Goal: Task Accomplishment & Management: Manage account settings

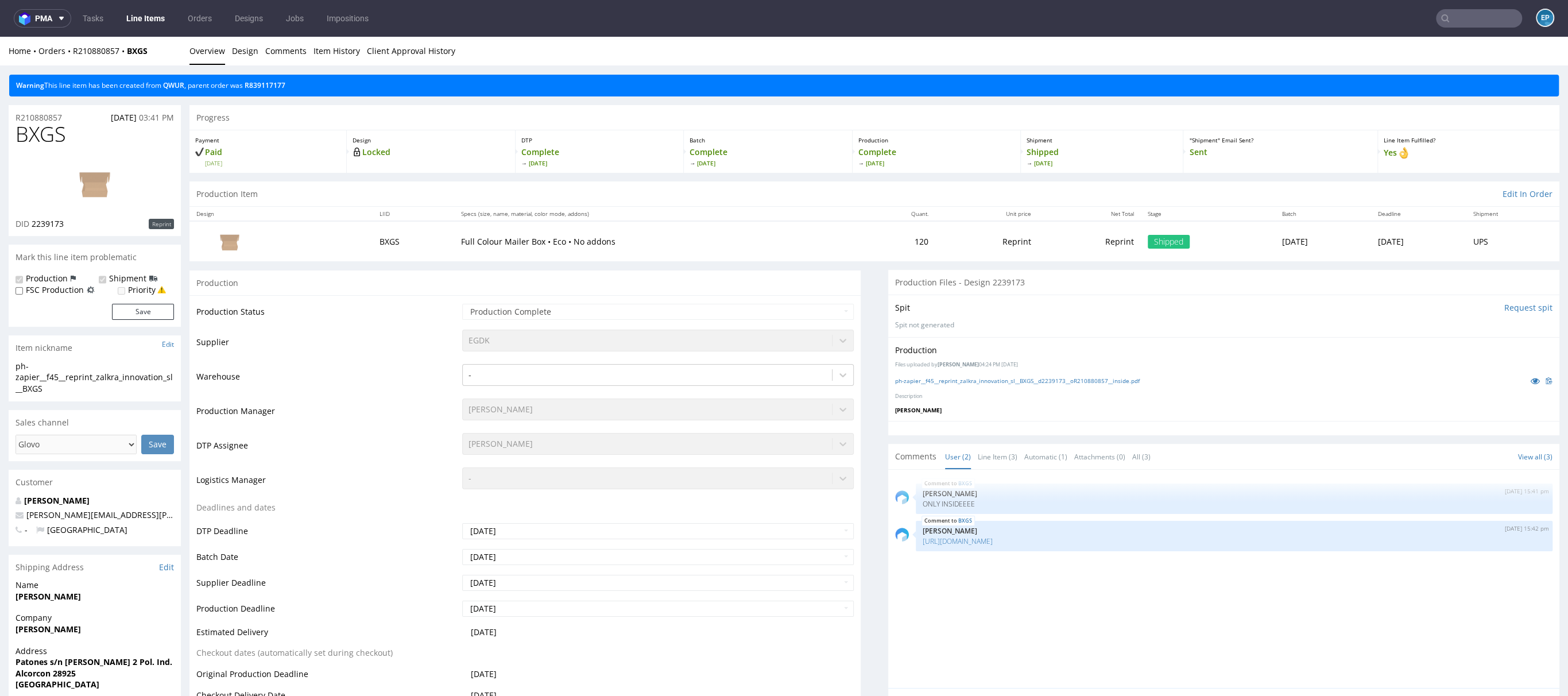
scroll to position [171, 0]
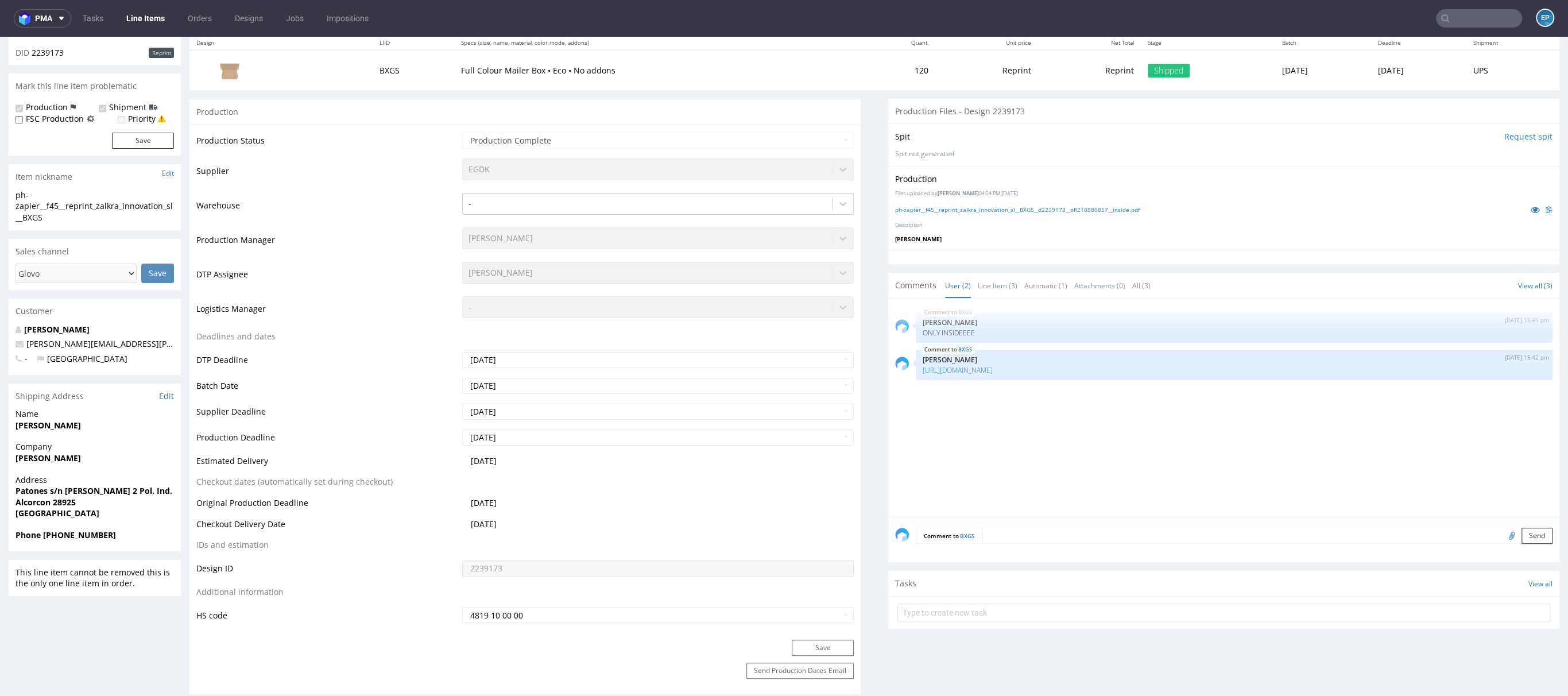
click at [1470, 17] on input "text" at bounding box center [1479, 19] width 86 height 19
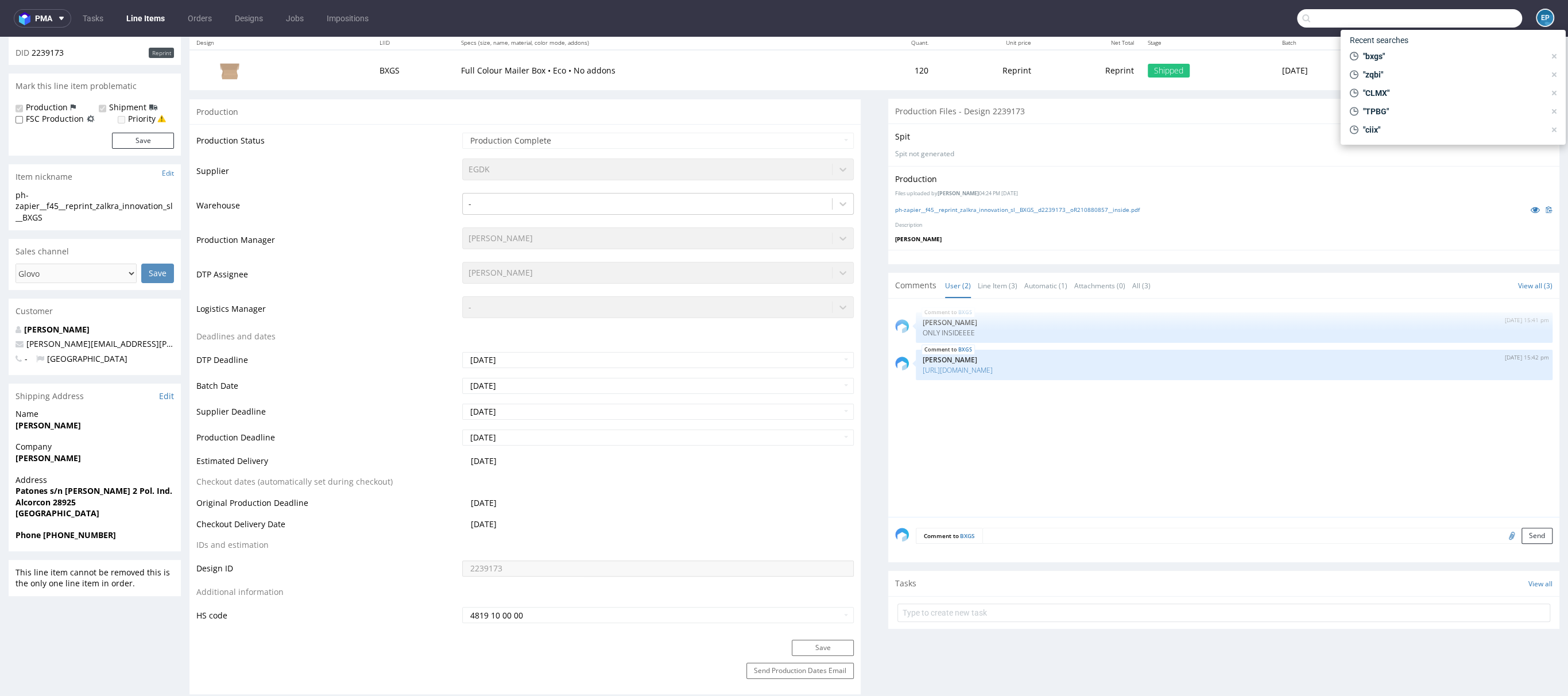
paste input "IILB"
type input "IILB"
click at [1400, 53] on div "IILB prt__f52__syrenia_di_annalisa_cammarota__ IILB" at bounding box center [1453, 61] width 207 height 21
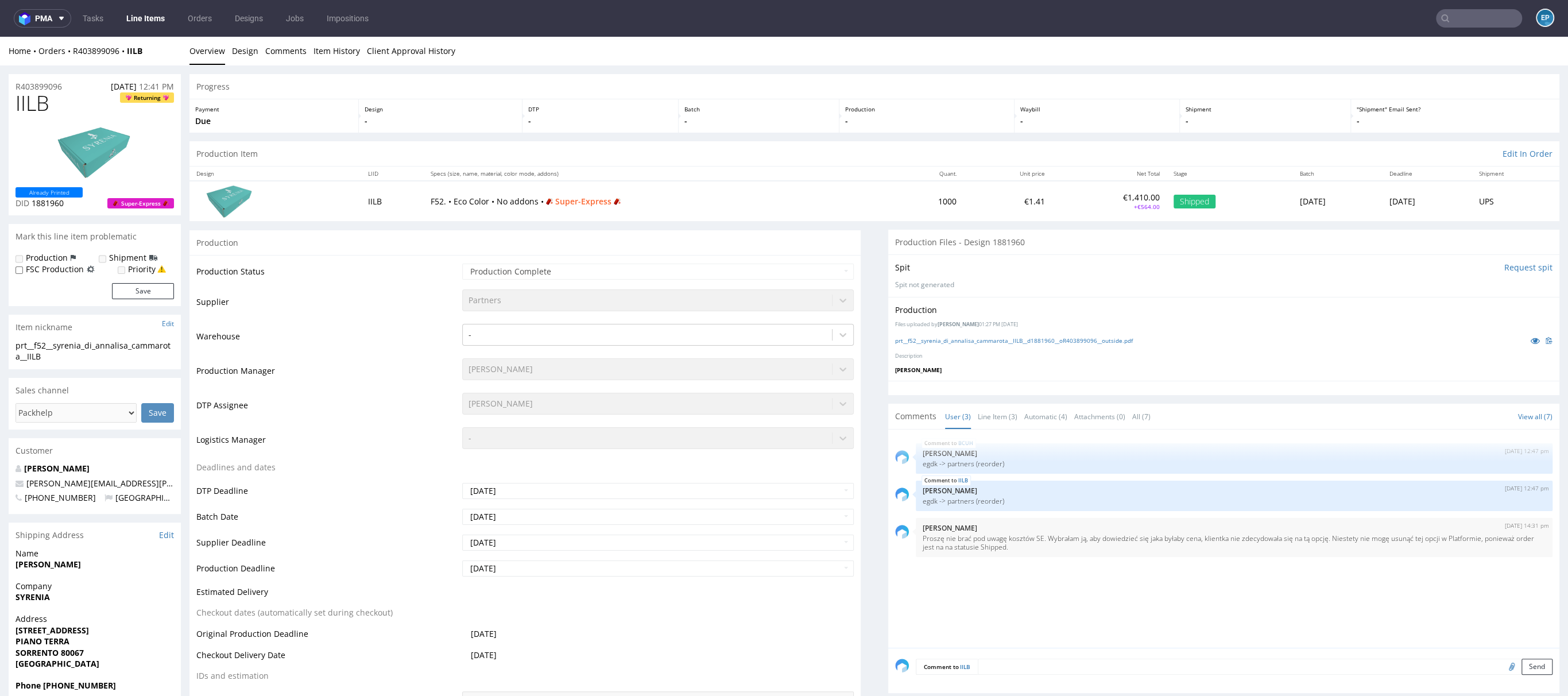
click at [1464, 23] on input "text" at bounding box center [1479, 19] width 86 height 19
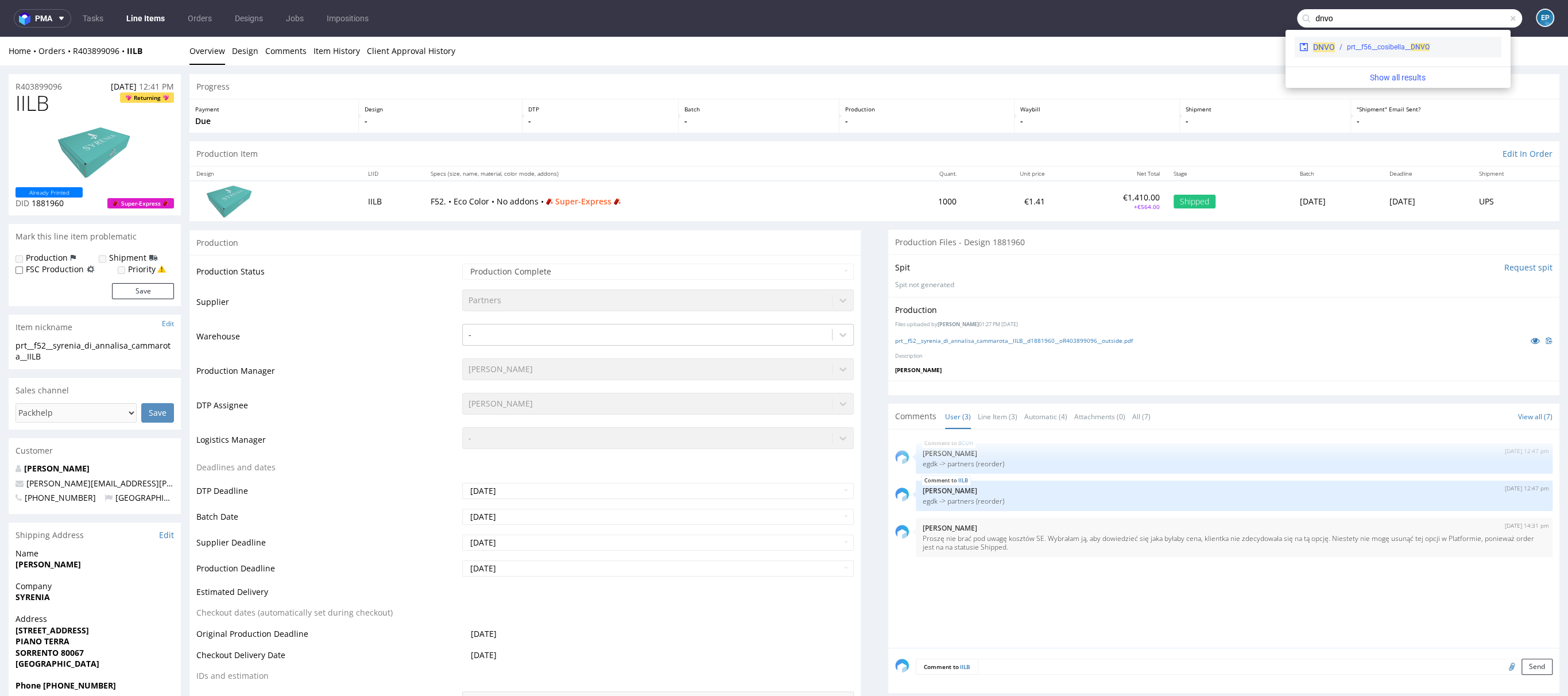
type input "dnvo"
click at [1456, 44] on div "prt__f56__cosibella__ DNVO" at bounding box center [1416, 47] width 162 height 11
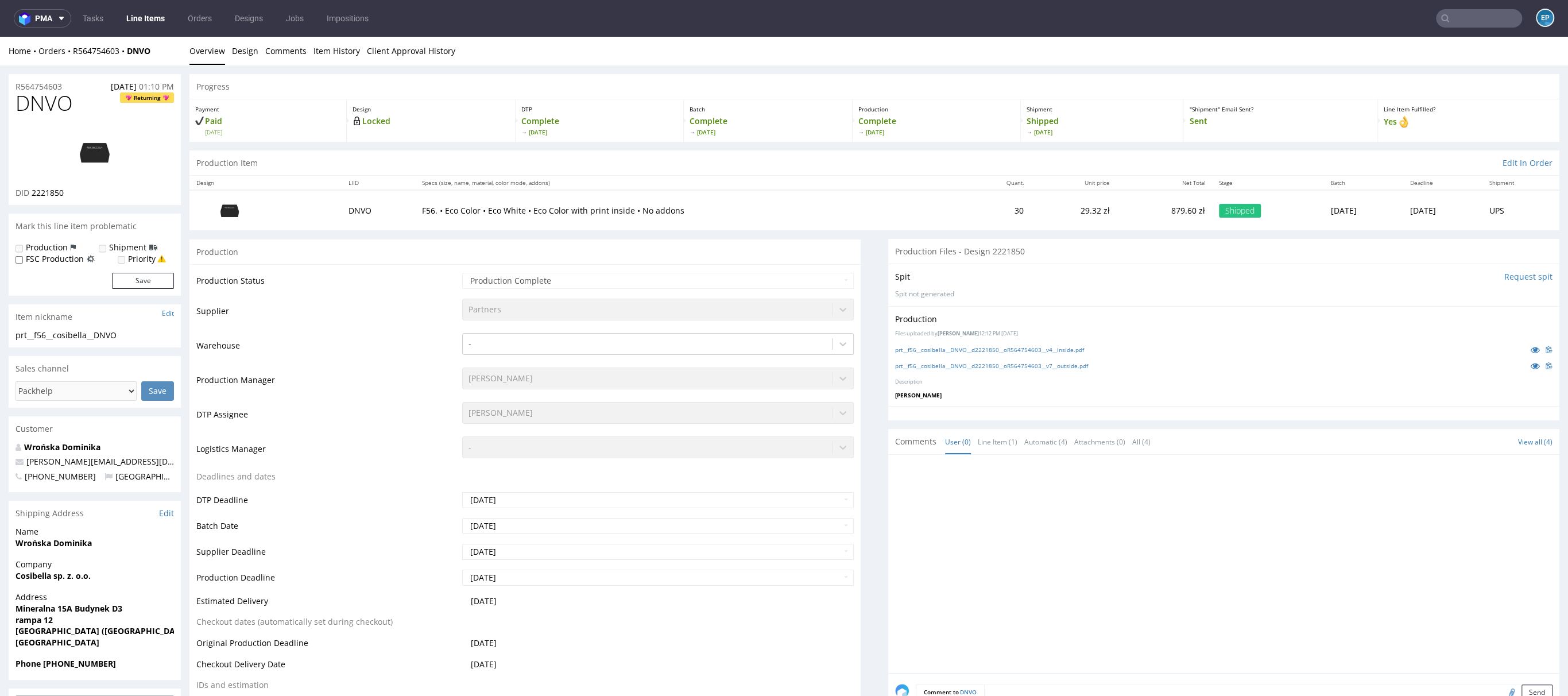
click at [1464, 25] on input "text" at bounding box center [1479, 19] width 86 height 19
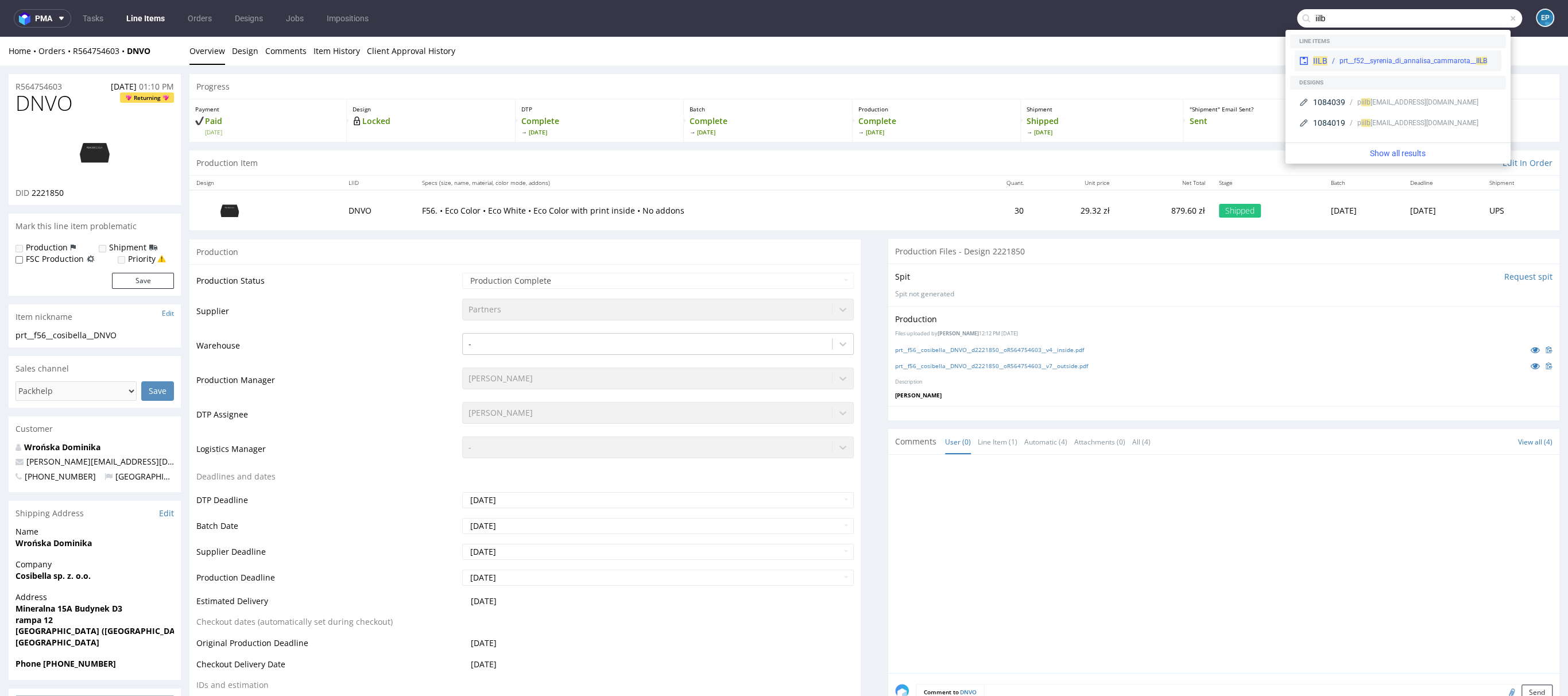
type input "iilb"
click at [1406, 51] on div "IILB prt__f52__syrenia_di_annalisa_cammarota__ IILB" at bounding box center [1398, 61] width 207 height 21
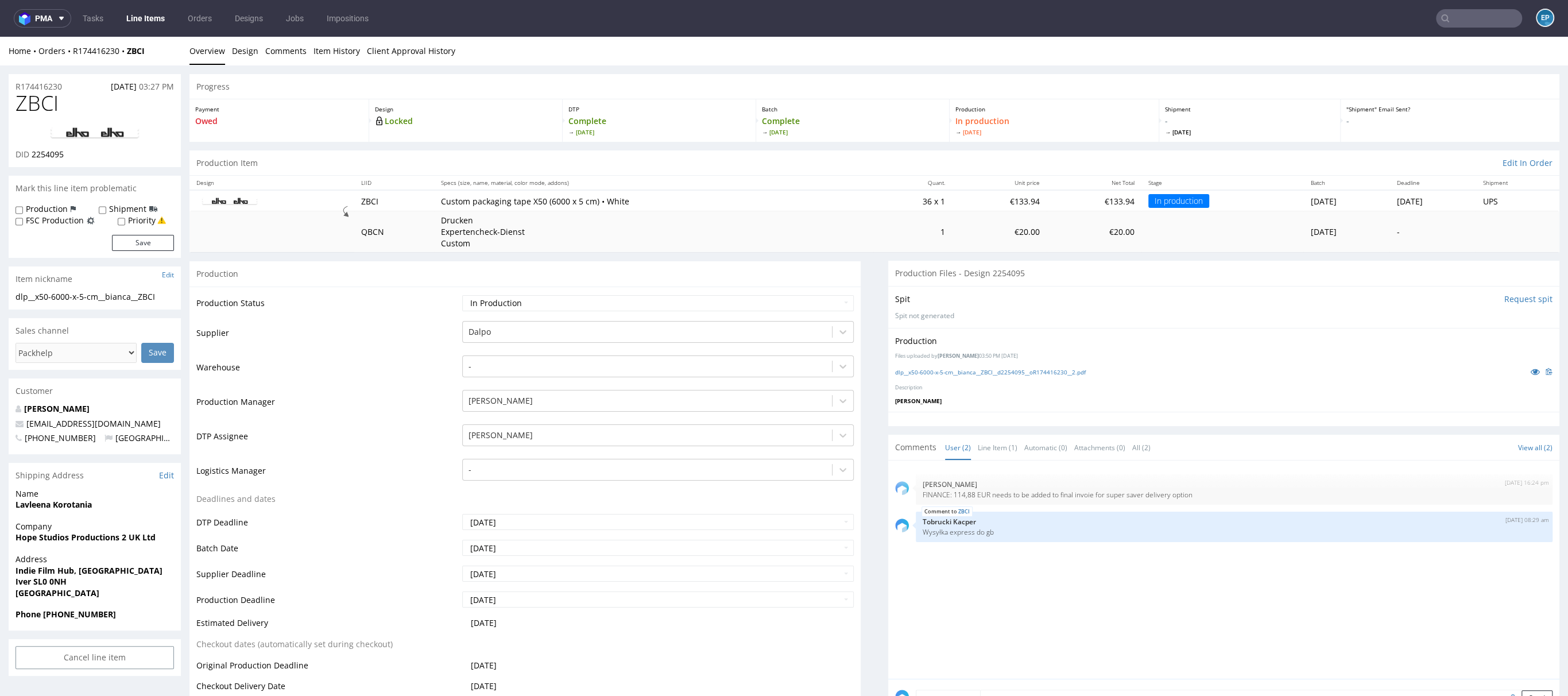
click at [104, 217] on div "Production Shipment FSC Production Priority" at bounding box center [95, 214] width 158 height 23
click at [104, 215] on div "Production Shipment FSC Production Priority" at bounding box center [95, 214] width 158 height 23
click at [102, 211] on input "Shipment" at bounding box center [102, 210] width 7 height 9
checkbox input "true"
click at [131, 238] on button "Save" at bounding box center [142, 243] width 62 height 16
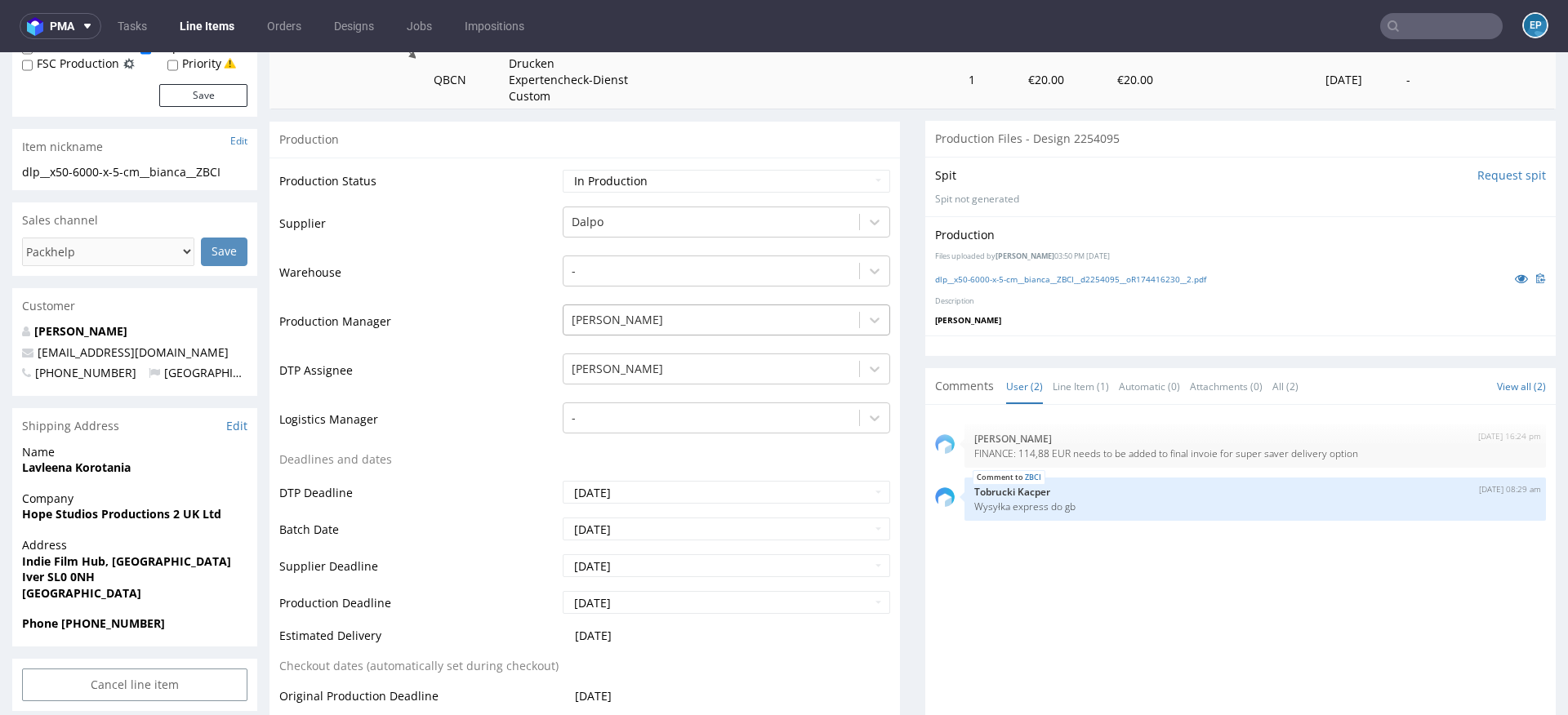
scroll to position [252, 0]
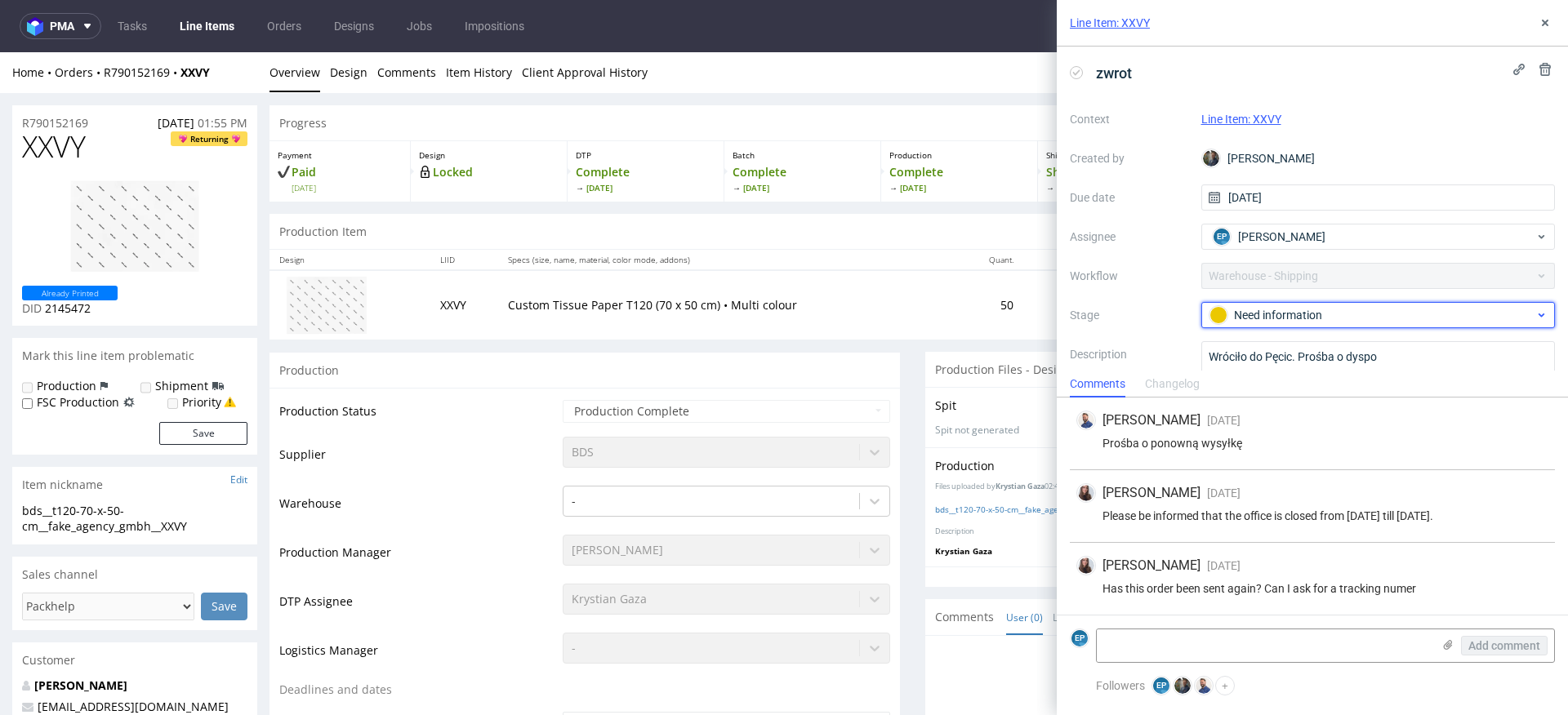
click at [1255, 306] on div "Need information" at bounding box center [1371, 315] width 325 height 18
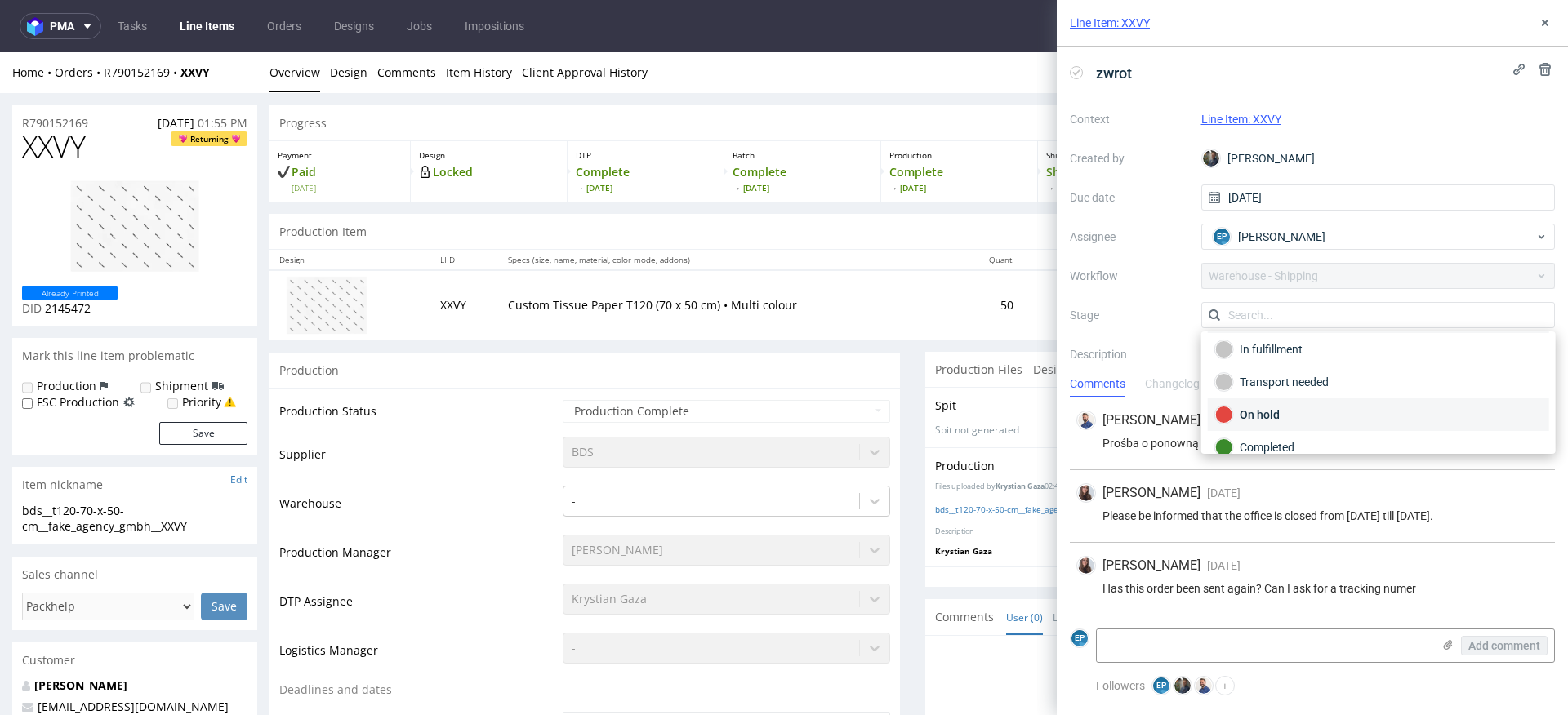
scroll to position [73, 0]
click at [1241, 352] on div "In fulfillment" at bounding box center [1378, 346] width 326 height 18
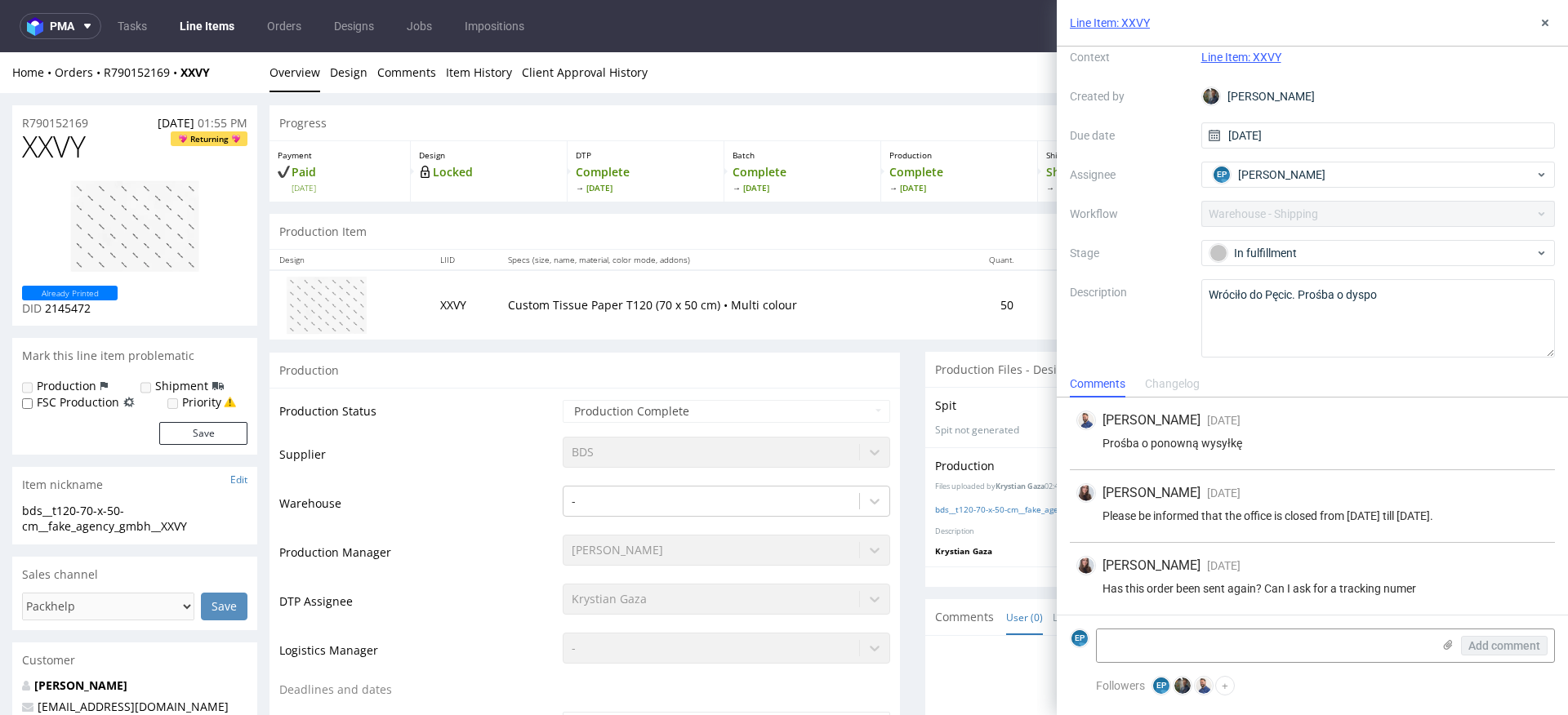
scroll to position [74, 0]
click at [1244, 162] on div "EP Ewa Prus" at bounding box center [1371, 175] width 326 height 26
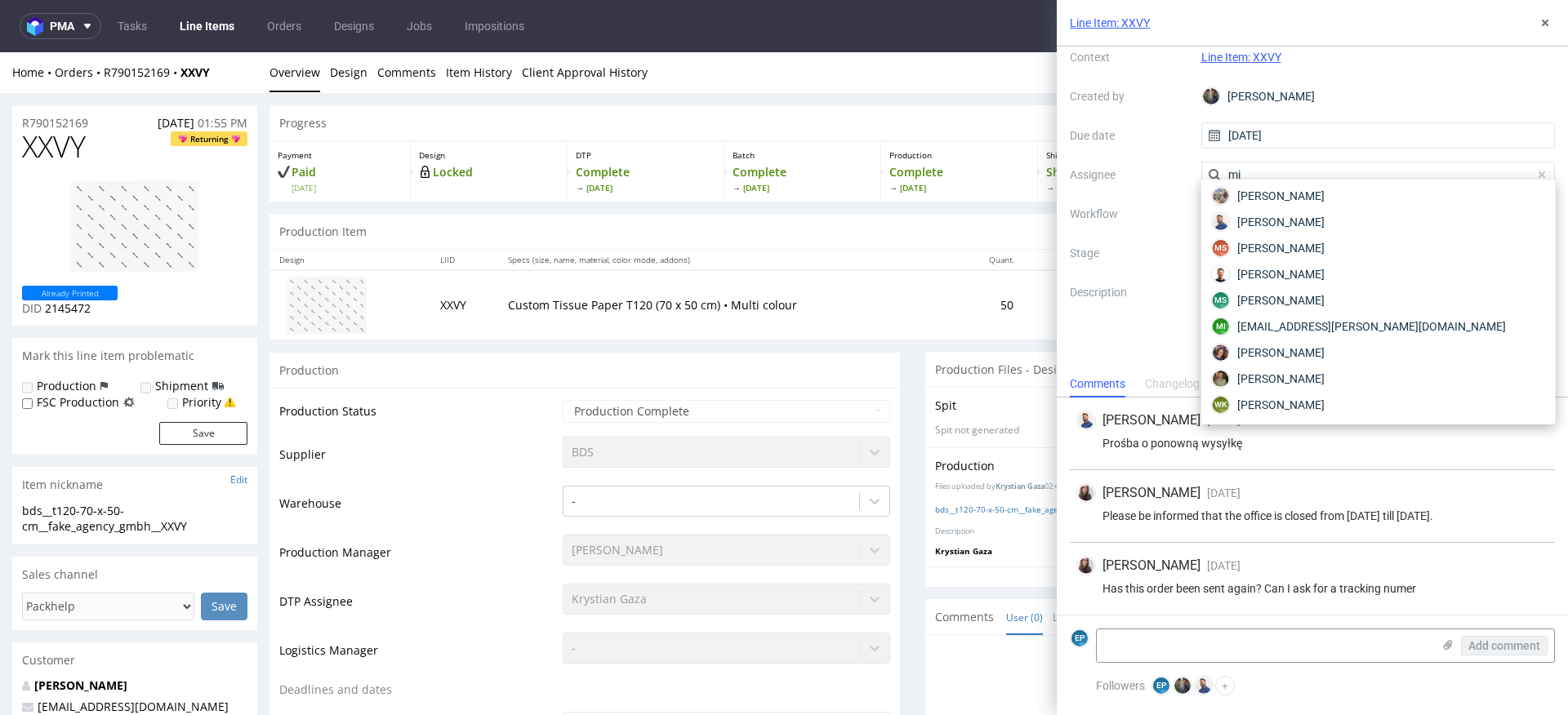
scroll to position [81, 0]
type input "micha"
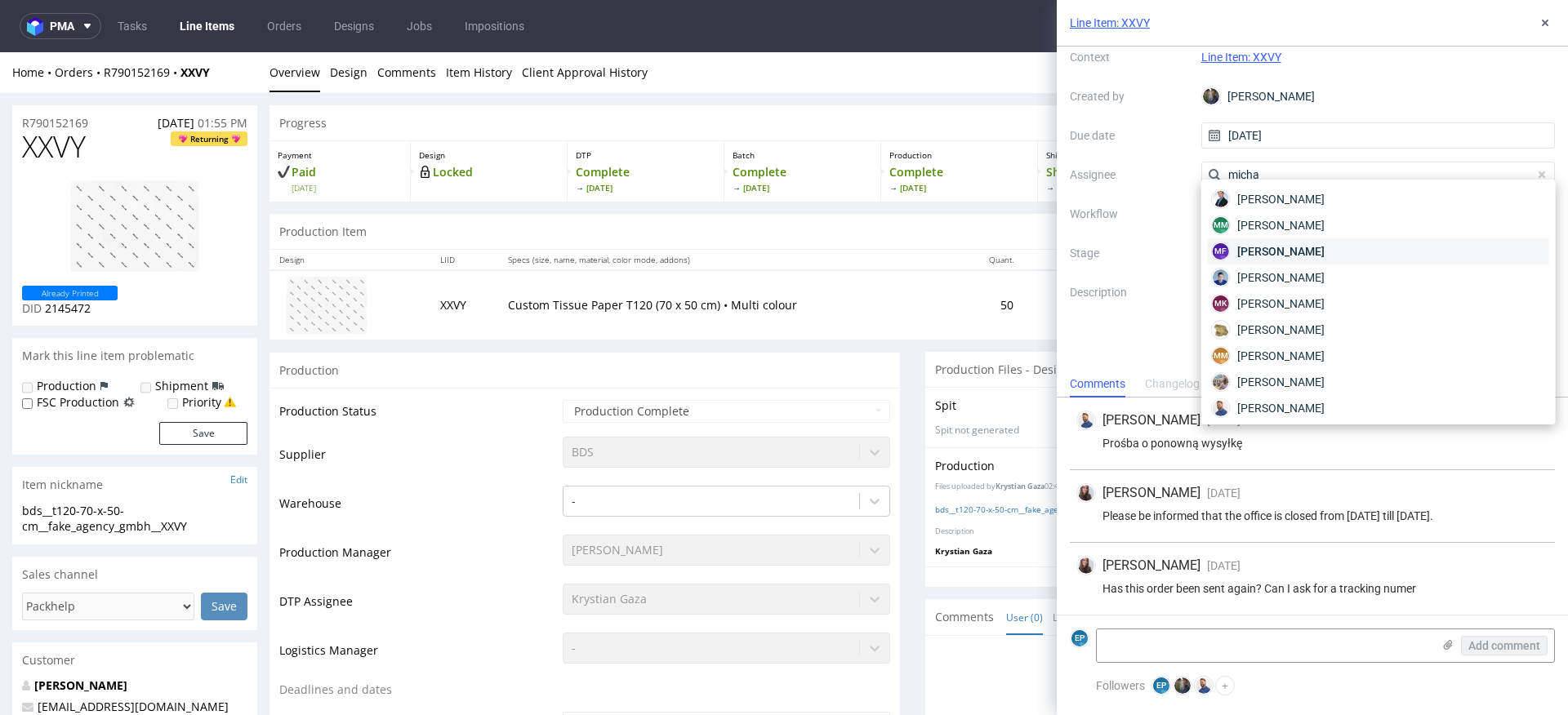
click at [1313, 253] on span "Michał Fedorowicz" at bounding box center [1280, 251] width 87 height 16
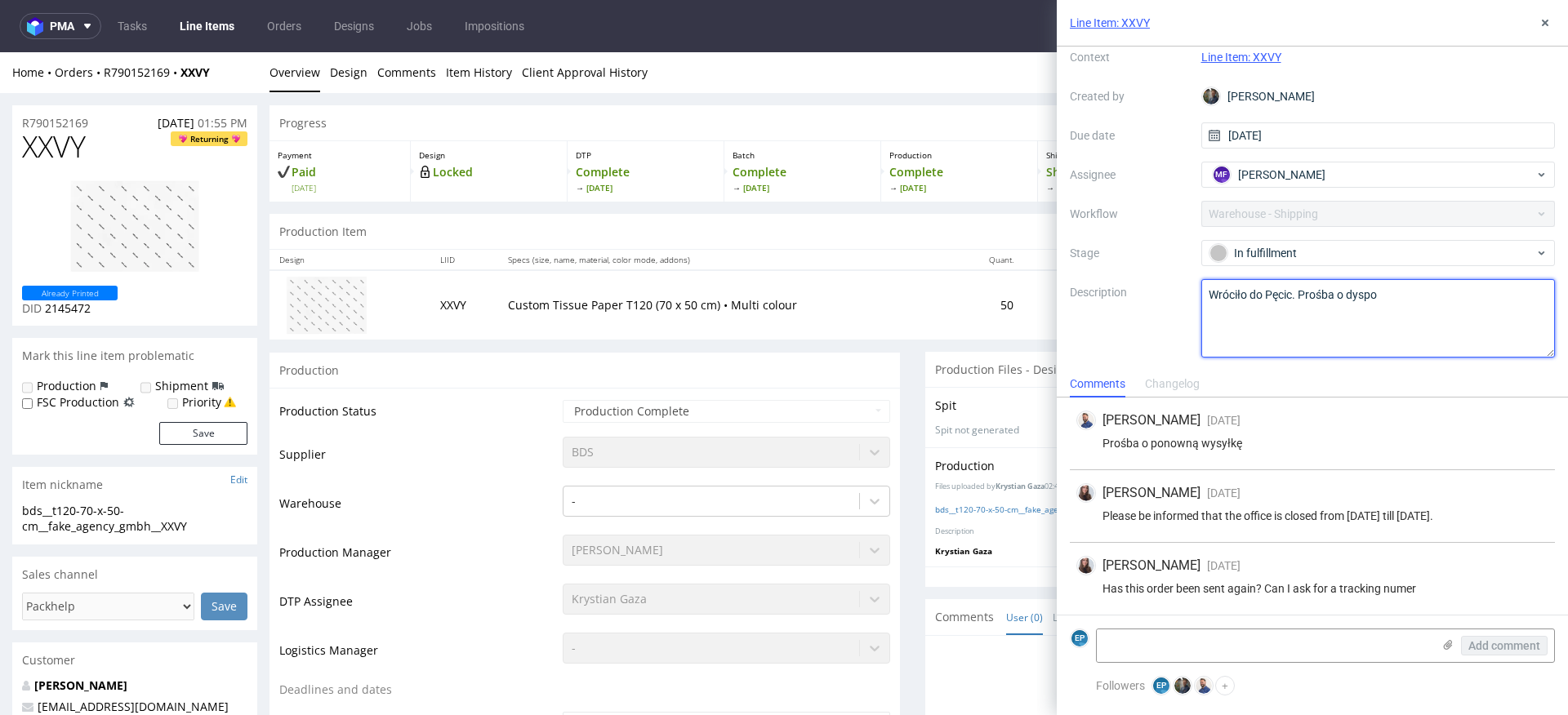
click at [1314, 310] on textarea "Wróciło do Pęcic. Prośba o dyspo" at bounding box center [1378, 318] width 354 height 78
type textarea "Wróciło do Pęcic. Prośba o dyspo -- ODSYLAMY NA ADRES Z PMA"
click at [1152, 318] on label "Description" at bounding box center [1128, 319] width 118 height 72
click at [1558, 32] on div "Line Item: XXVY" at bounding box center [1312, 23] width 511 height 46
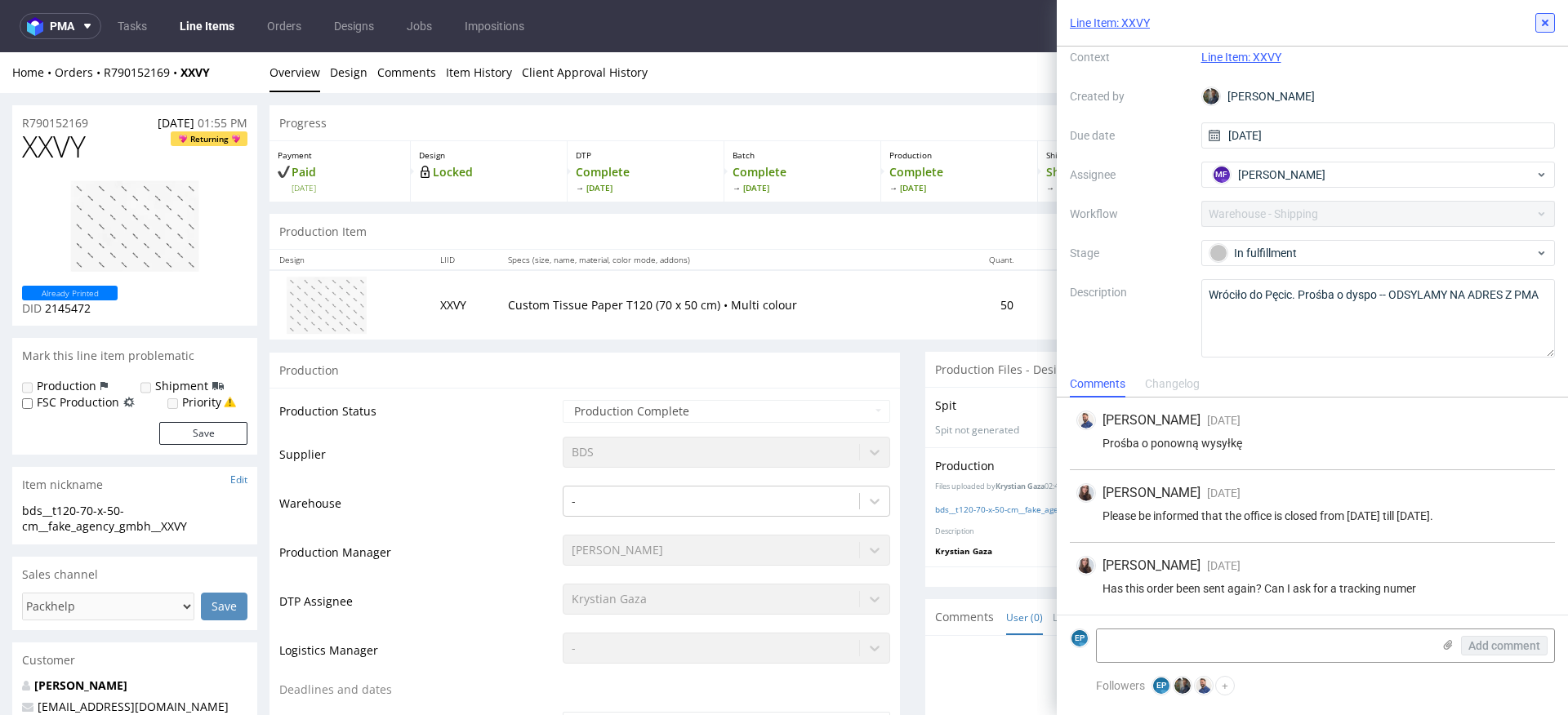
click at [1544, 26] on icon at bounding box center [1545, 23] width 13 height 13
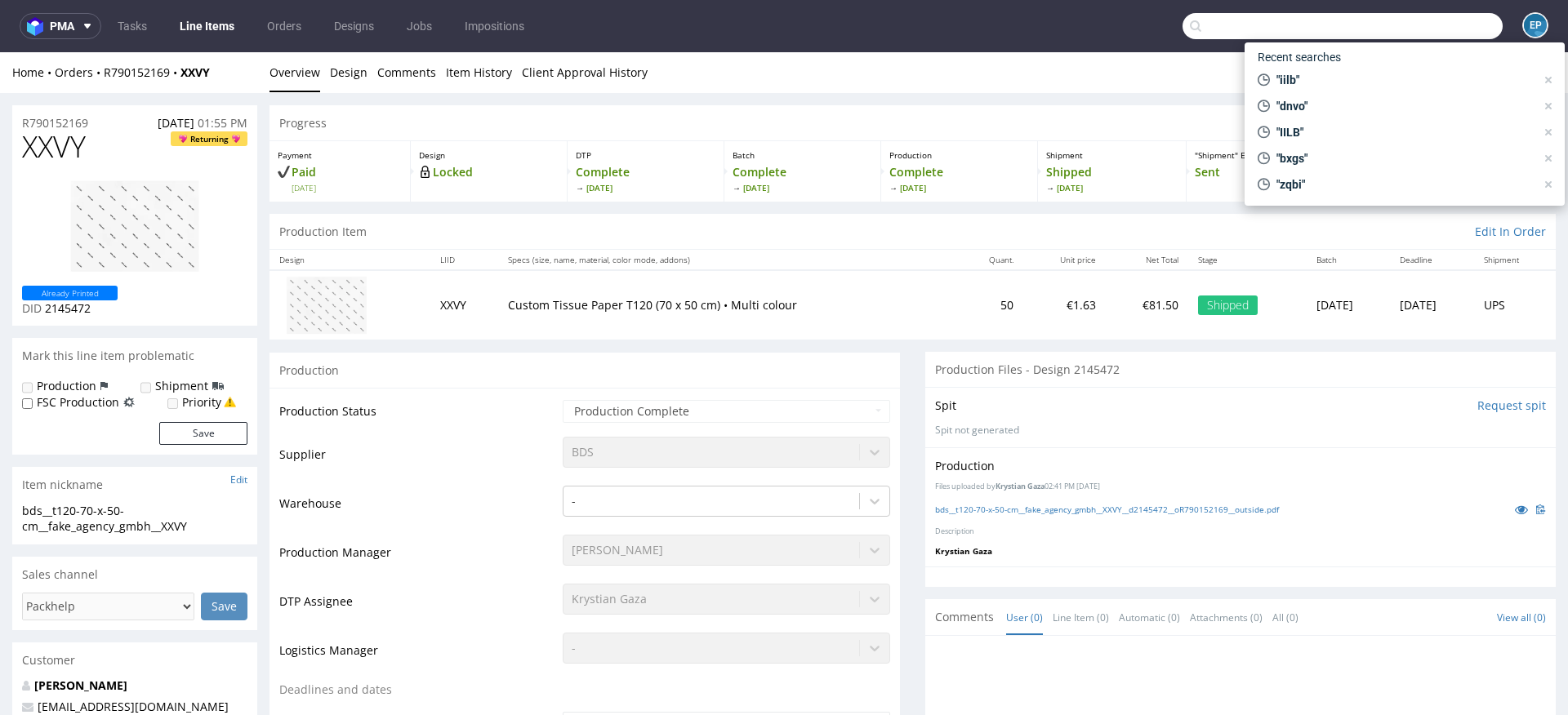
click at [1442, 18] on input "text" at bounding box center [1342, 26] width 320 height 26
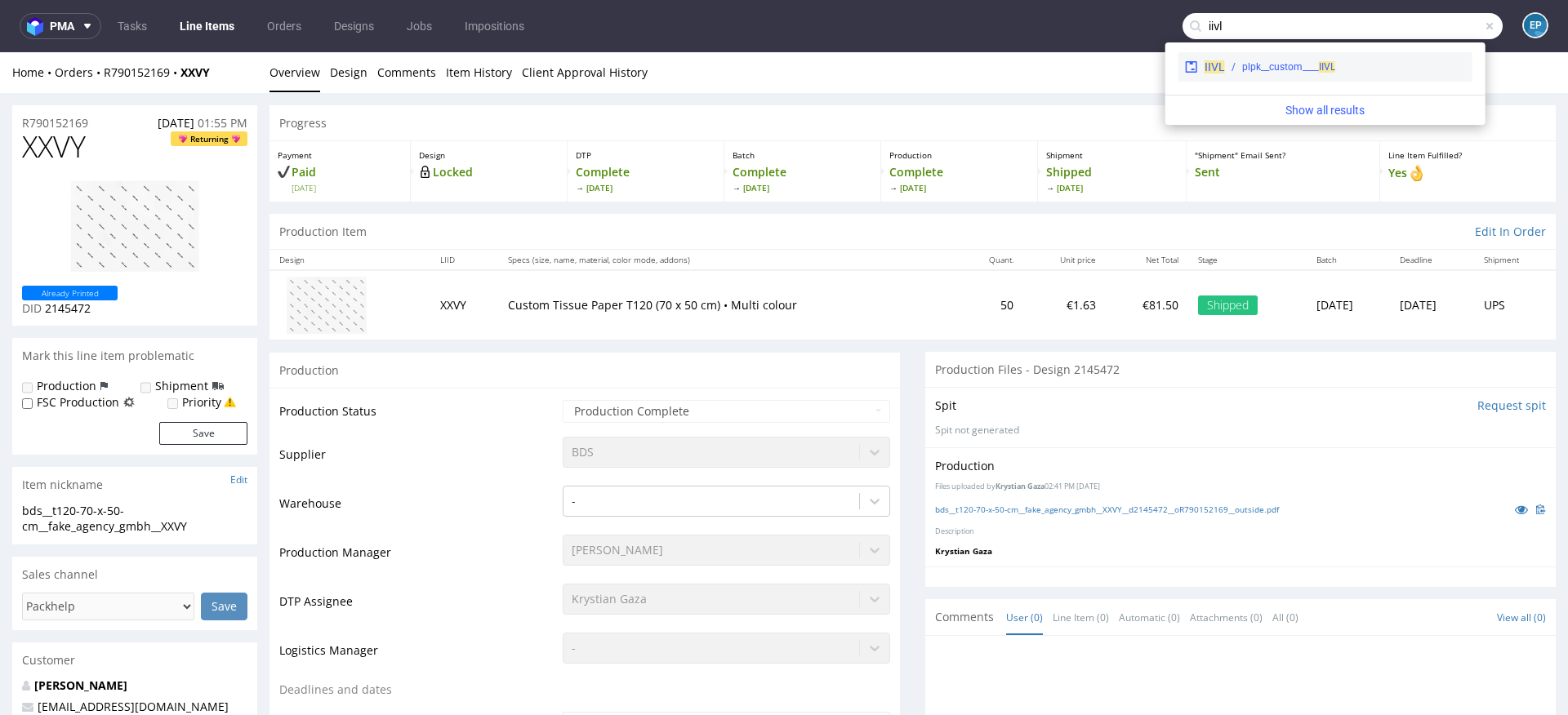
type input "iivl"
click at [1277, 77] on div "IIVL plpk__custom____ IIVL" at bounding box center [1325, 66] width 294 height 29
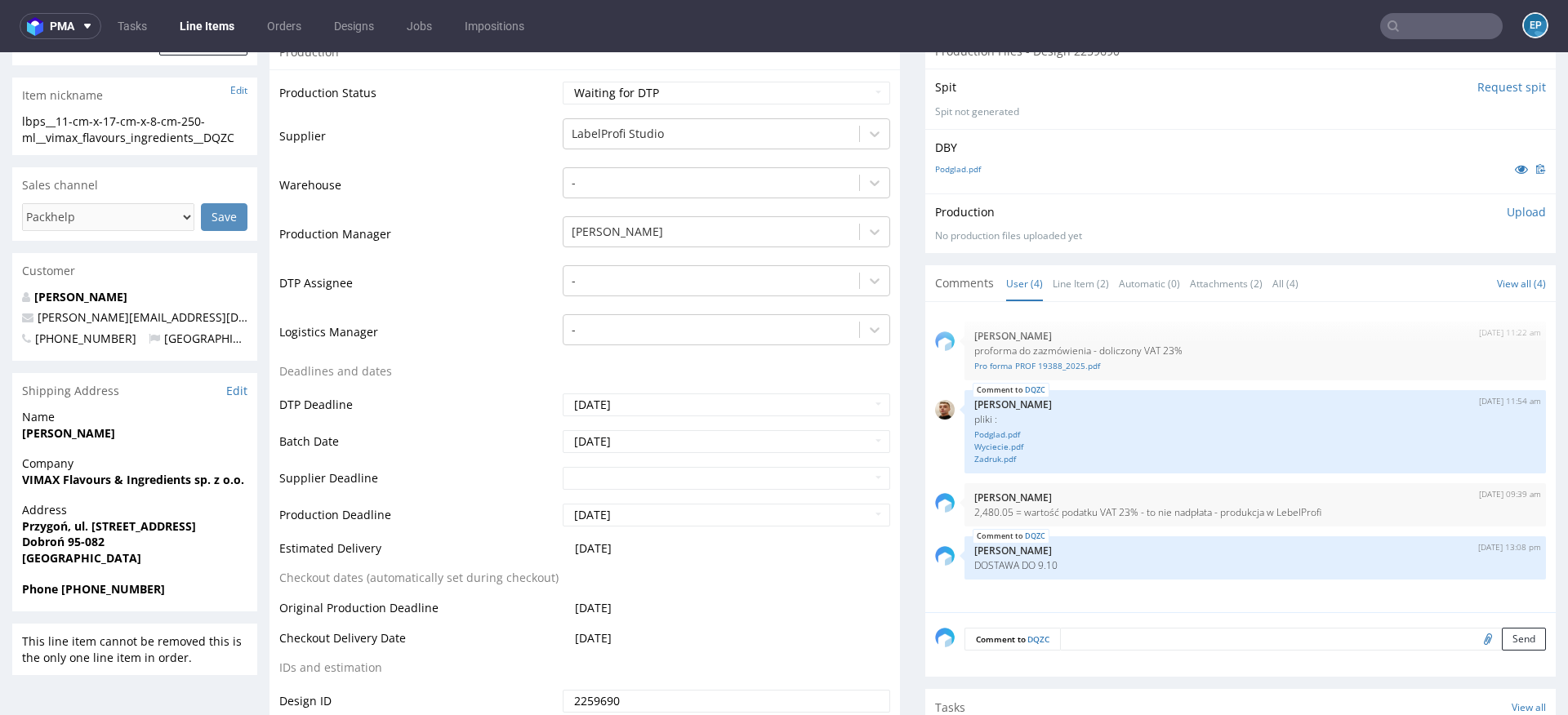
scroll to position [403, 0]
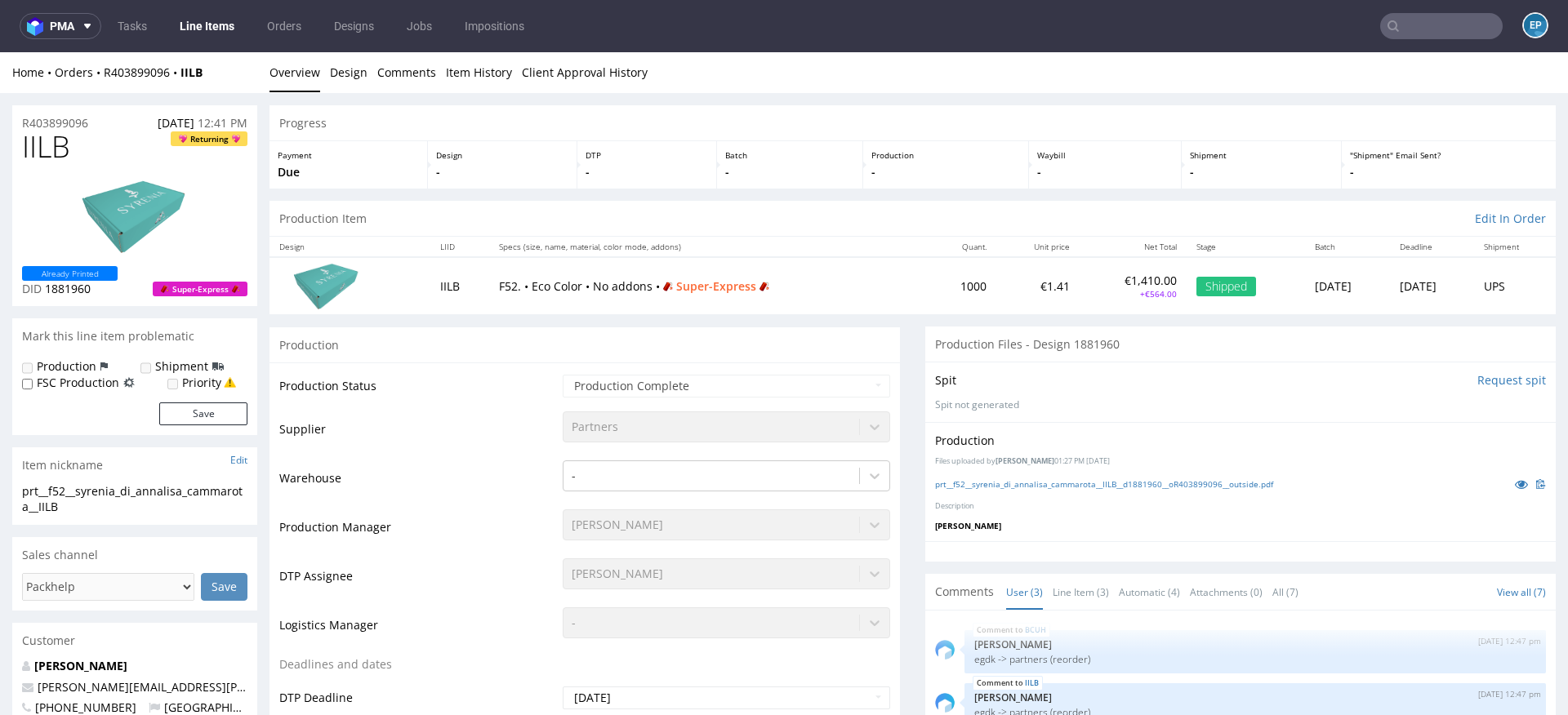
click at [187, 20] on link "Line Items" at bounding box center [206, 26] width 75 height 26
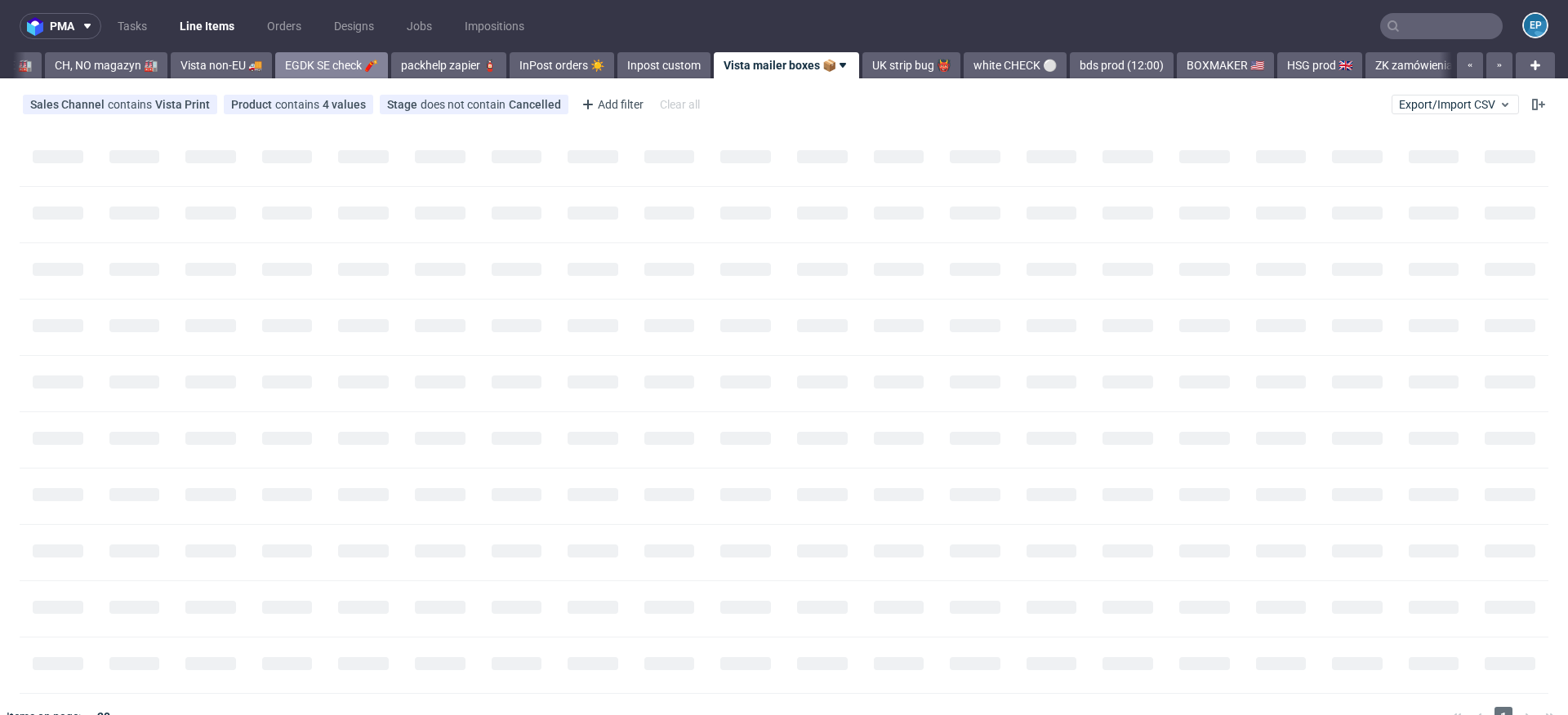
click at [321, 64] on link "EGDK SE check 🧨" at bounding box center [331, 65] width 113 height 26
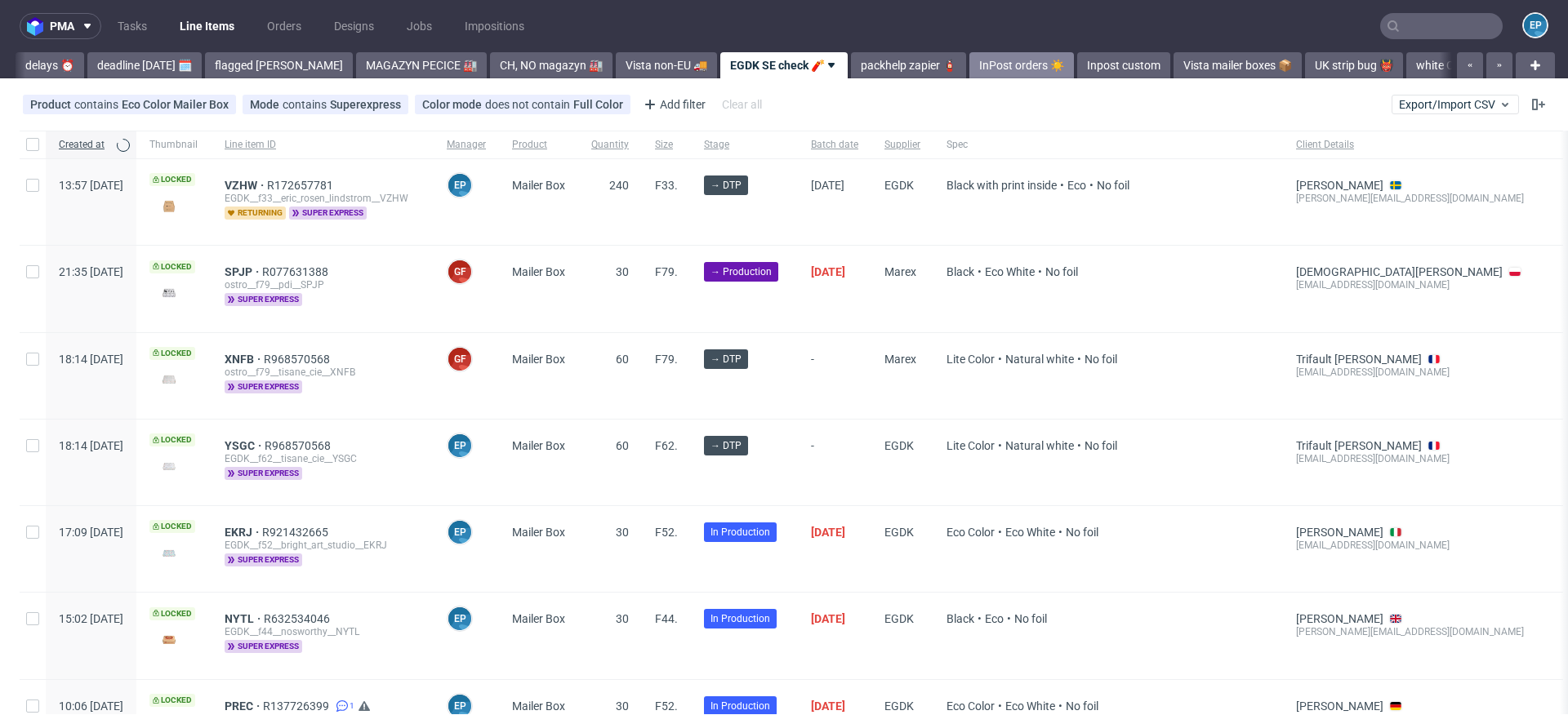
click at [969, 57] on link "InPost orders ☀️" at bounding box center [1021, 65] width 104 height 26
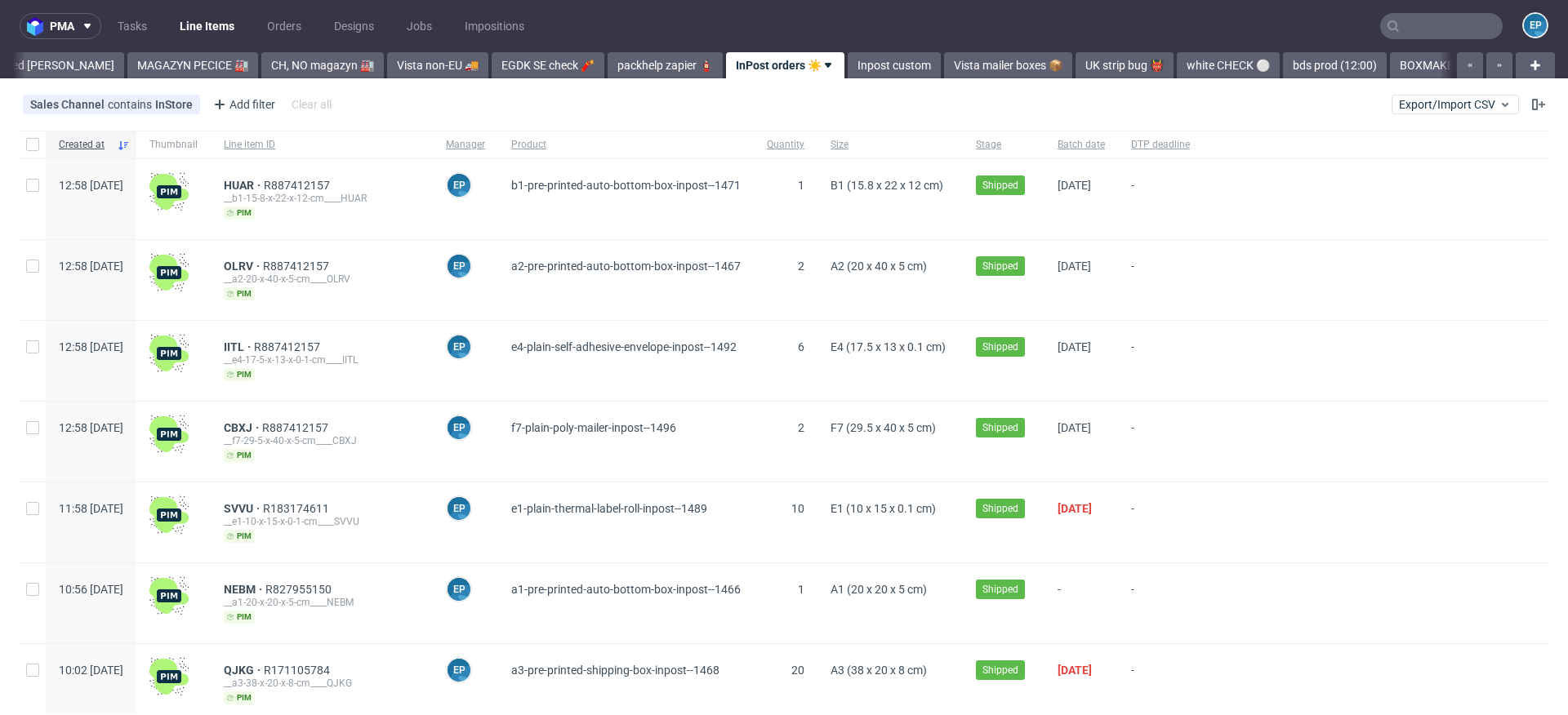
scroll to position [0, 342]
click at [847, 75] on link "Inpost custom" at bounding box center [893, 65] width 93 height 26
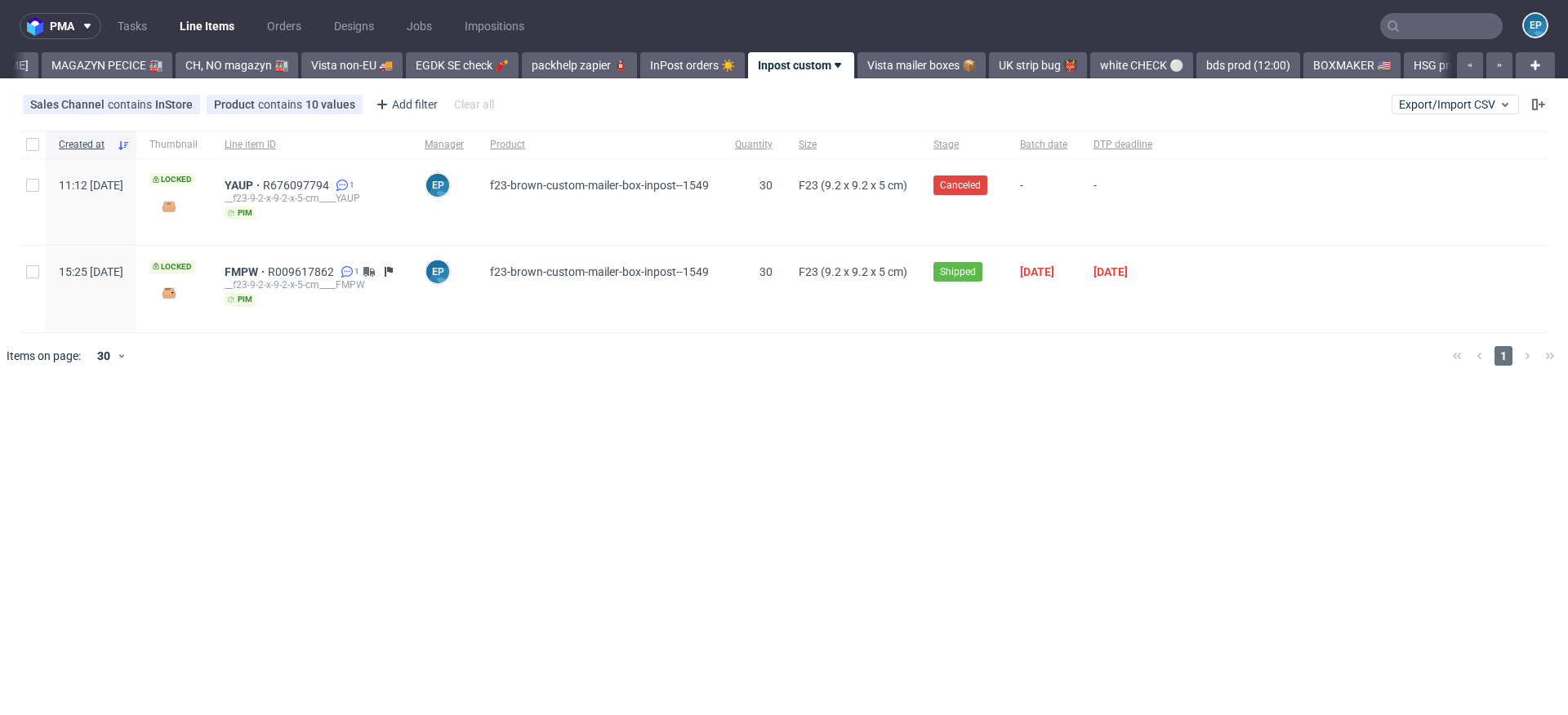
scroll to position [0, 433]
click at [263, 182] on span "YAUP" at bounding box center [243, 185] width 39 height 13
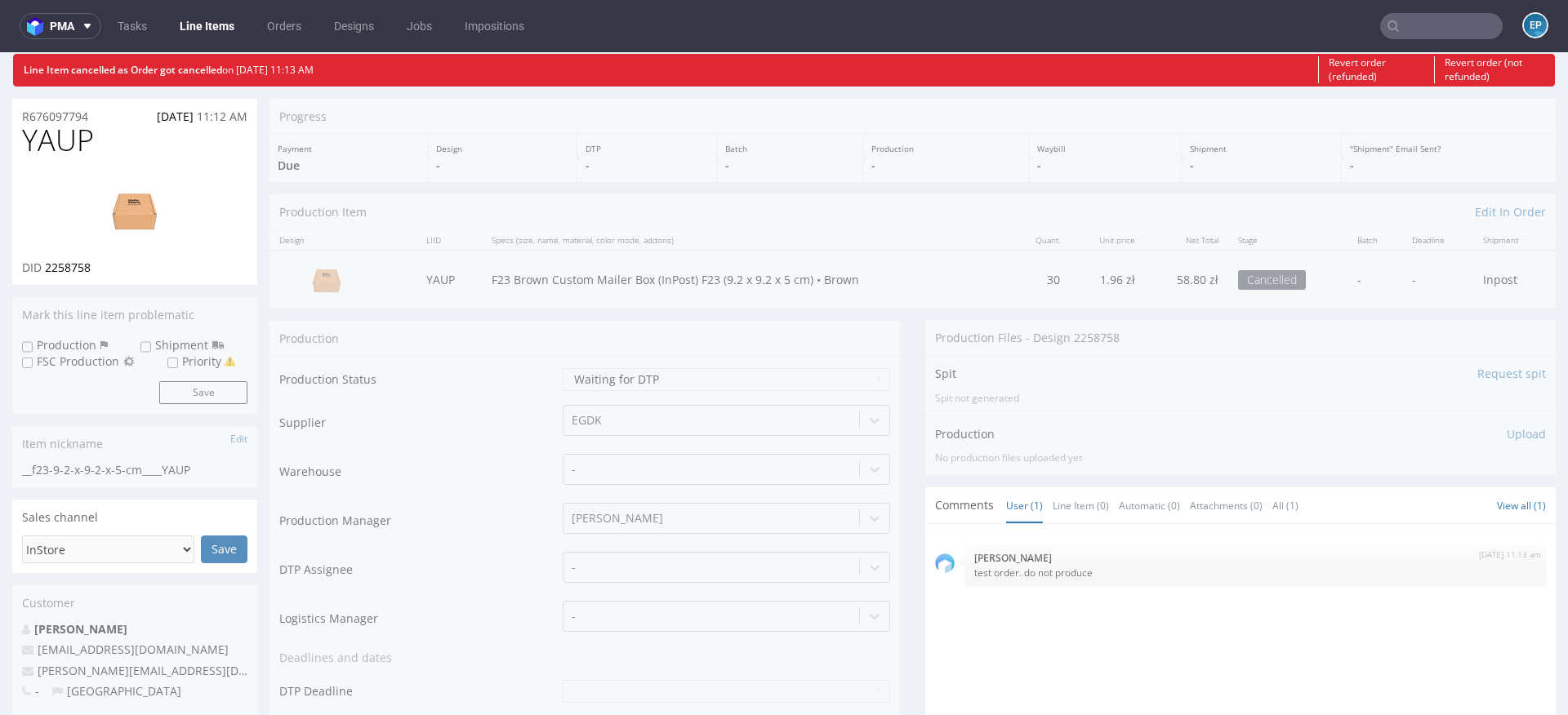
scroll to position [29, 0]
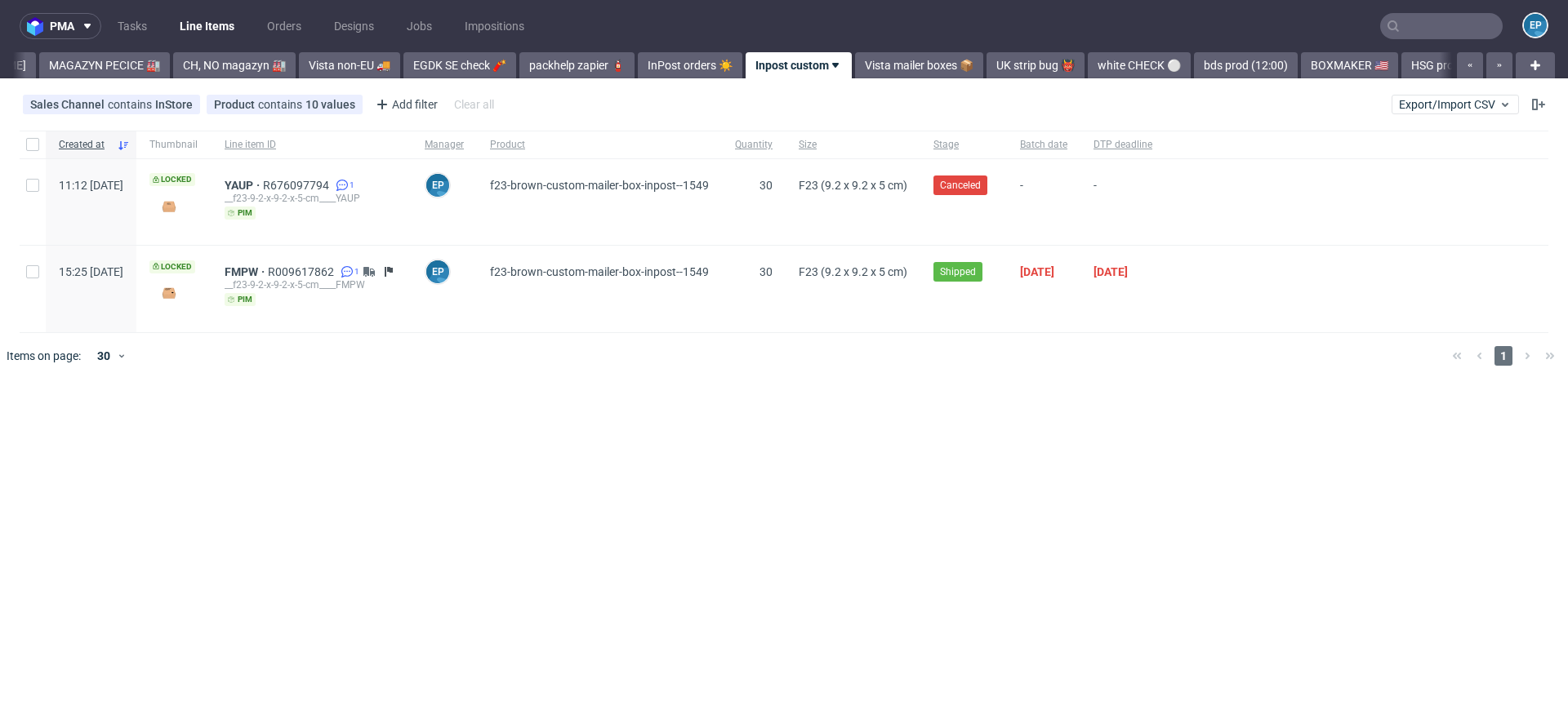
scroll to position [0, 433]
click at [1437, 24] on input "text" at bounding box center [1440, 26] width 122 height 26
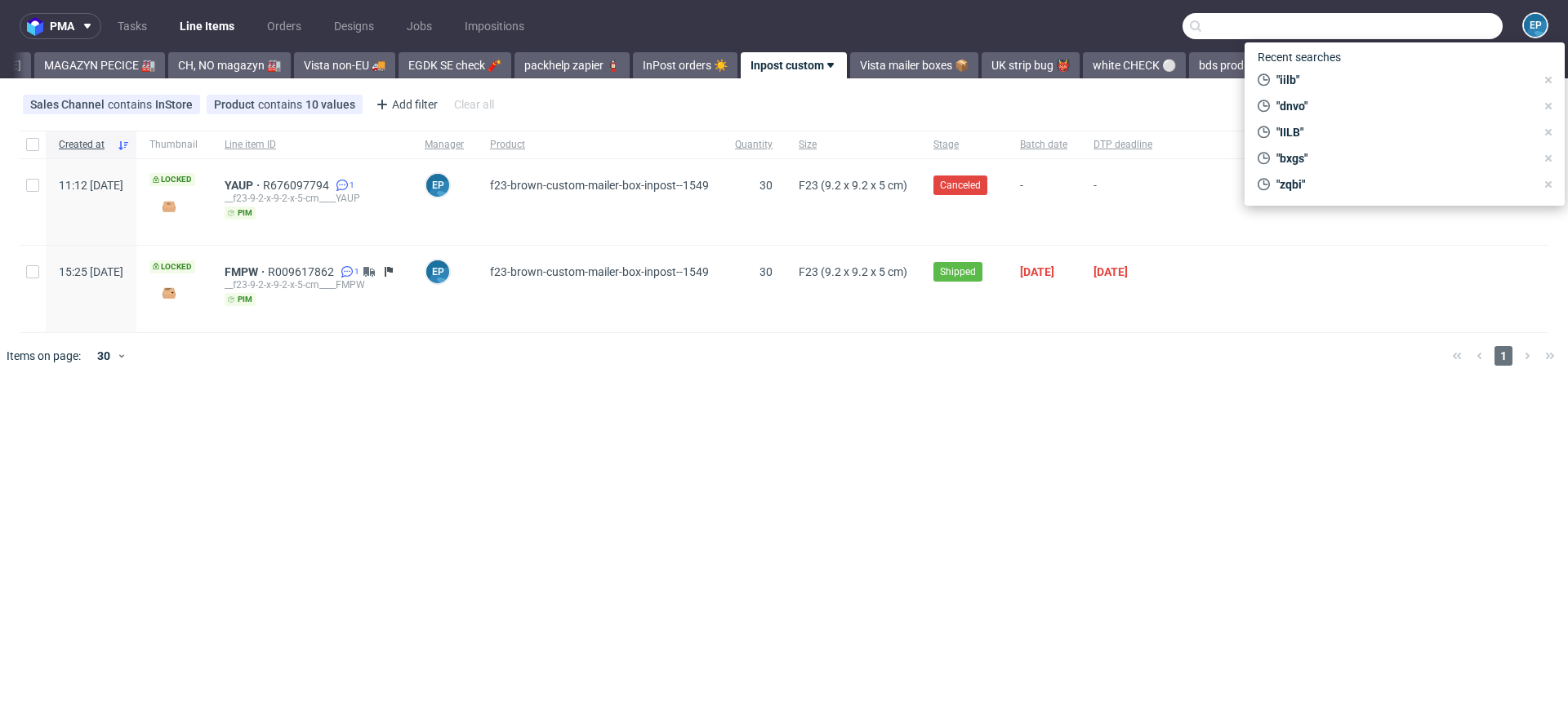
paste input "GWXF"
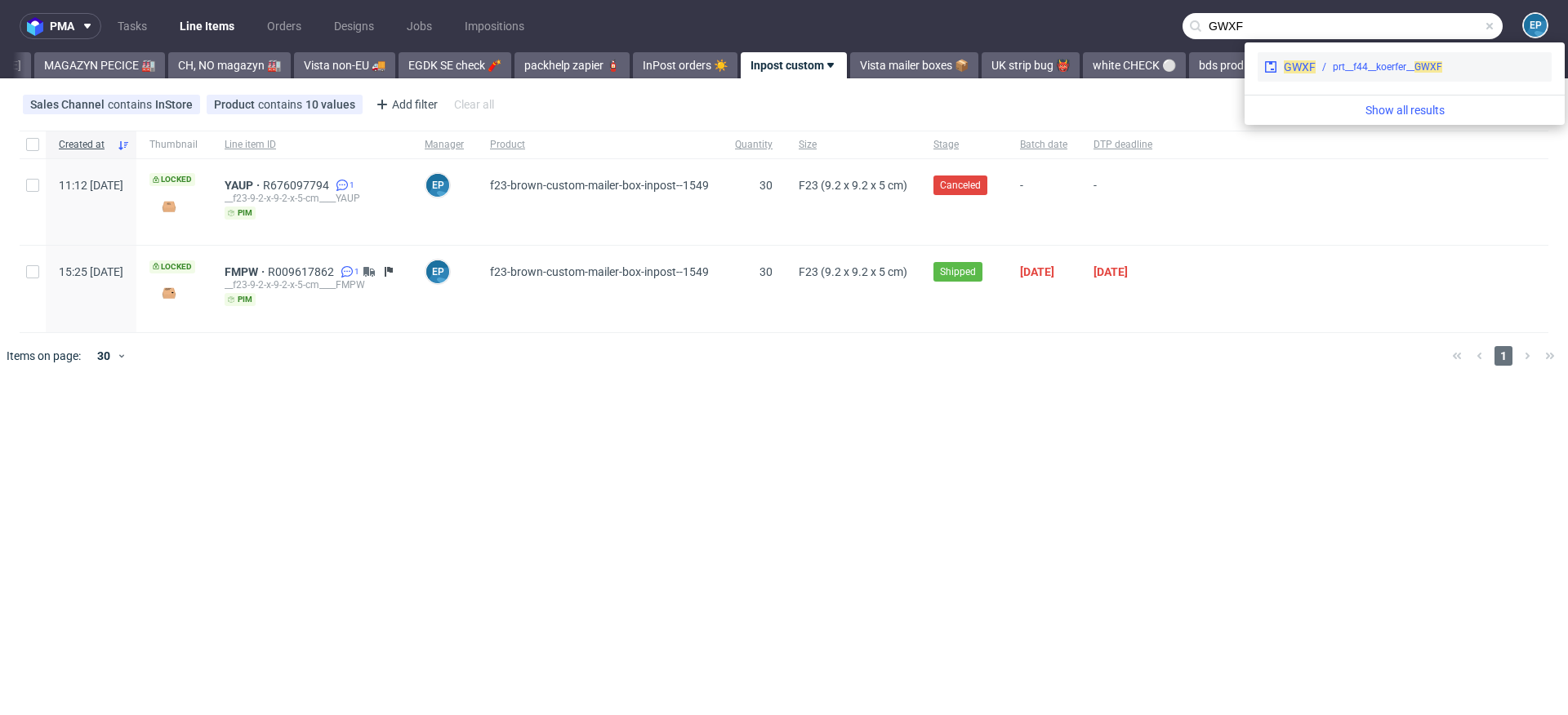
type input "GWXF"
click at [1351, 74] on div "prt__f44__koerfer__ GWXF" at bounding box center [1387, 67] width 110 height 15
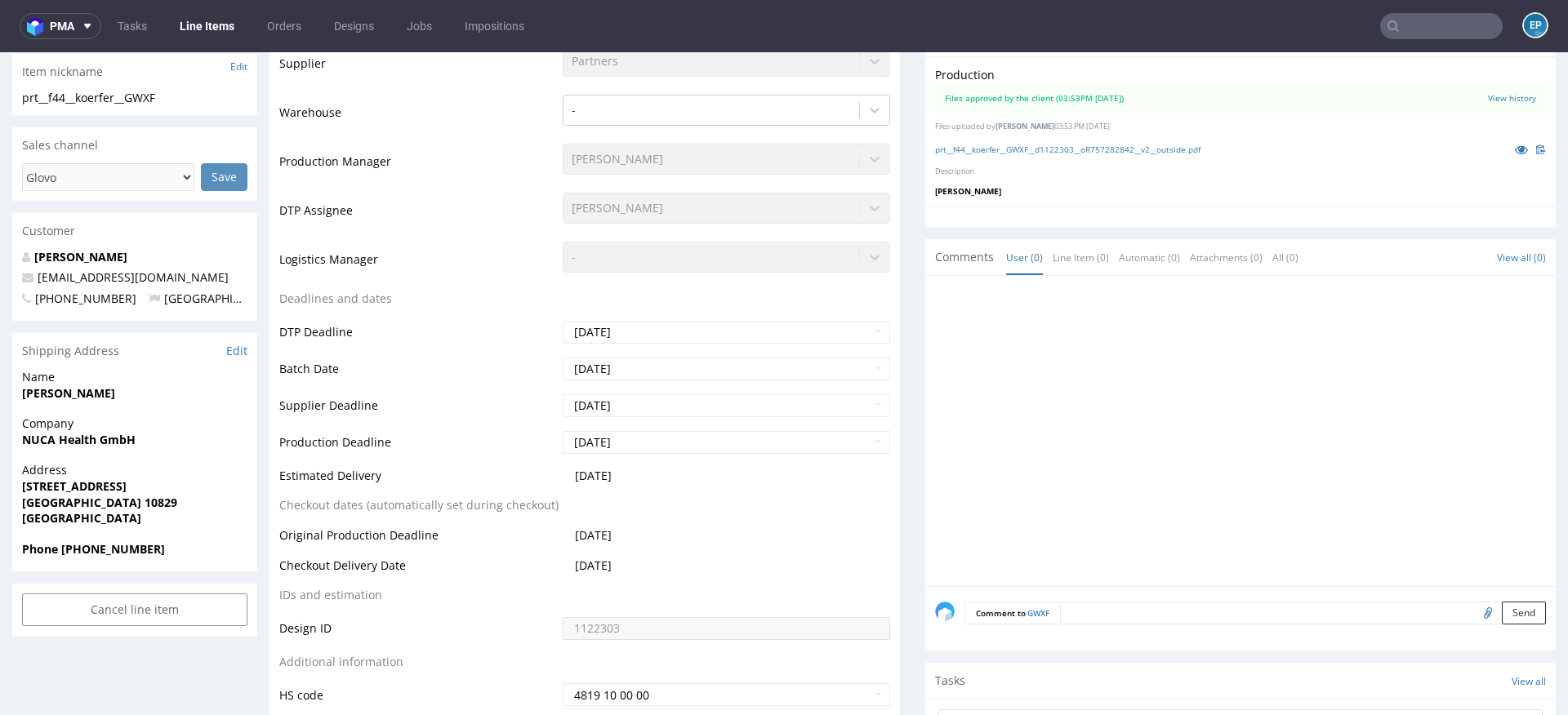
scroll to position [380, 0]
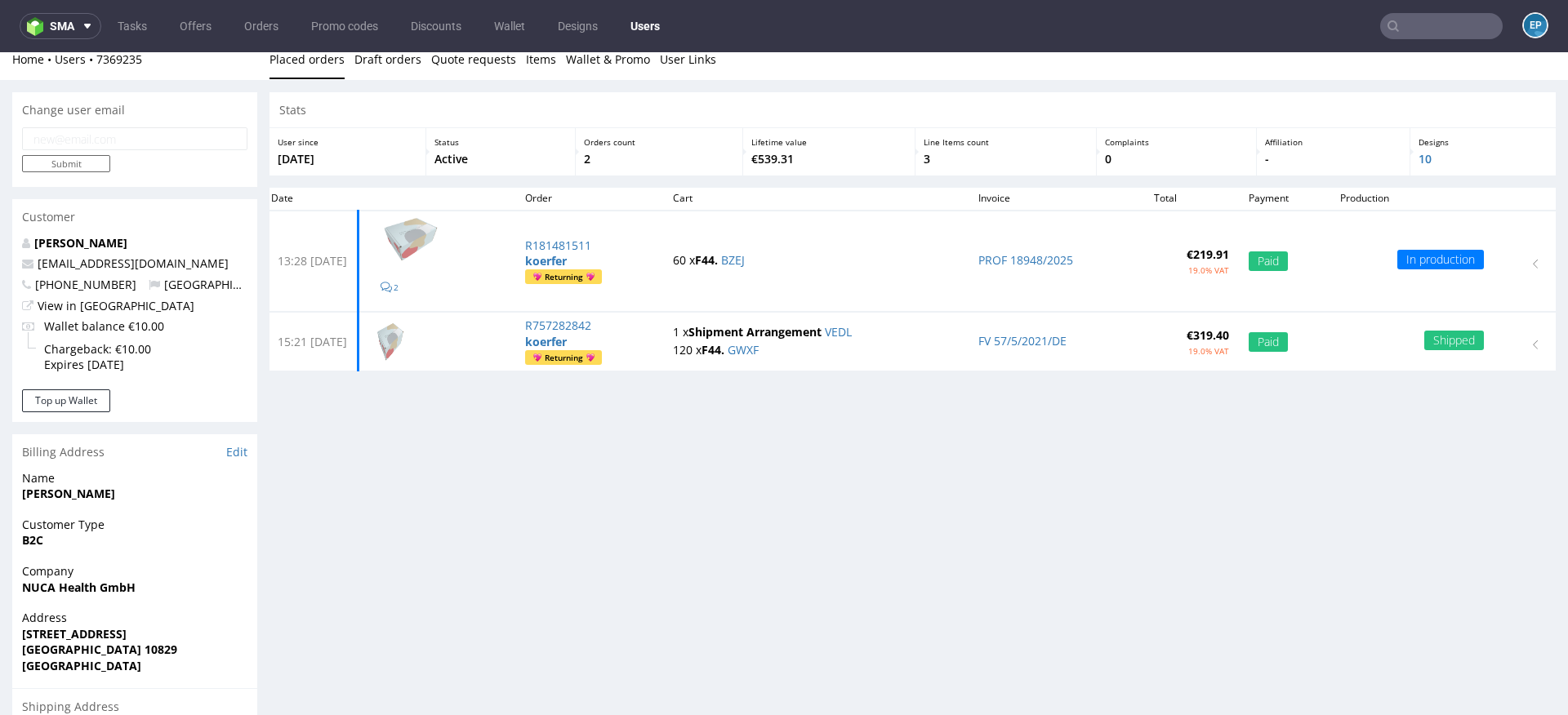
scroll to position [16, 0]
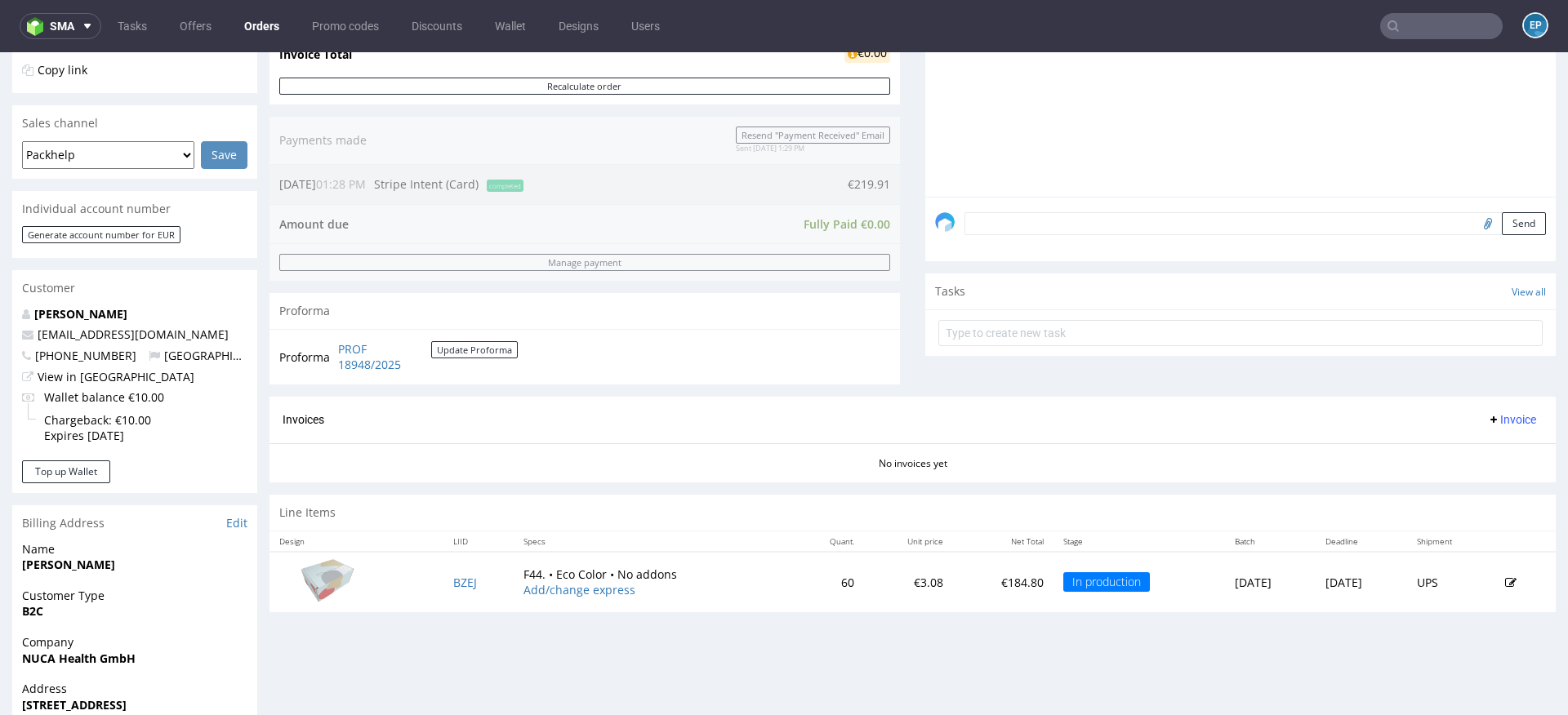
scroll to position [550, 0]
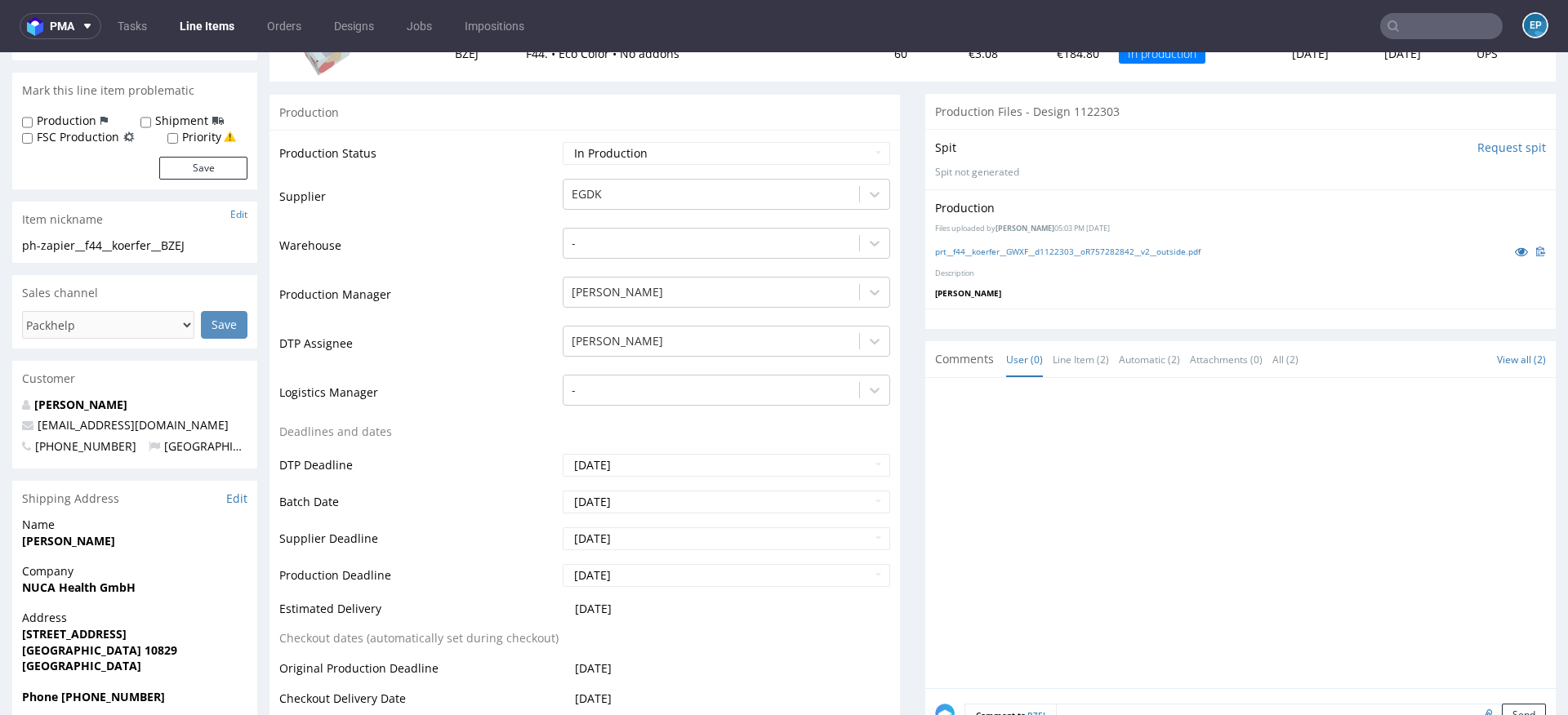
scroll to position [243, 0]
click at [1514, 253] on icon at bounding box center [1521, 253] width 13 height 11
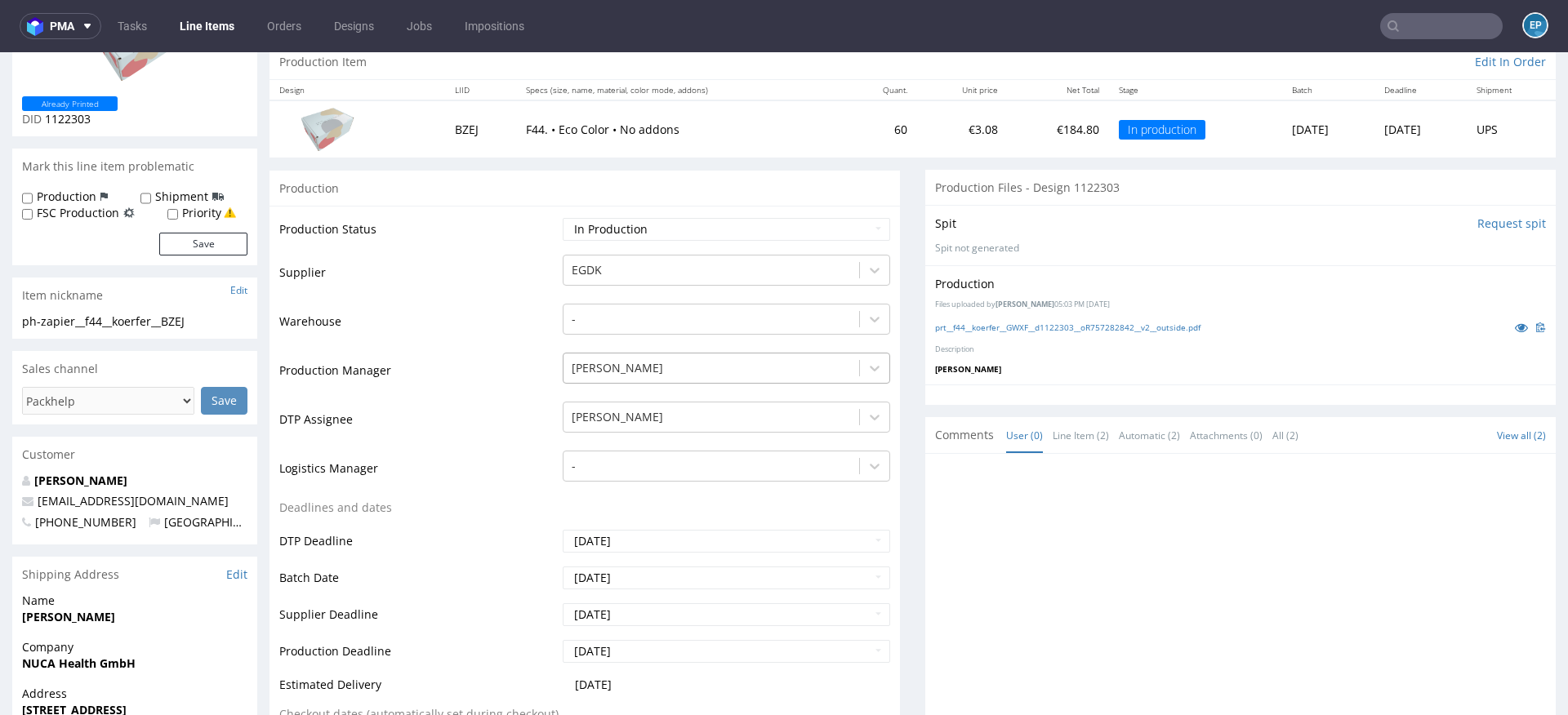
scroll to position [166, 0]
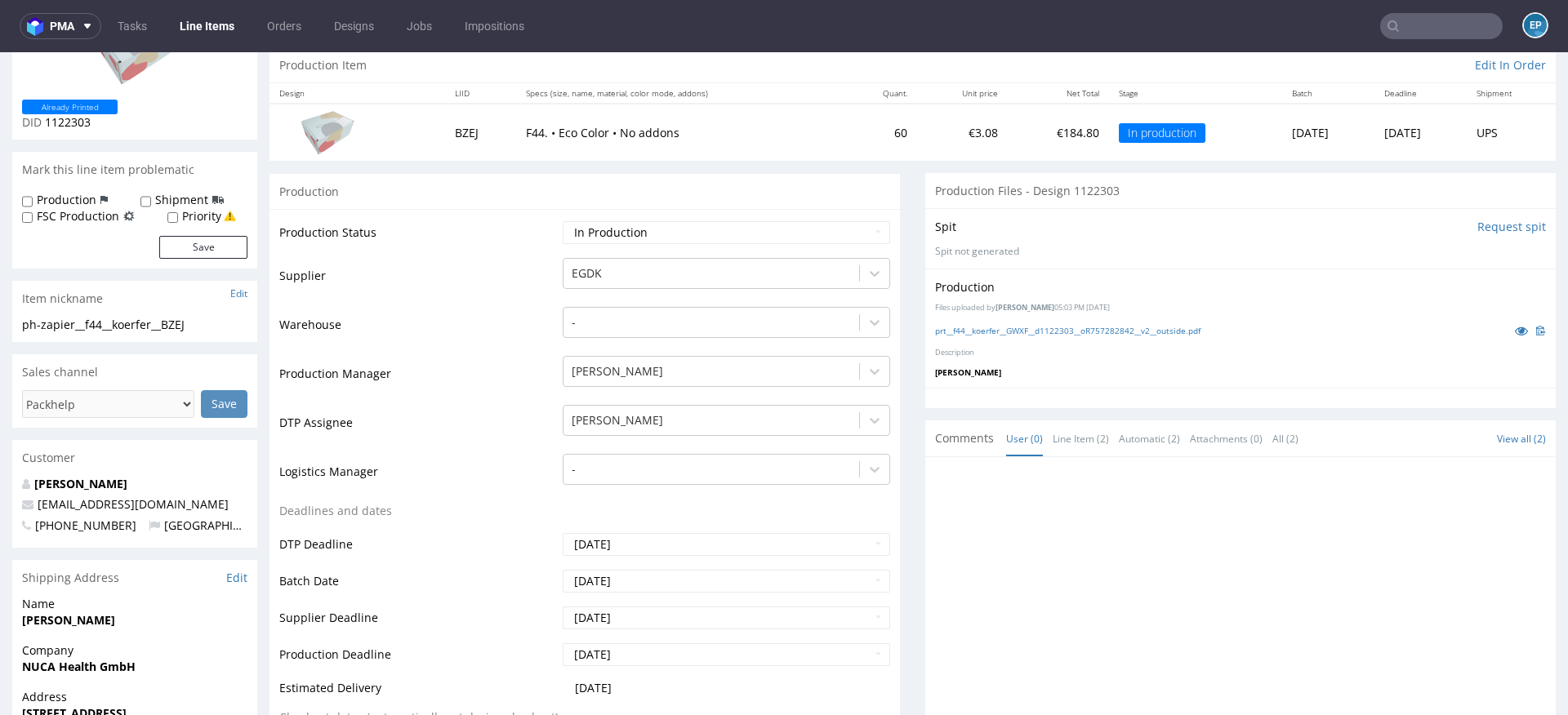
click at [1036, 369] on p "Elżbieta Jelińska" at bounding box center [1240, 372] width 610 height 11
click at [1160, 330] on link "prt__f44__koerfer__GWXF__d1122303__oR757282842__v2__outside.pdf" at bounding box center [1067, 330] width 265 height 11
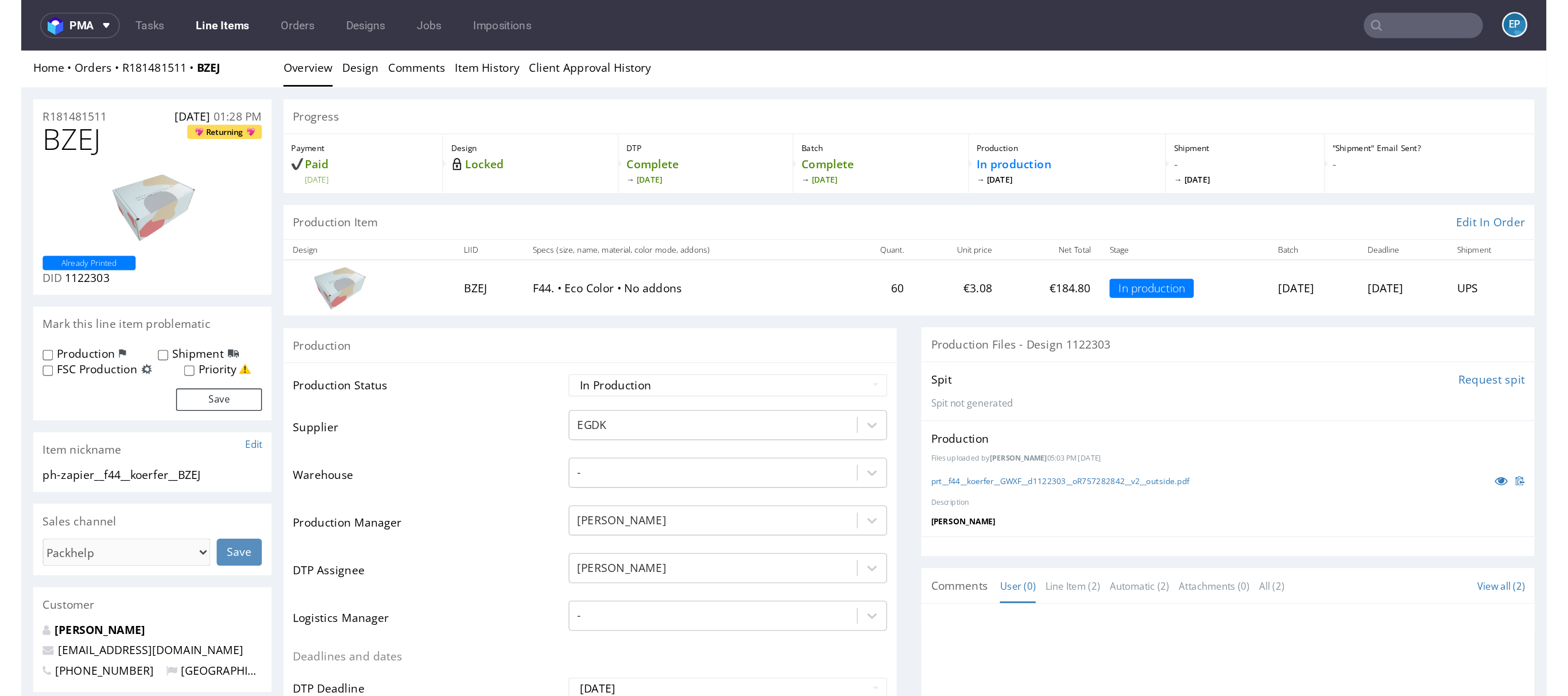
scroll to position [0, 0]
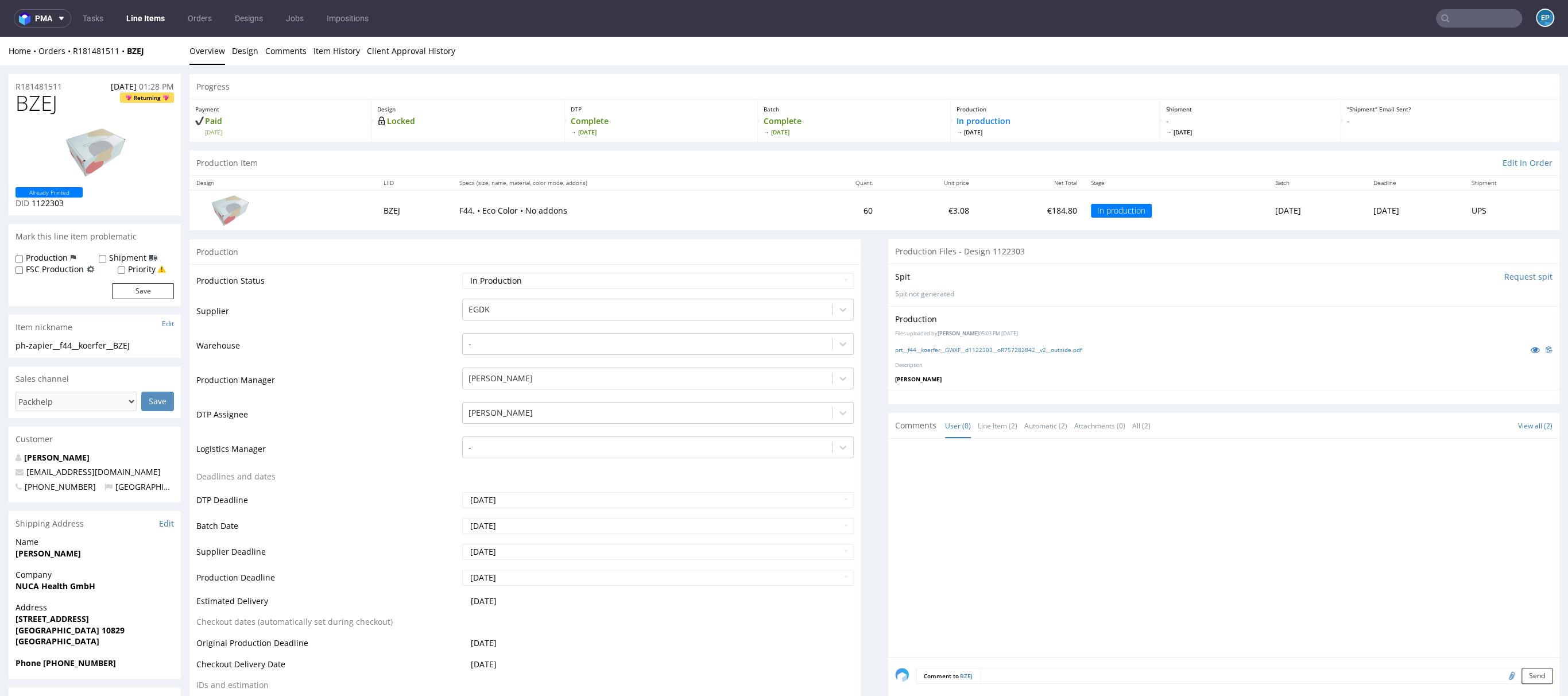
click at [1102, 23] on input "text" at bounding box center [1479, 19] width 86 height 19
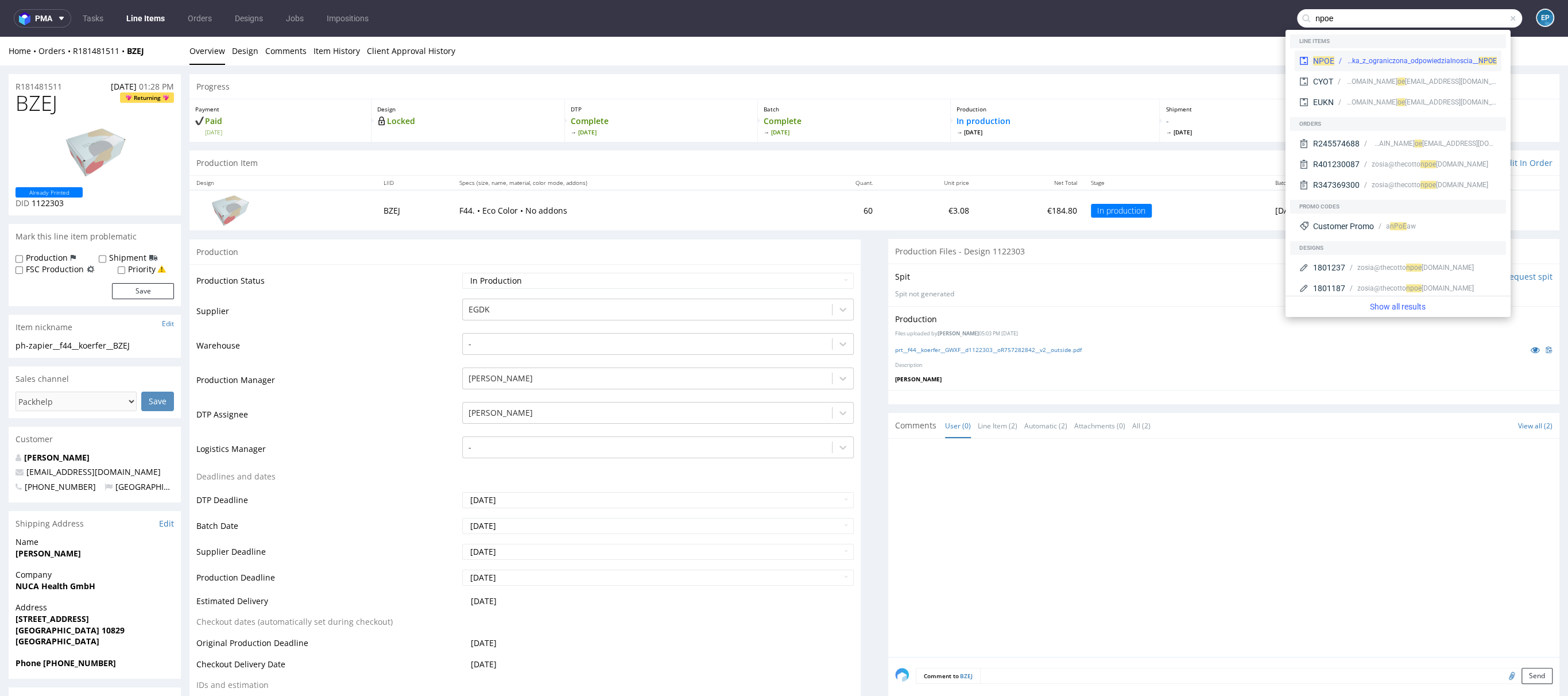
type input "npoe"
click at [1102, 55] on div "NPOE bds__t88-38-x-50-cm__mniej_wiecej_spolka_z_ograniczona_odpowiedzialnoscia_…" at bounding box center [1398, 61] width 207 height 21
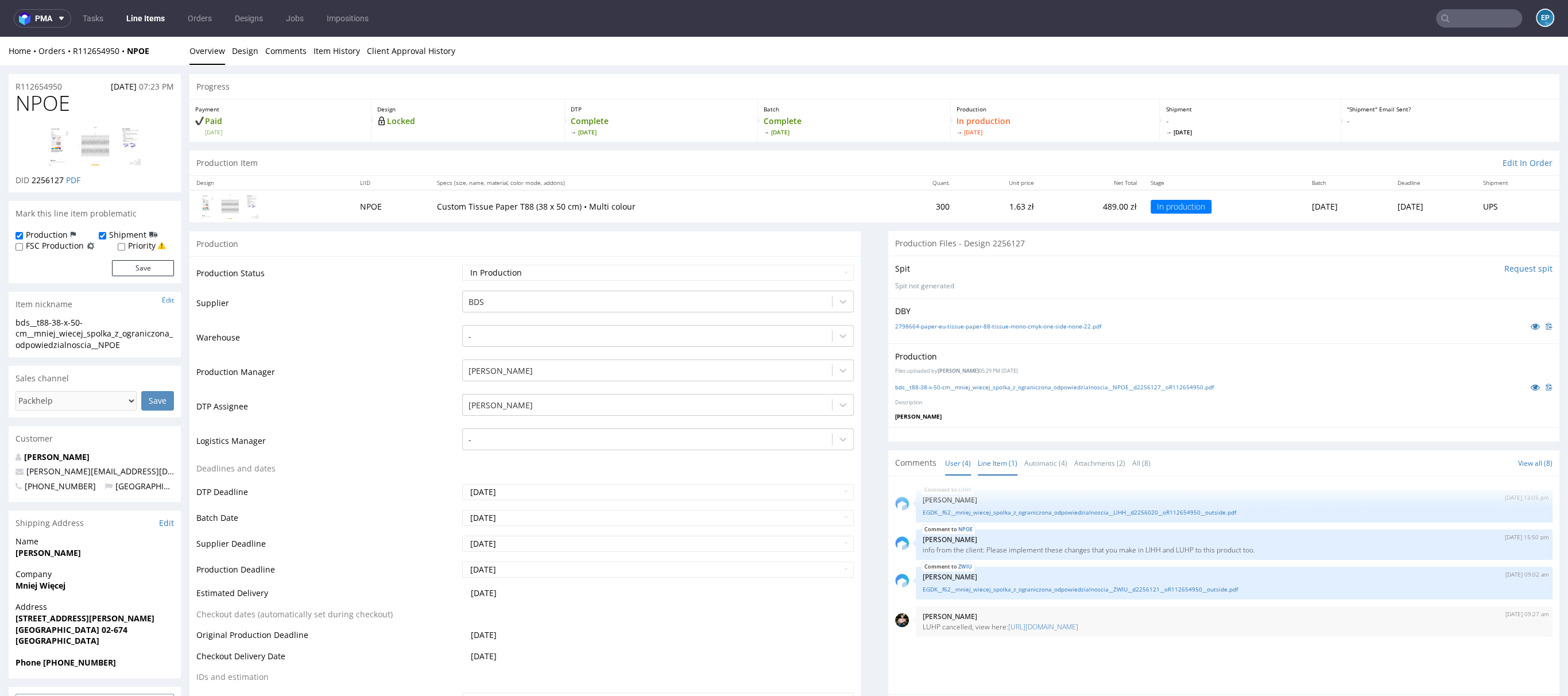
click at [985, 462] on link "Line Item (1)" at bounding box center [998, 462] width 40 height 25
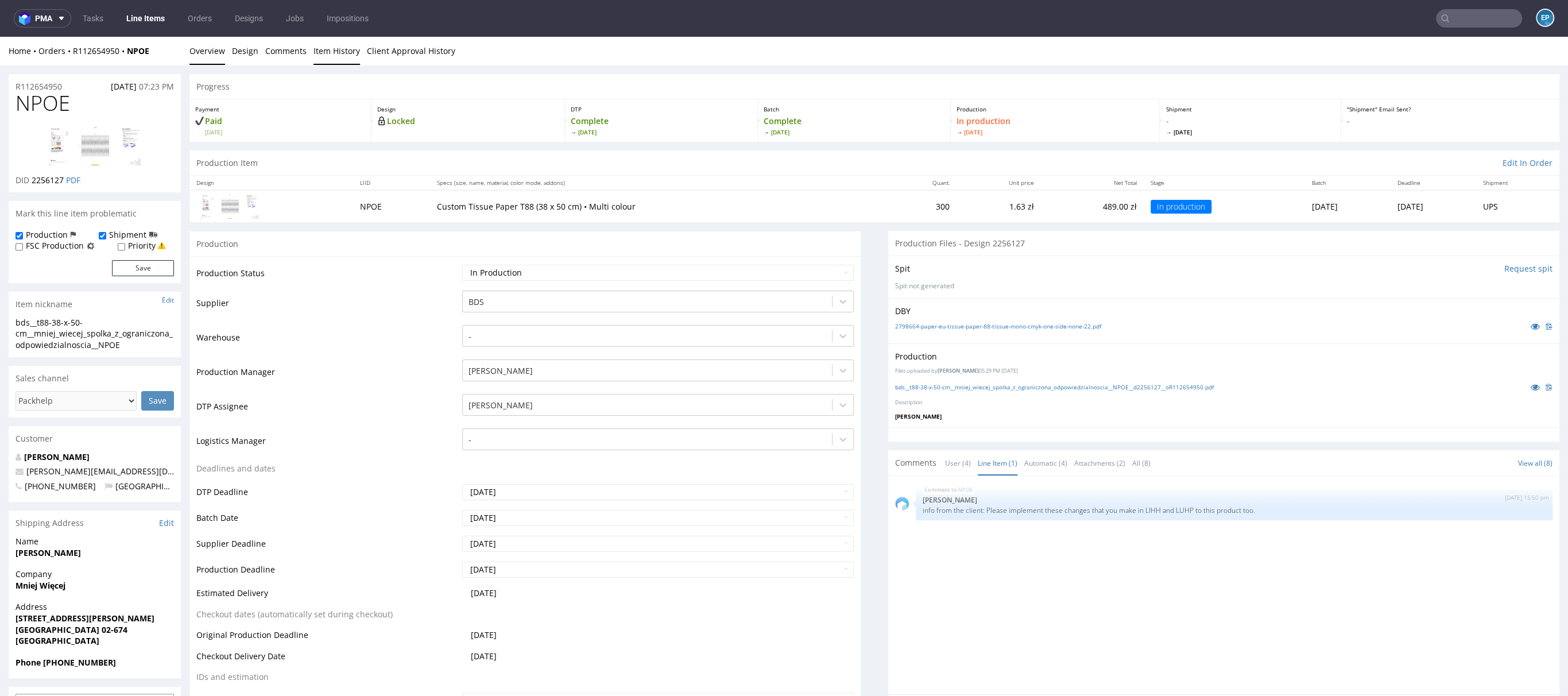
click at [321, 55] on link "Item History" at bounding box center [337, 51] width 47 height 28
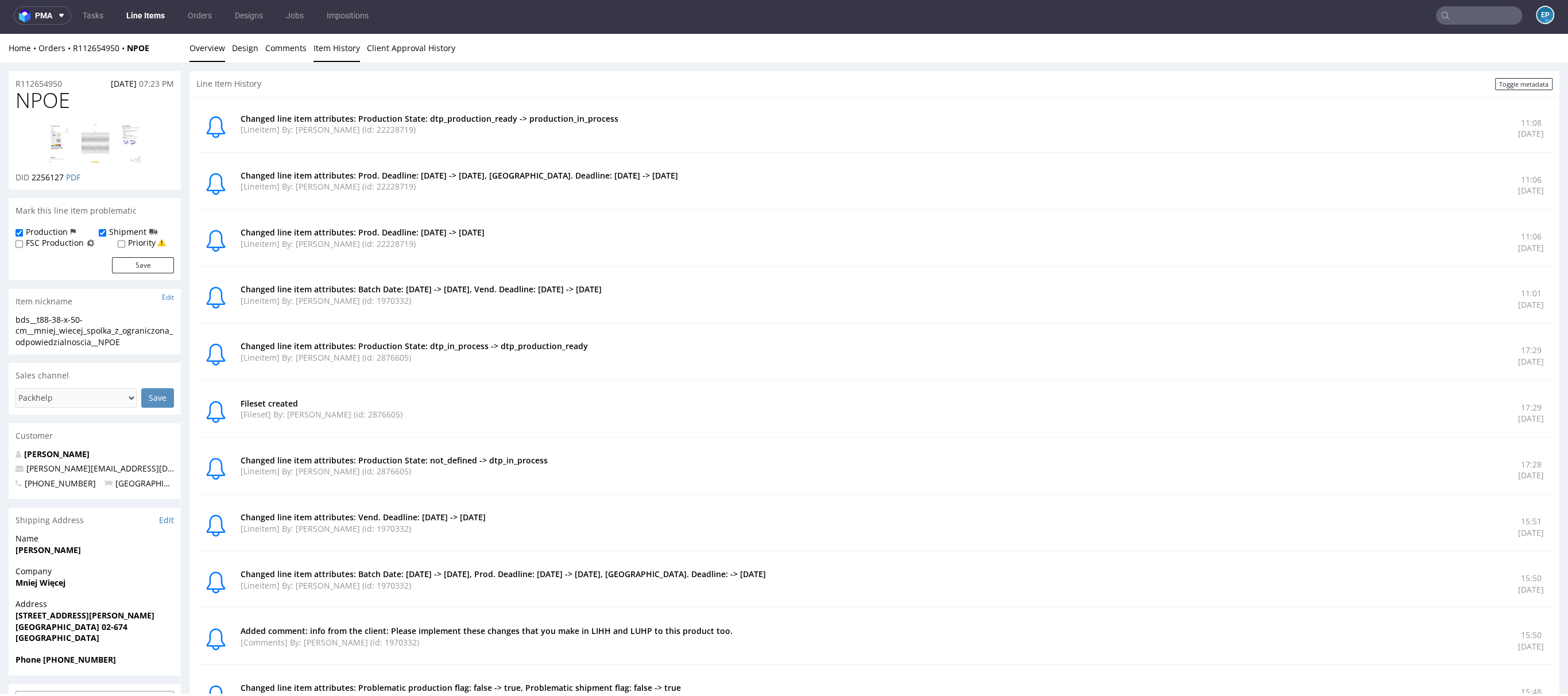
click at [195, 44] on link "Overview" at bounding box center [207, 48] width 35 height 28
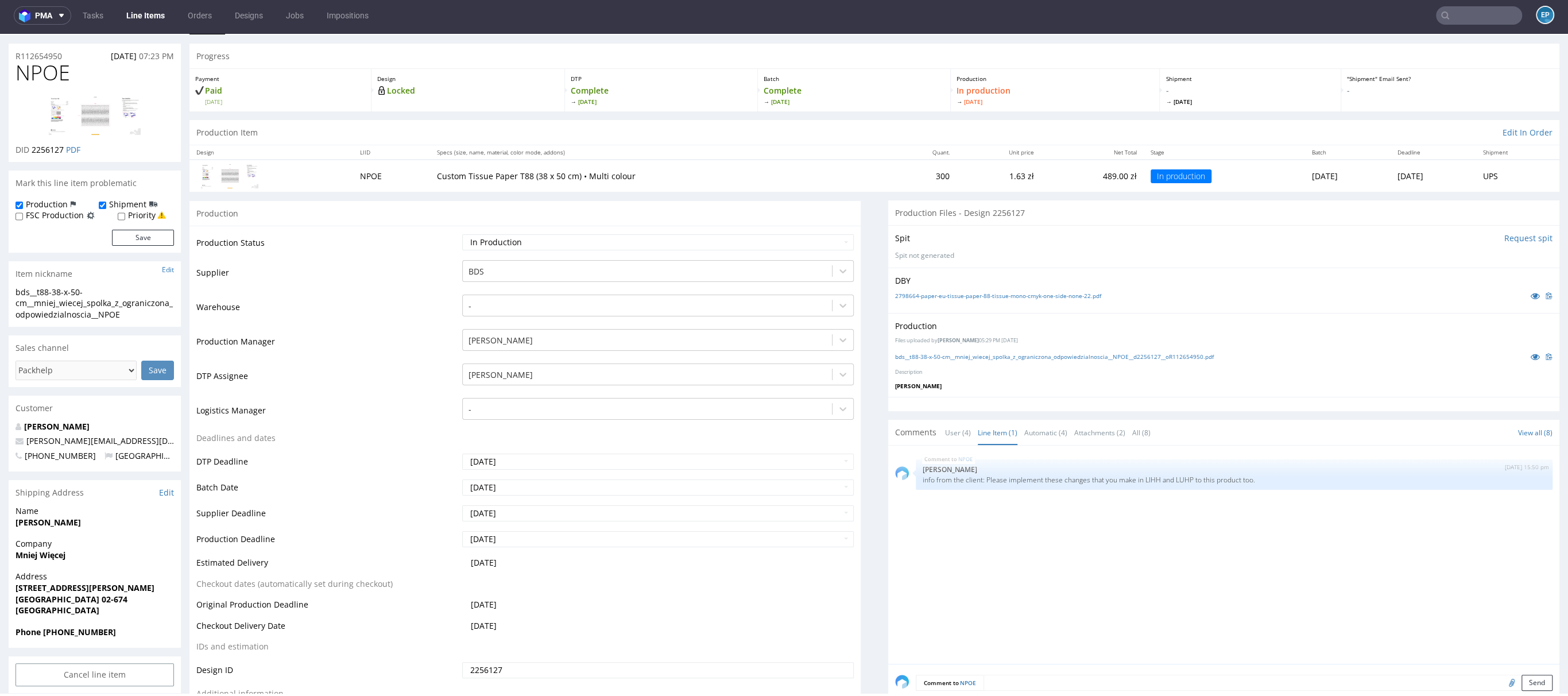
scroll to position [28, 0]
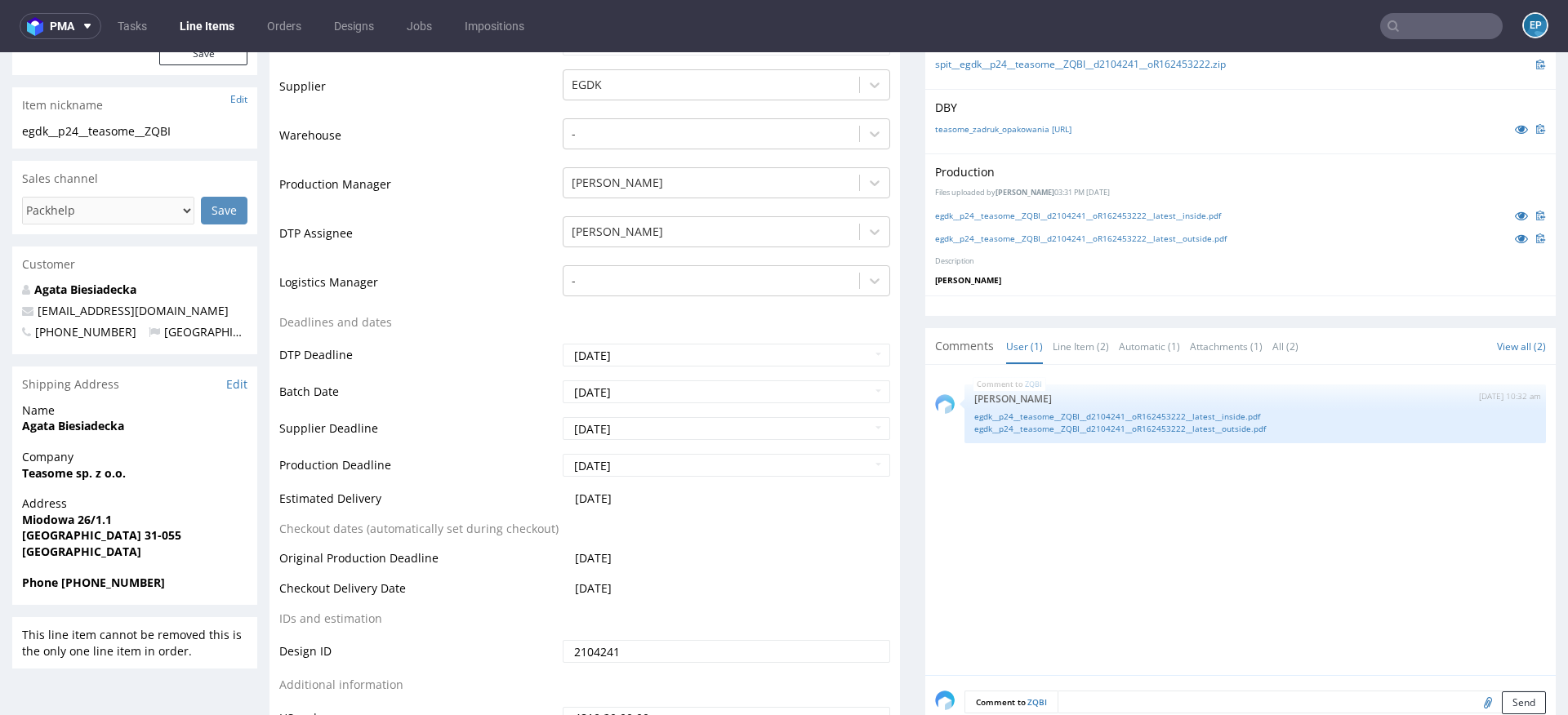
scroll to position [354, 0]
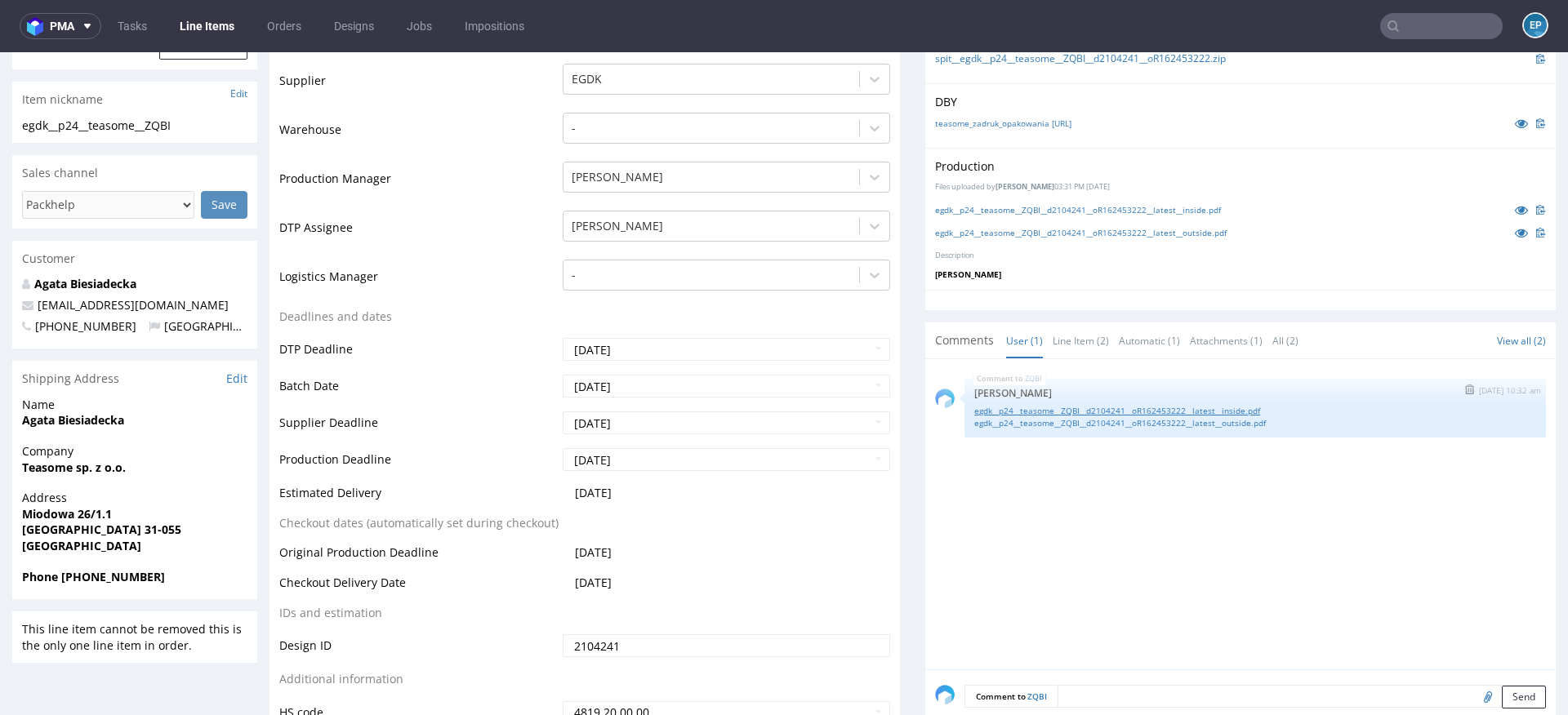
click at [1084, 410] on link "egdk__p24__teasome__ZQBI__d2104241__oR162453222__latest__inside.pdf" at bounding box center [1255, 410] width 562 height 12
click at [1146, 426] on link "egdk__p24__teasome__ZQBI__d2104241__oR162453222__latest__outside.pdf" at bounding box center [1255, 423] width 562 height 12
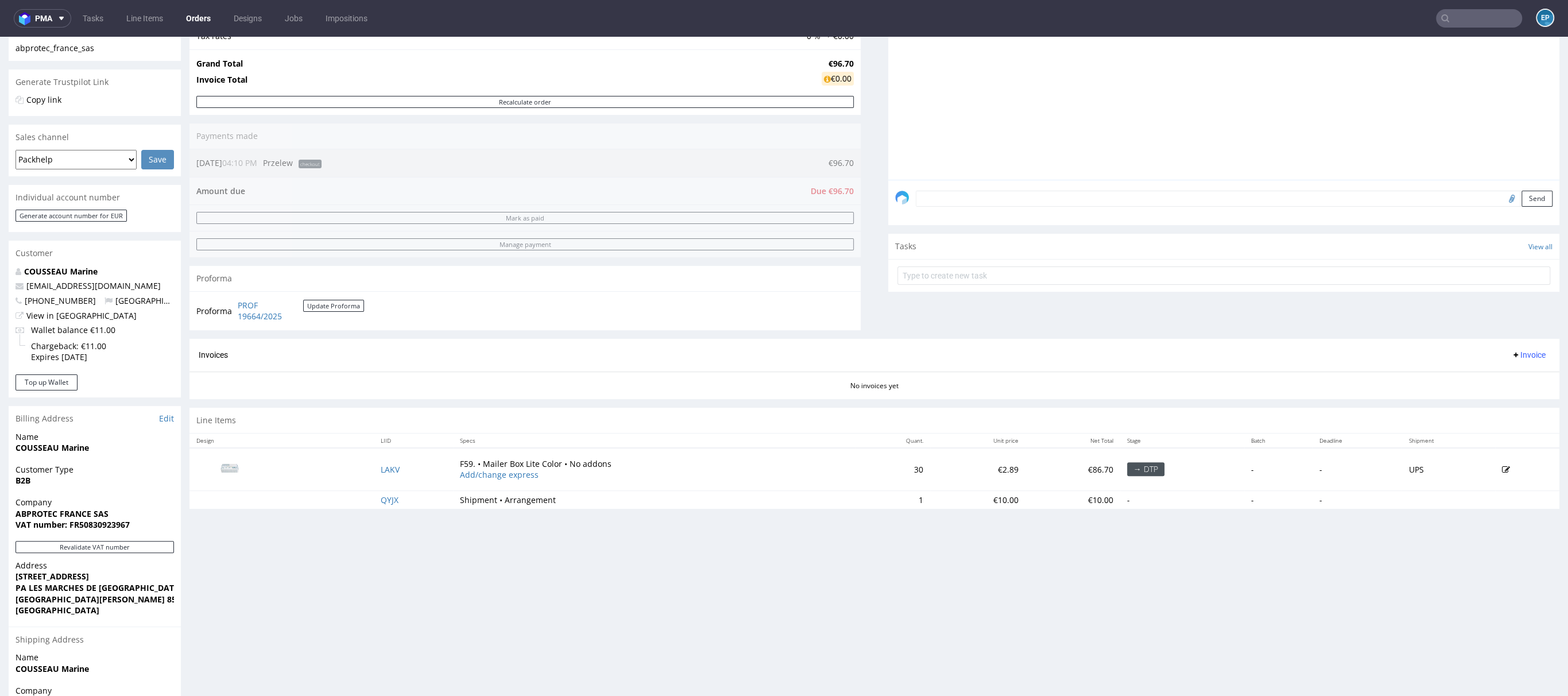
scroll to position [329, 0]
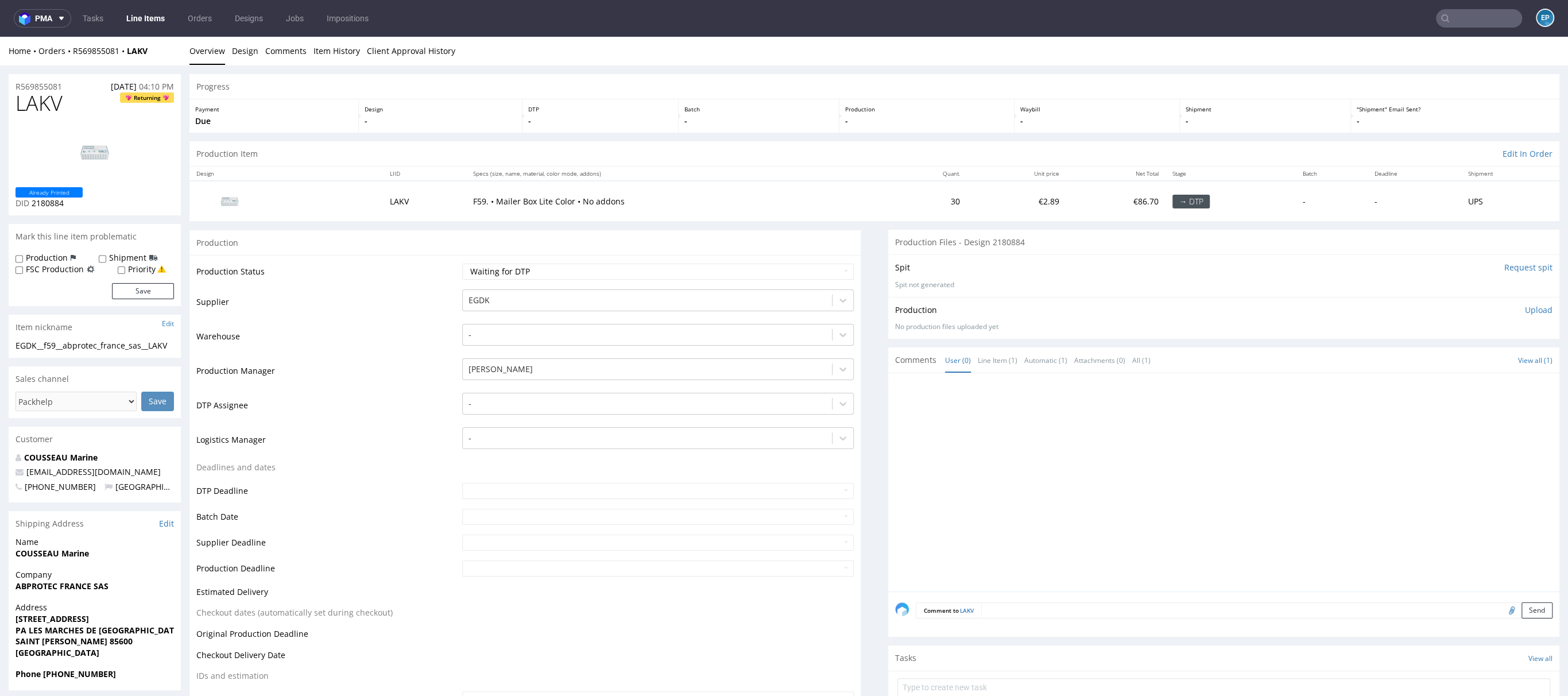
click at [1471, 6] on nav "pma Tasks Line Items Orders Designs Jobs Impositions EP" at bounding box center [784, 18] width 1568 height 37
click at [1468, 15] on input "text" at bounding box center [1479, 19] width 86 height 19
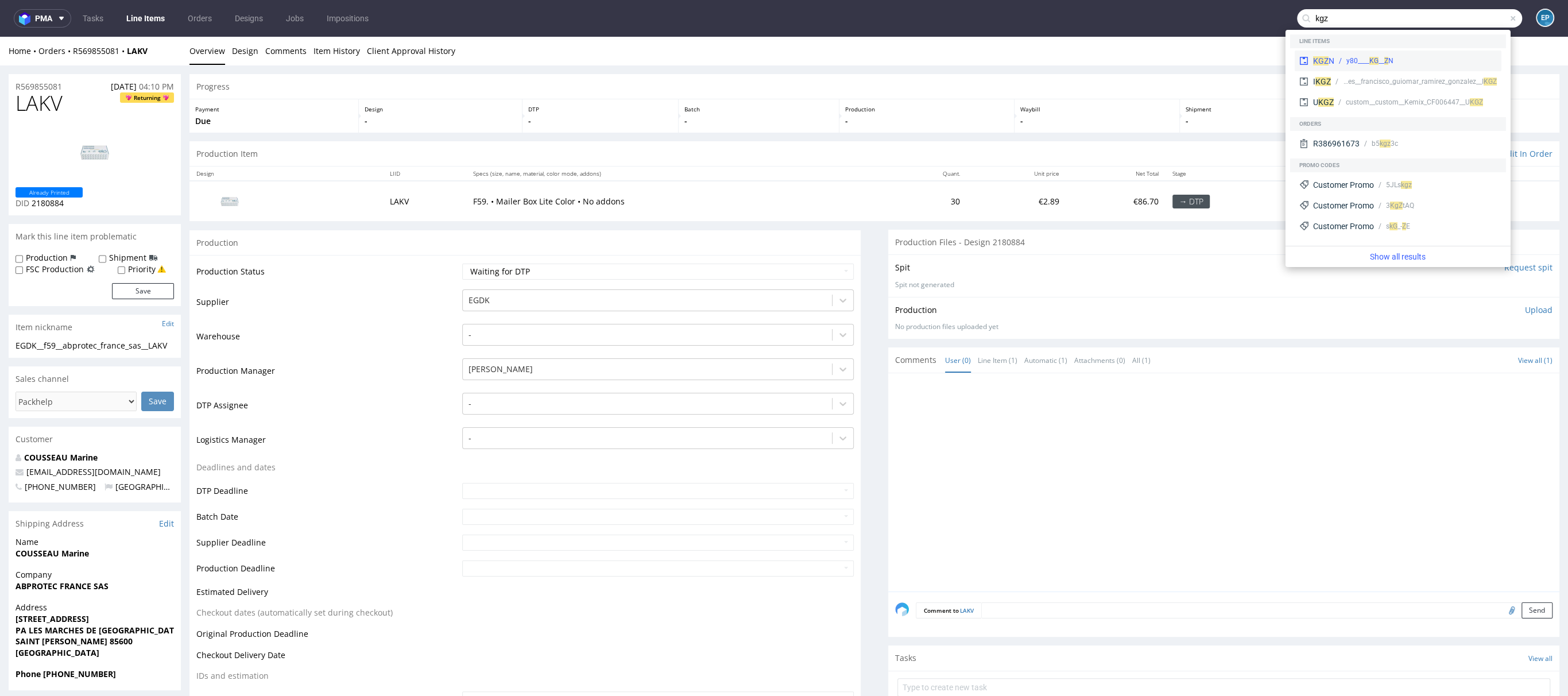
type input "kgz"
click at [1434, 51] on div "KGZ N __y80____ KG Z N" at bounding box center [1398, 61] width 207 height 21
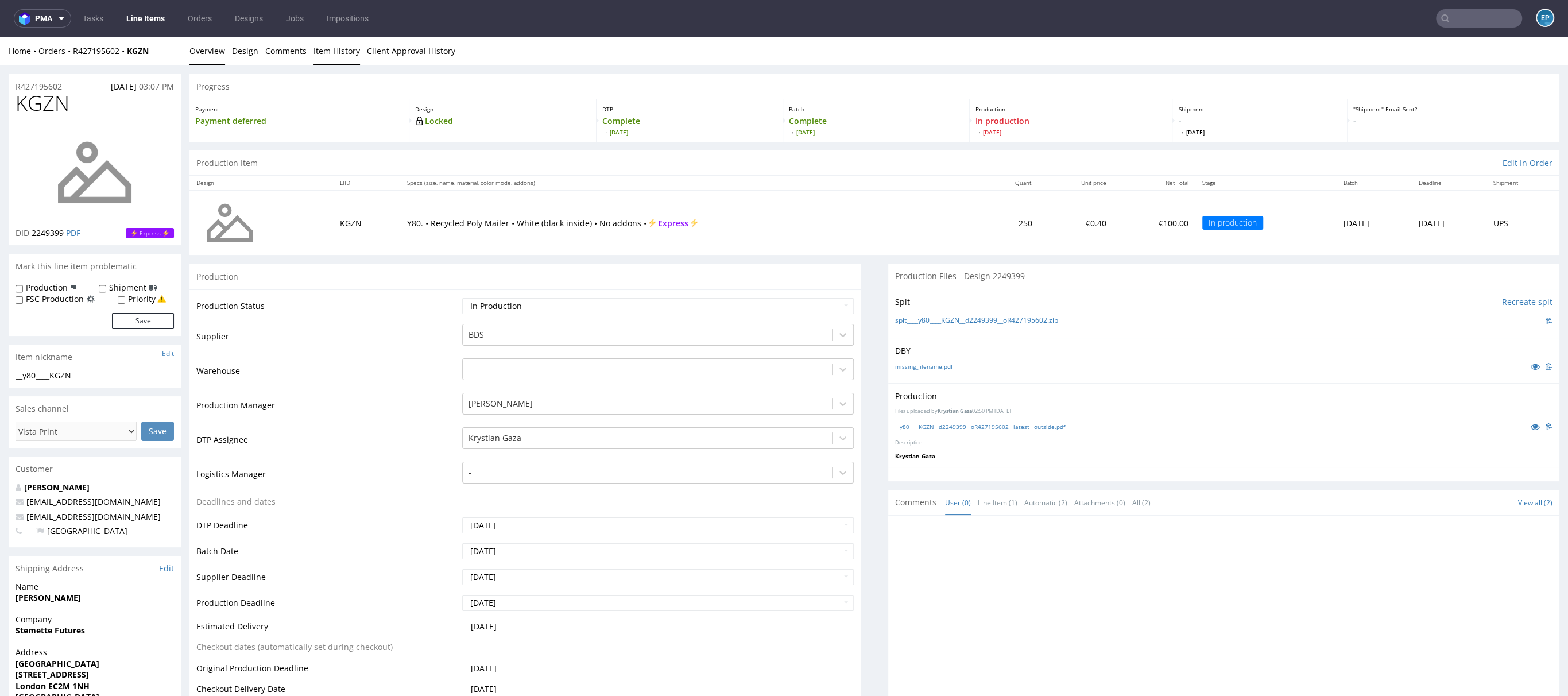
click at [333, 49] on link "Item History" at bounding box center [337, 51] width 47 height 28
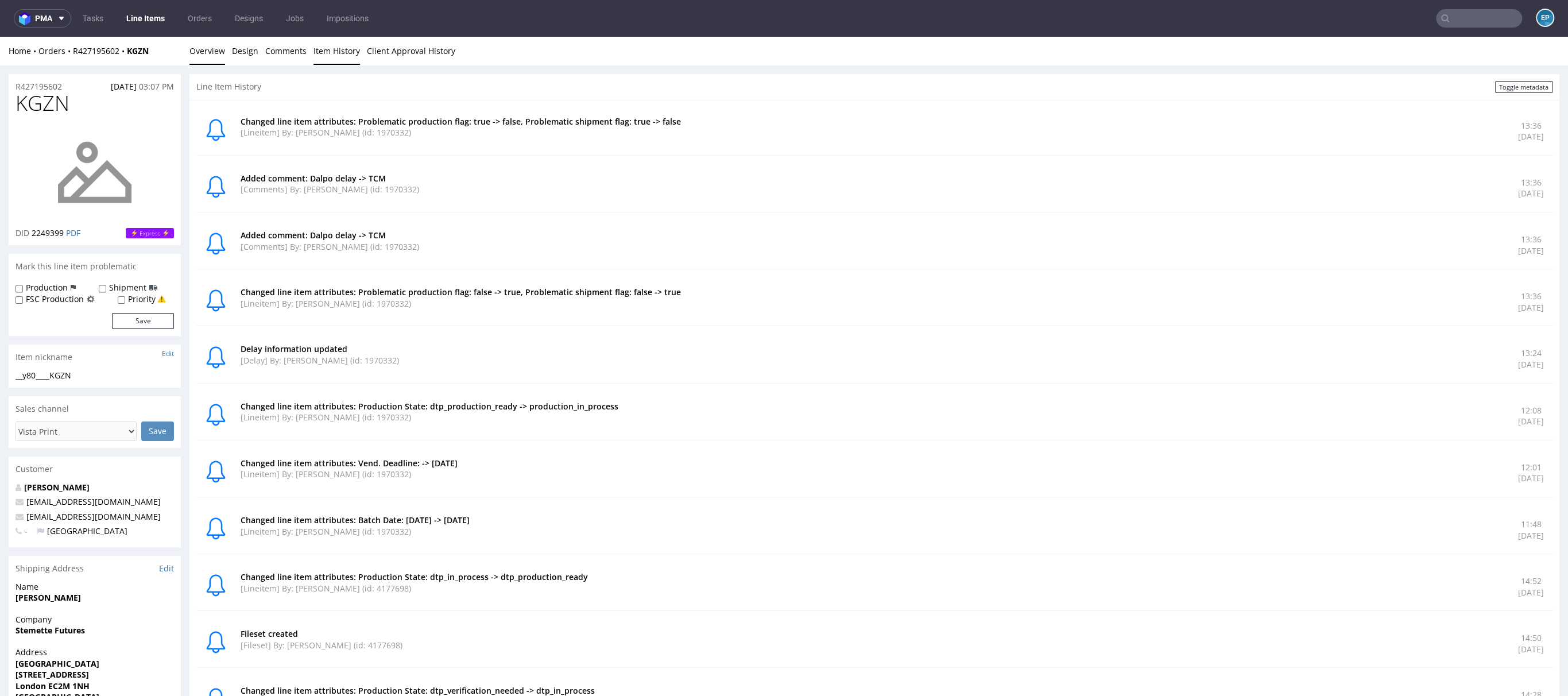
click at [212, 57] on link "Overview" at bounding box center [207, 51] width 35 height 28
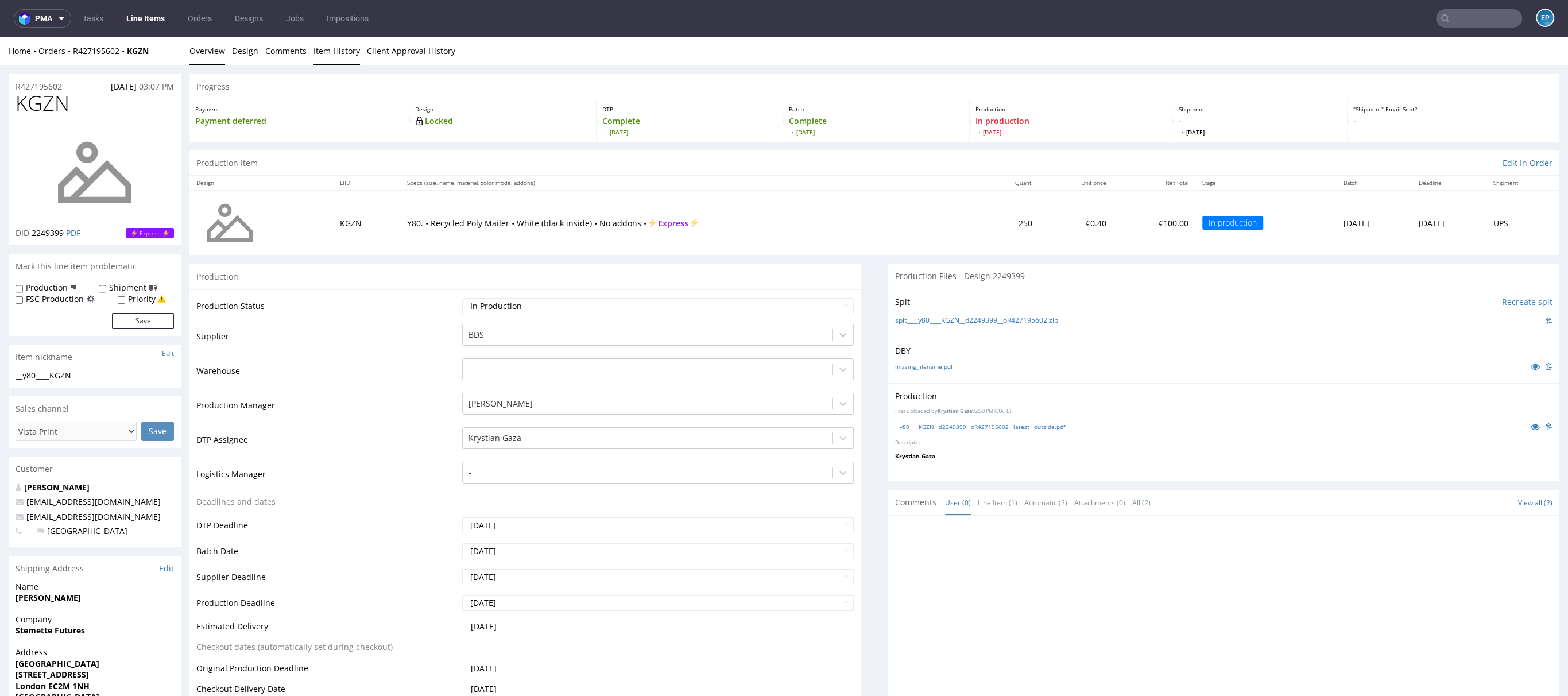
click at [346, 59] on link "Item History" at bounding box center [337, 51] width 47 height 28
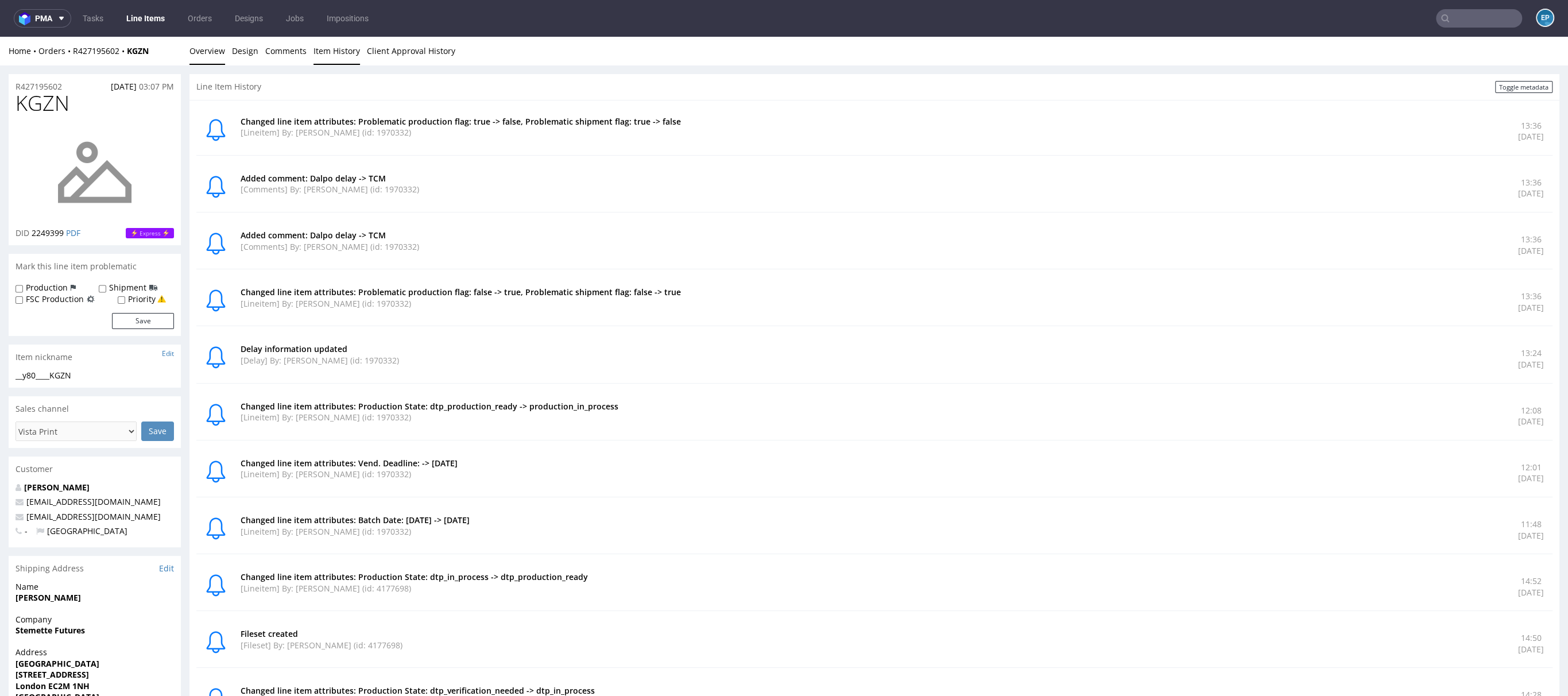
click at [210, 57] on link "Overview" at bounding box center [207, 51] width 35 height 28
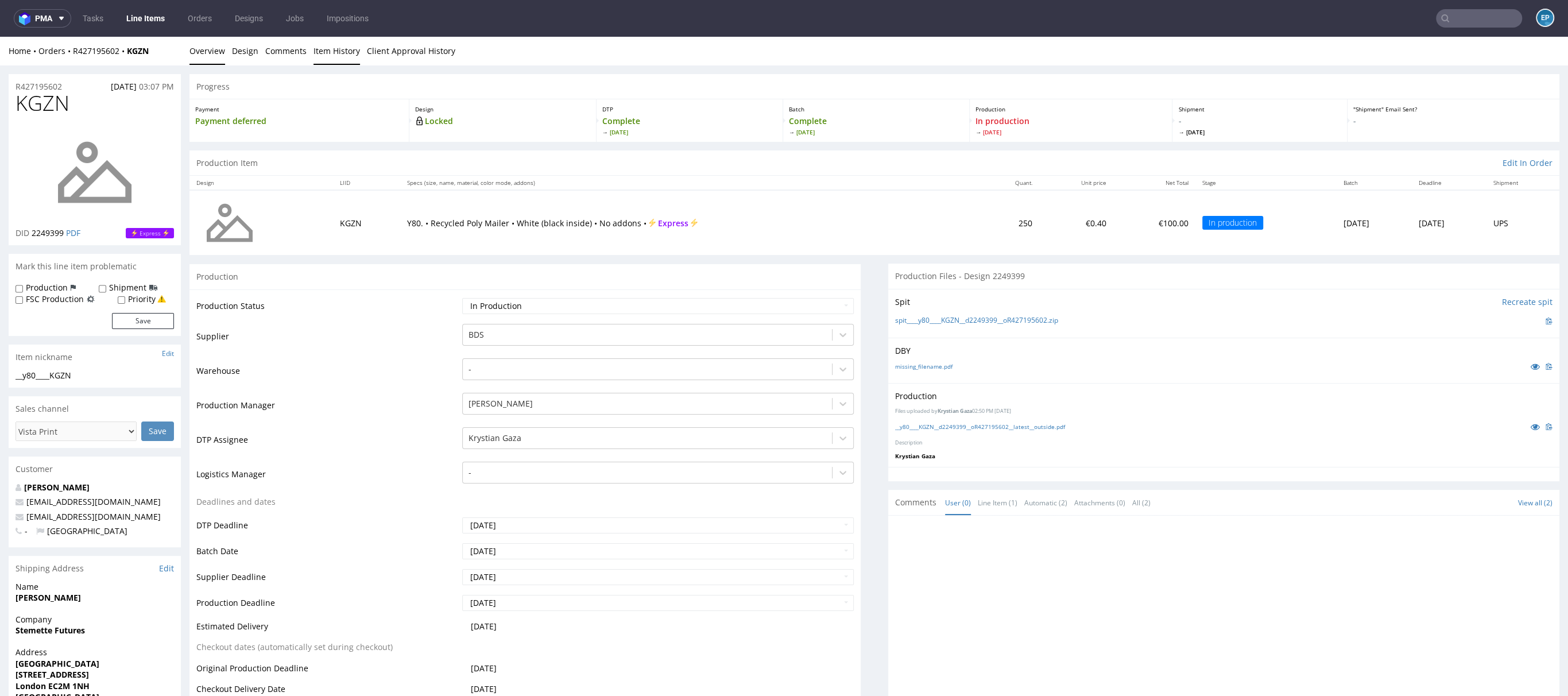
click at [329, 55] on link "Item History" at bounding box center [337, 51] width 47 height 28
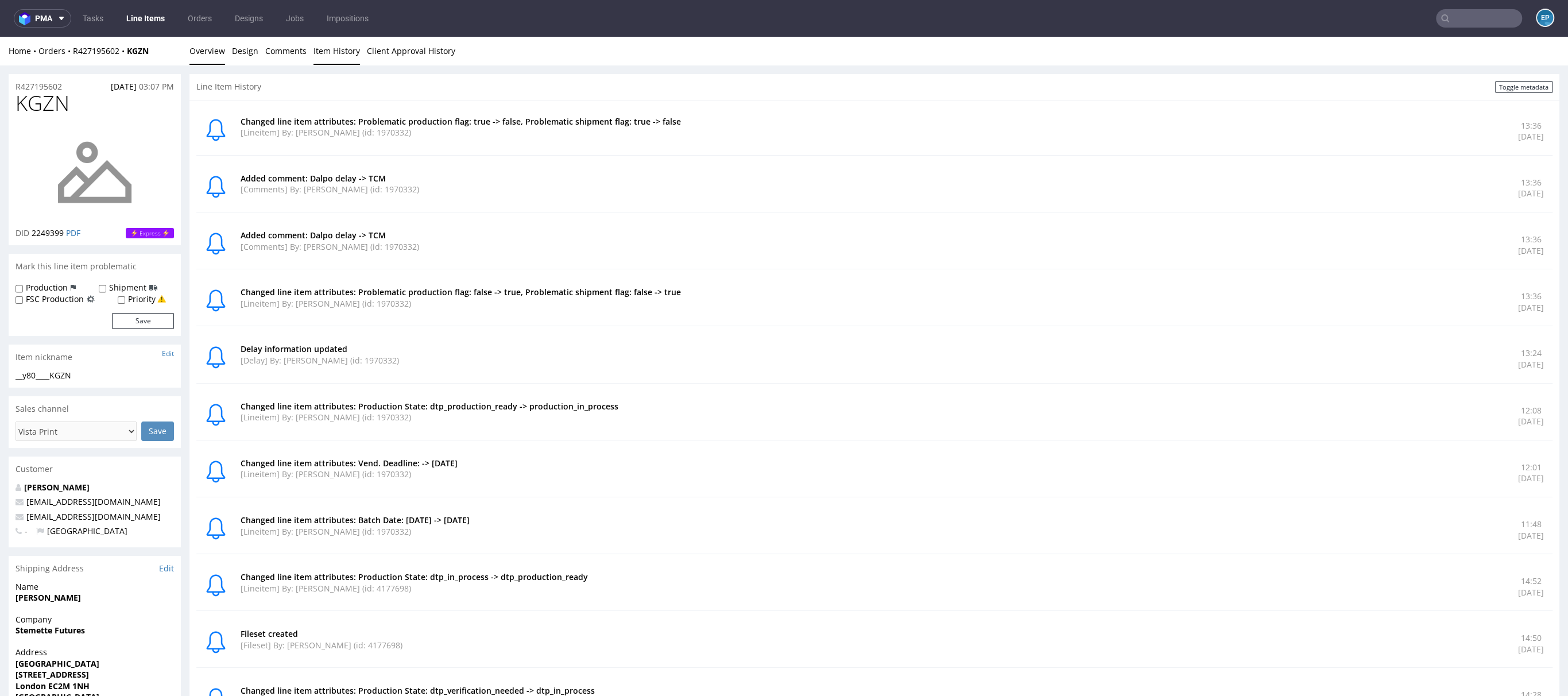
click at [204, 53] on link "Overview" at bounding box center [207, 51] width 35 height 28
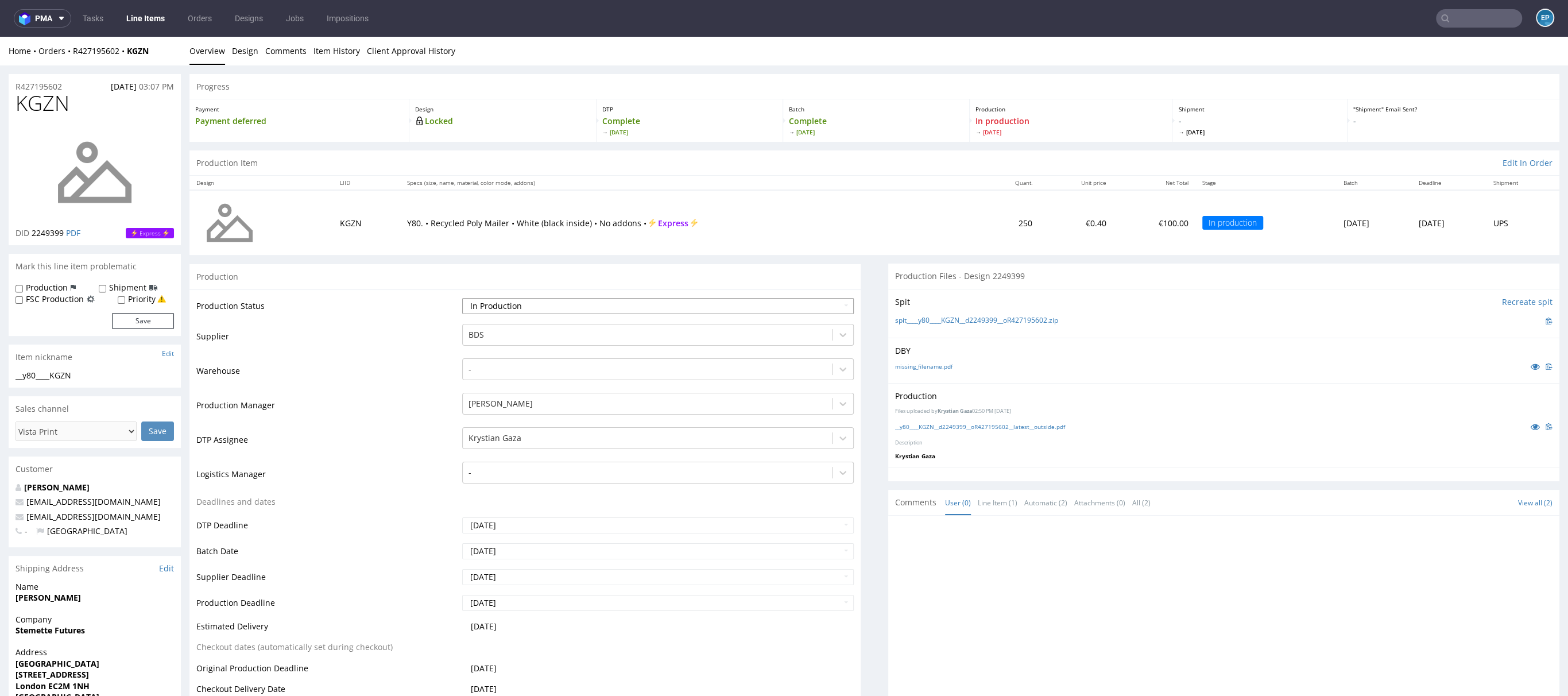
click at [532, 305] on select "Waiting for Artwork Waiting for Diecut Waiting for Mockup Waiting for DTP Waiti…" at bounding box center [658, 306] width 391 height 16
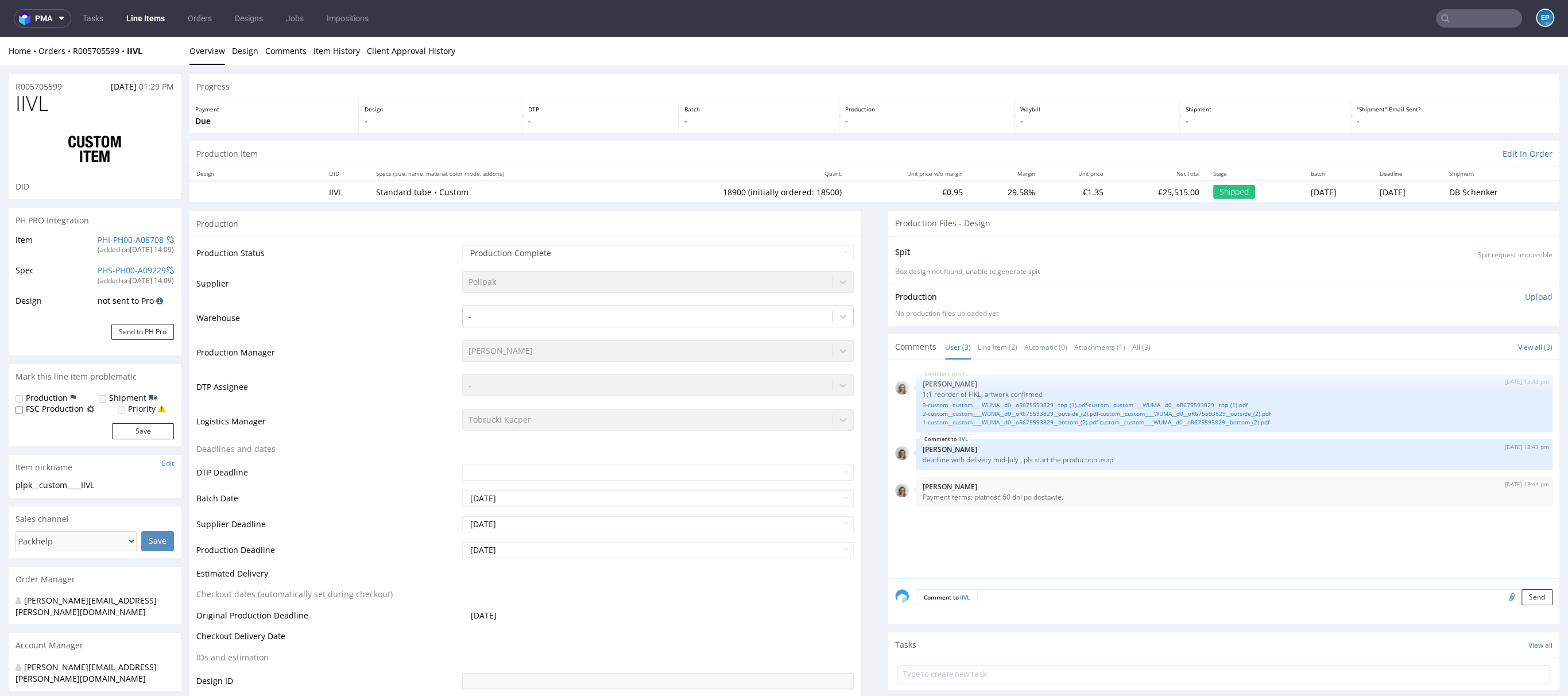
click at [144, 25] on link "Line Items" at bounding box center [145, 19] width 53 height 19
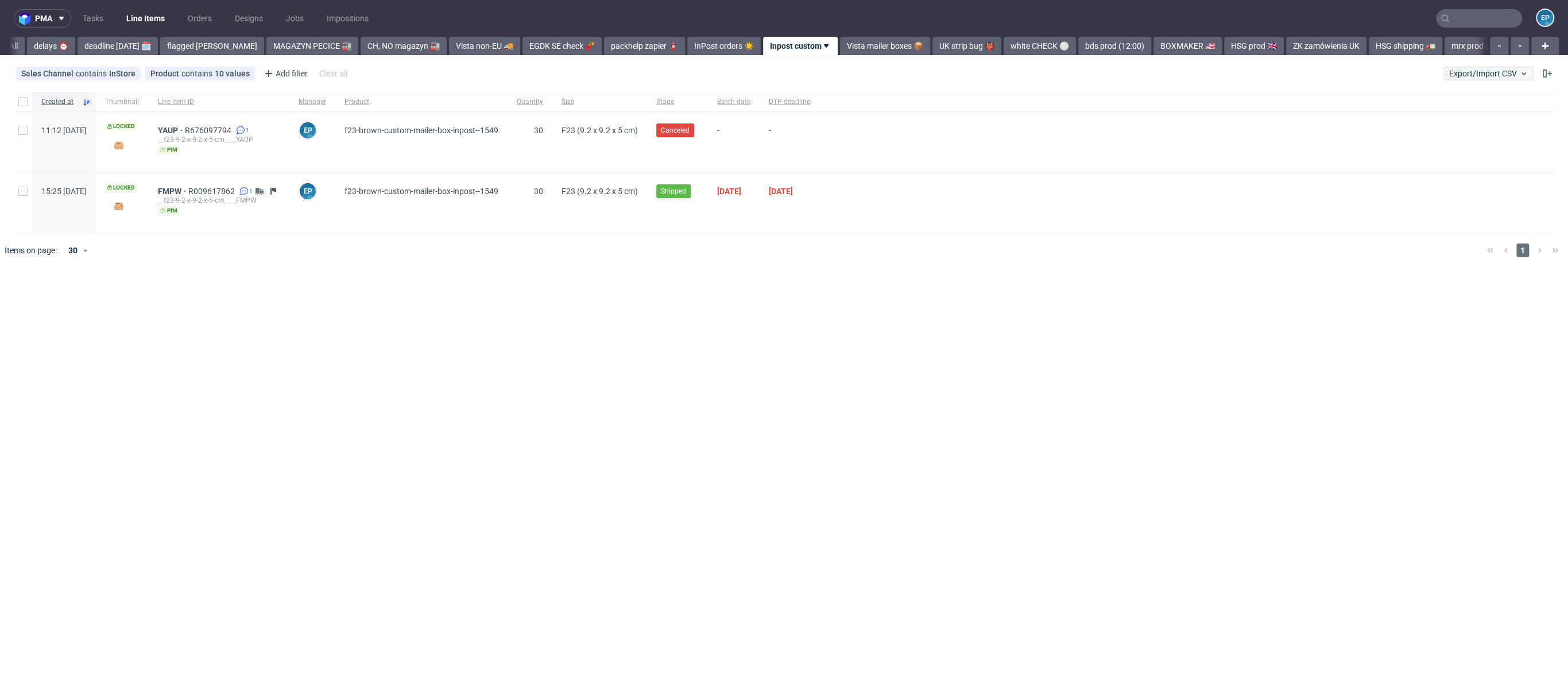
scroll to position [0, 73]
click at [1493, 71] on span "Export/Import CSV" at bounding box center [1489, 74] width 79 height 9
click at [1487, 104] on div "Export Production list" at bounding box center [1462, 96] width 134 height 19
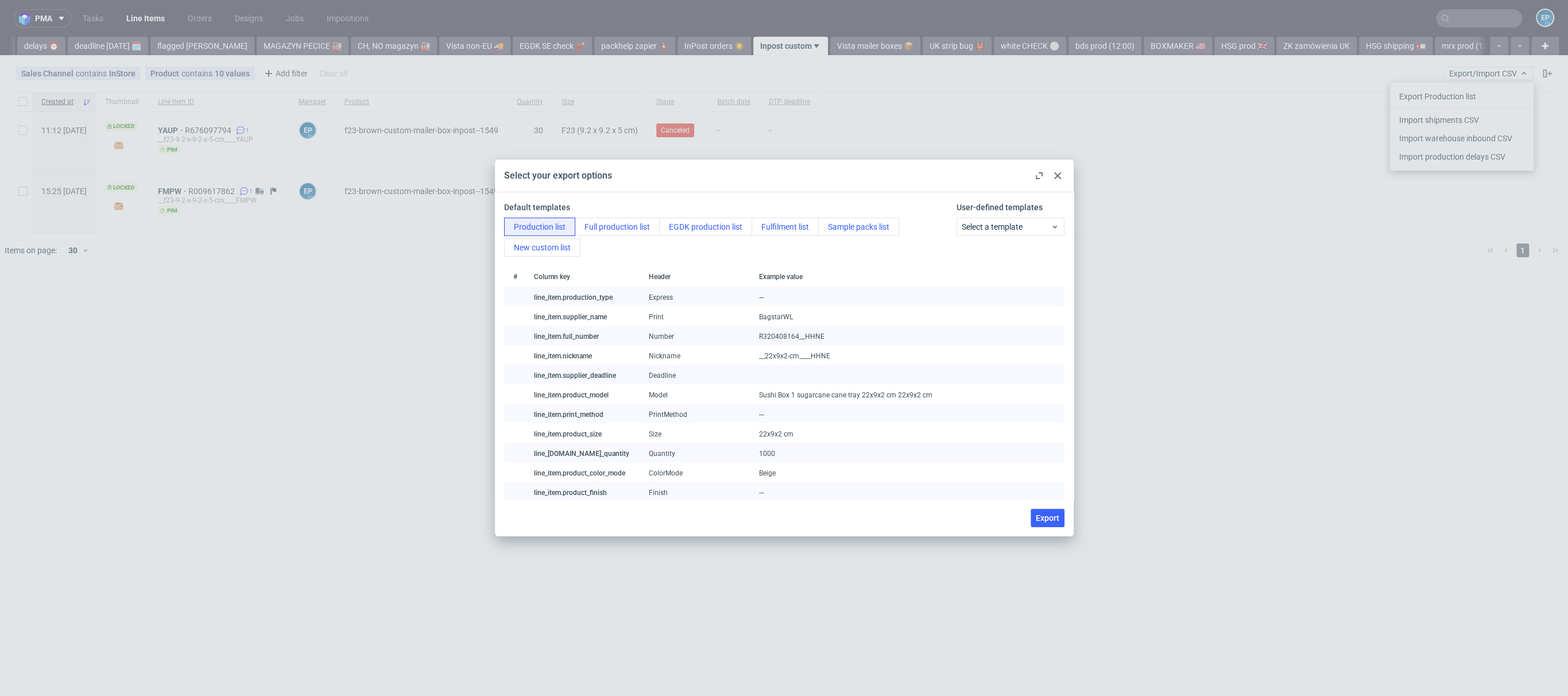
click at [1062, 184] on div "Select your export options" at bounding box center [785, 176] width 579 height 33
click at [1061, 177] on div at bounding box center [1058, 176] width 14 height 14
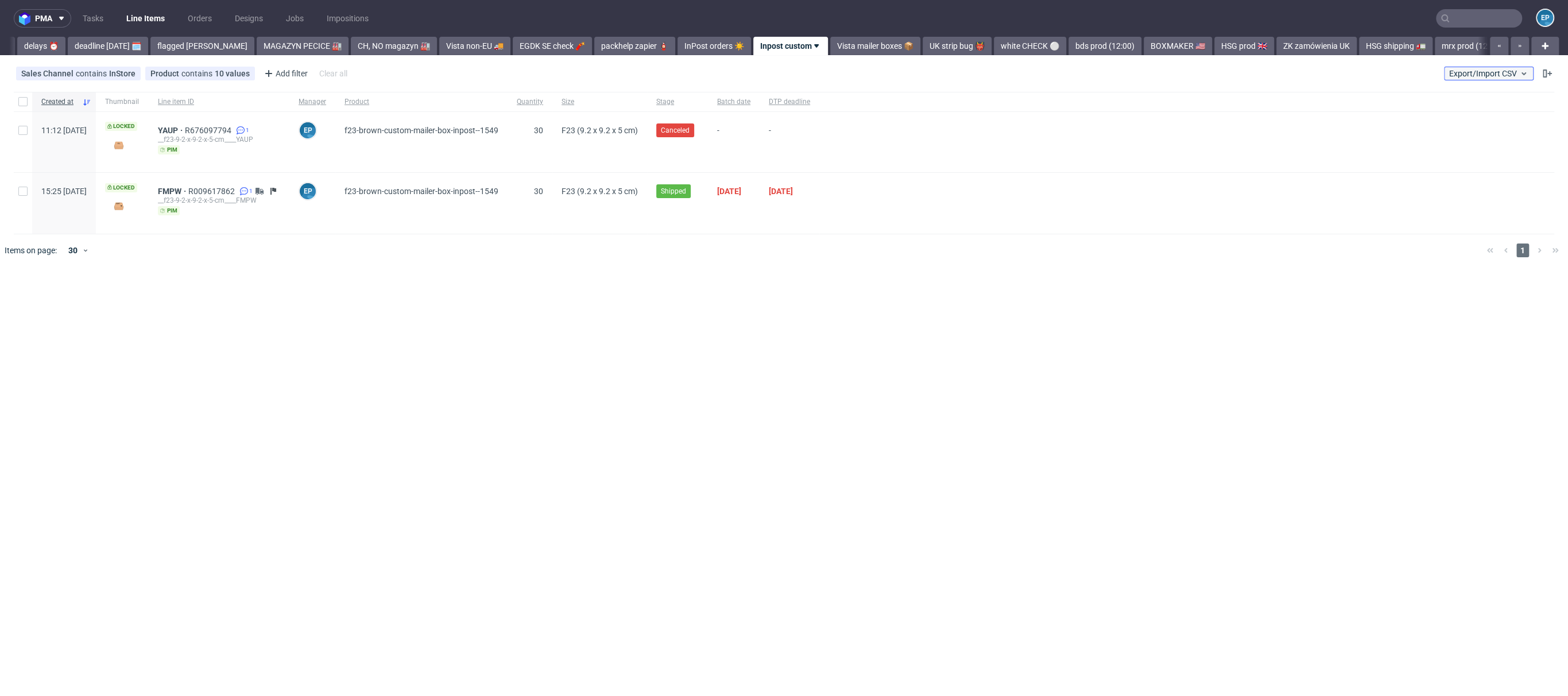
click at [1472, 75] on span "Export/Import CSV" at bounding box center [1489, 74] width 79 height 9
click at [1466, 115] on link "Import shipments CSV" at bounding box center [1462, 120] width 134 height 19
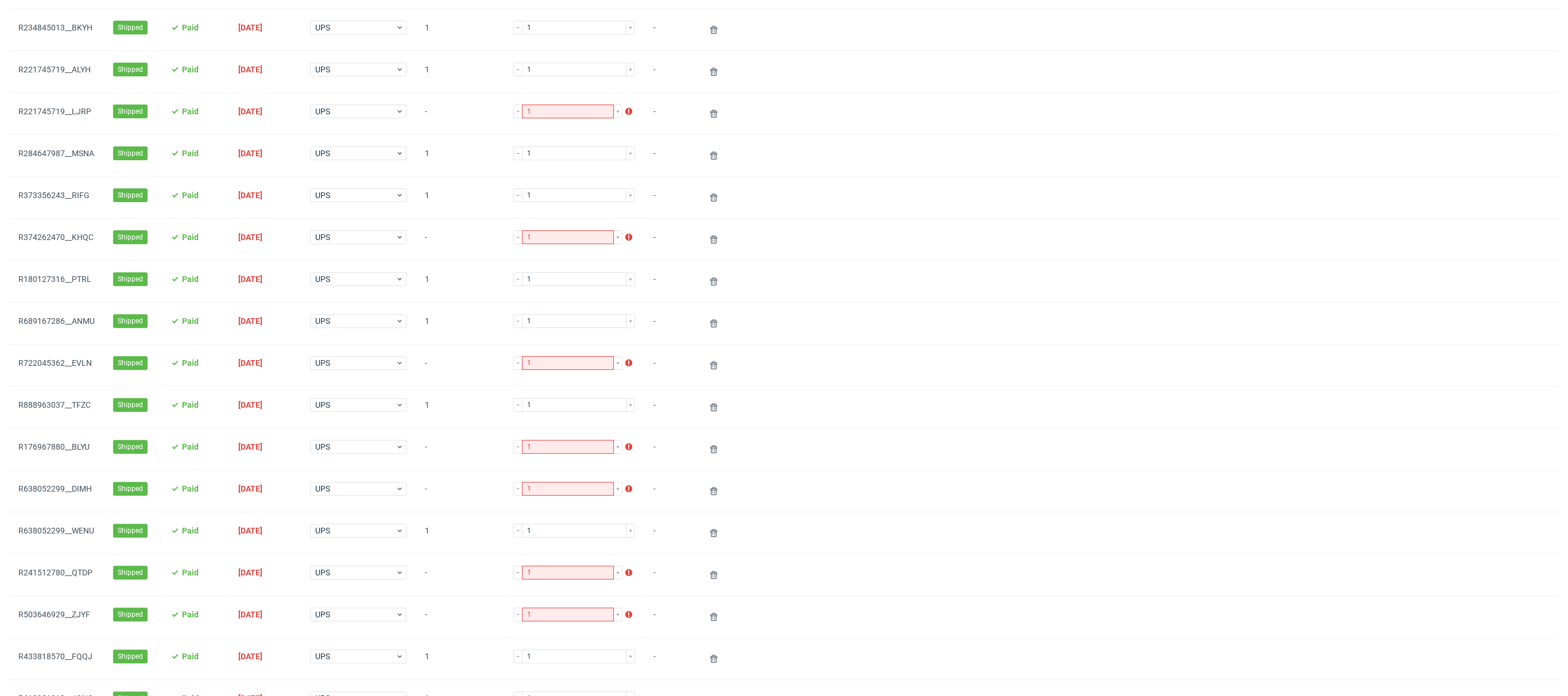
scroll to position [704, 0]
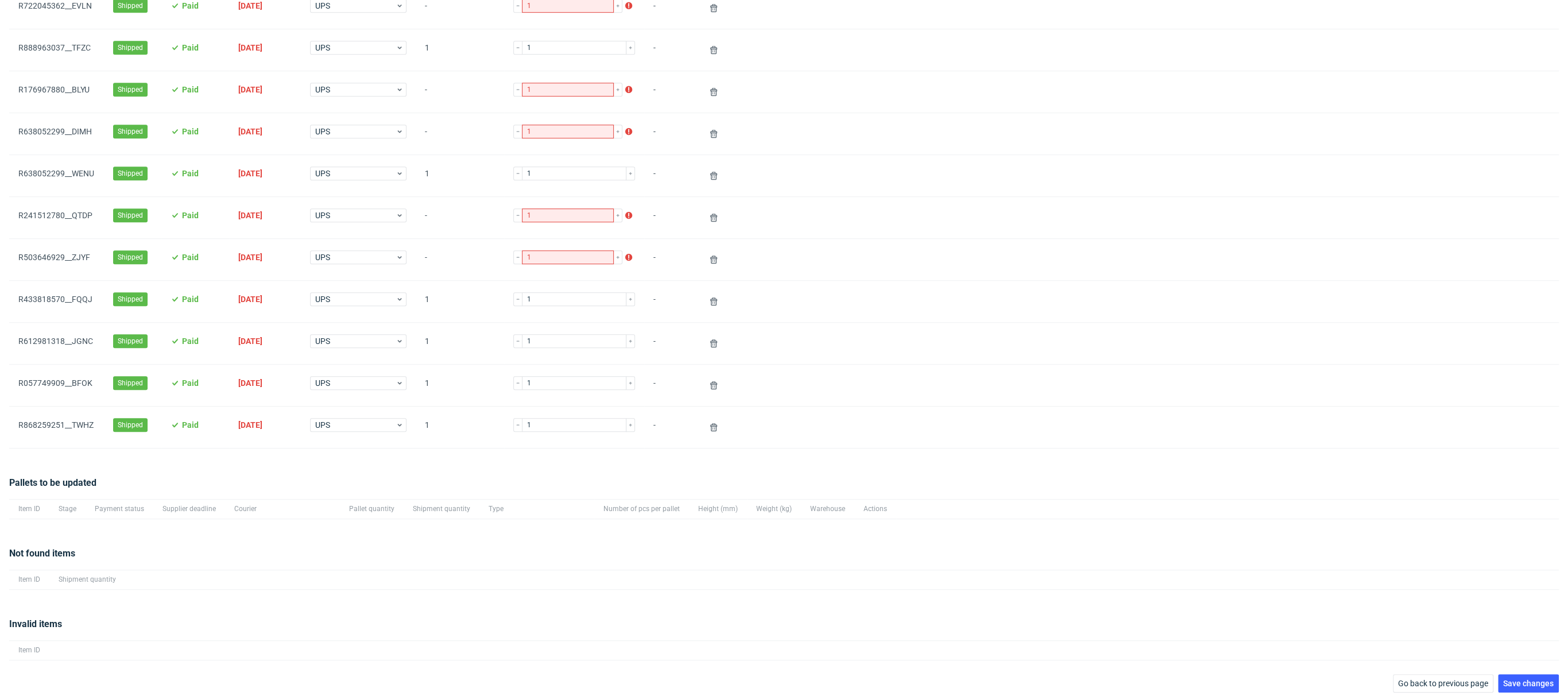
click at [1448, 687] on div "pma Tasks Line Items Orders Designs Jobs Impositions EP Supplier(s): LaboPrint …" at bounding box center [784, 348] width 1568 height 696
click at [1442, 674] on button "Go back to previous page" at bounding box center [1443, 683] width 100 height 19
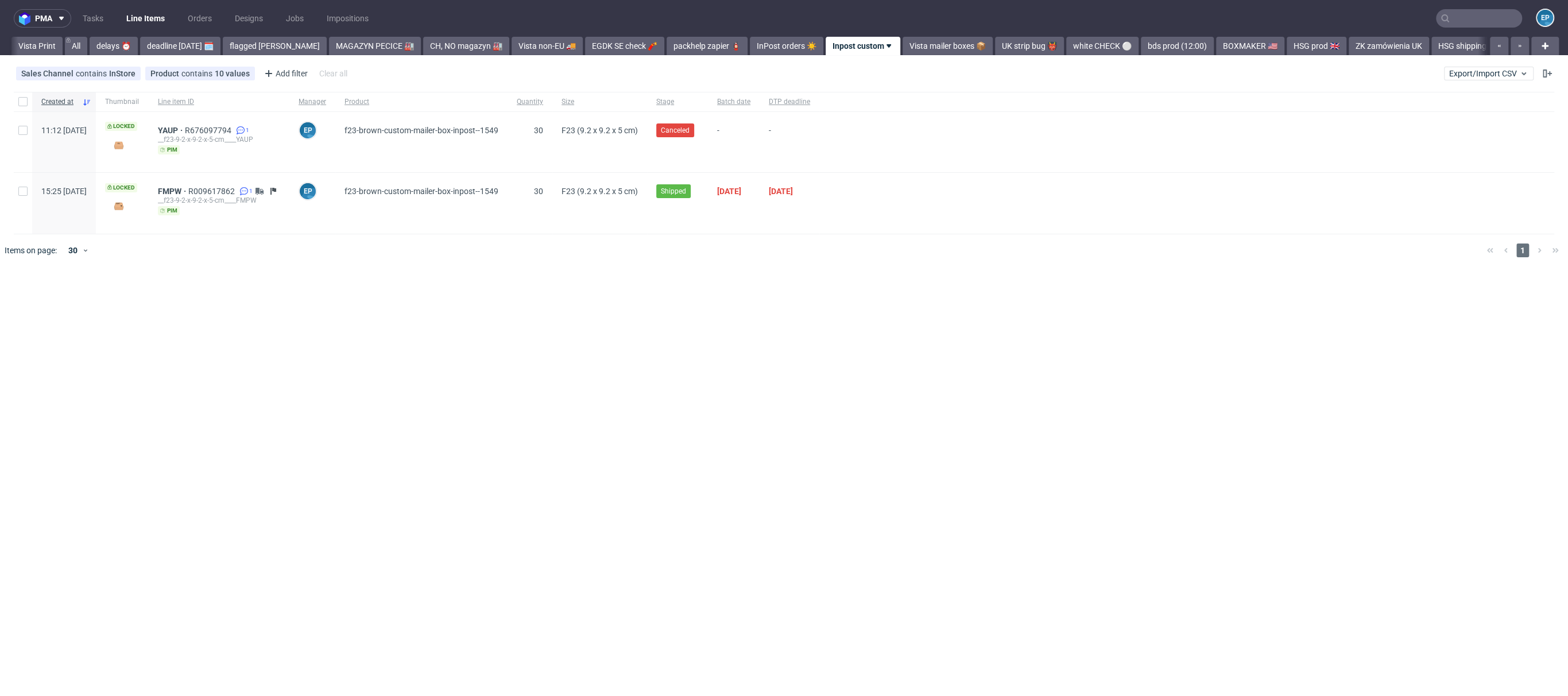
scroll to position [0, 73]
click at [1487, 20] on input "text" at bounding box center [1479, 19] width 86 height 19
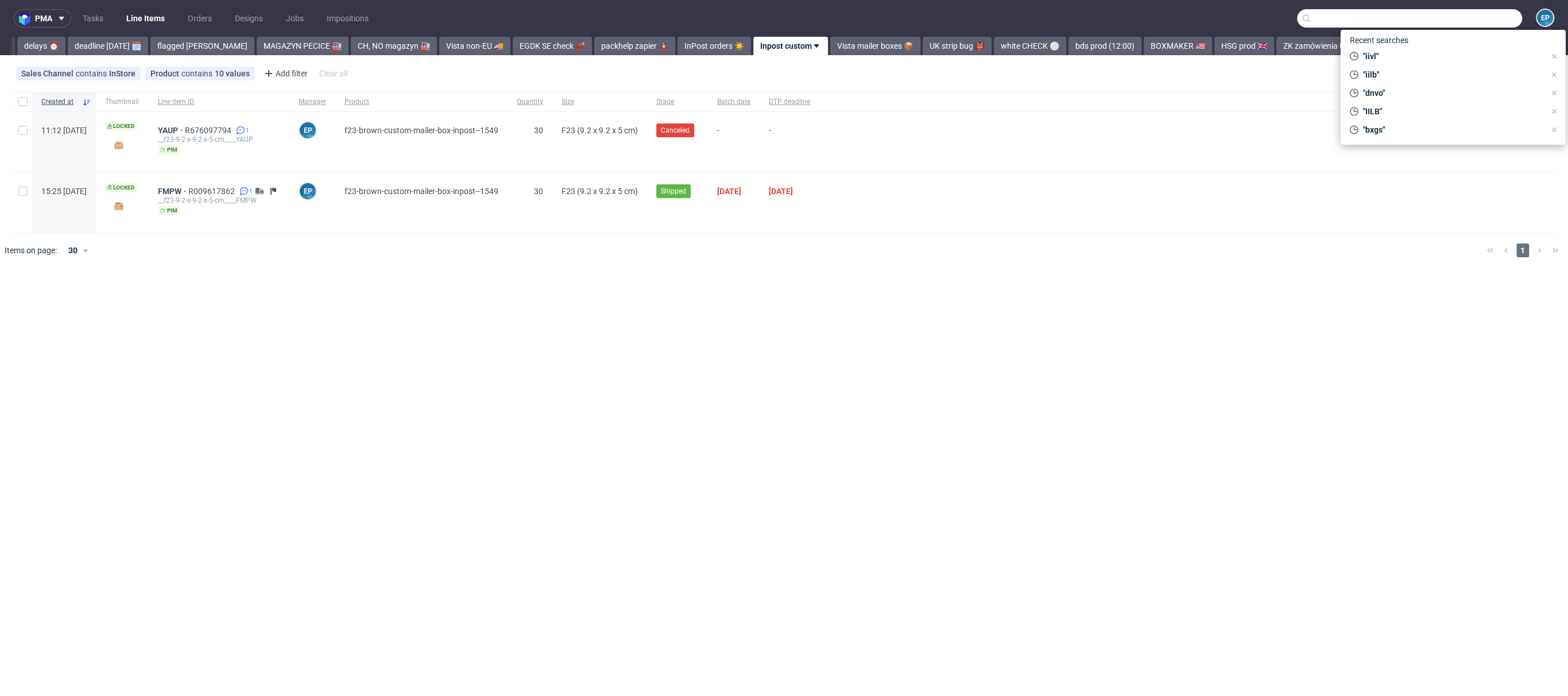
paste input "XGFQ"
type input "XGFQ"
click at [1390, 56] on div "ostro__f56__rouri_sl__ XGFQ" at bounding box center [1471, 61] width 162 height 11
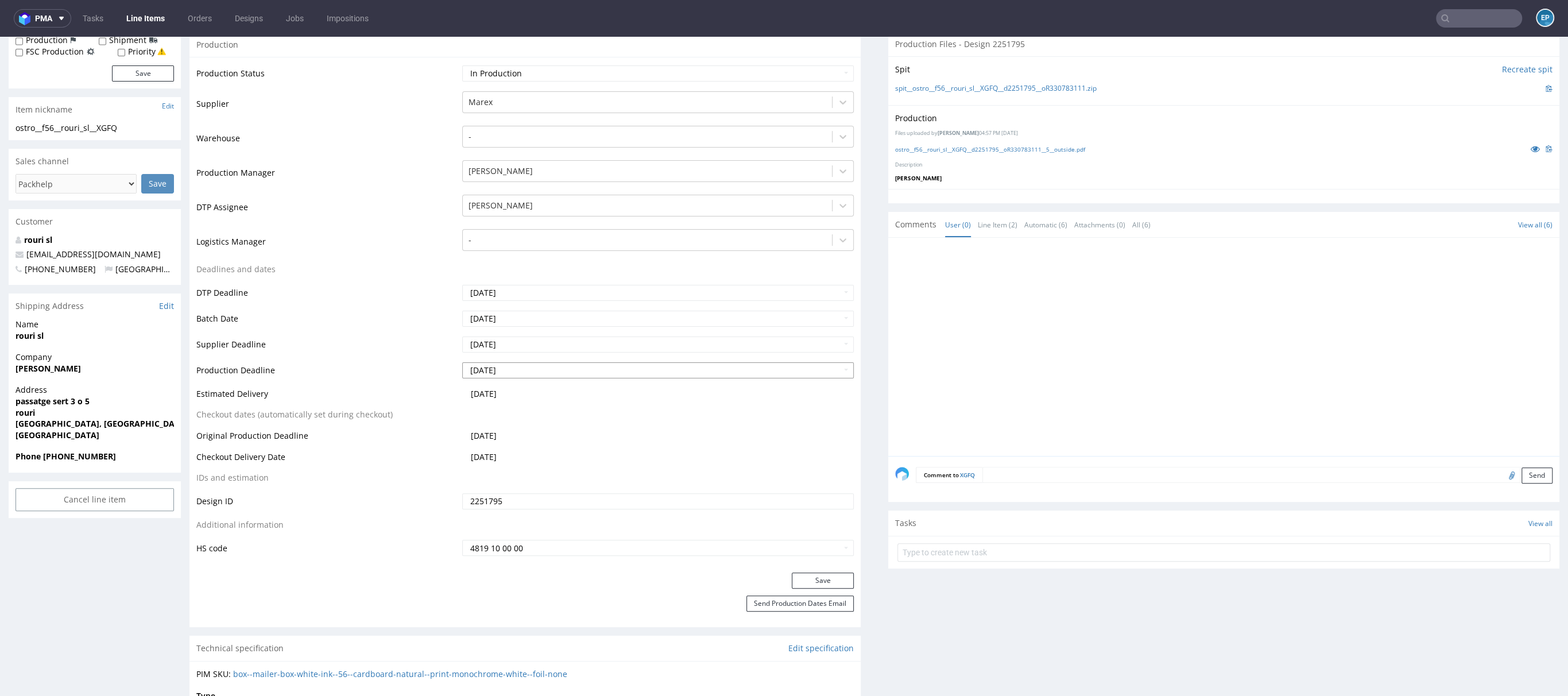
scroll to position [208, 0]
click at [511, 348] on input "[DATE]" at bounding box center [658, 344] width 391 height 16
click at [532, 303] on td "18" at bounding box center [540, 300] width 17 height 17
type input "2025-09-18"
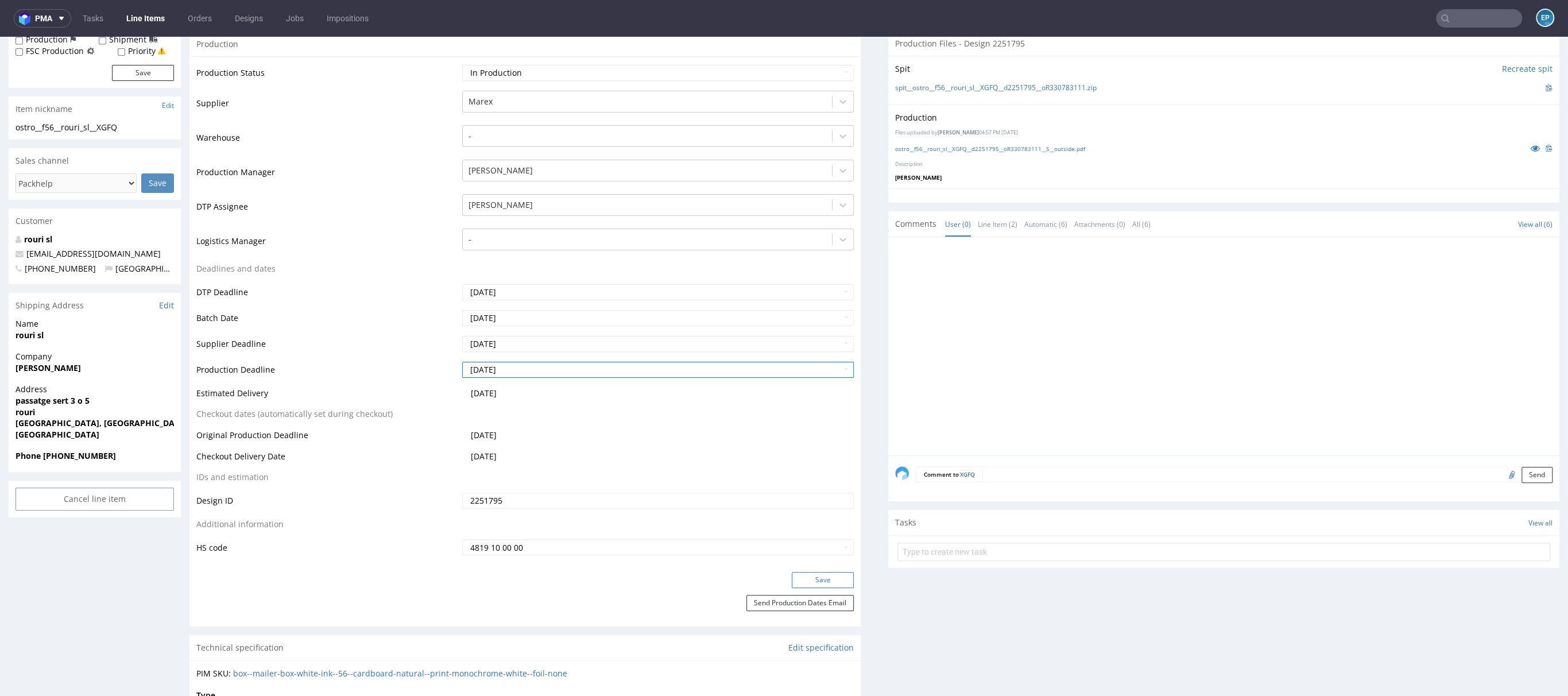
click at [827, 576] on button "Save" at bounding box center [823, 580] width 62 height 16
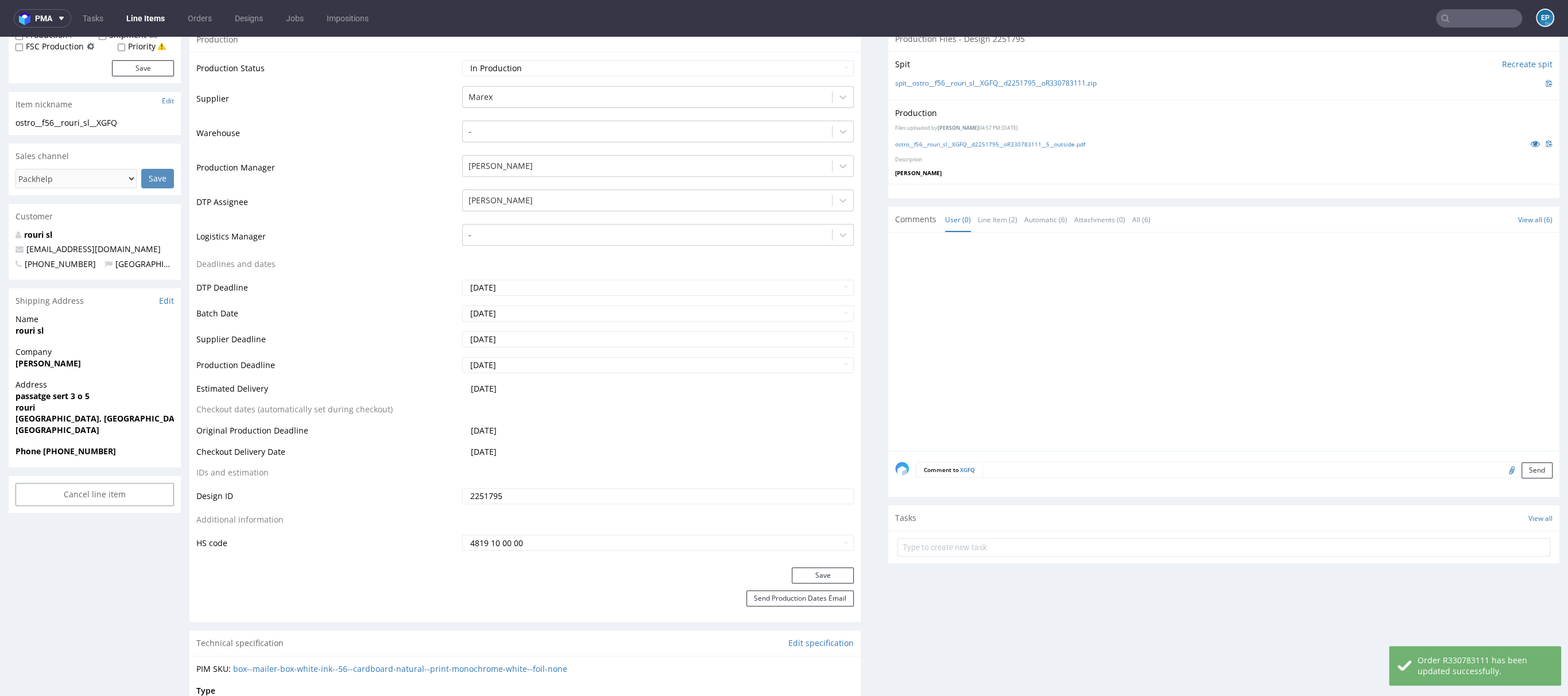
scroll to position [214, 0]
click at [761, 600] on button "Send Production Dates Email" at bounding box center [800, 597] width 107 height 16
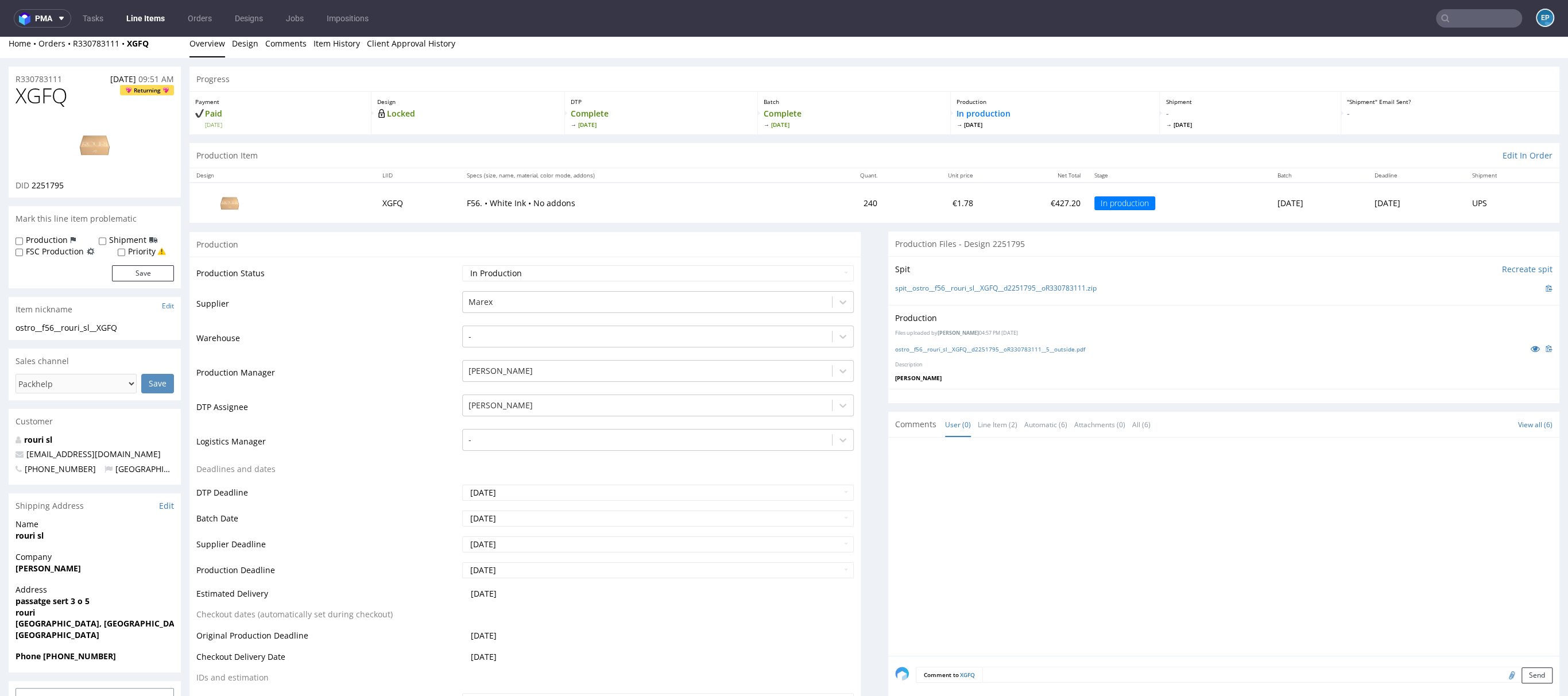
scroll to position [0, 0]
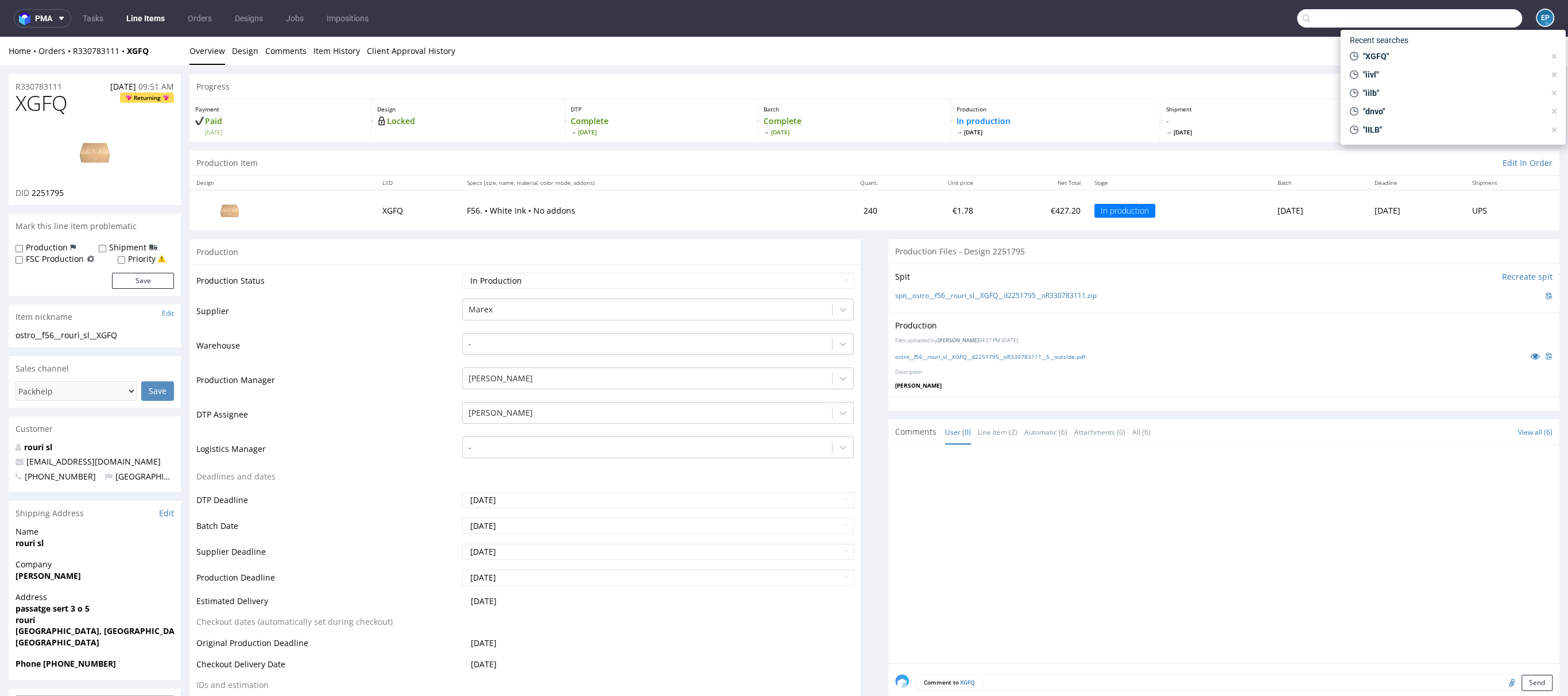
click at [1459, 21] on input "text" at bounding box center [1410, 19] width 225 height 19
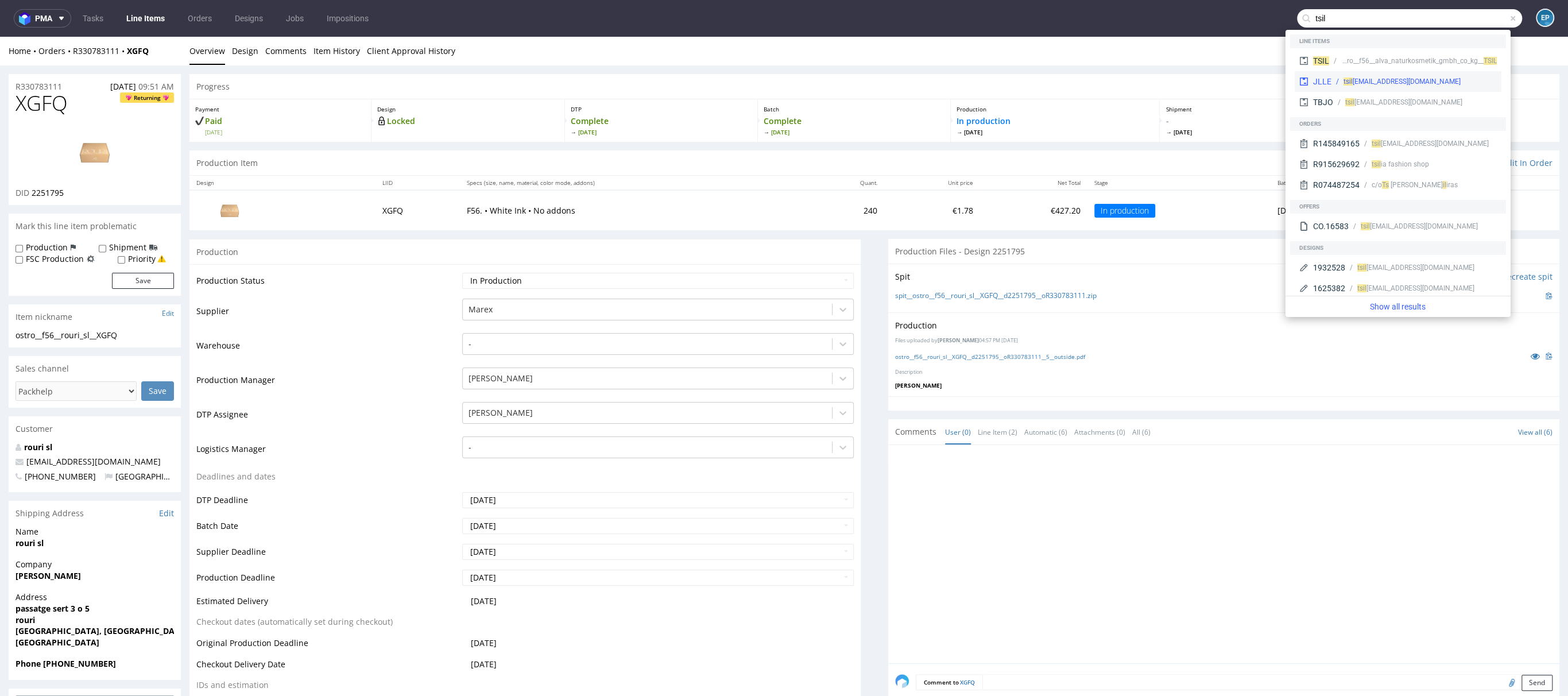
type input "tsil"
click at [1376, 81] on div "tsil lybill@gmail.com" at bounding box center [1402, 82] width 117 height 11
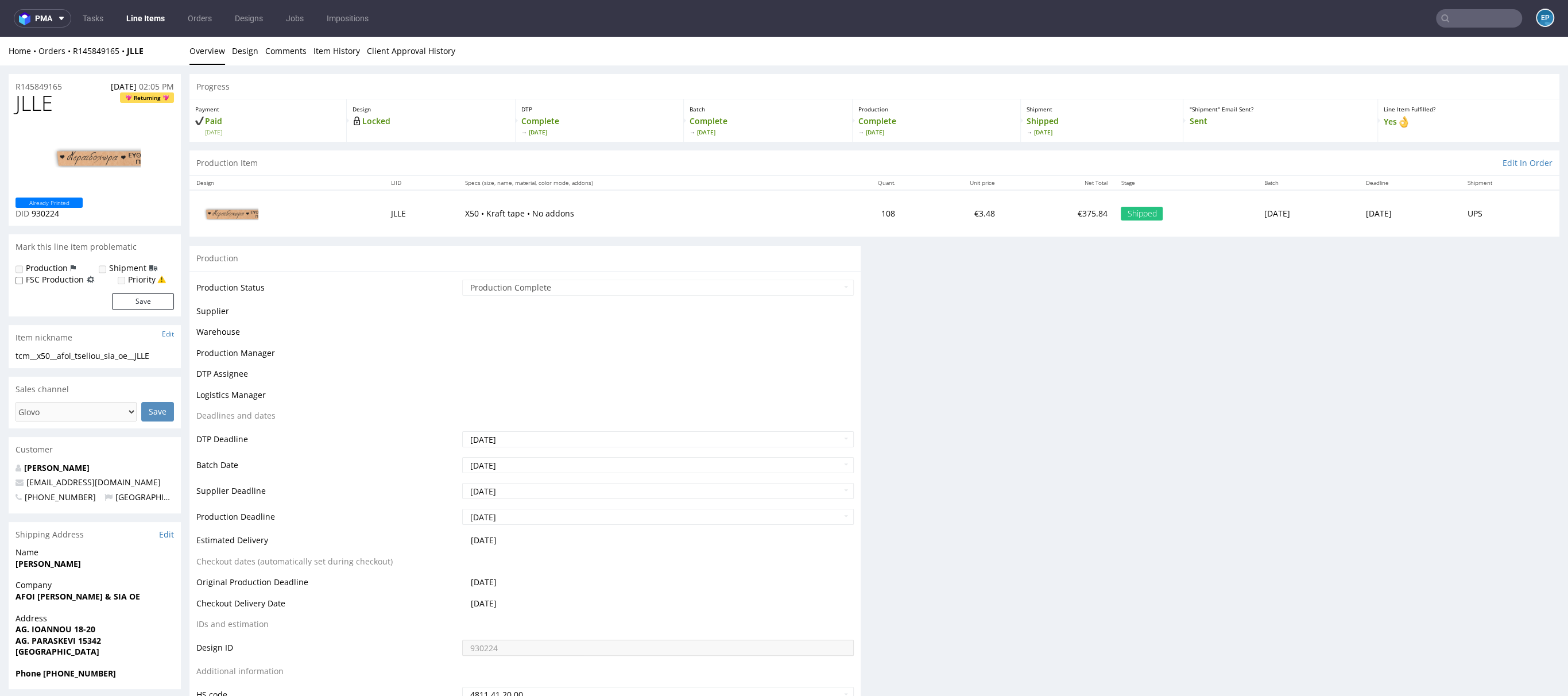
click at [1473, 14] on input "text" at bounding box center [1479, 19] width 86 height 19
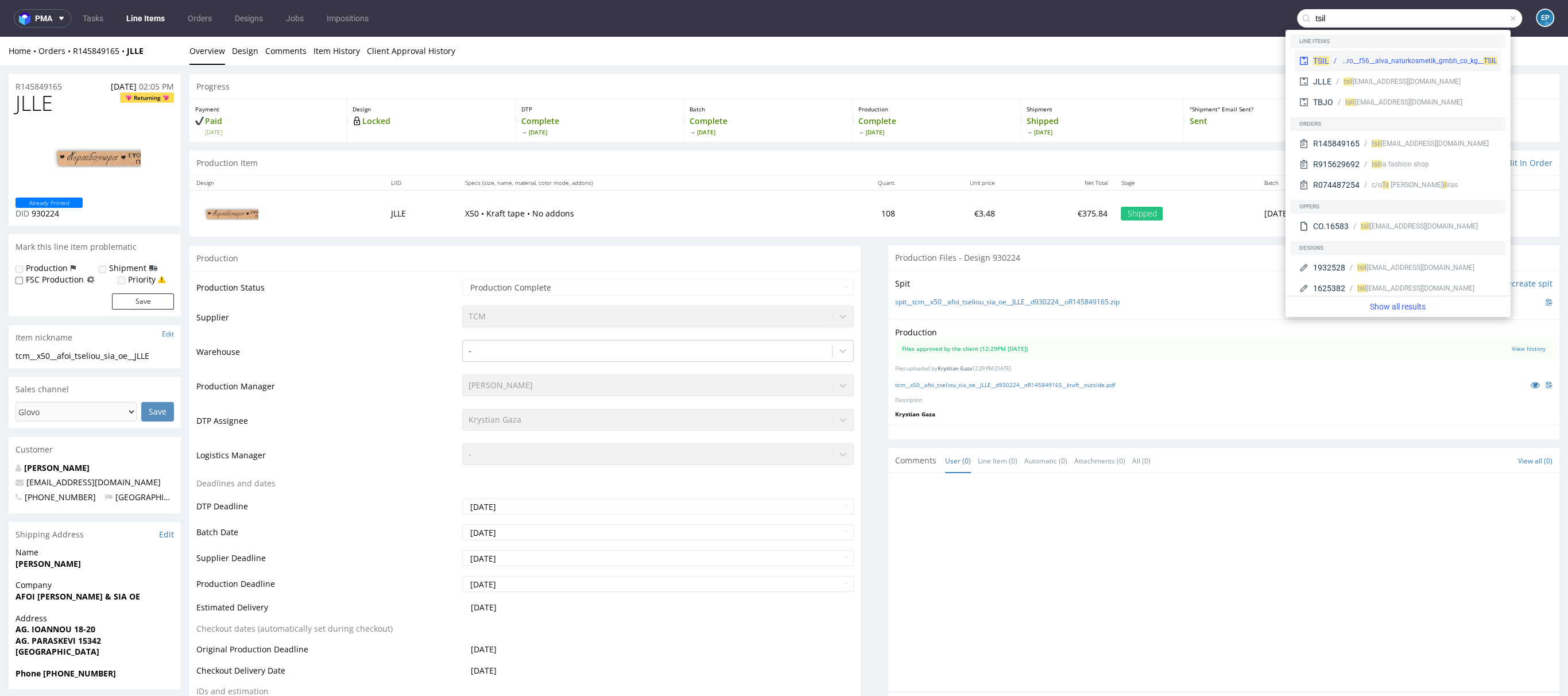
type input "tsil"
click at [1405, 65] on div "ostro__f56__alva_naturkosmetik_gmbh_co_kg__ TSIL" at bounding box center [1420, 61] width 156 height 11
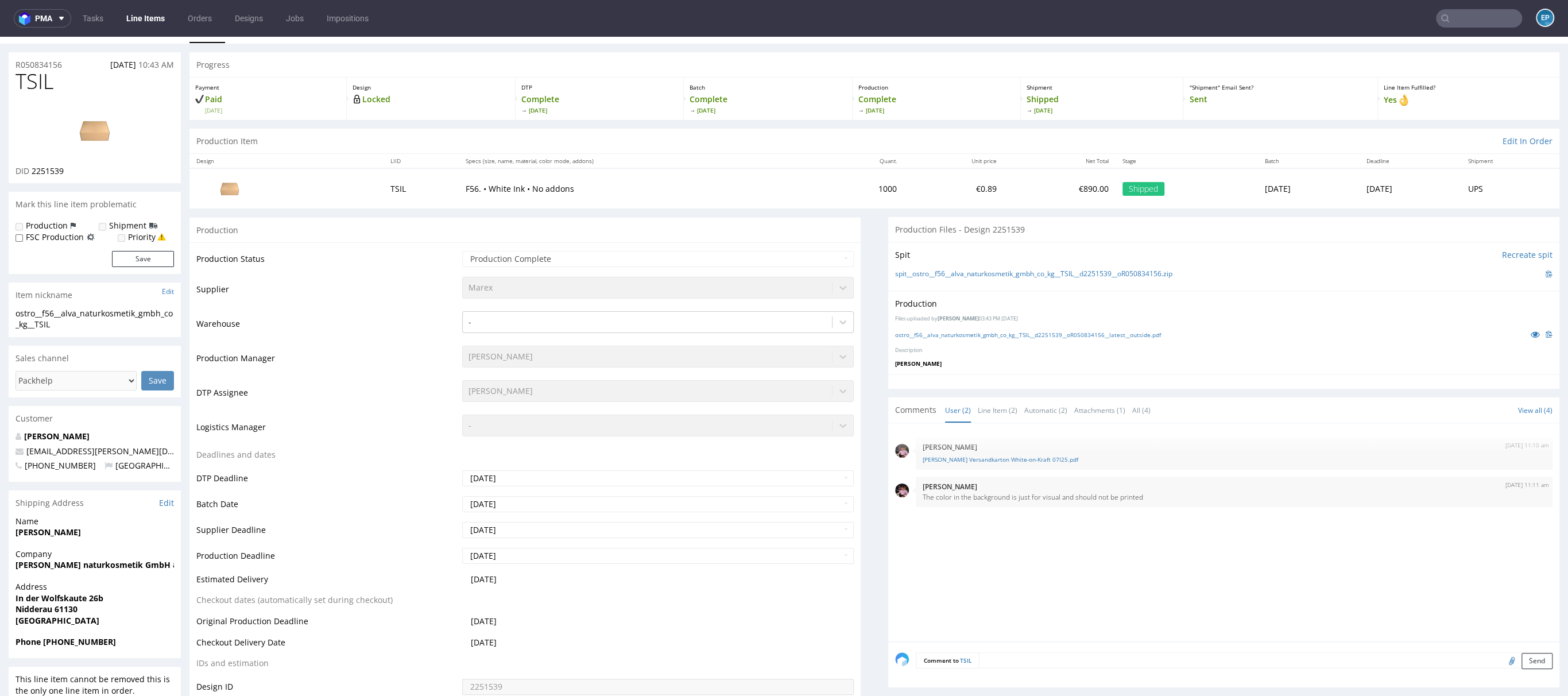
scroll to position [23, 0]
click at [1479, 33] on nav "pma Tasks Line Items Orders Designs Jobs Impositions EP" at bounding box center [784, 18] width 1568 height 37
click at [1478, 15] on input "text" at bounding box center [1479, 19] width 86 height 19
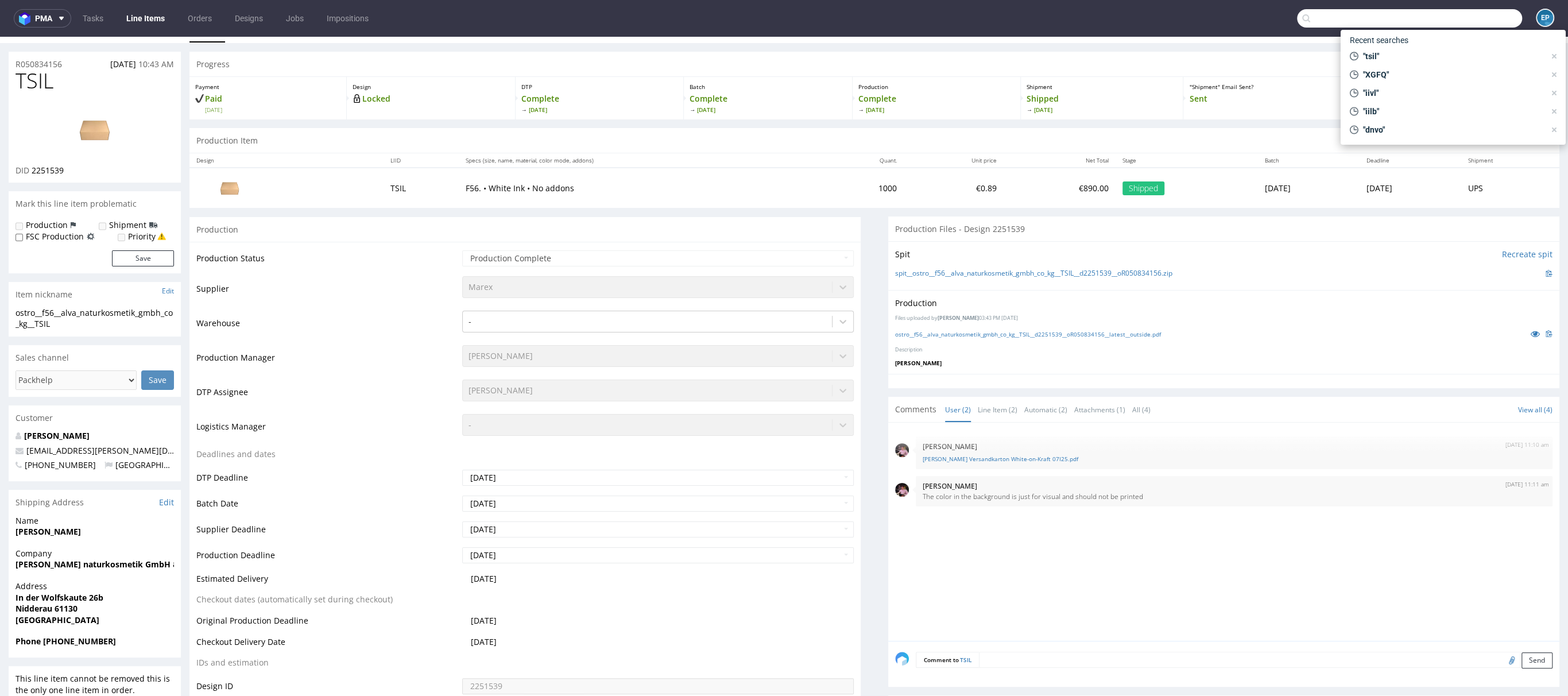
paste input "GTUL"
type input "GTUL"
click at [1414, 56] on div "GTUL ostro__f71__baufi_deutschland_gmbh__ GTUL" at bounding box center [1453, 47] width 207 height 21
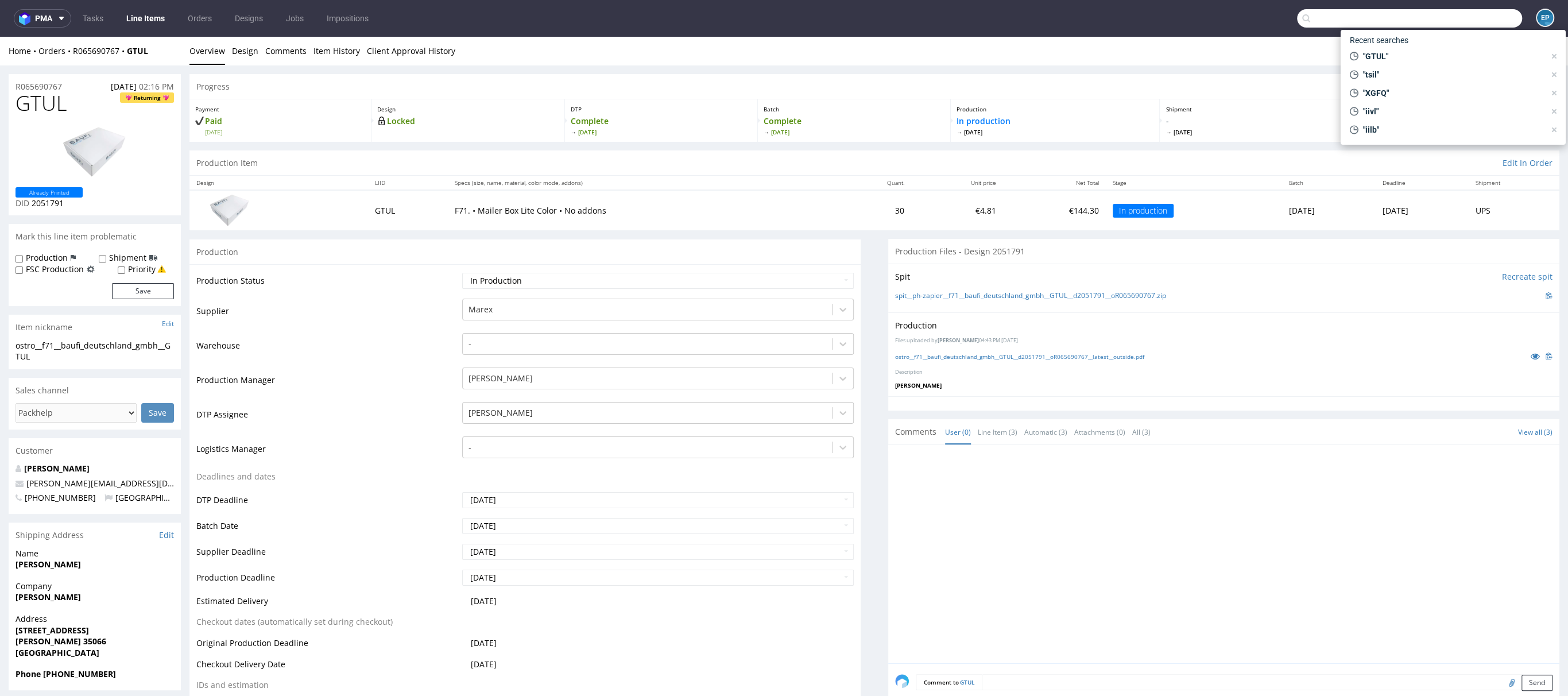
click at [1500, 26] on input "text" at bounding box center [1410, 19] width 225 height 19
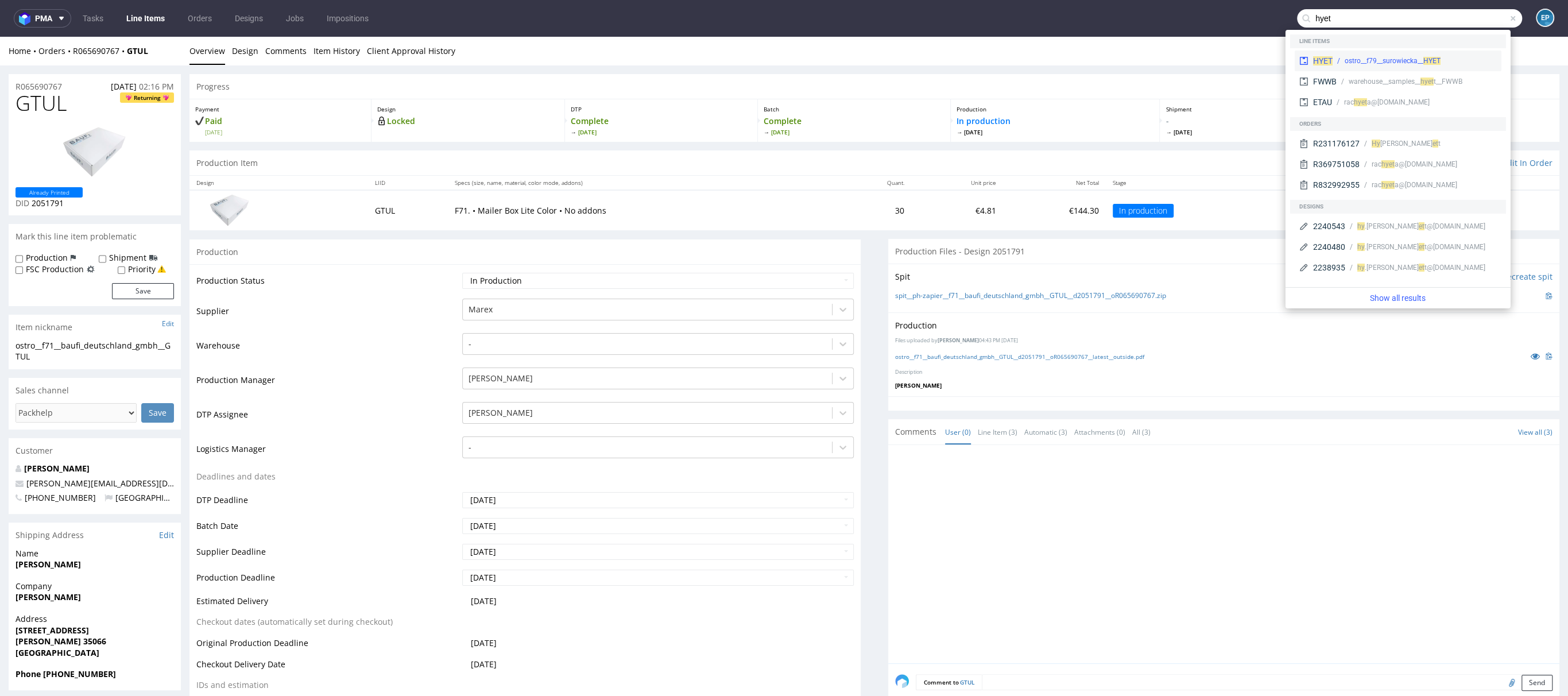
type input "hyet"
click at [1421, 53] on div "HYET ostro__f79__surowiecka__ HYET" at bounding box center [1398, 61] width 207 height 21
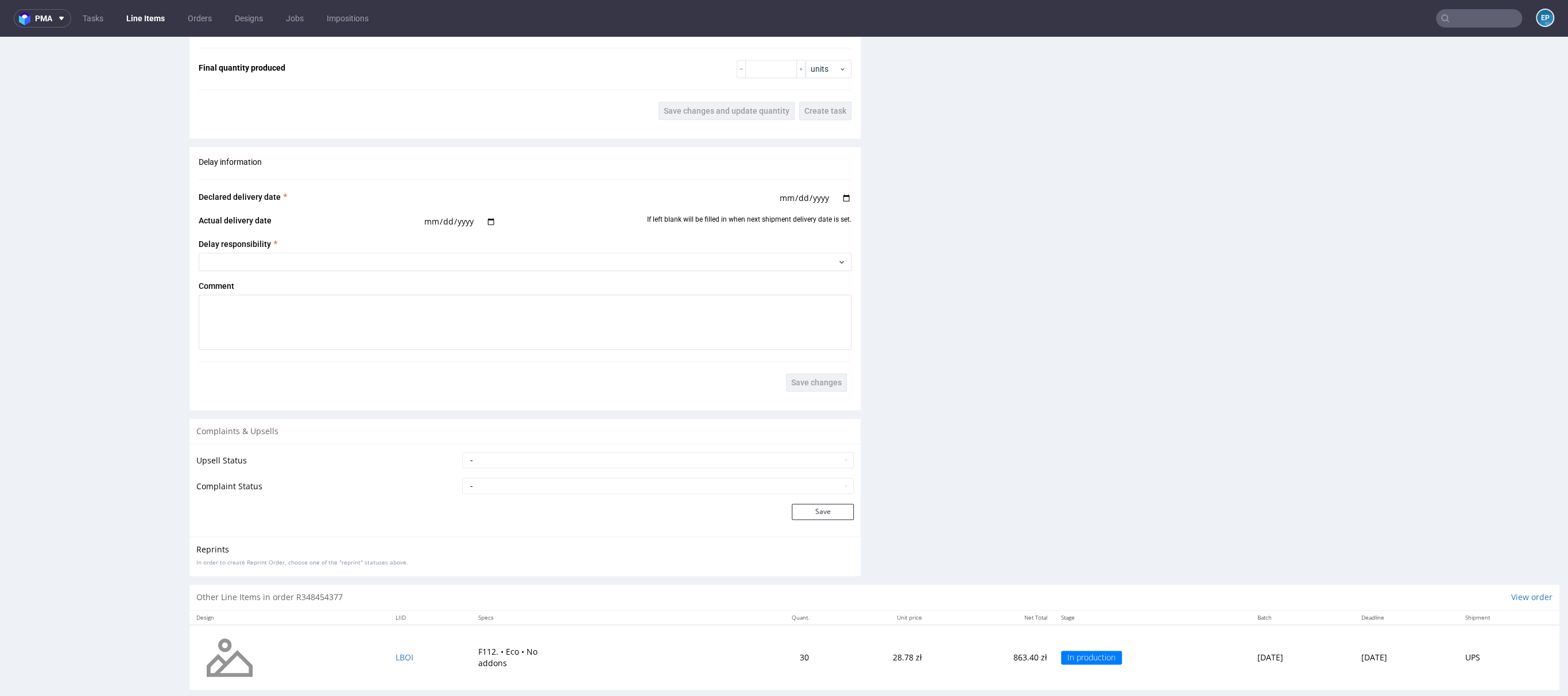
scroll to position [1404, 0]
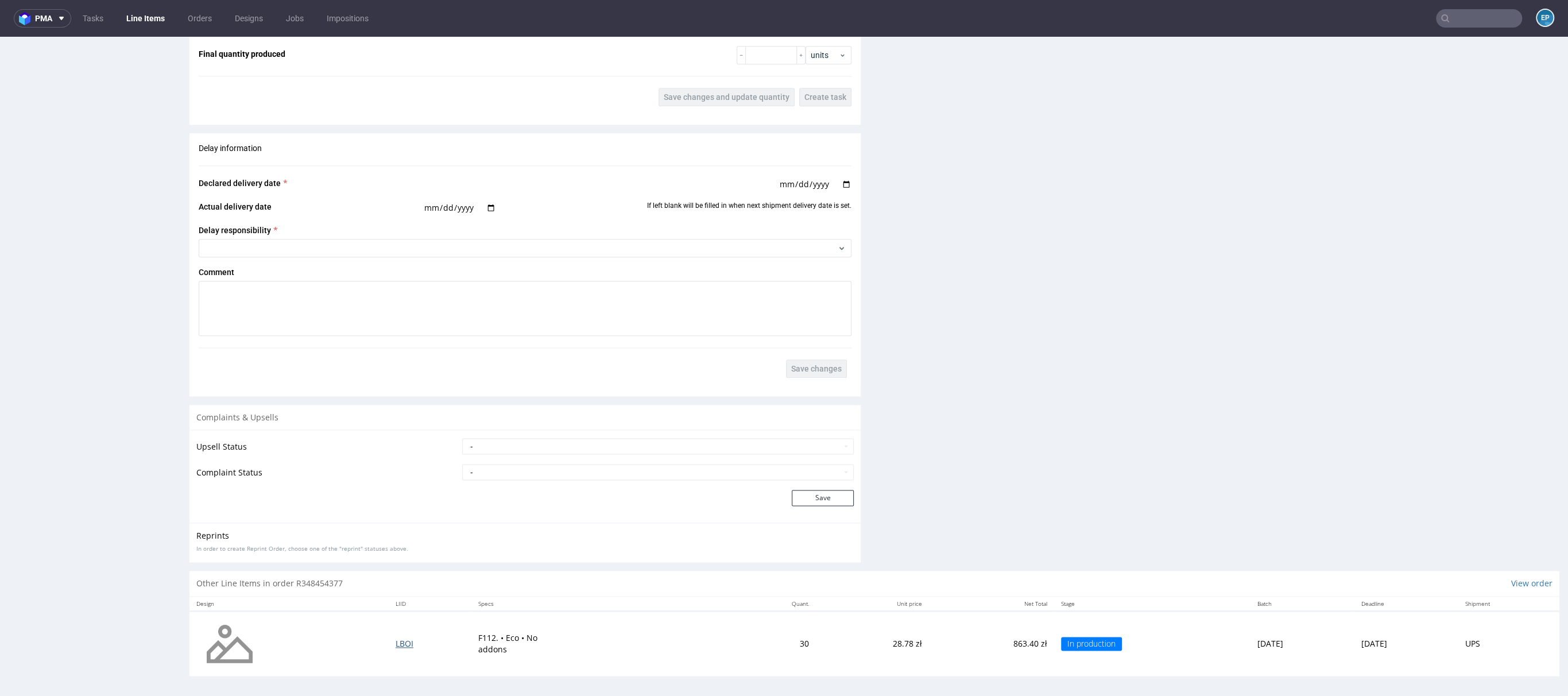
click at [395, 641] on span "LBOI" at bounding box center [404, 643] width 18 height 11
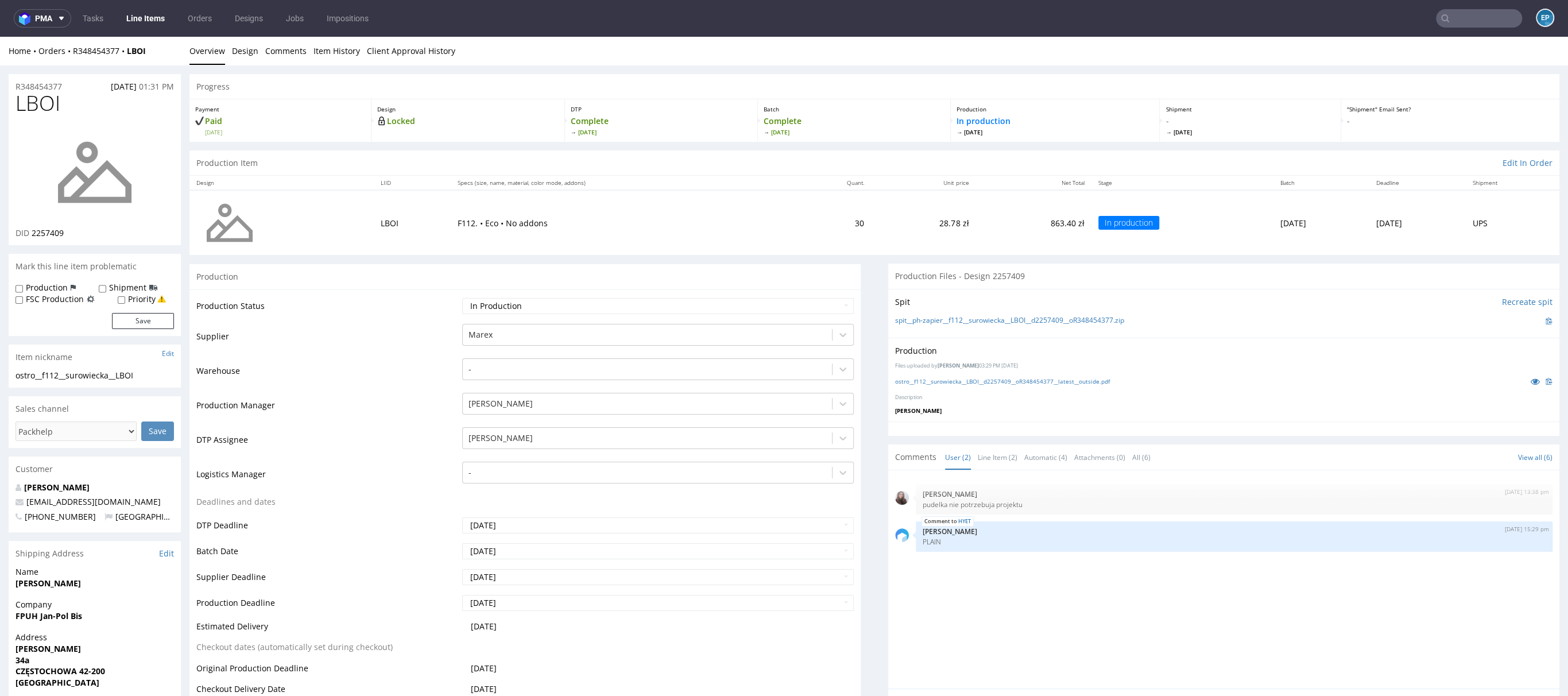
click at [1454, 33] on nav "pma Tasks Line Items Orders Designs Jobs Impositions EP" at bounding box center [784, 18] width 1568 height 37
click at [1450, 27] on nav "pma Tasks Line Items Orders Designs Jobs Impositions EP" at bounding box center [784, 18] width 1568 height 37
click at [1452, 24] on input "text" at bounding box center [1479, 19] width 86 height 19
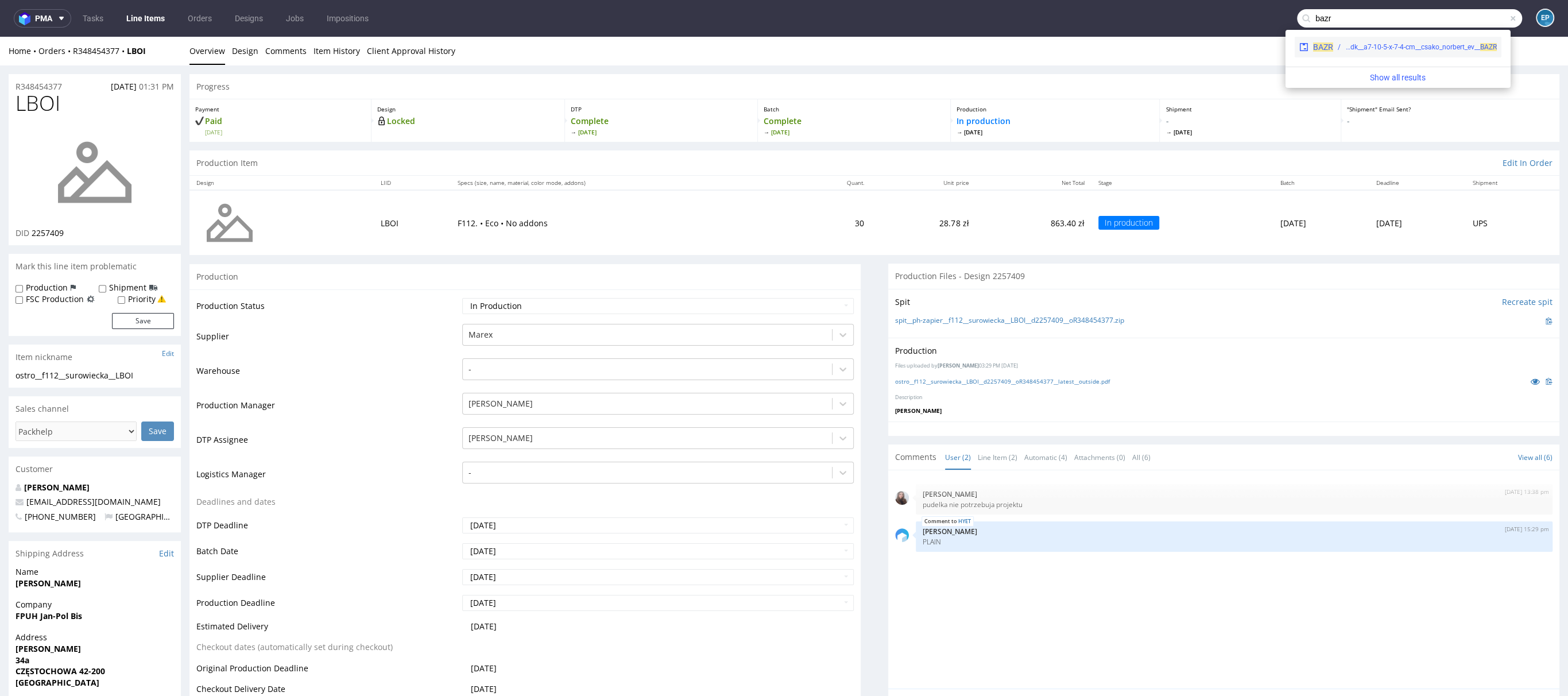
type input "bazr"
click at [1372, 48] on div "egdk__a7-10-5-x-7-4-cm__csako_norbert_ev__ BAZR" at bounding box center [1422, 47] width 152 height 11
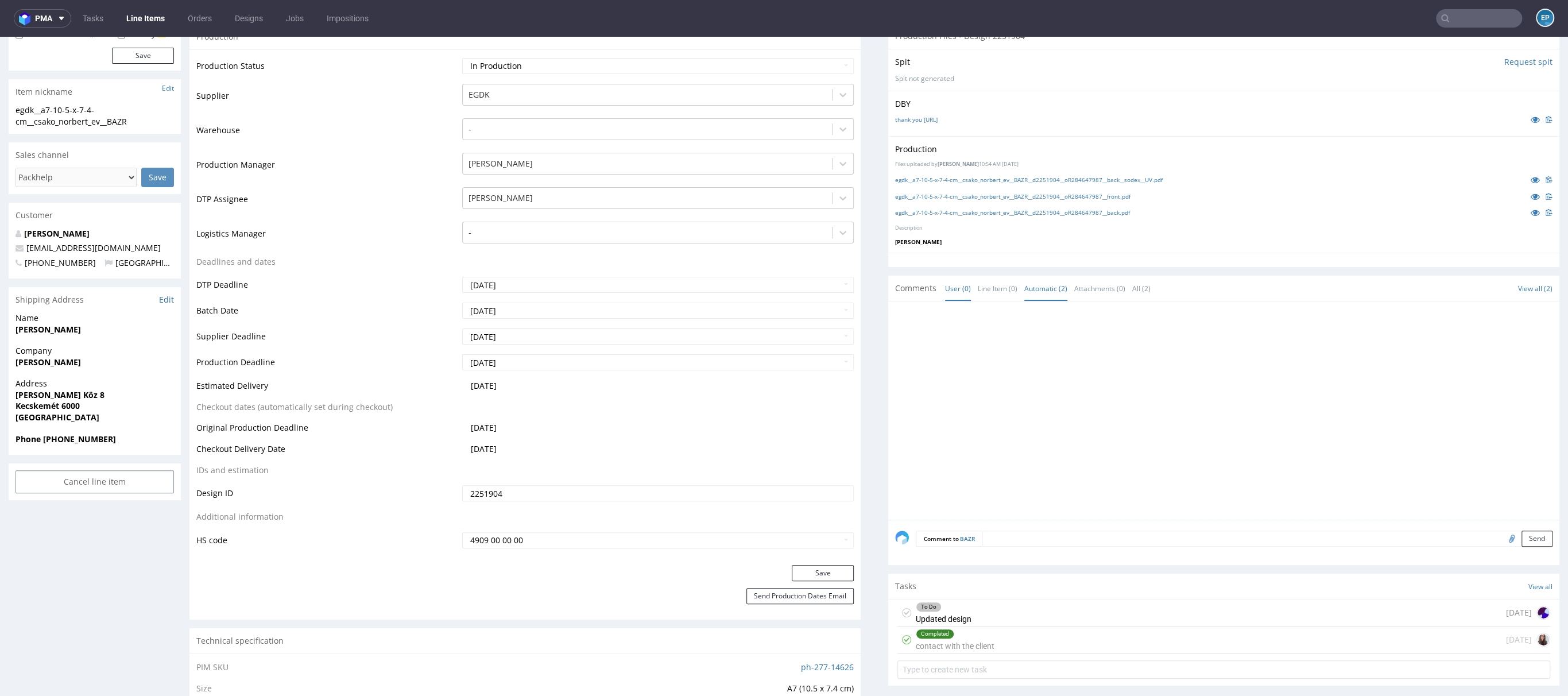
scroll to position [150, 0]
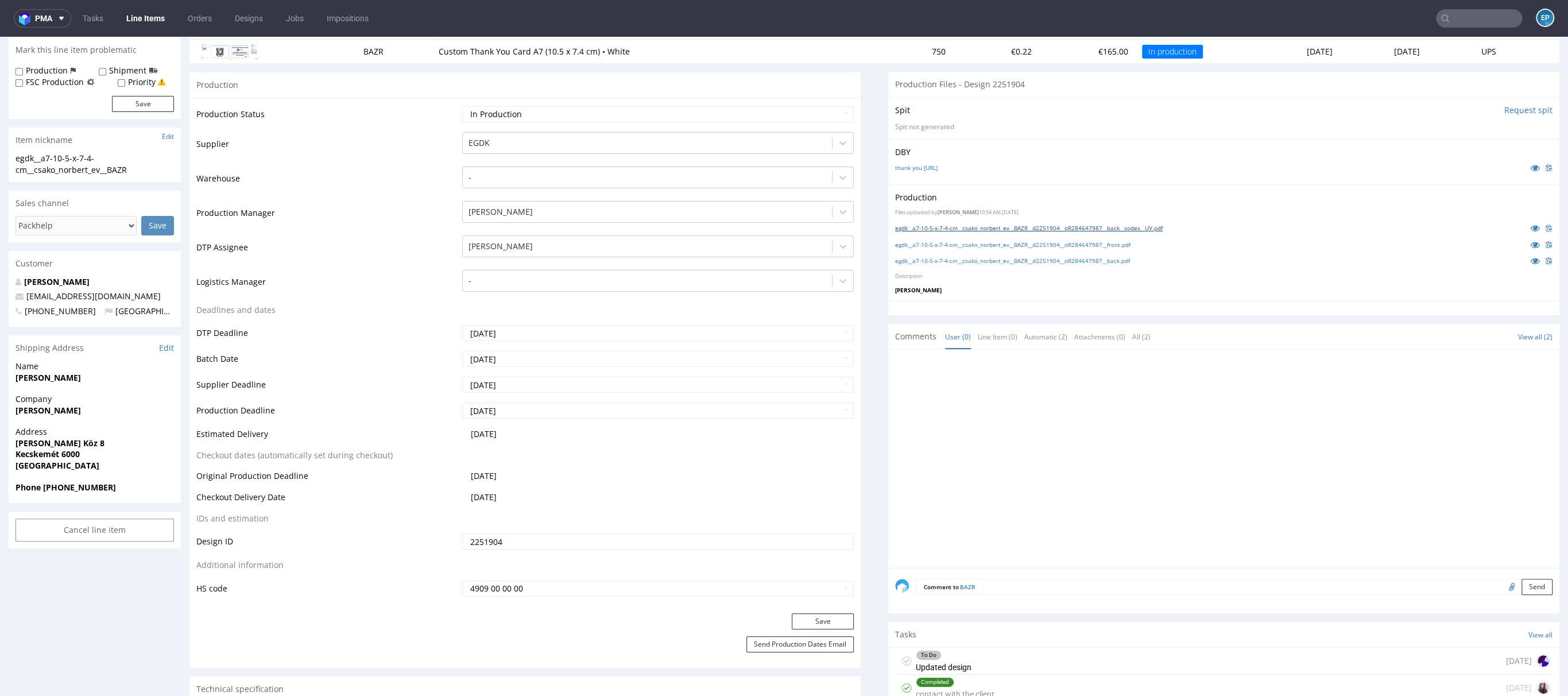
click at [1070, 228] on link "egdk__a7-10-5-x-7-4-cm__csako_norbert_ev__BAZR__d2251904__oR284647987__back__so…" at bounding box center [1029, 228] width 268 height 8
click at [1034, 245] on link "egdk__a7-10-5-x-7-4-cm__csako_norbert_ev__BAZR__d2251904__oR284647987__front.pdf" at bounding box center [1013, 245] width 236 height 8
click at [1005, 261] on link "egdk__a7-10-5-x-7-4-cm__csako_norbert_ev__BAZR__d2251904__oR284647987__back.pdf" at bounding box center [1012, 261] width 235 height 8
click at [1465, 19] on input "text" at bounding box center [1479, 19] width 86 height 19
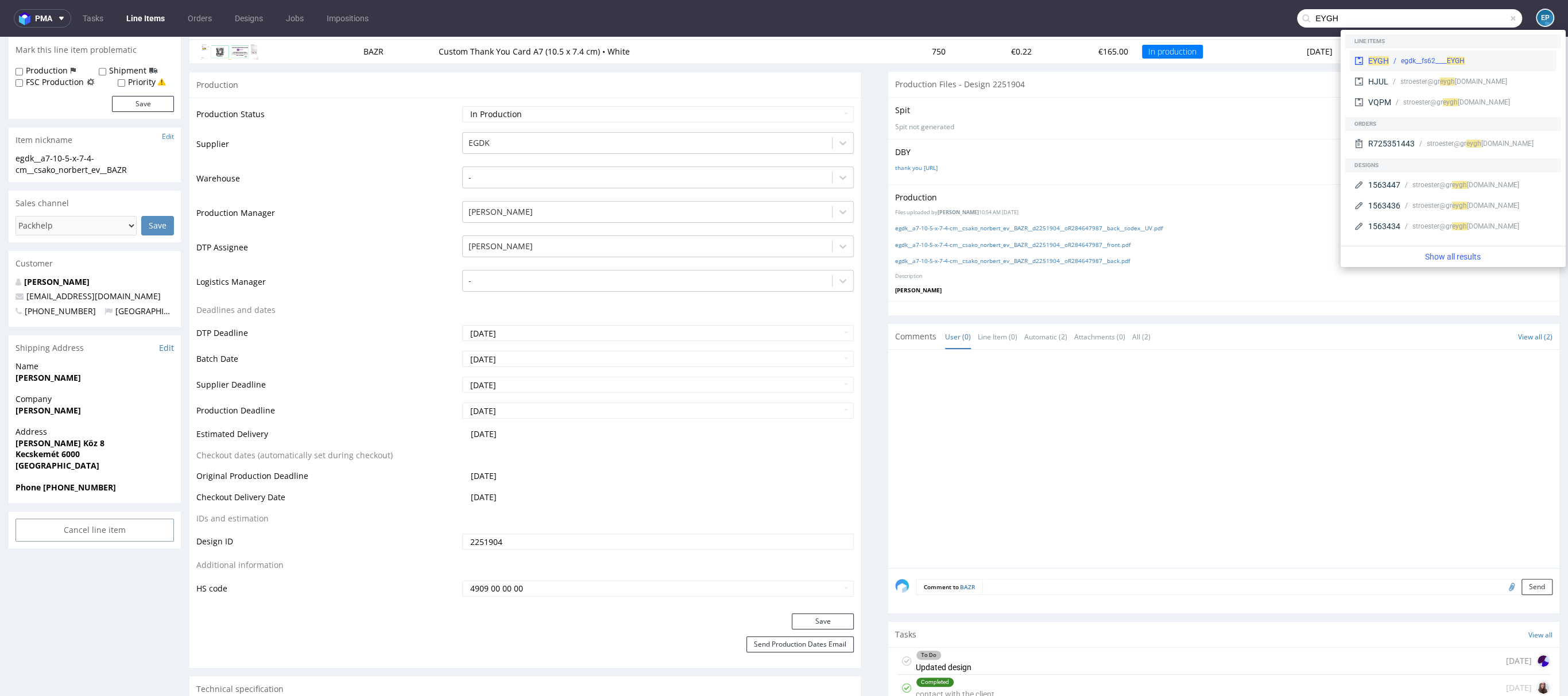
type input "EYGH"
click at [1397, 57] on div "egdk__fs62____ EYGH" at bounding box center [1470, 61] width 163 height 11
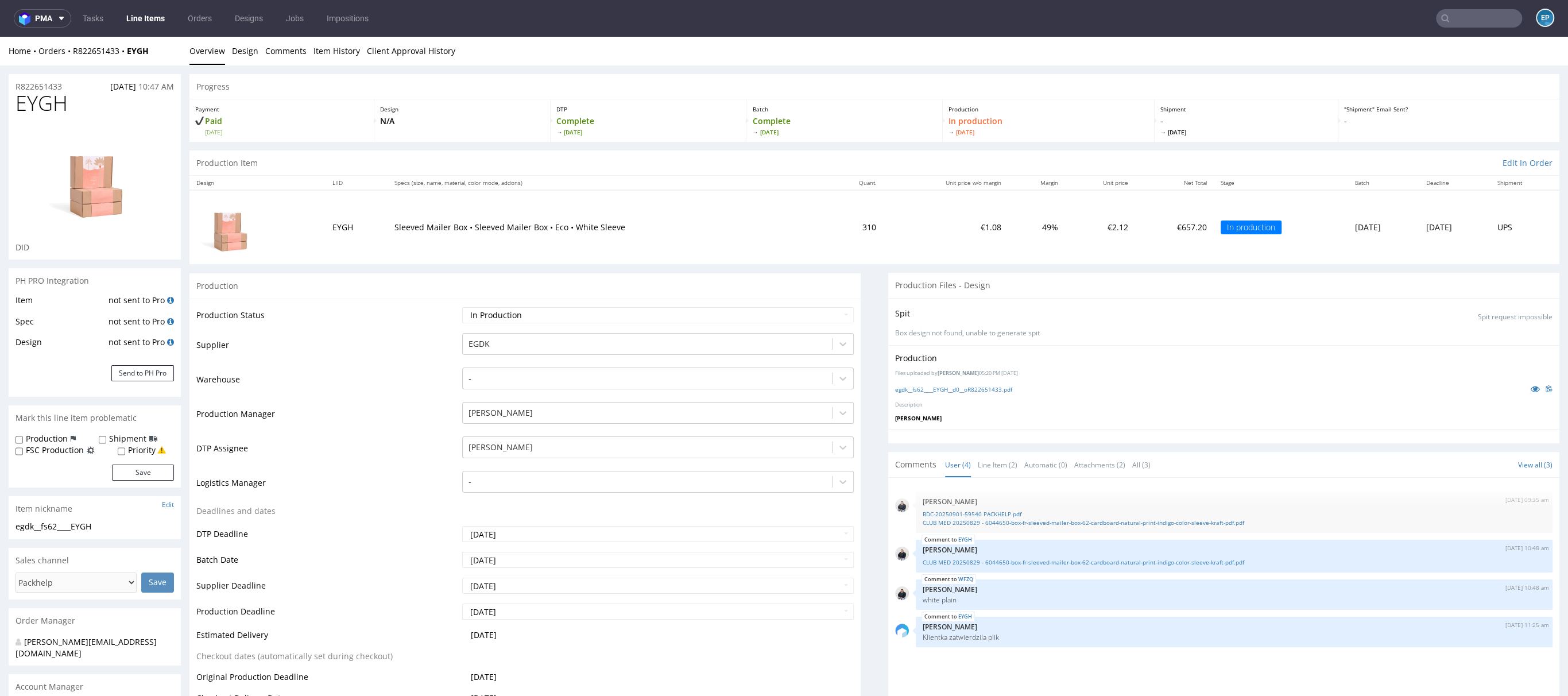
click at [1474, 23] on input "text" at bounding box center [1479, 19] width 86 height 19
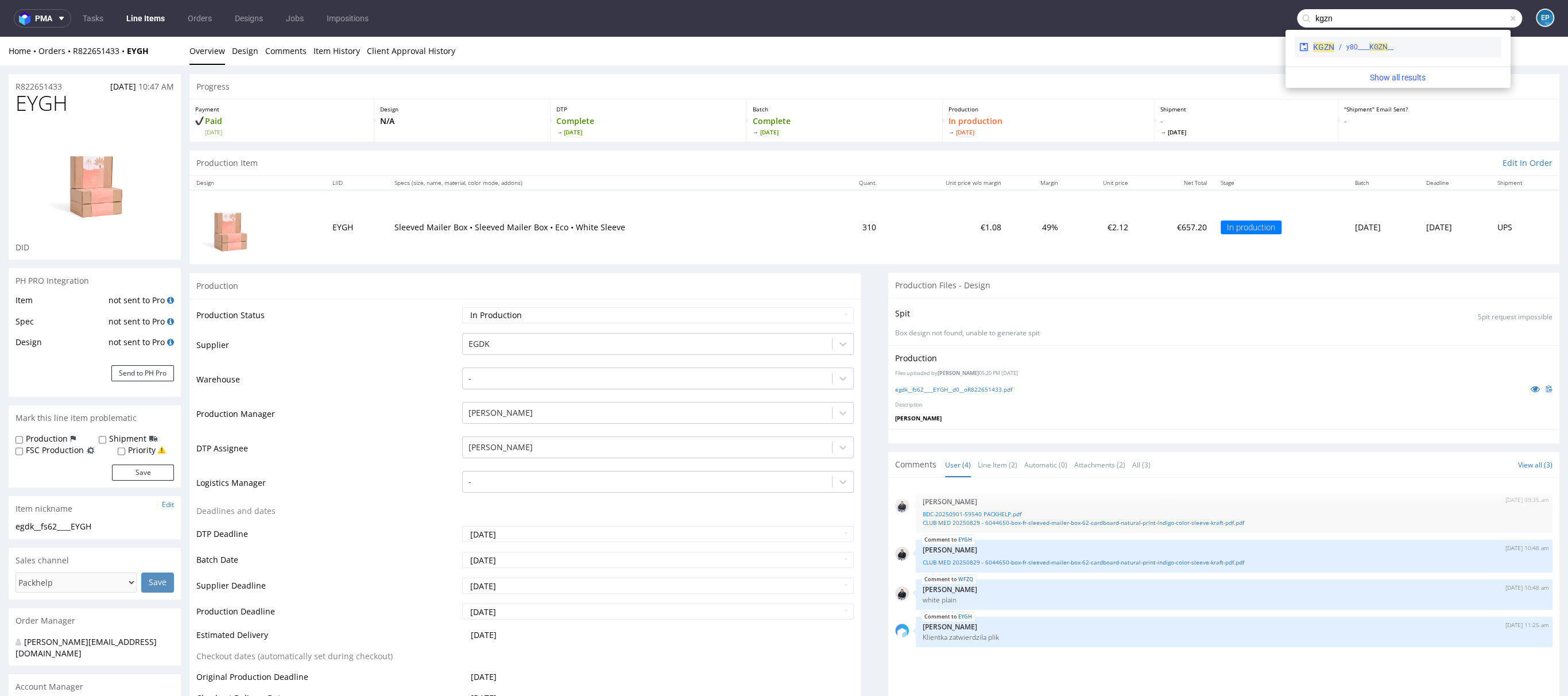
type input "kgzn"
click at [1430, 47] on div "__y80____ KGZN" at bounding box center [1416, 47] width 162 height 11
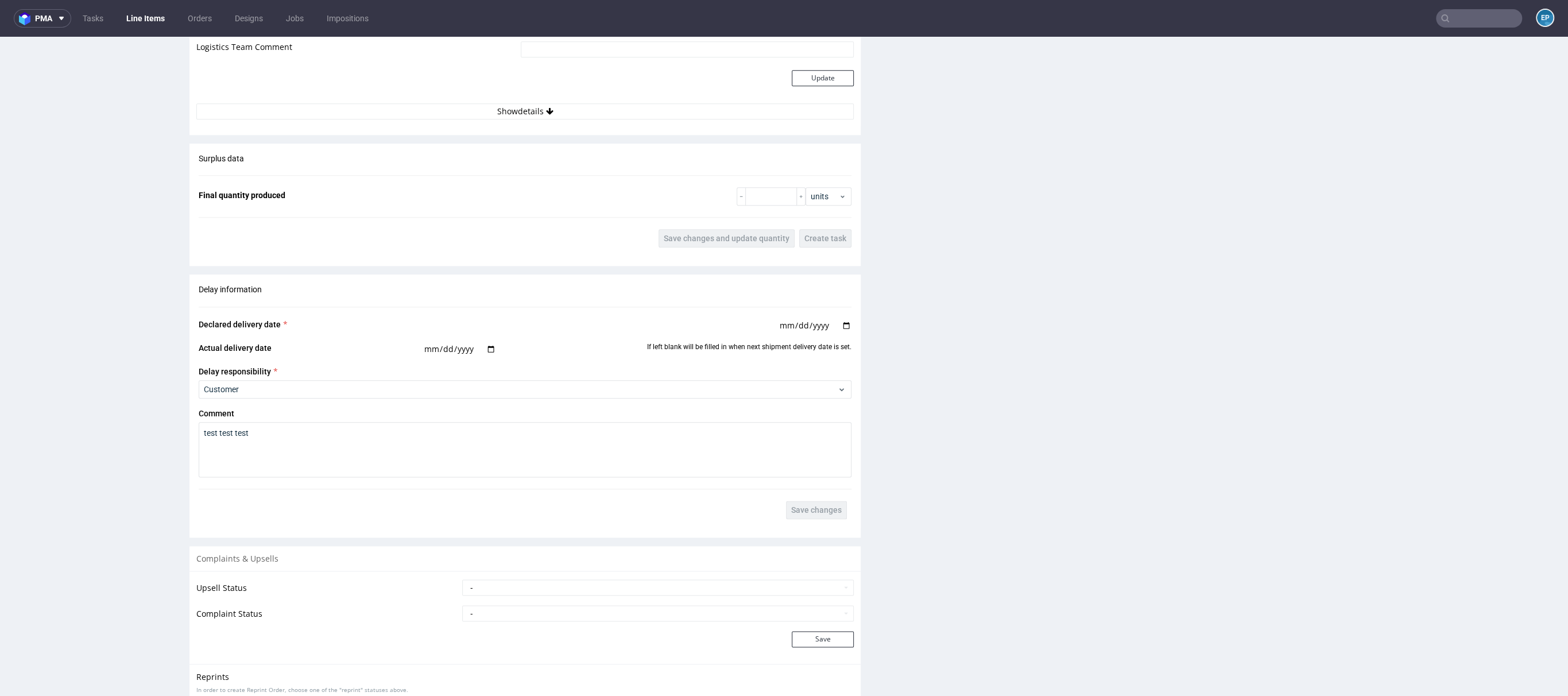
scroll to position [1471, 0]
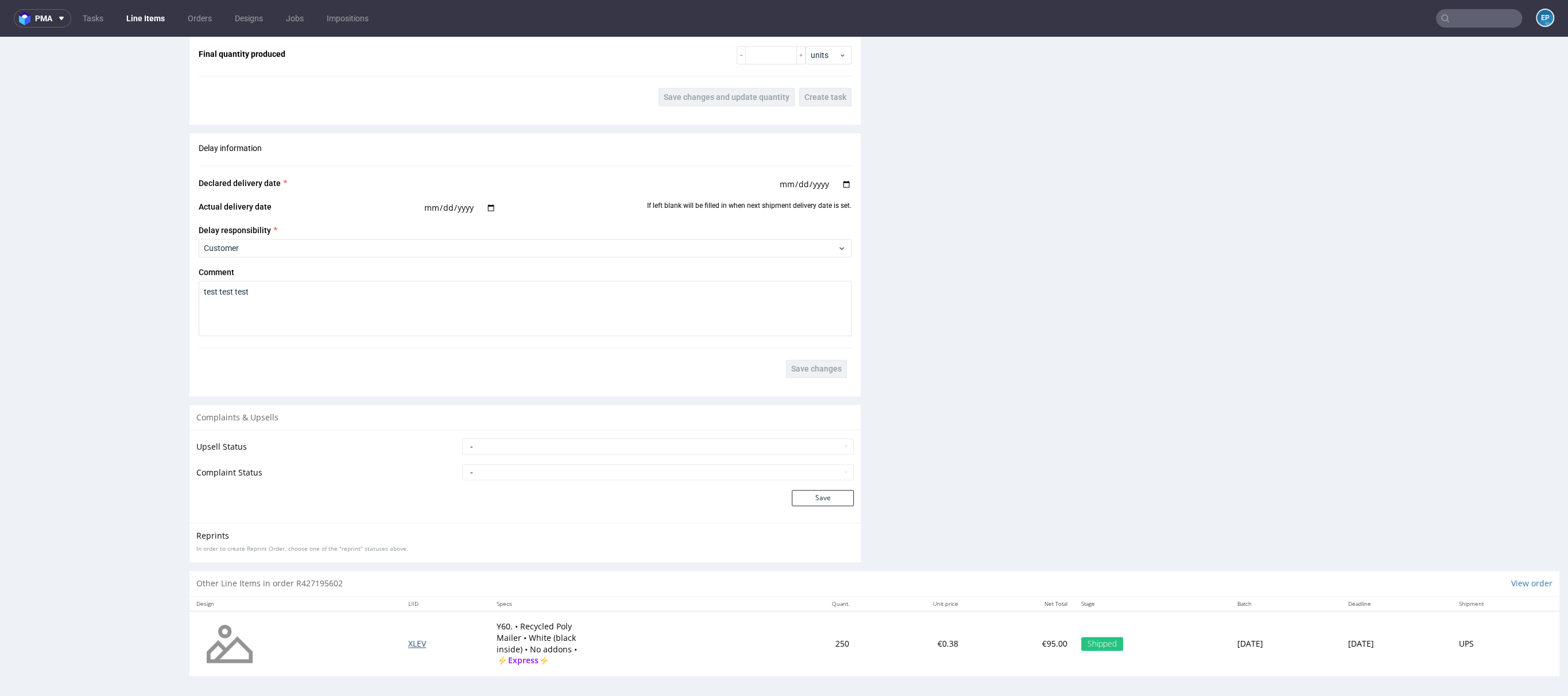
click at [408, 641] on span "XLEV" at bounding box center [417, 643] width 18 height 11
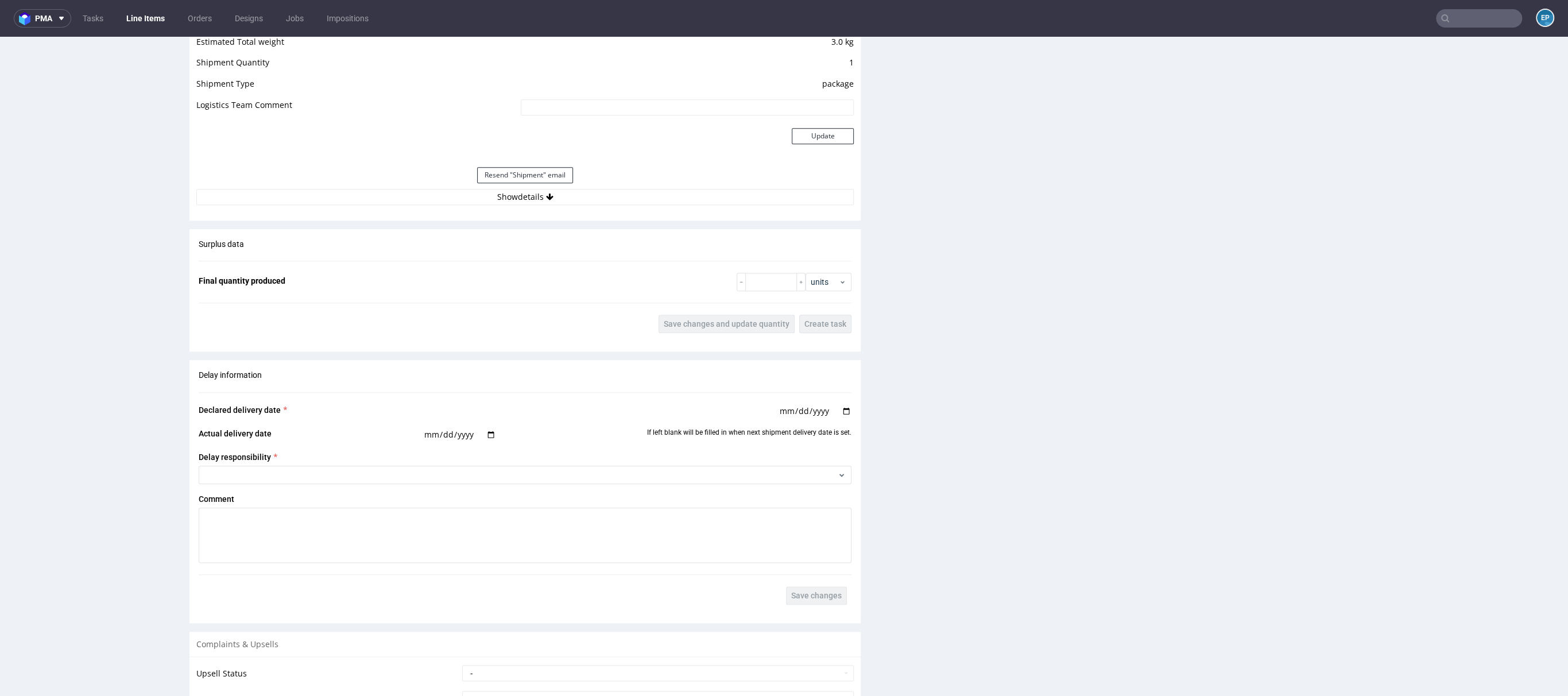
scroll to position [1499, 0]
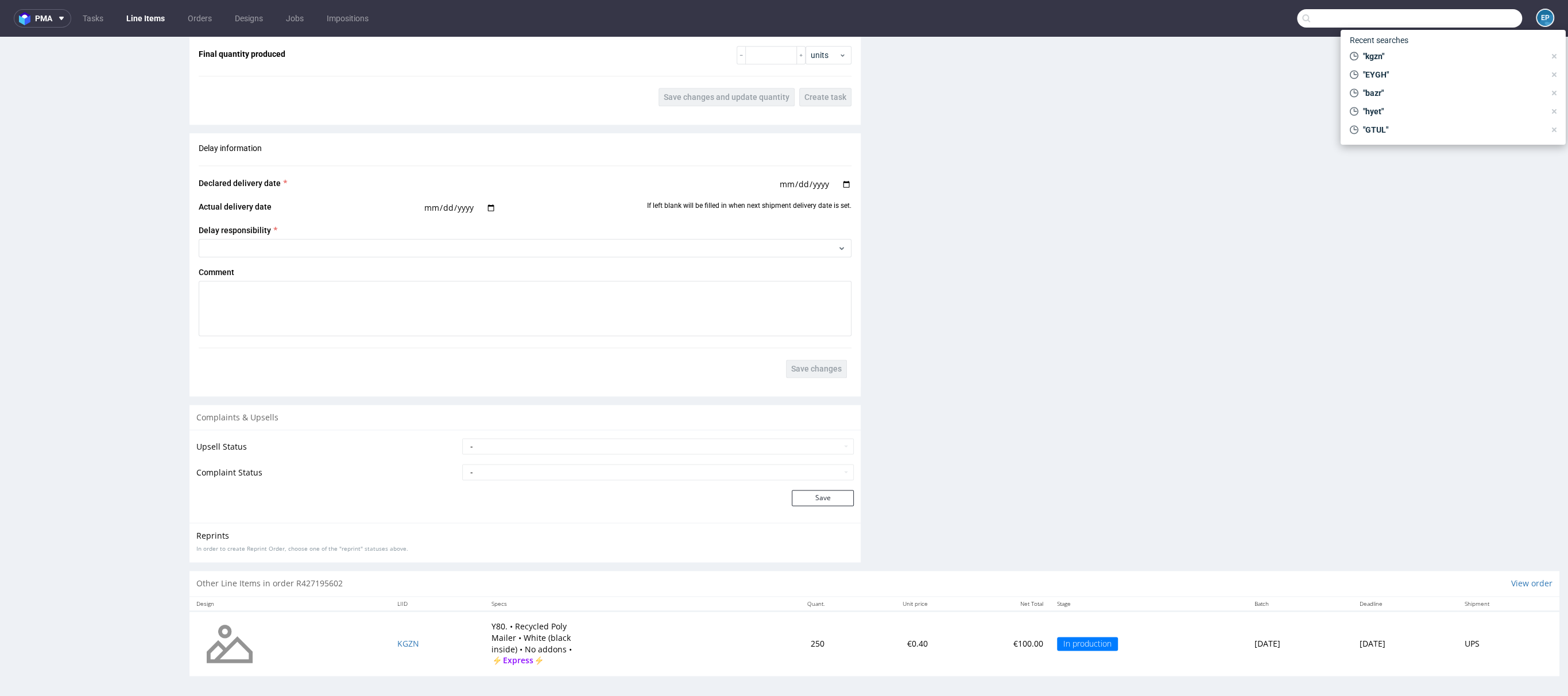
click at [1463, 25] on input "text" at bounding box center [1410, 19] width 225 height 19
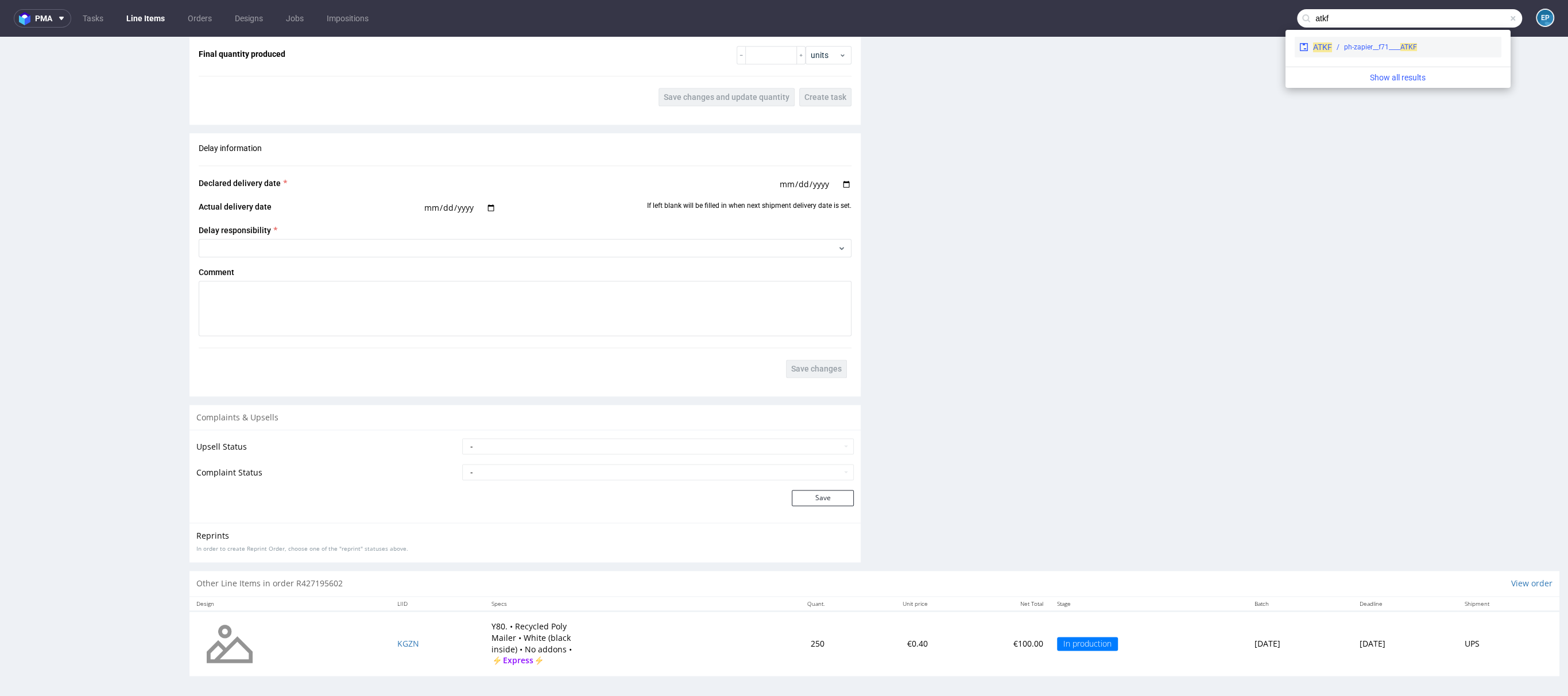
type input "atkf"
click at [1398, 44] on div "ph-zapier__f71____ ATKF" at bounding box center [1381, 47] width 73 height 11
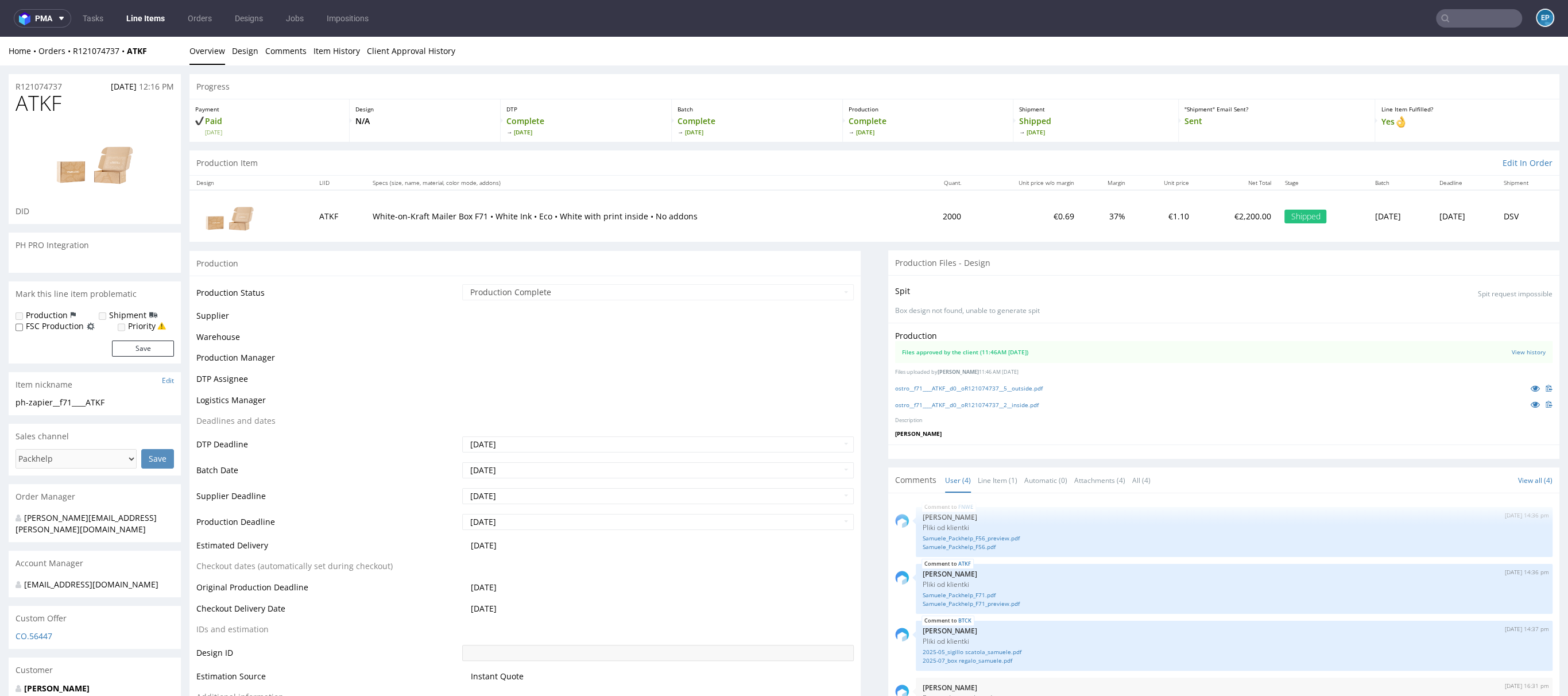
scroll to position [15, 0]
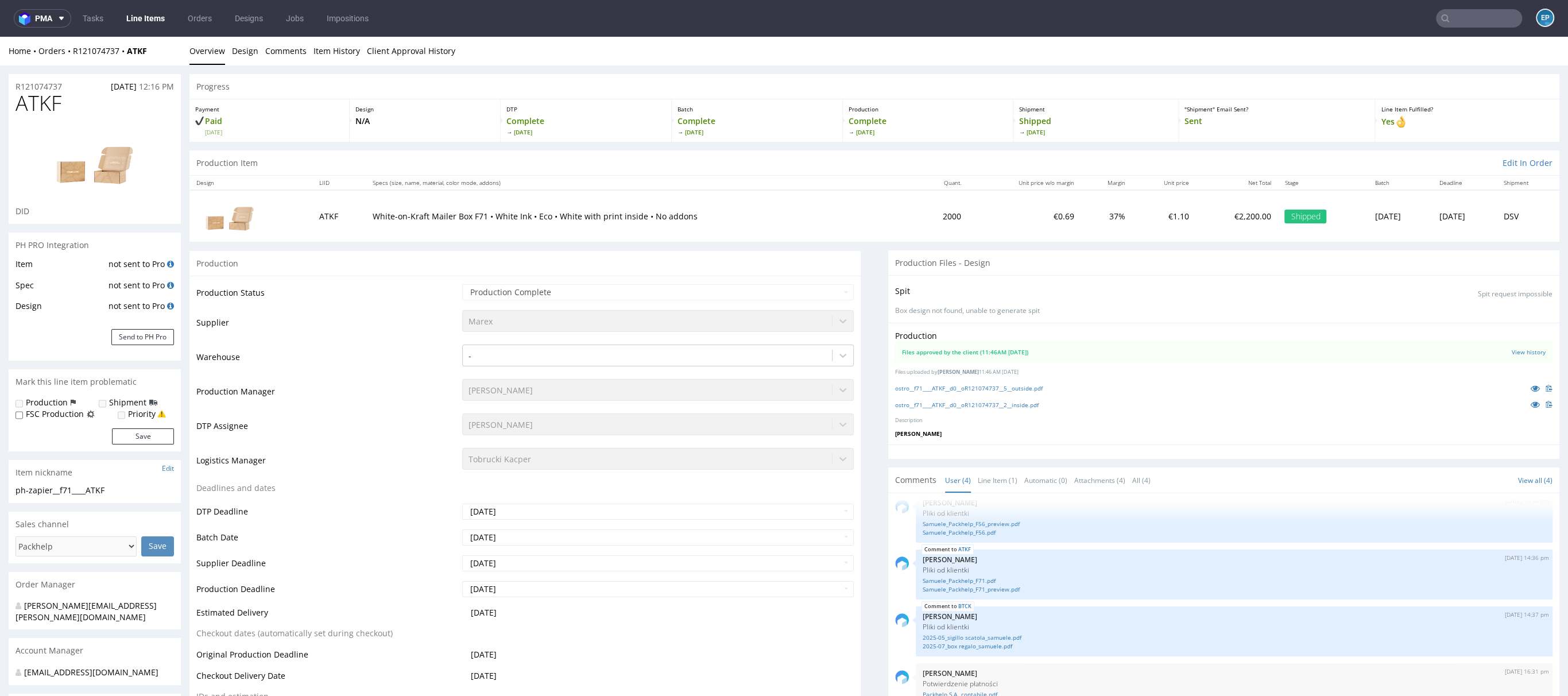
click at [1436, 11] on input "text" at bounding box center [1479, 19] width 86 height 19
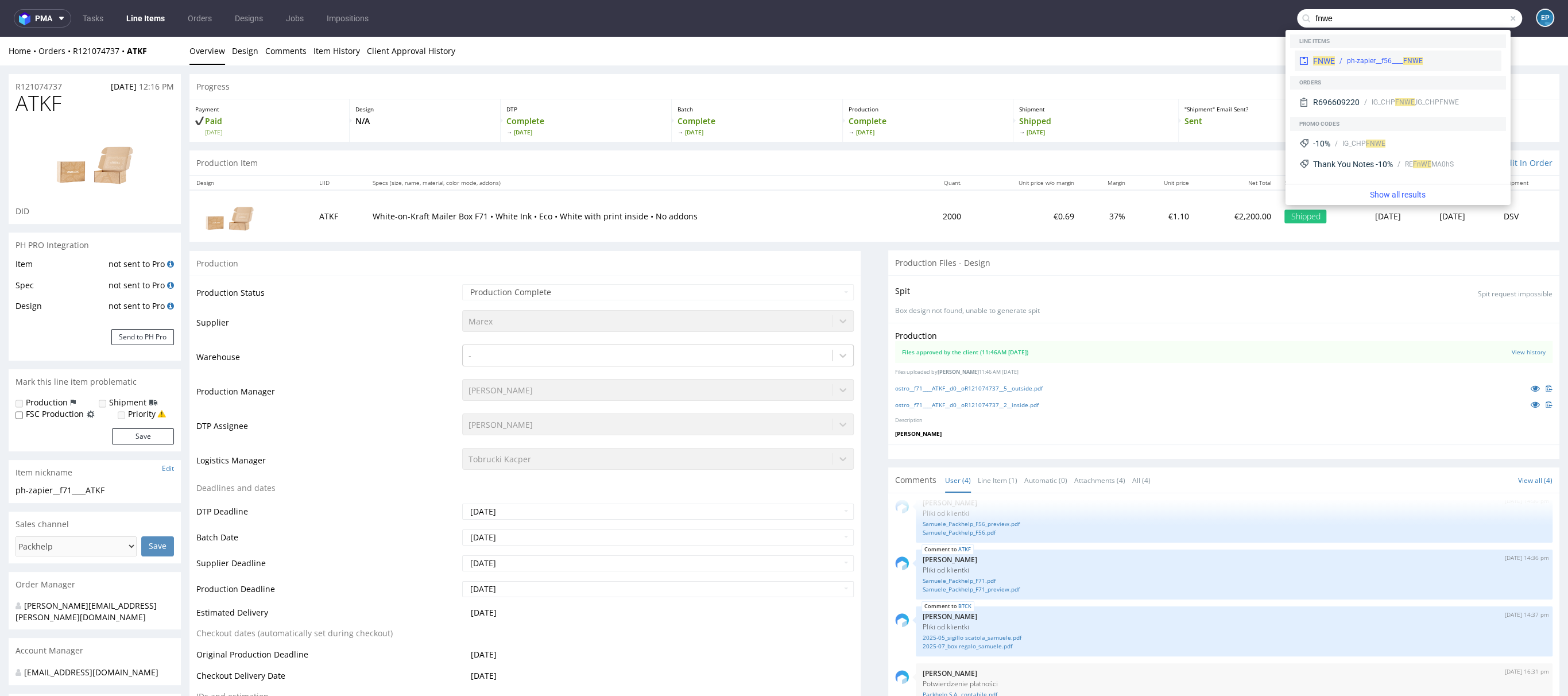
type input "fnwe"
click at [1379, 65] on div "ph-zapier__f56____ FNWE" at bounding box center [1385, 61] width 76 height 11
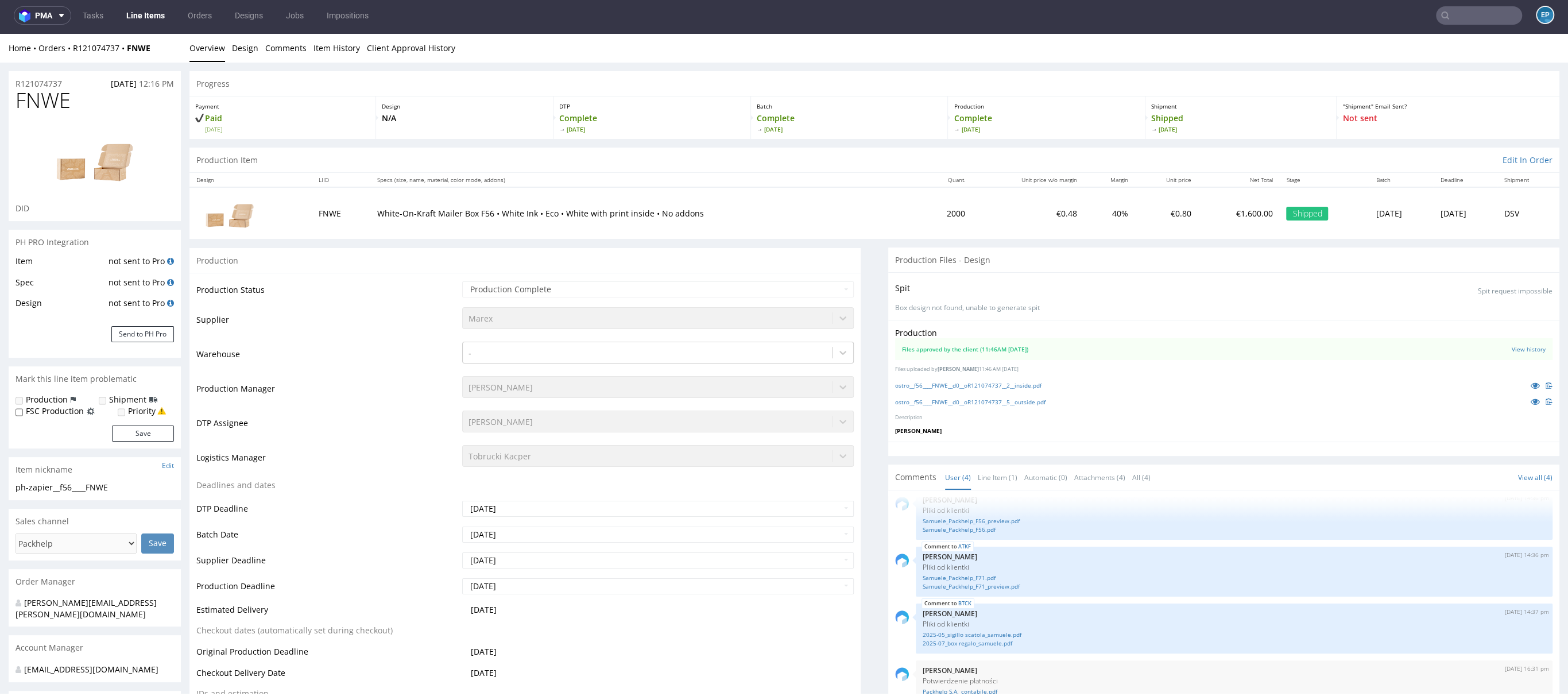
scroll to position [1789, 0]
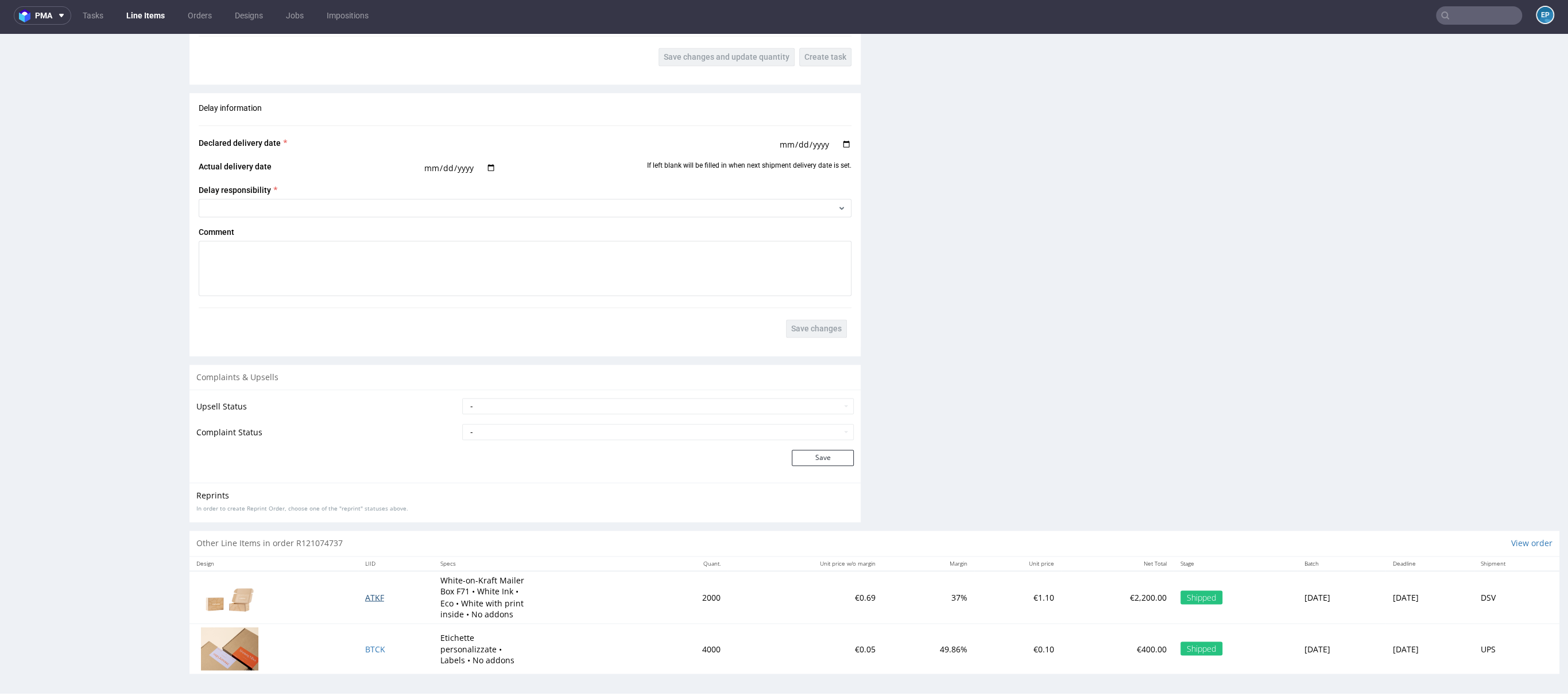
click at [365, 595] on span "ATKF" at bounding box center [375, 597] width 19 height 11
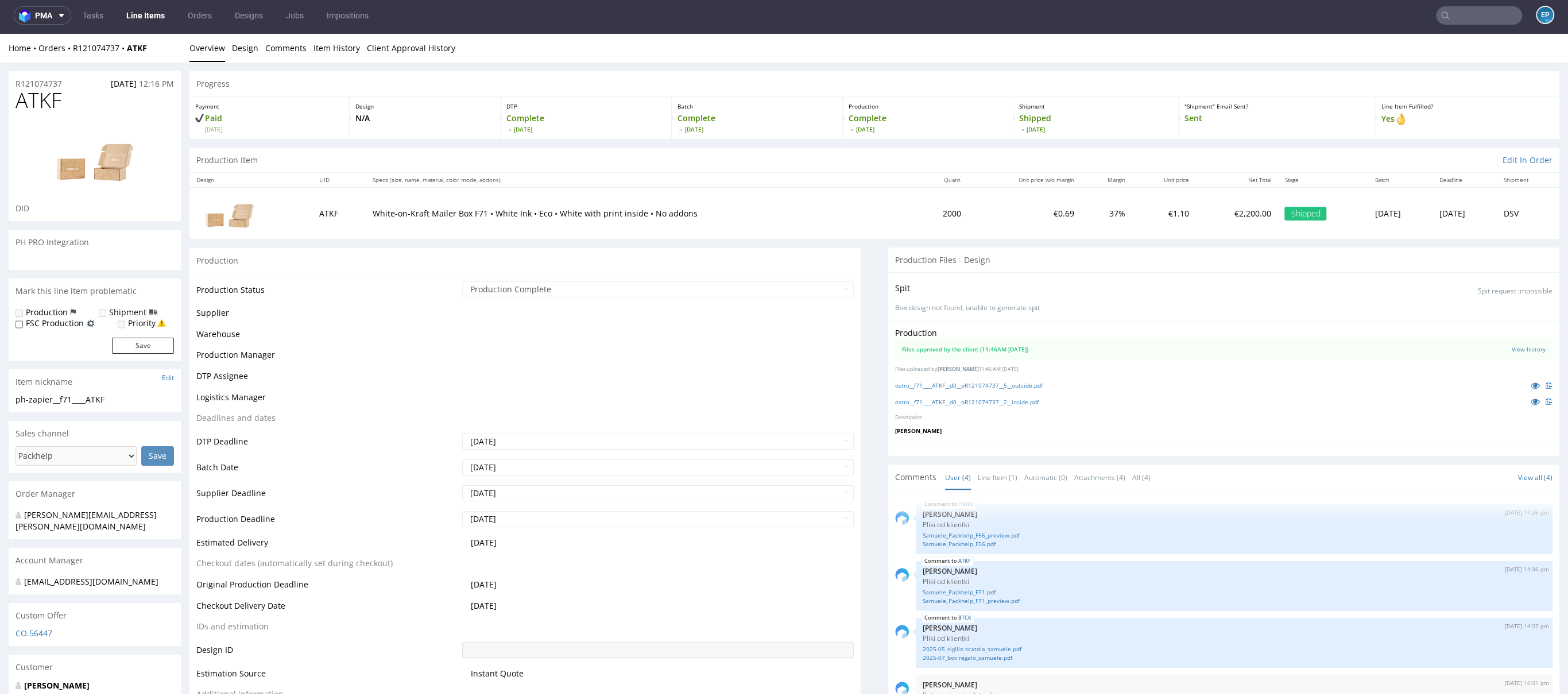
scroll to position [15, 0]
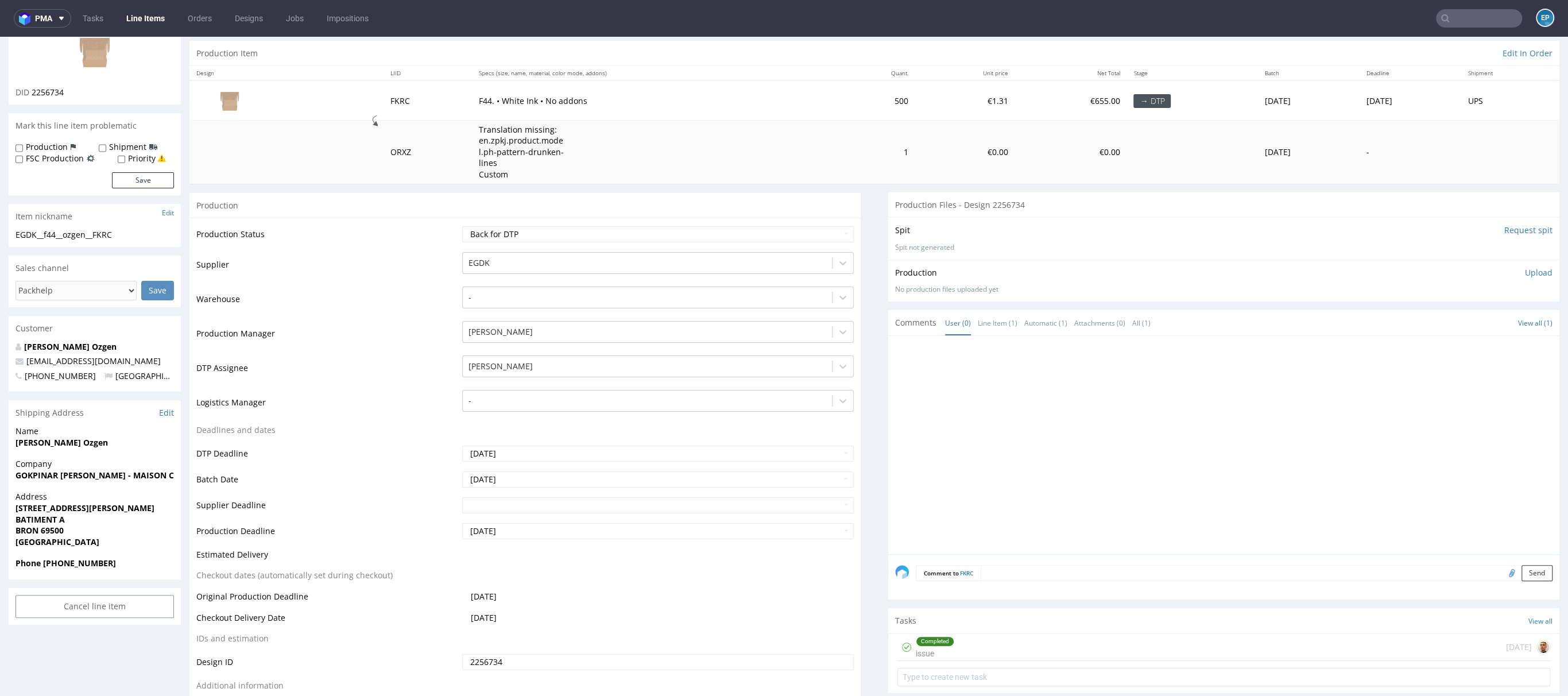
scroll to position [85, 0]
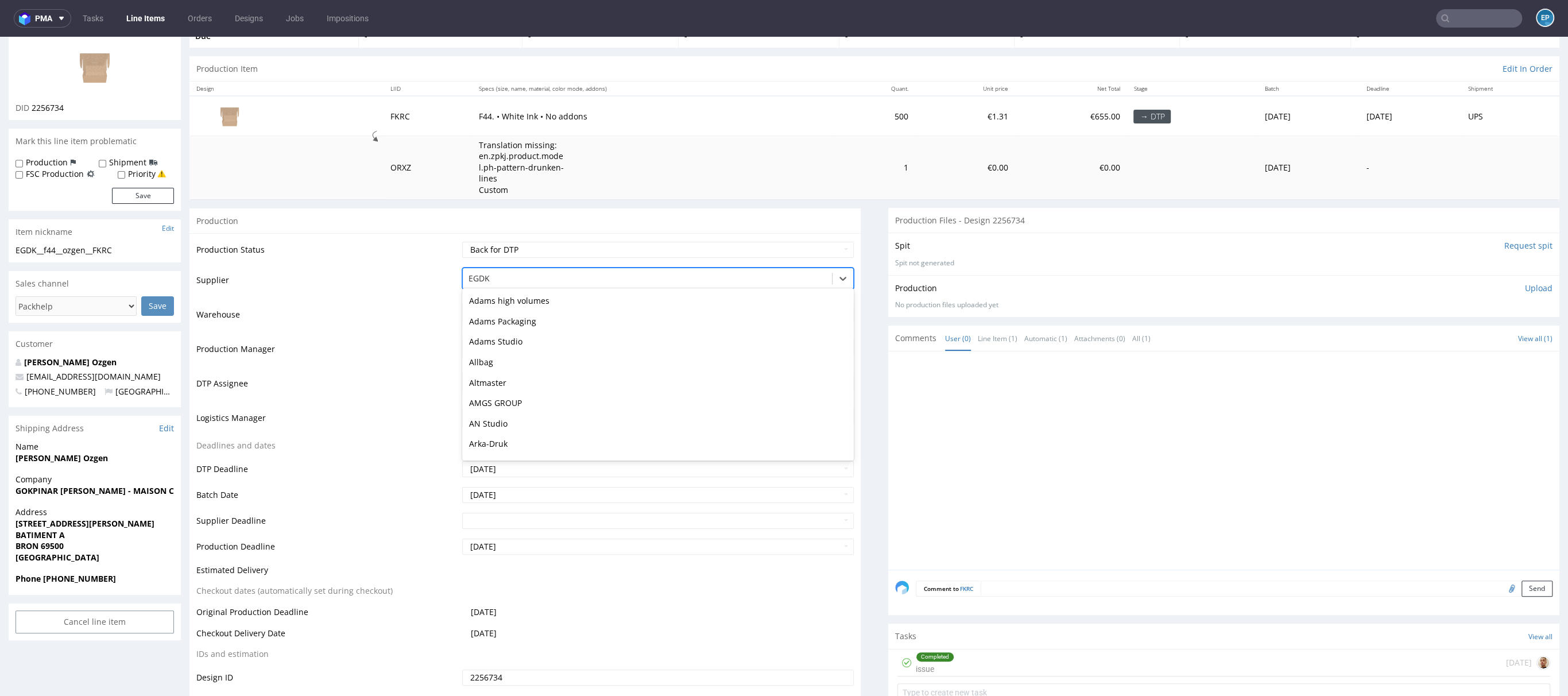
click at [527, 273] on div at bounding box center [648, 278] width 358 height 14
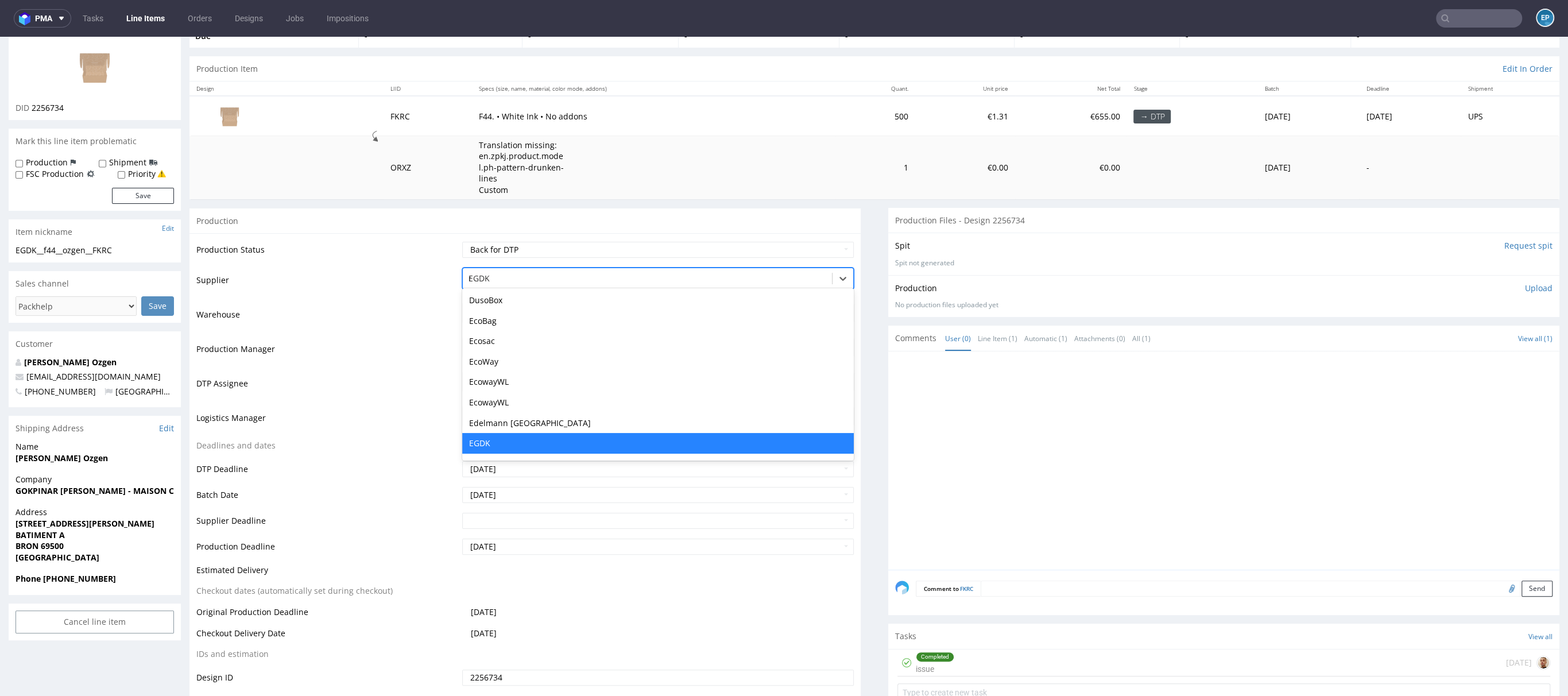
scroll to position [0, 0]
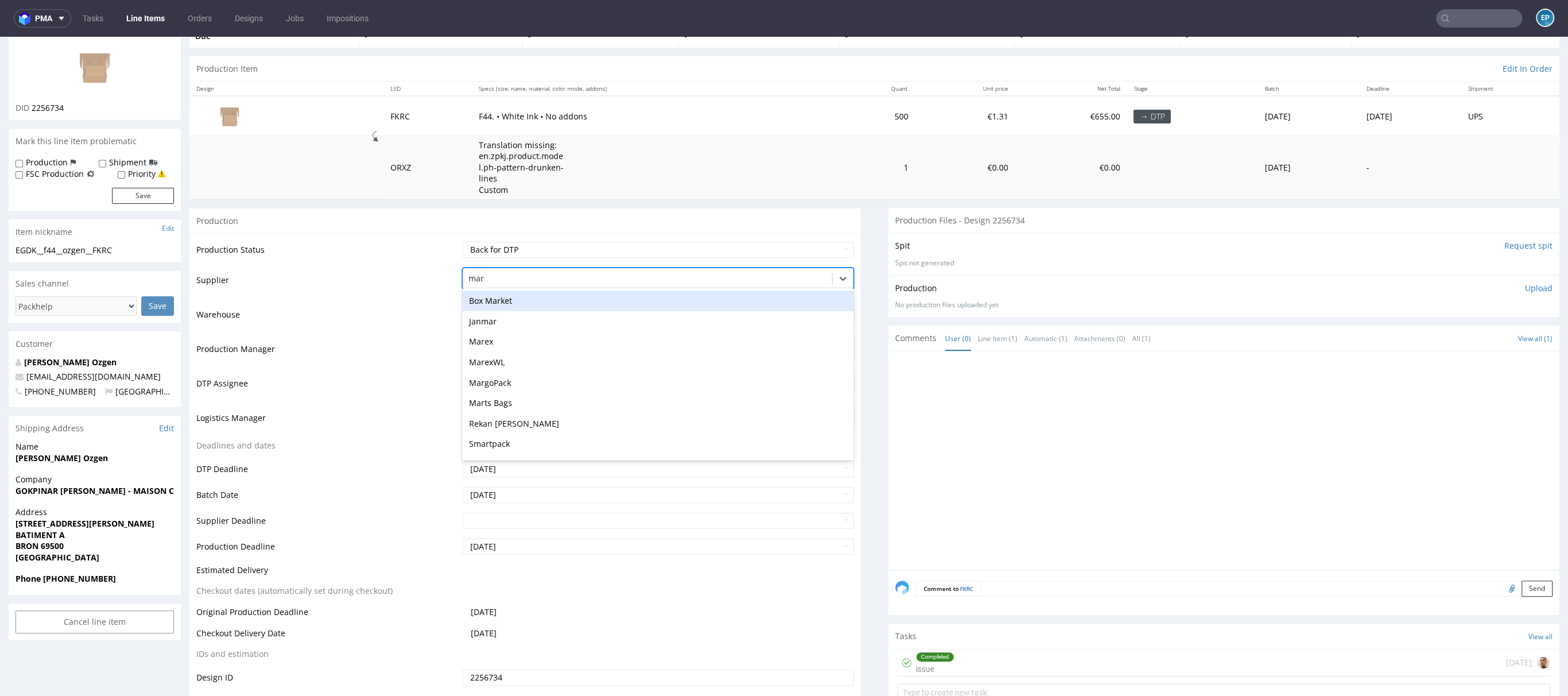
type input "mare"
click at [491, 295] on div "Marex" at bounding box center [658, 301] width 391 height 21
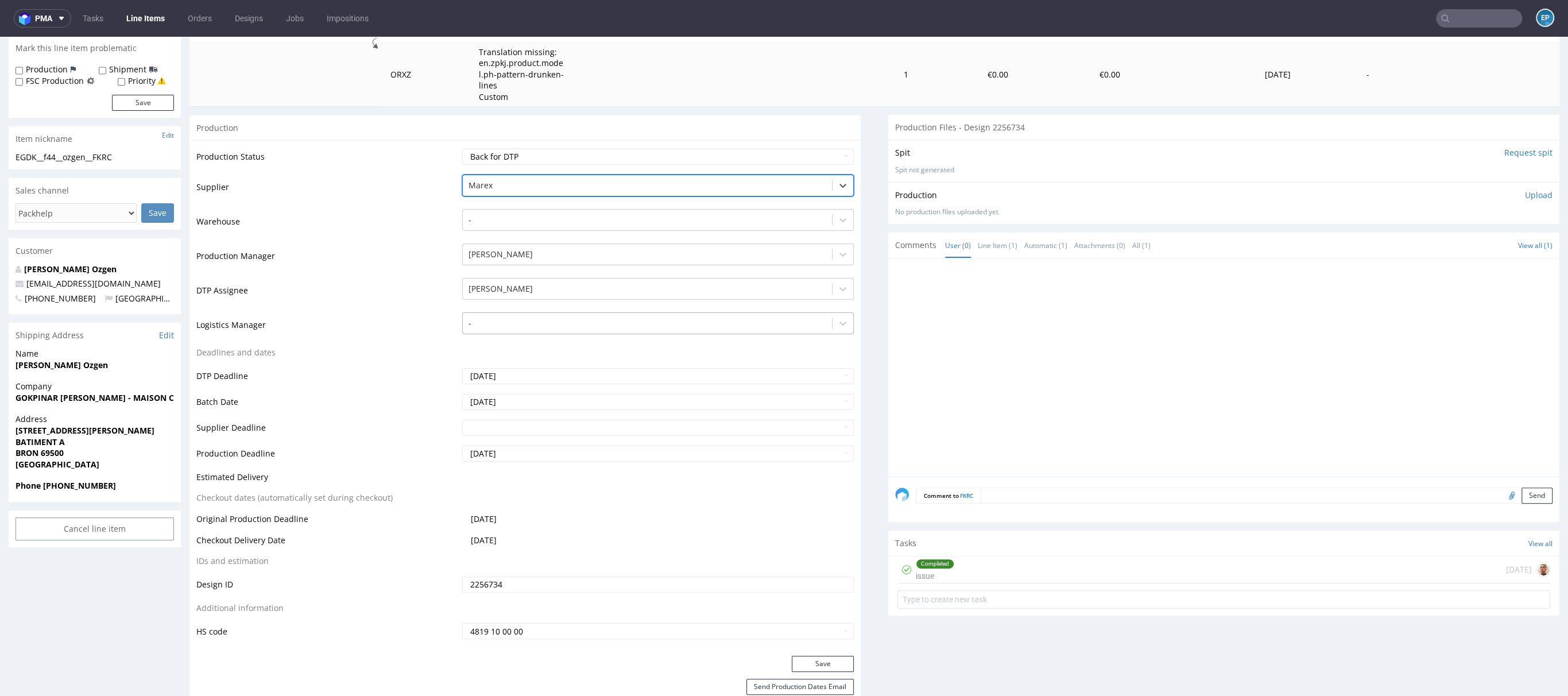
scroll to position [313, 0]
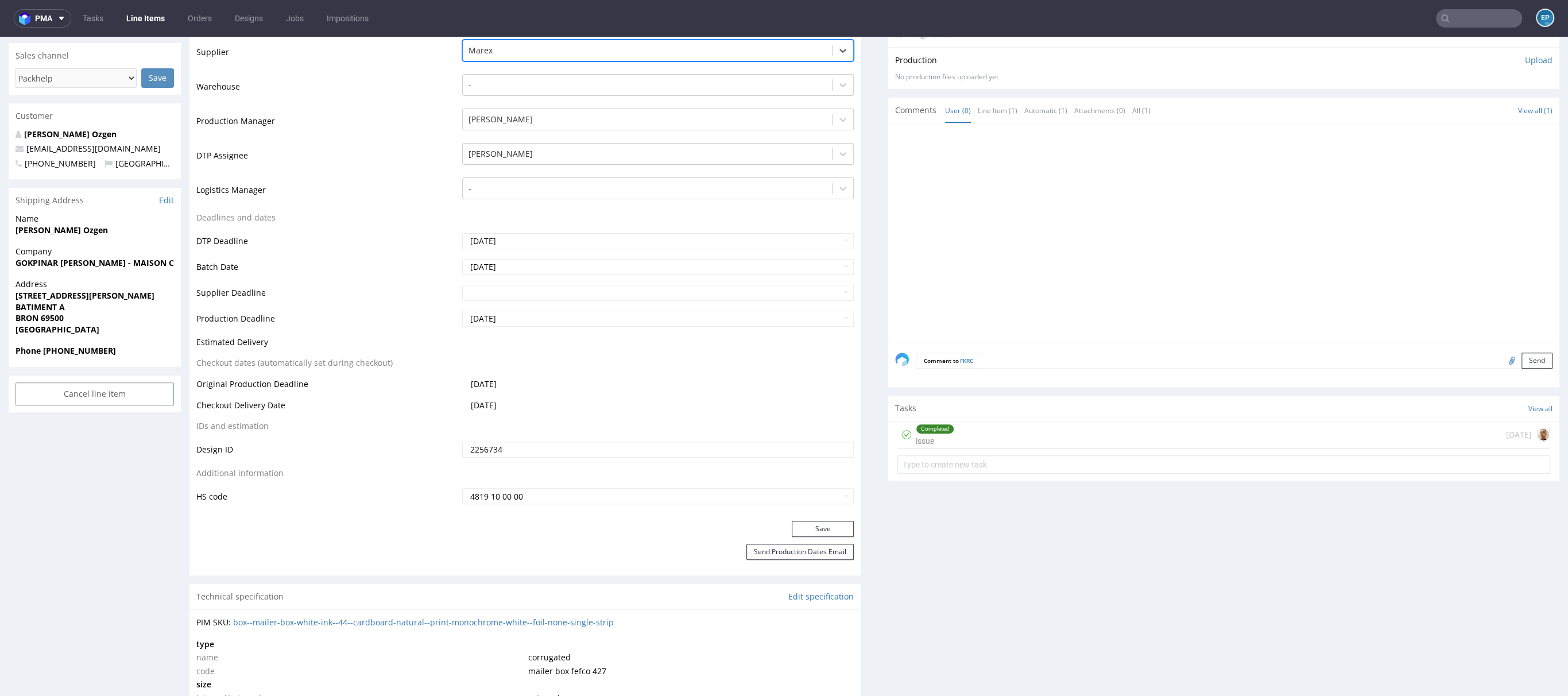
click at [797, 517] on div "Production Status Waiting for Artwork Waiting for Diecut Waiting for Mockup Wai…" at bounding box center [525, 263] width 672 height 516
click at [799, 521] on button "Save" at bounding box center [823, 529] width 62 height 16
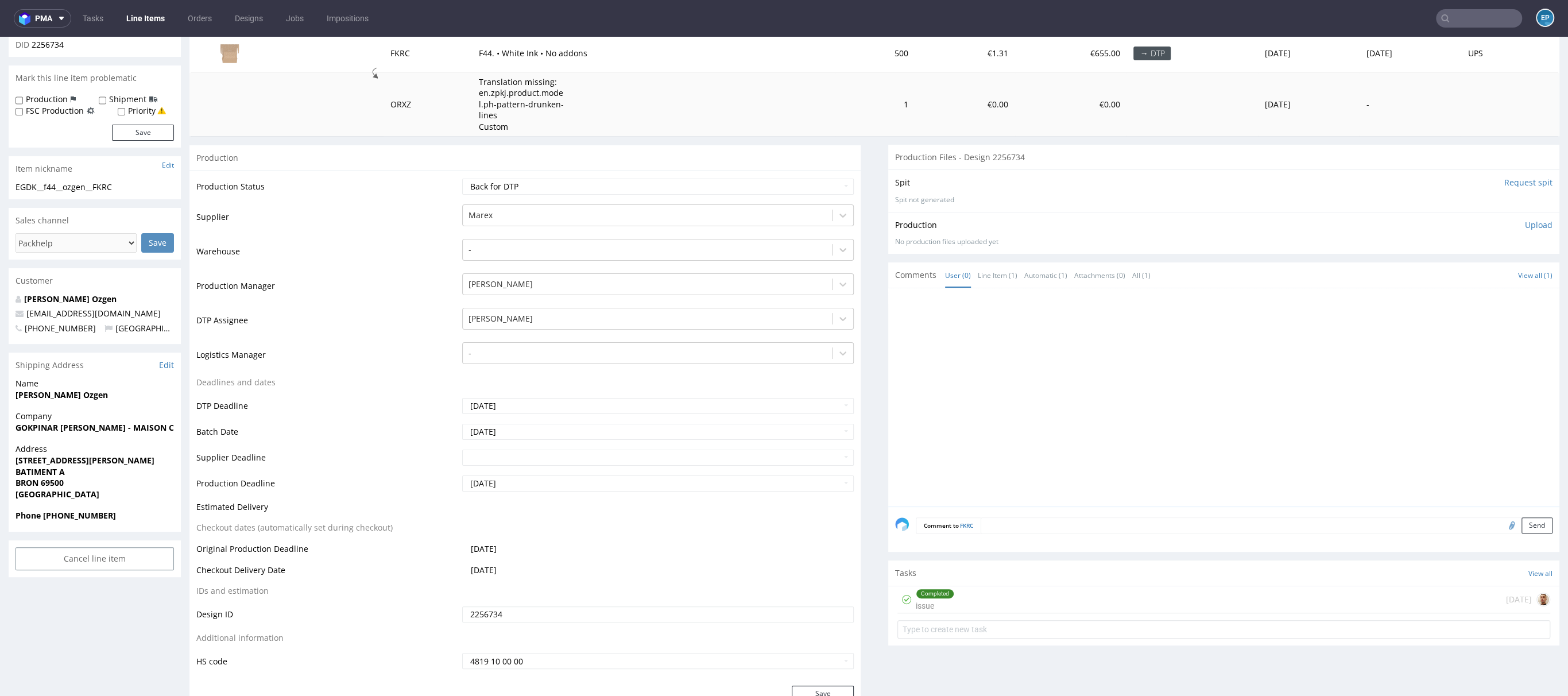
scroll to position [124, 0]
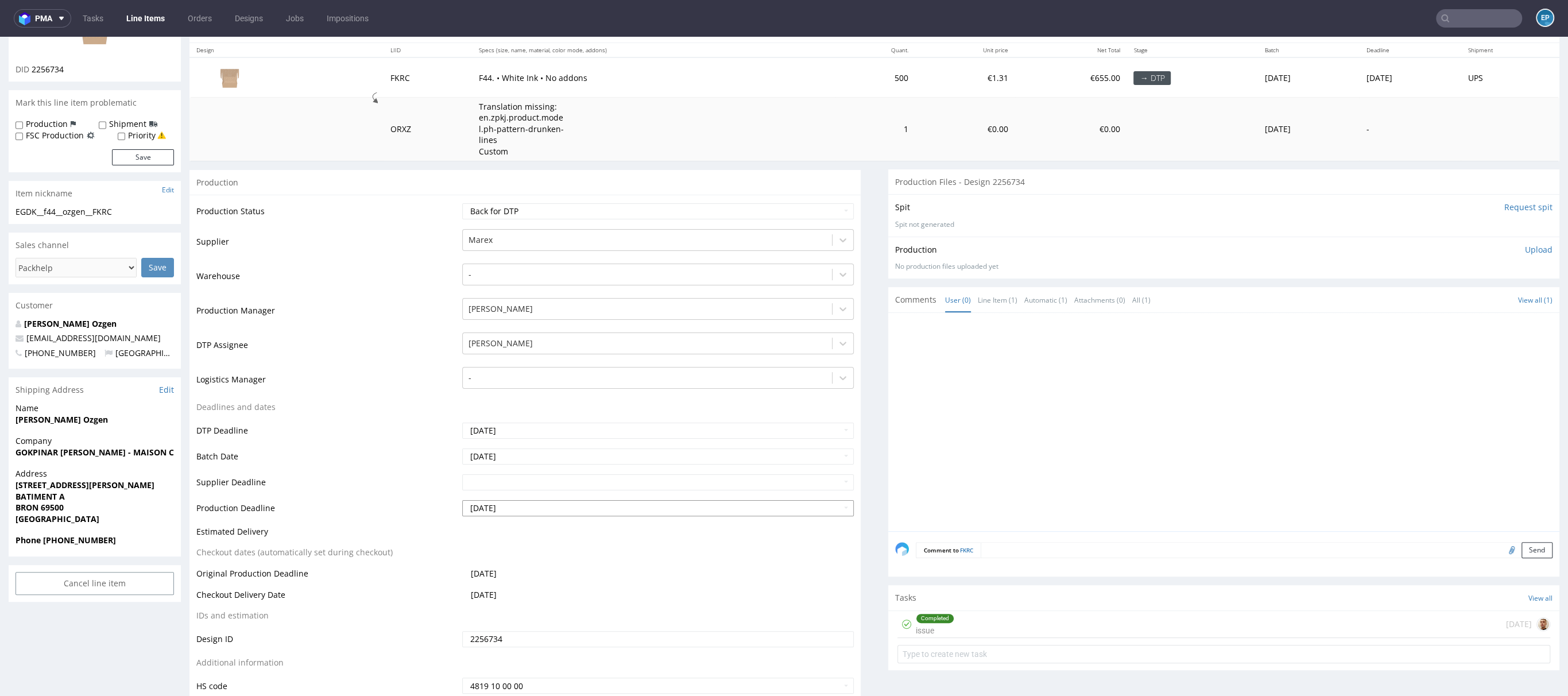
click at [532, 505] on input "2025-09-18" at bounding box center [658, 508] width 391 height 16
click at [537, 474] on td "2" at bounding box center [540, 473] width 17 height 17
type input "2025-10-02"
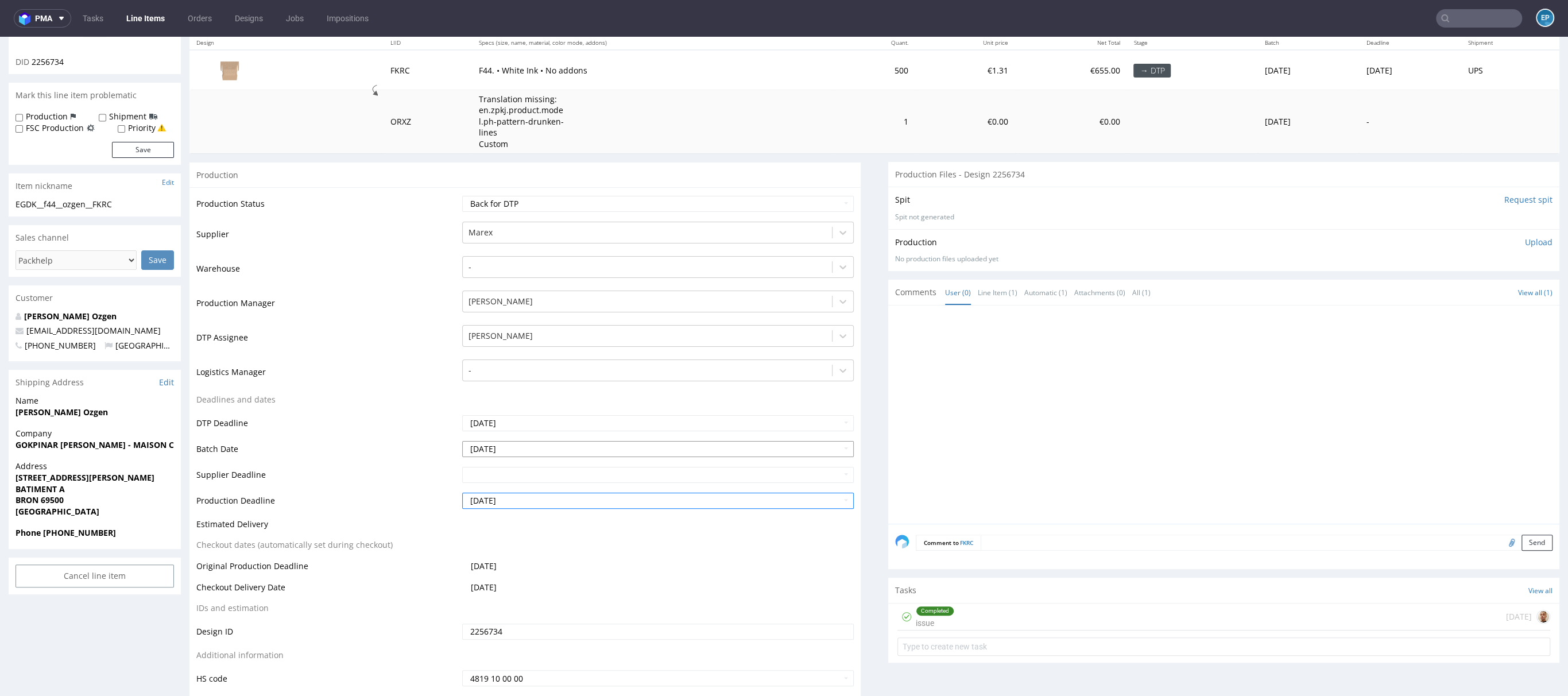
scroll to position [161, 0]
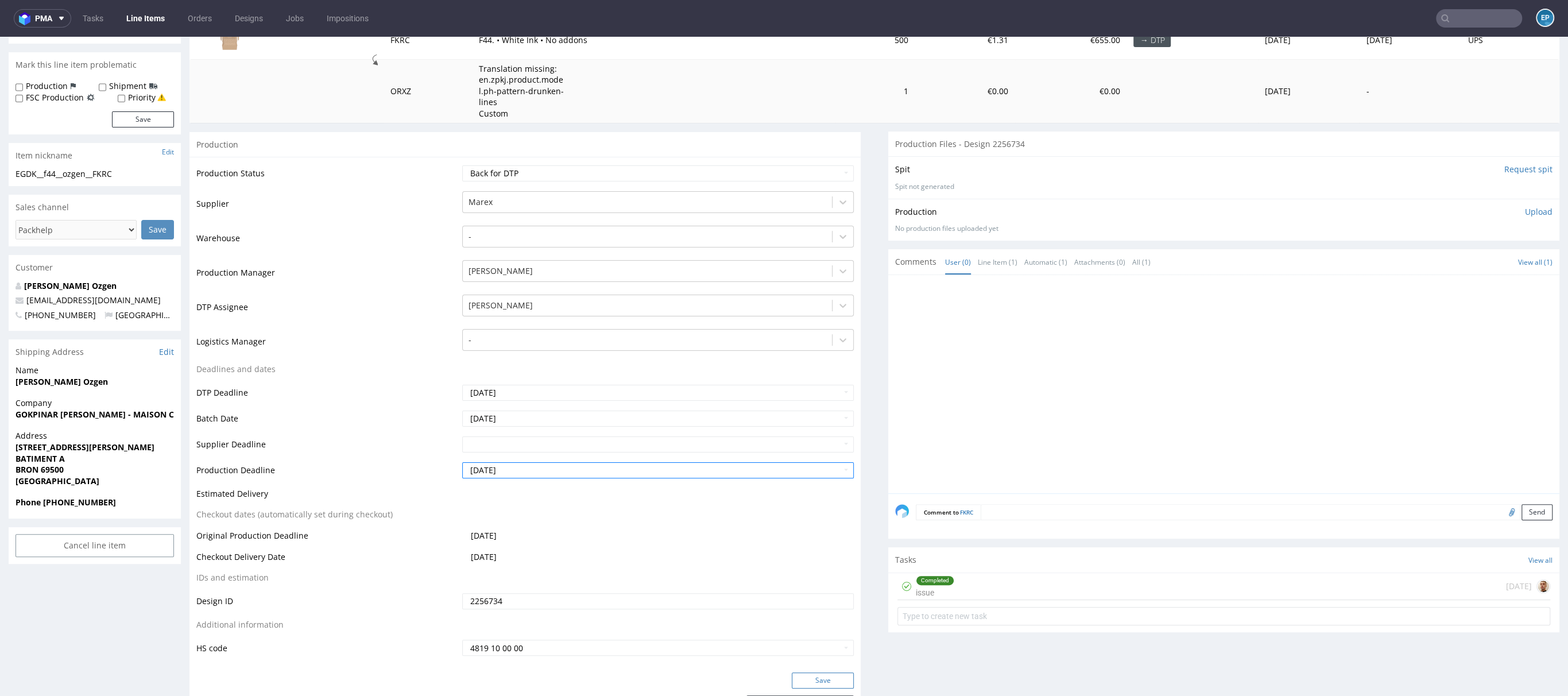
click at [832, 679] on button "Save" at bounding box center [823, 680] width 62 height 16
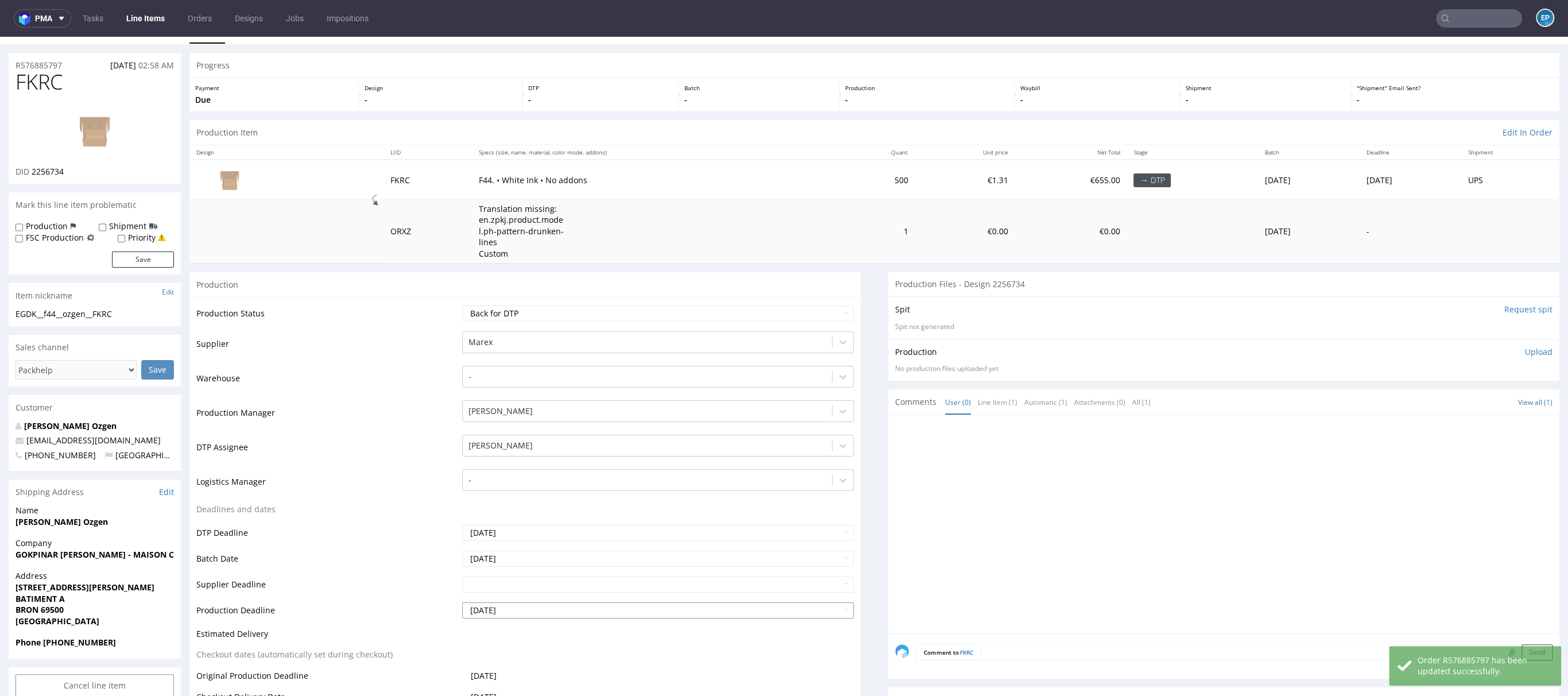
scroll to position [44, 0]
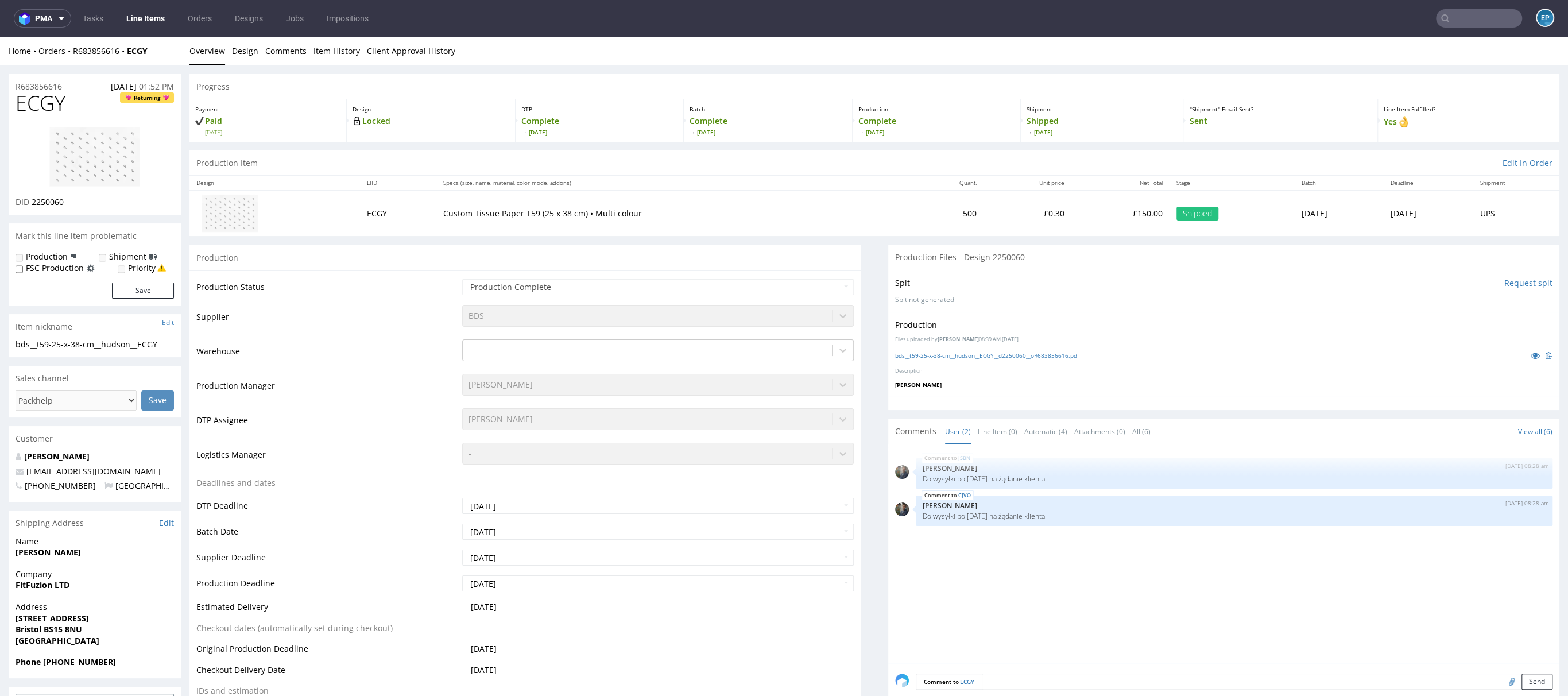
click at [1007, 429] on li "Line Item (0)" at bounding box center [1001, 431] width 47 height 11
click at [978, 433] on link "Line Item (0)" at bounding box center [998, 431] width 40 height 25
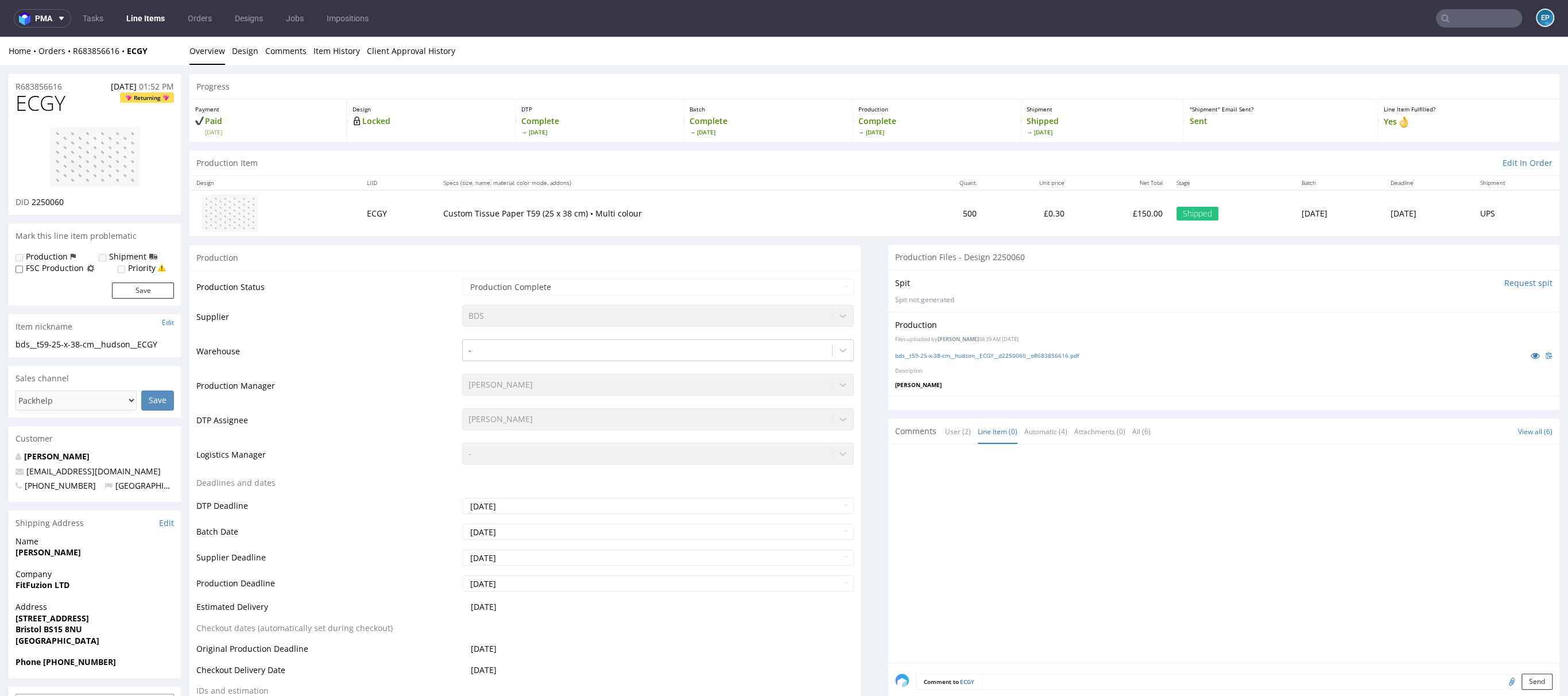
click at [332, 64] on div "Home Orders R683856616 ECGY Overview Design Comments Item History Client Approv…" at bounding box center [784, 51] width 1568 height 29
click at [333, 61] on link "Item History" at bounding box center [337, 51] width 47 height 28
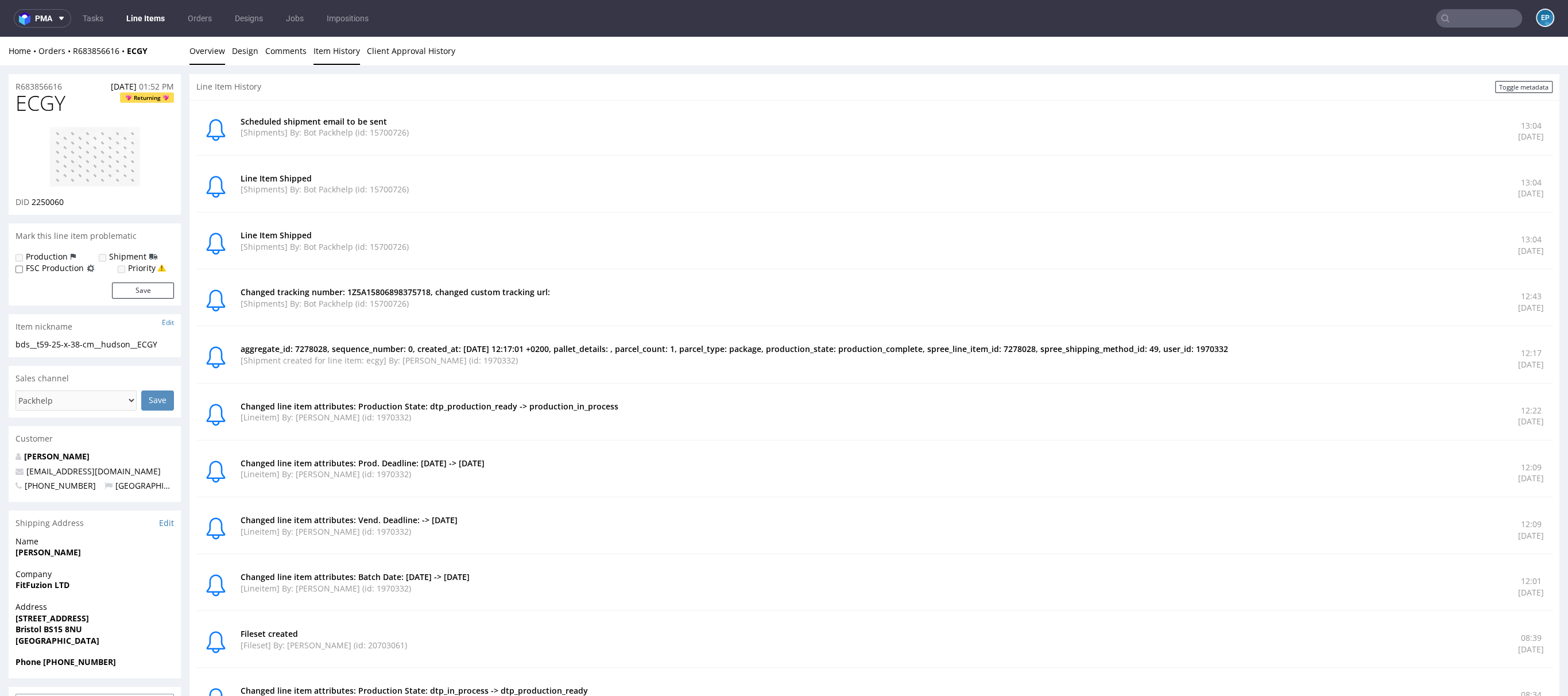
click at [204, 57] on link "Overview" at bounding box center [207, 51] width 35 height 28
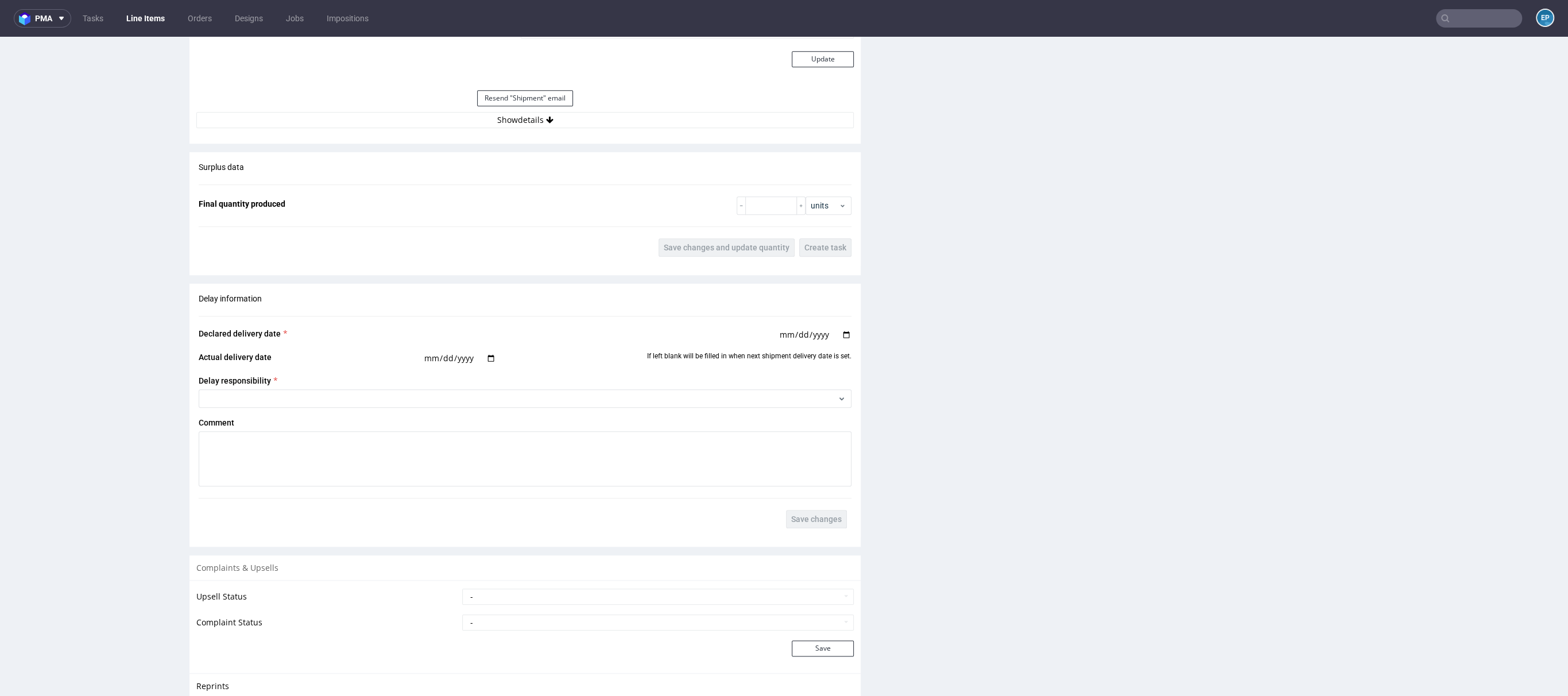
scroll to position [1073, 0]
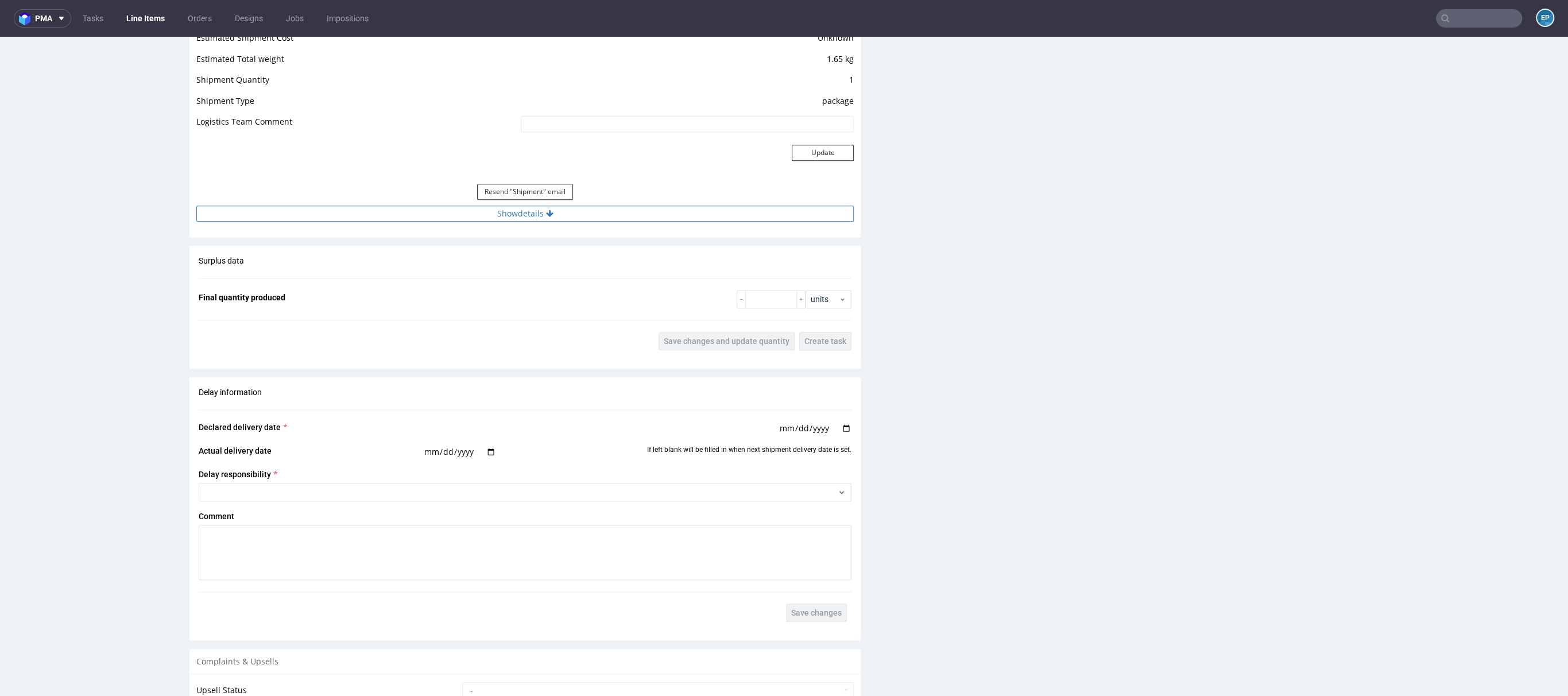
click at [580, 216] on button "Show details" at bounding box center [525, 214] width 658 height 16
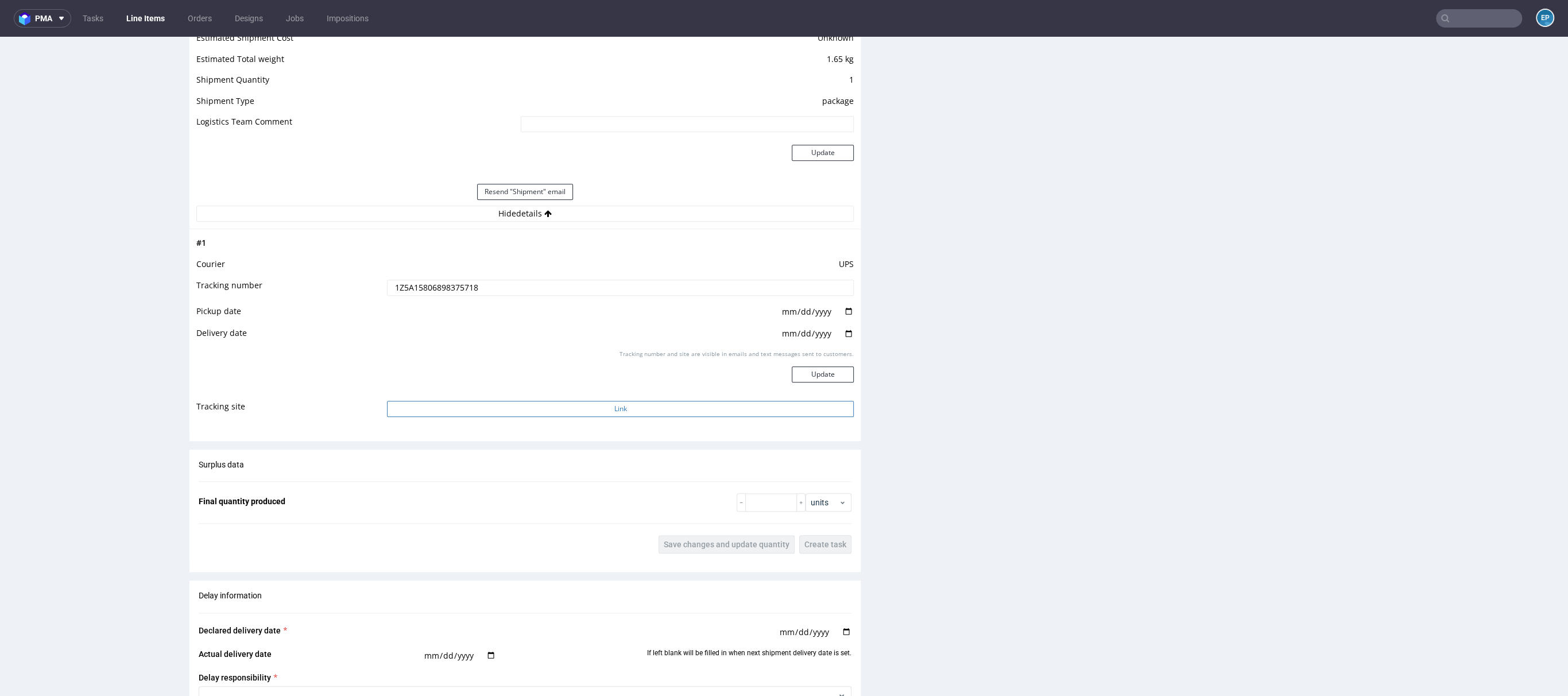
click at [626, 404] on button "Link" at bounding box center [620, 409] width 467 height 16
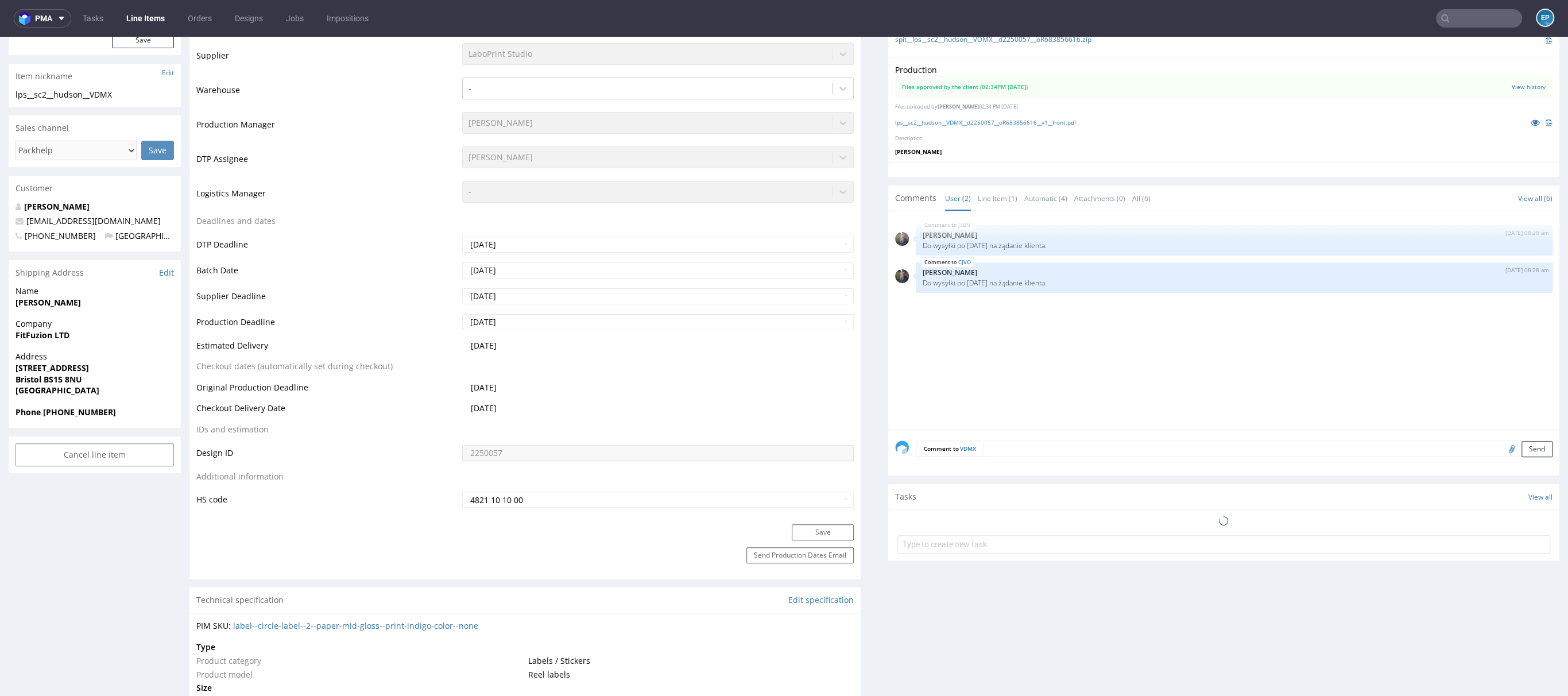
scroll to position [894, 0]
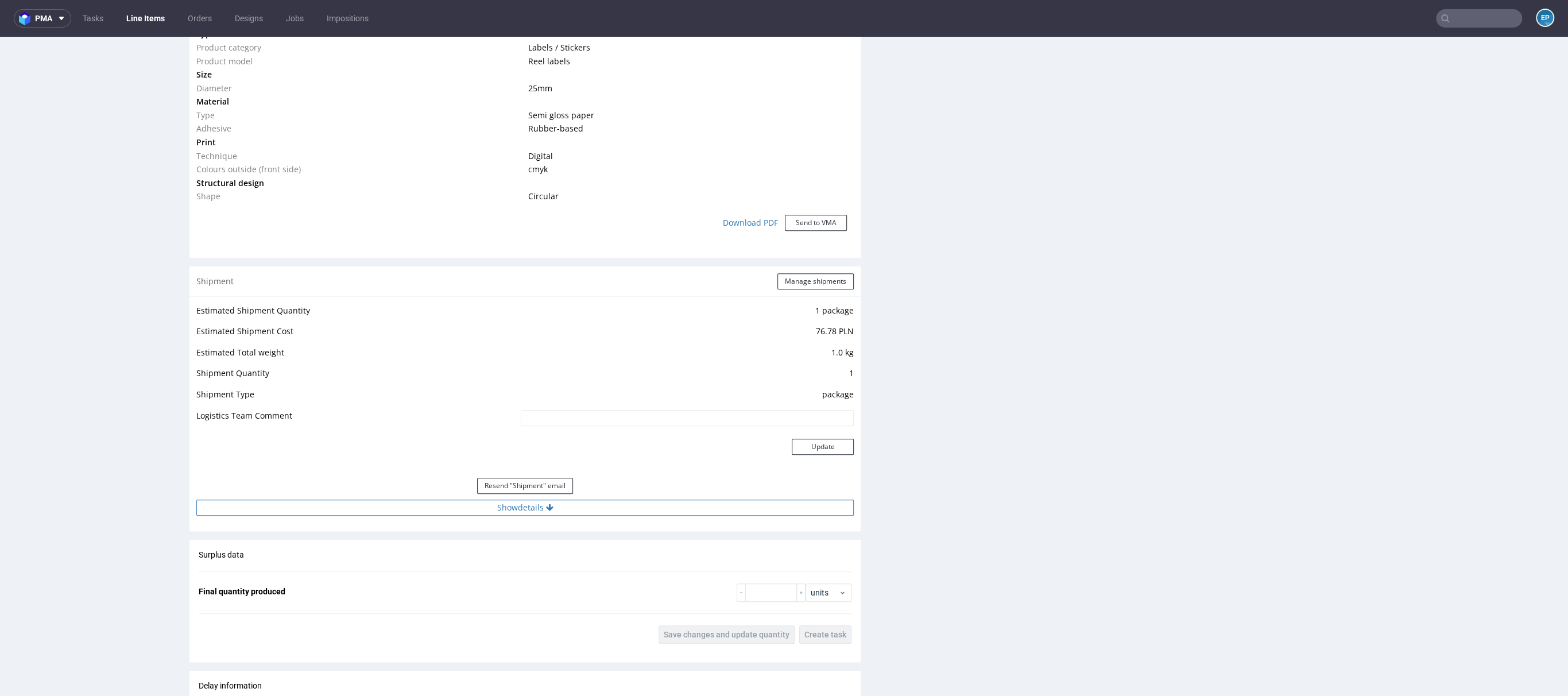
click at [565, 508] on button "Show details" at bounding box center [525, 508] width 658 height 16
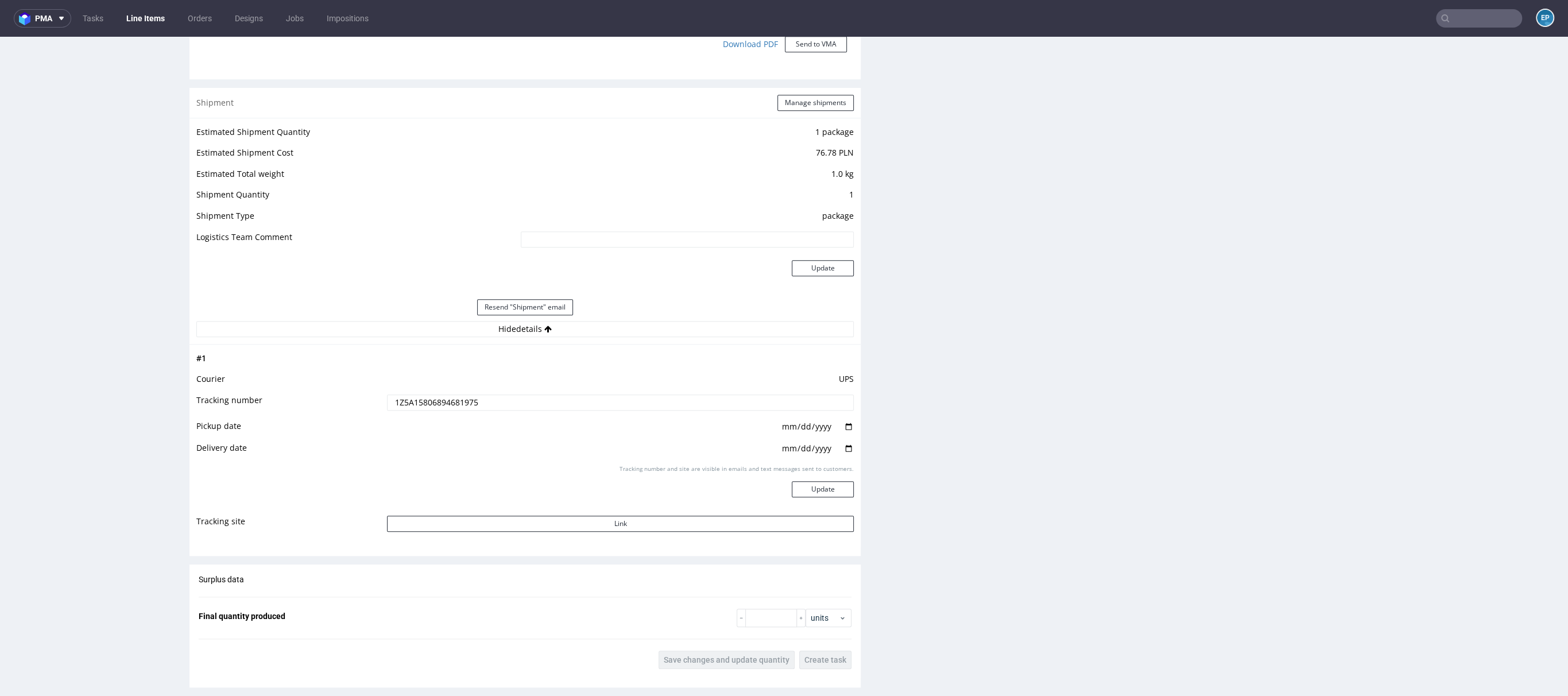
scroll to position [1073, 0]
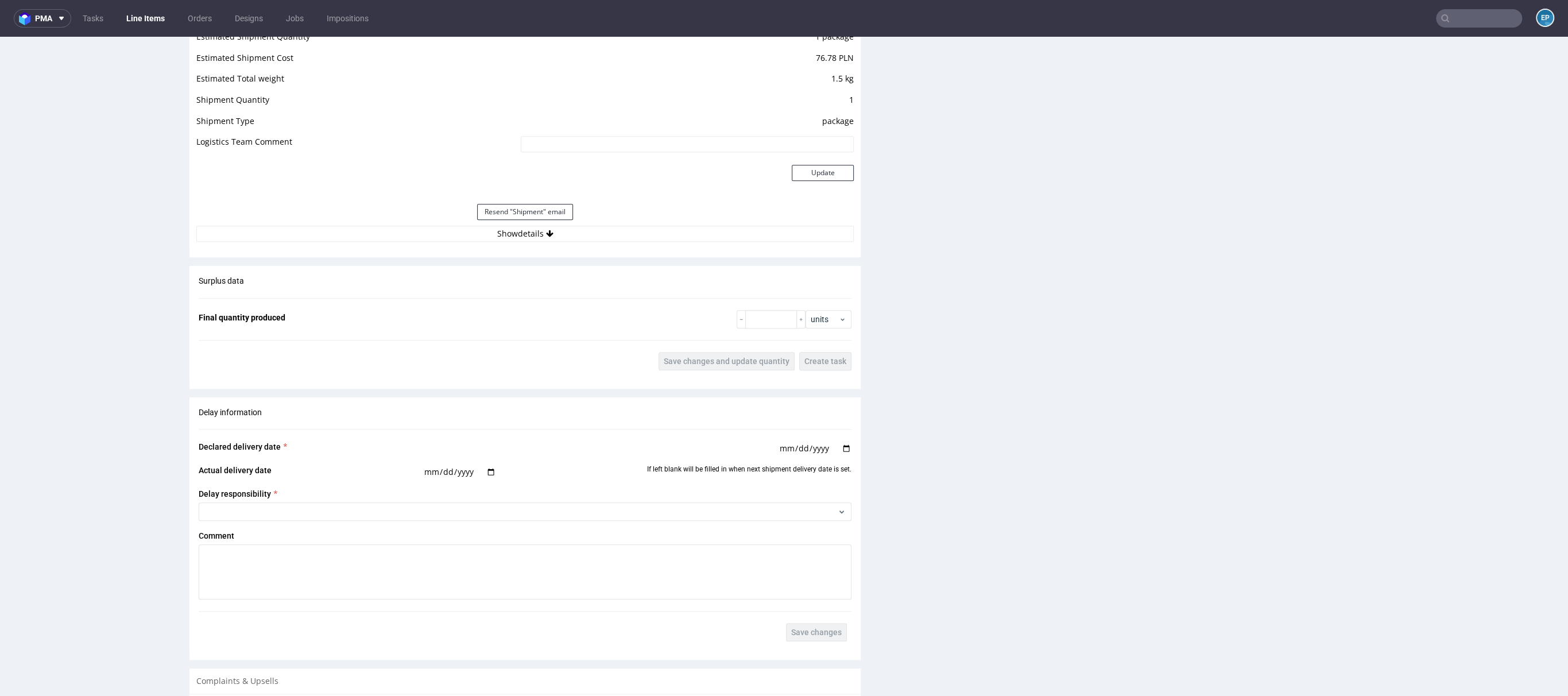
scroll to position [1054, 0]
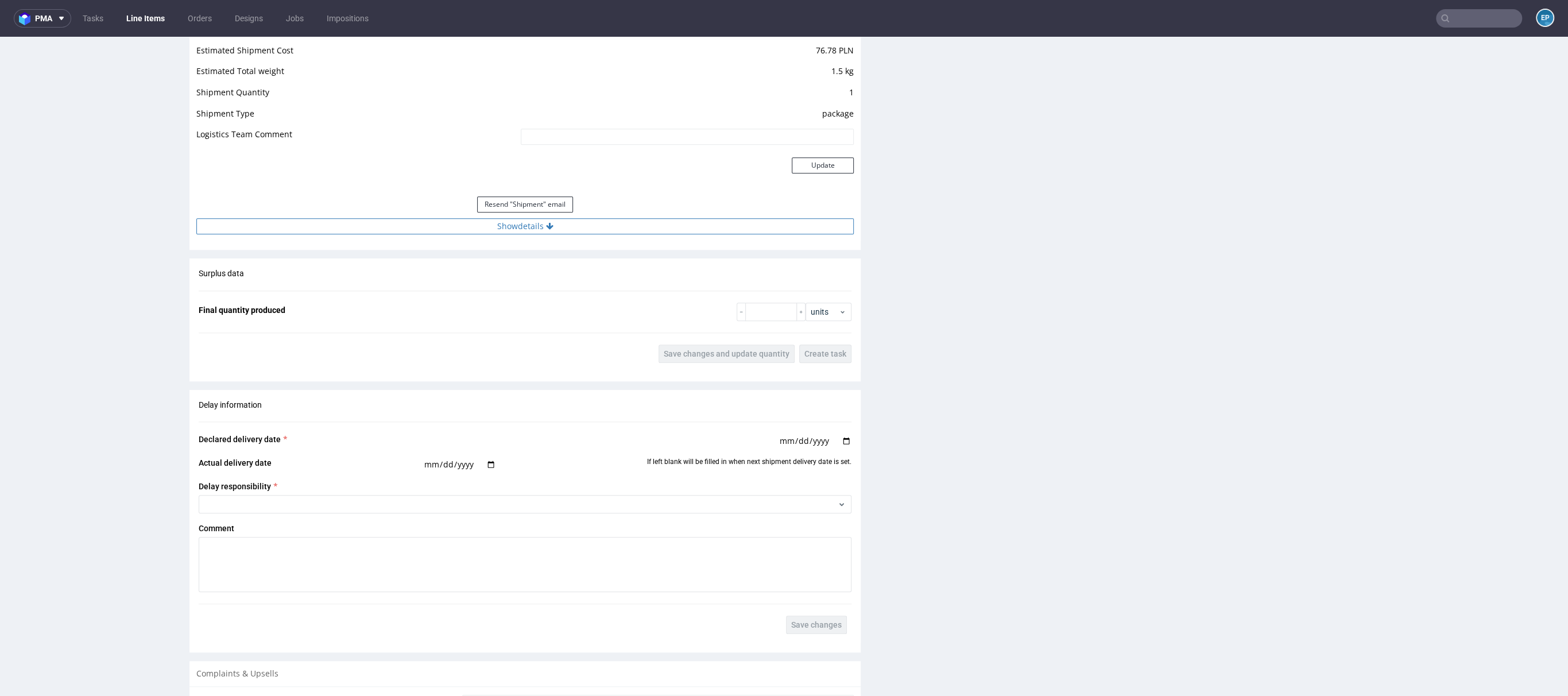
click at [554, 224] on button "Show details" at bounding box center [525, 226] width 658 height 16
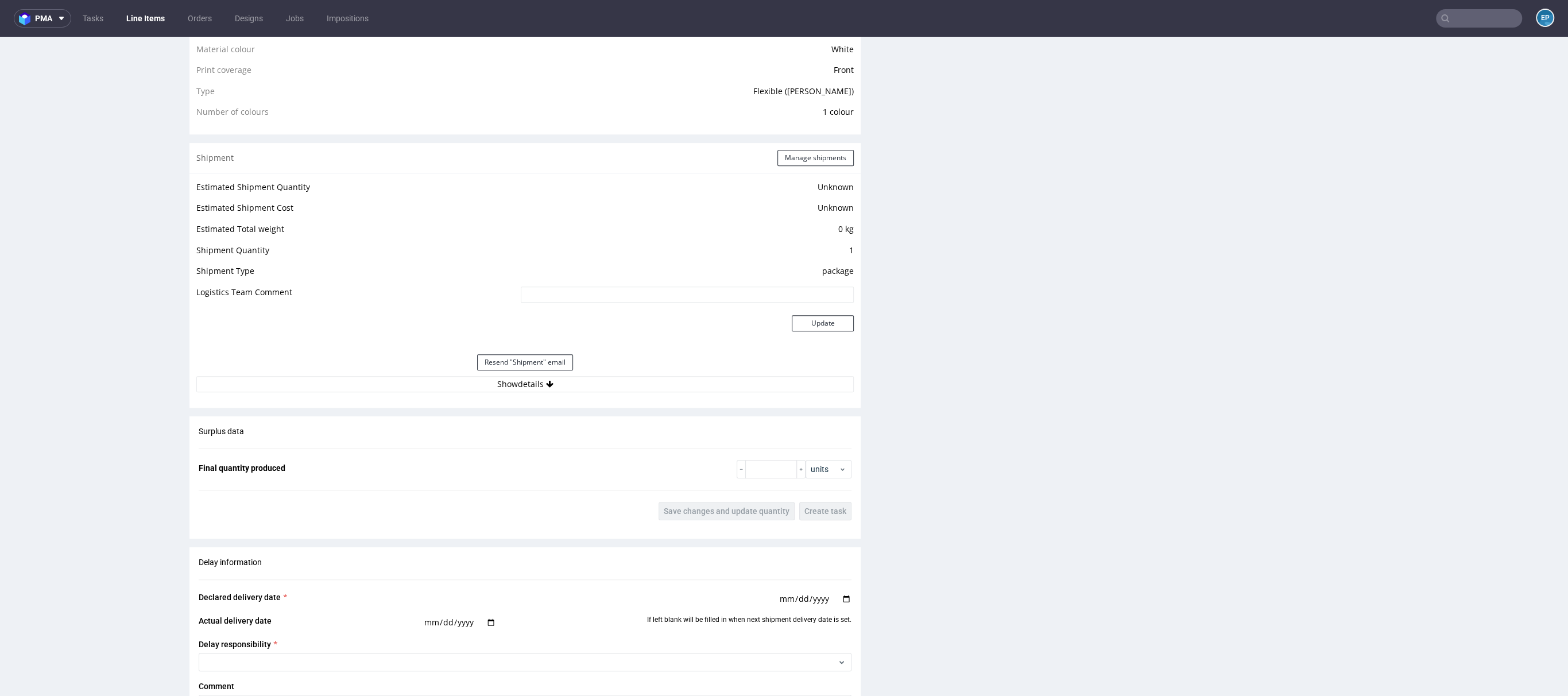
scroll to position [964, 0]
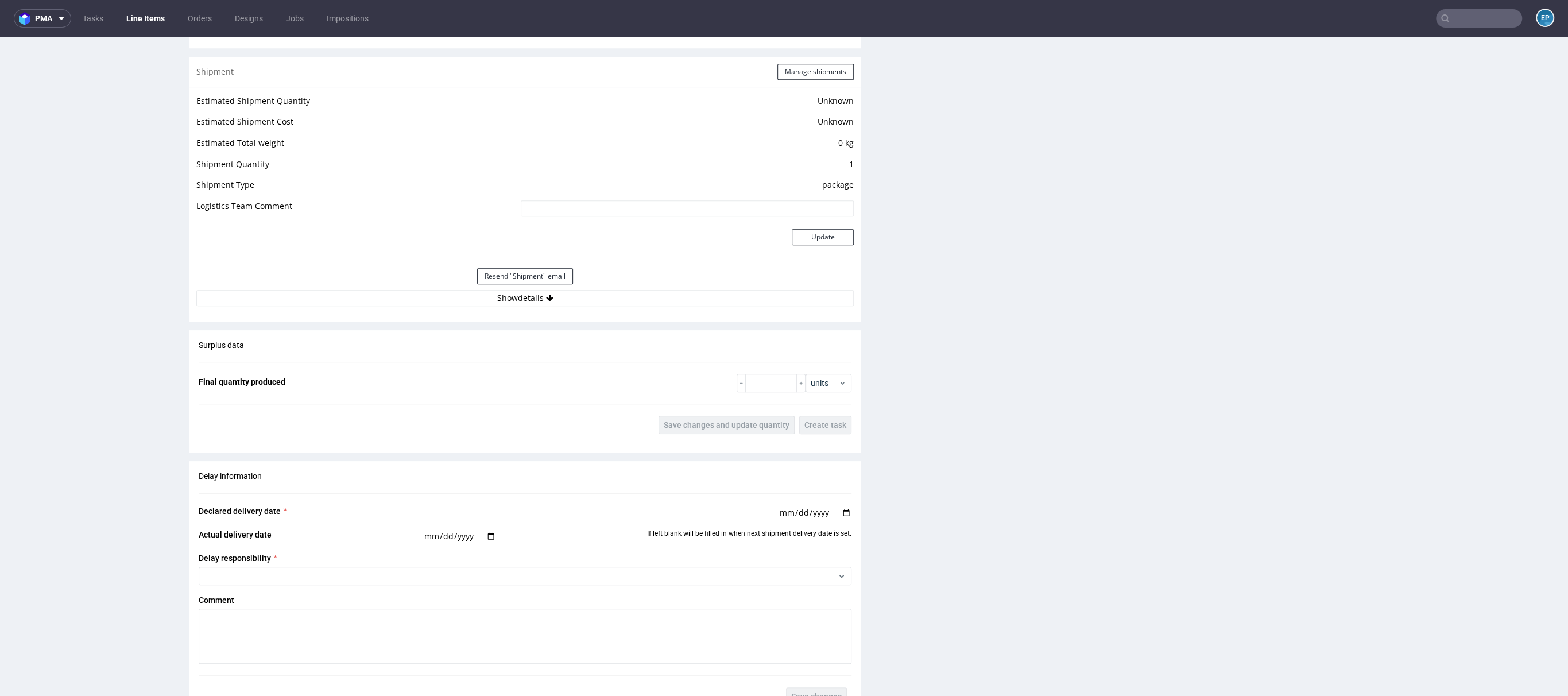
click at [591, 279] on div "Resend "Shipment" email" at bounding box center [525, 275] width 658 height 27
click at [602, 296] on button "Show details" at bounding box center [525, 298] width 658 height 16
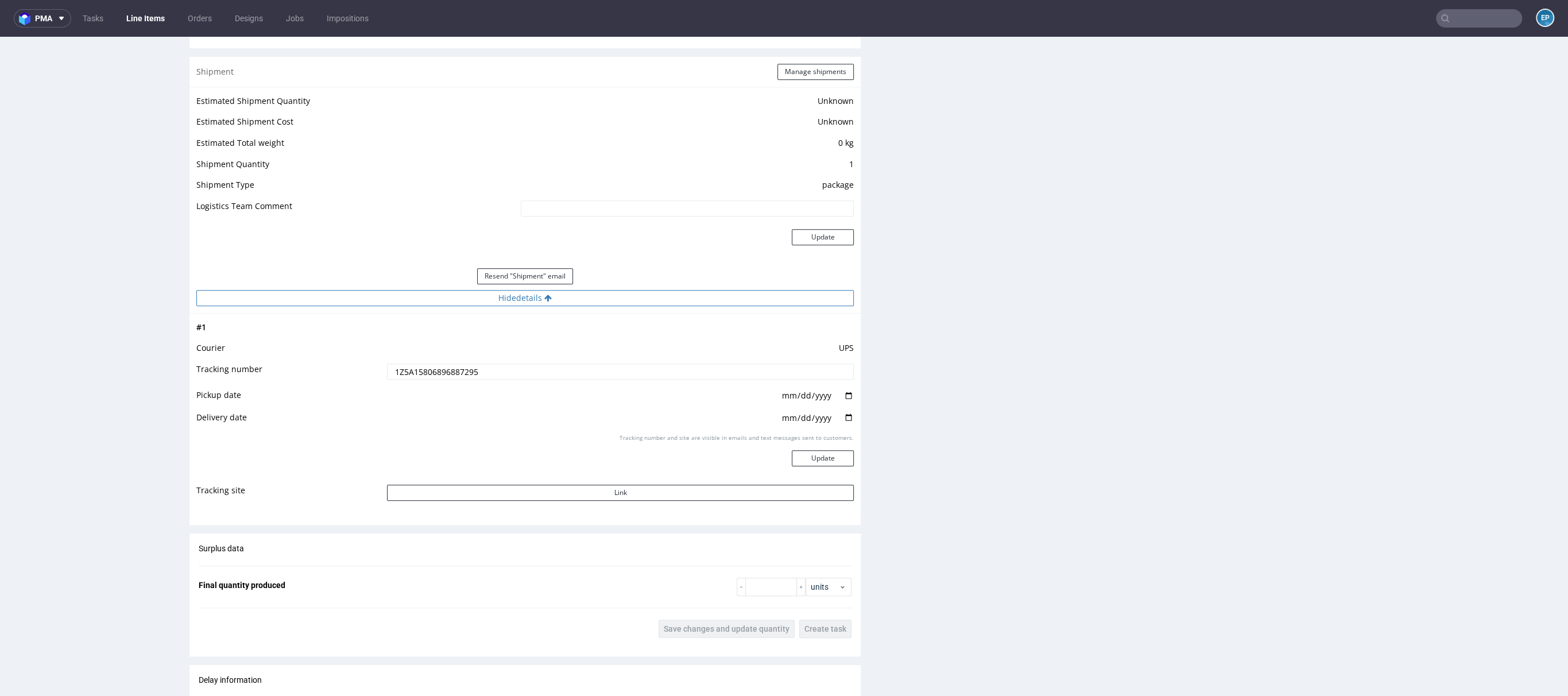
scroll to position [967, 0]
click at [635, 486] on button "Link" at bounding box center [620, 490] width 467 height 16
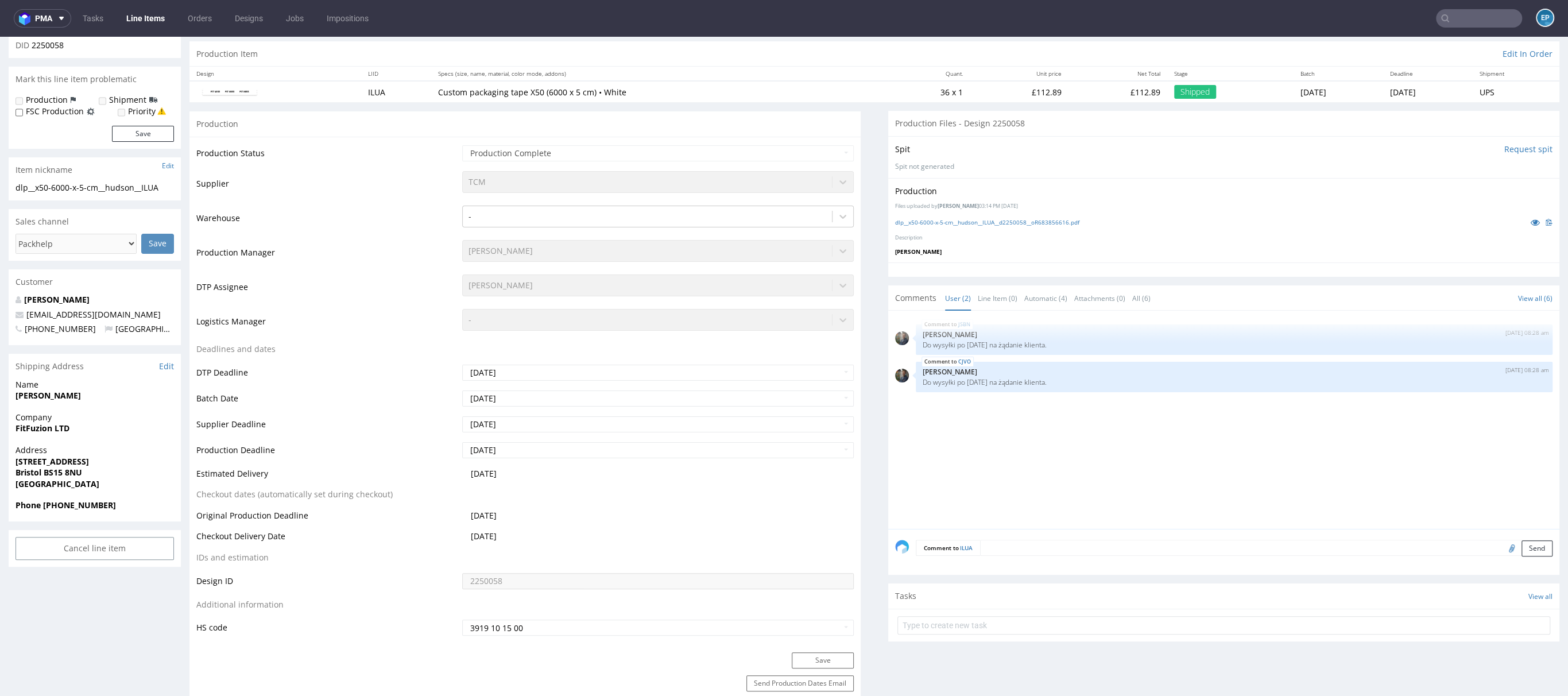
scroll to position [0, 0]
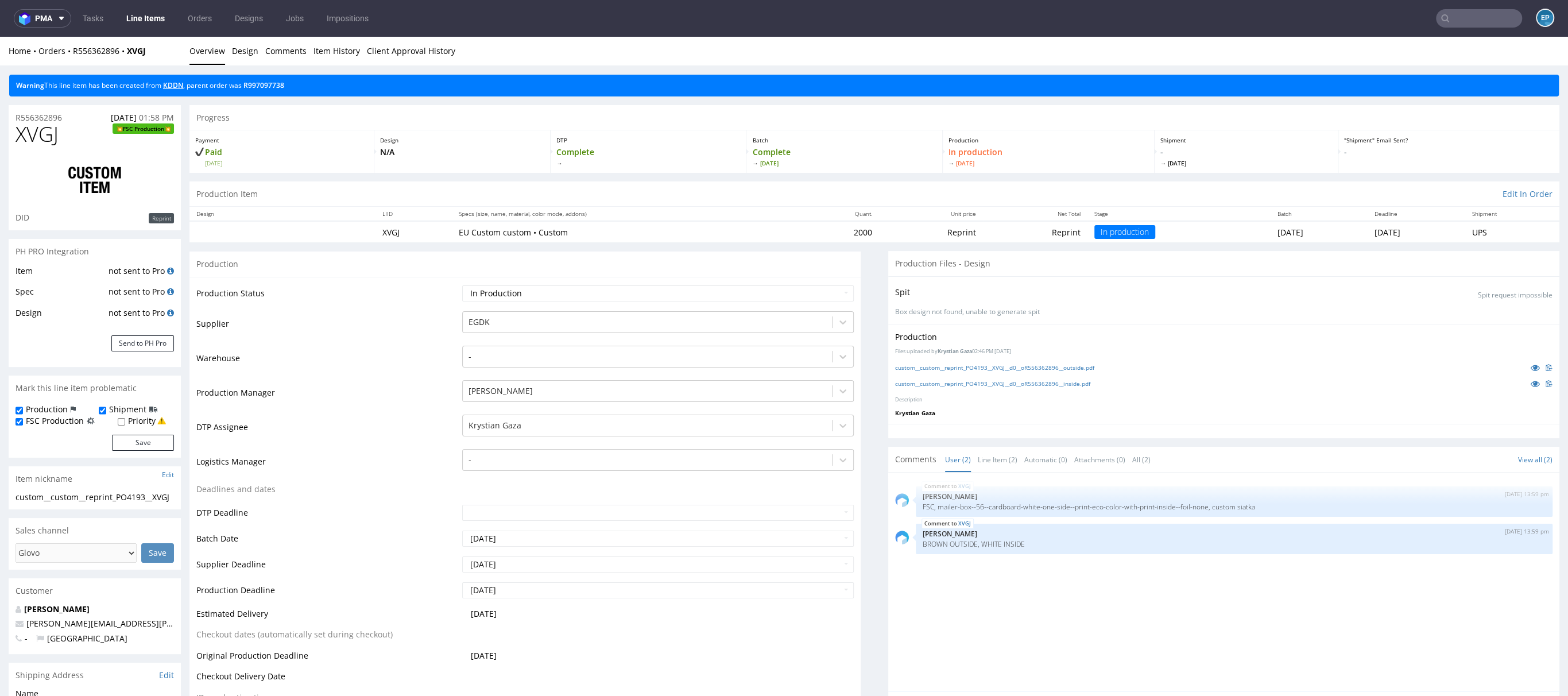
click at [182, 85] on link "KDDN" at bounding box center [173, 85] width 20 height 10
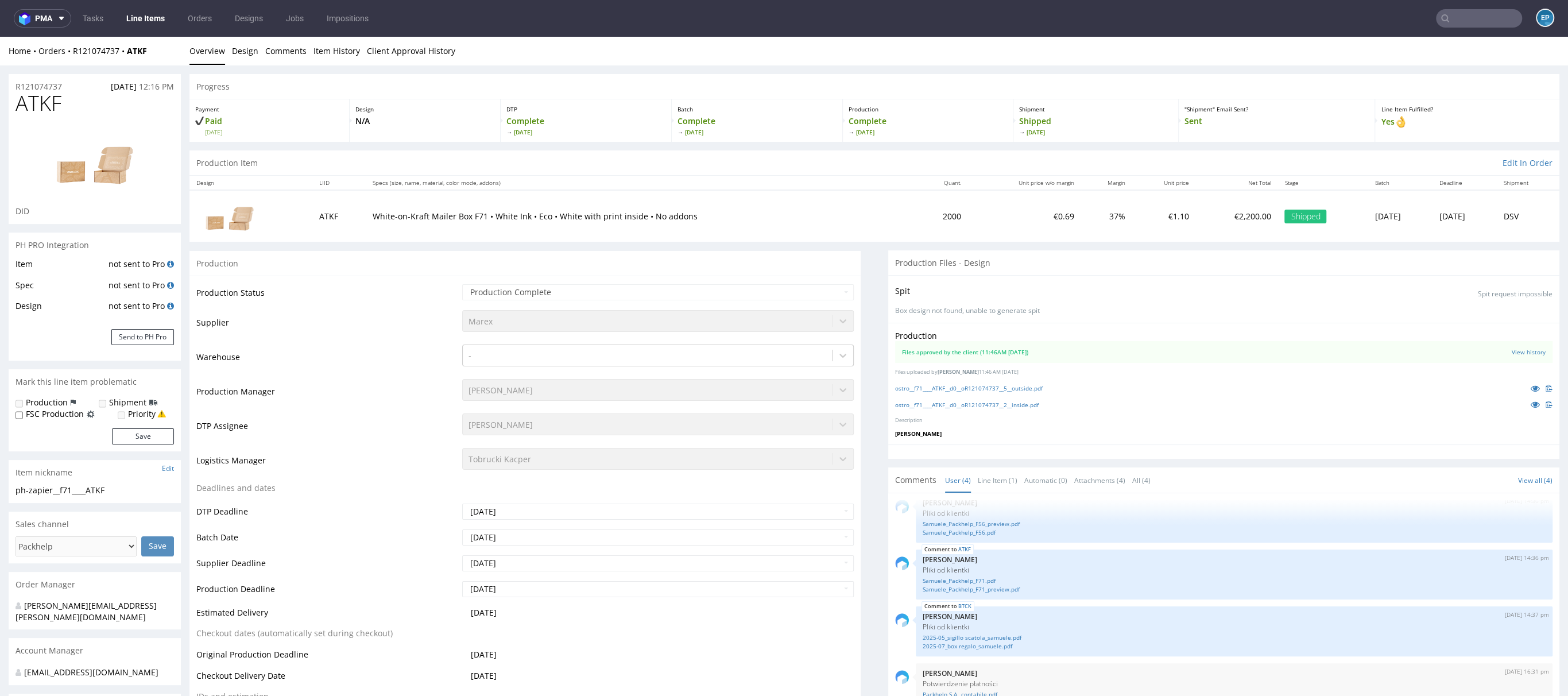
scroll to position [3, 0]
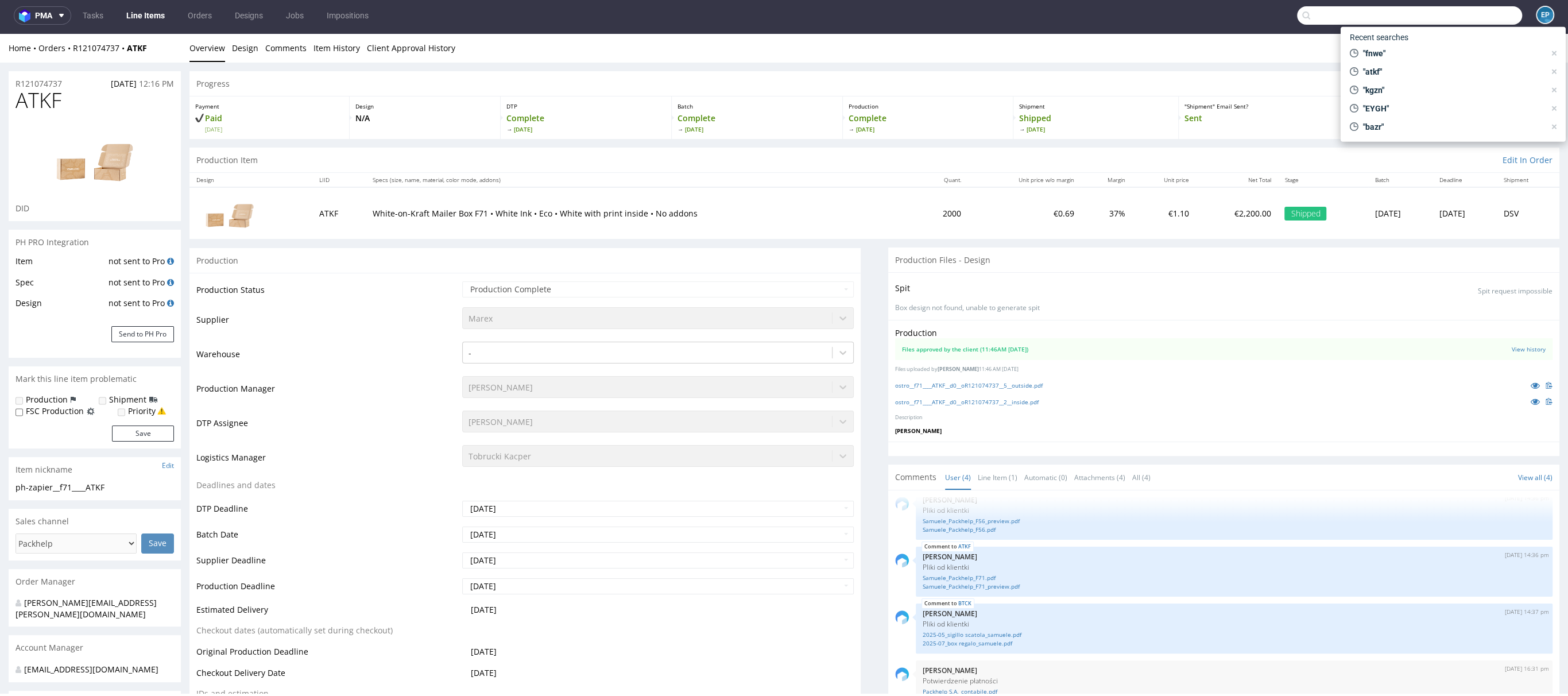
click at [1462, 20] on input "text" at bounding box center [1410, 15] width 225 height 19
type input "yckg"
click at [1406, 56] on div "ostro__f56__dijkstra__ YCKG" at bounding box center [1388, 58] width 85 height 11
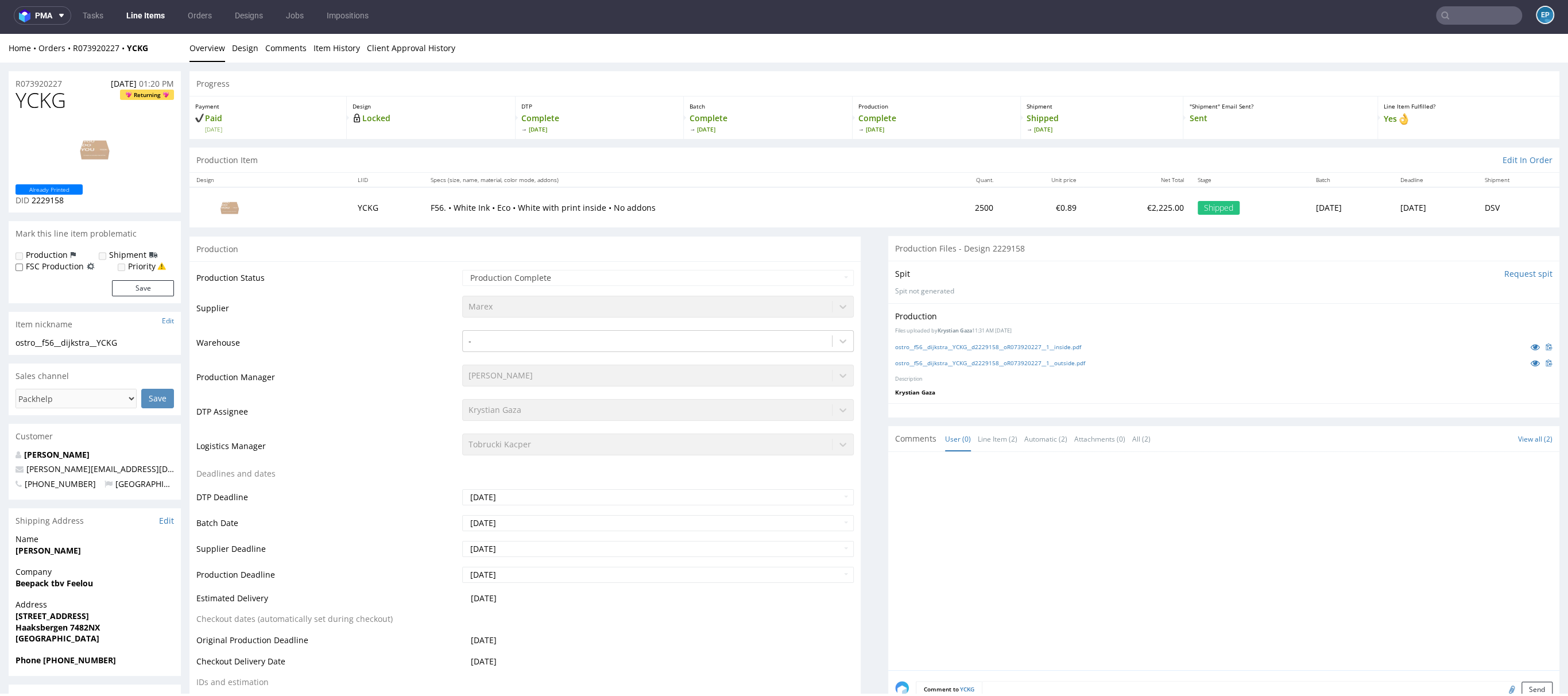
click at [1458, 19] on input "text" at bounding box center [1479, 15] width 86 height 19
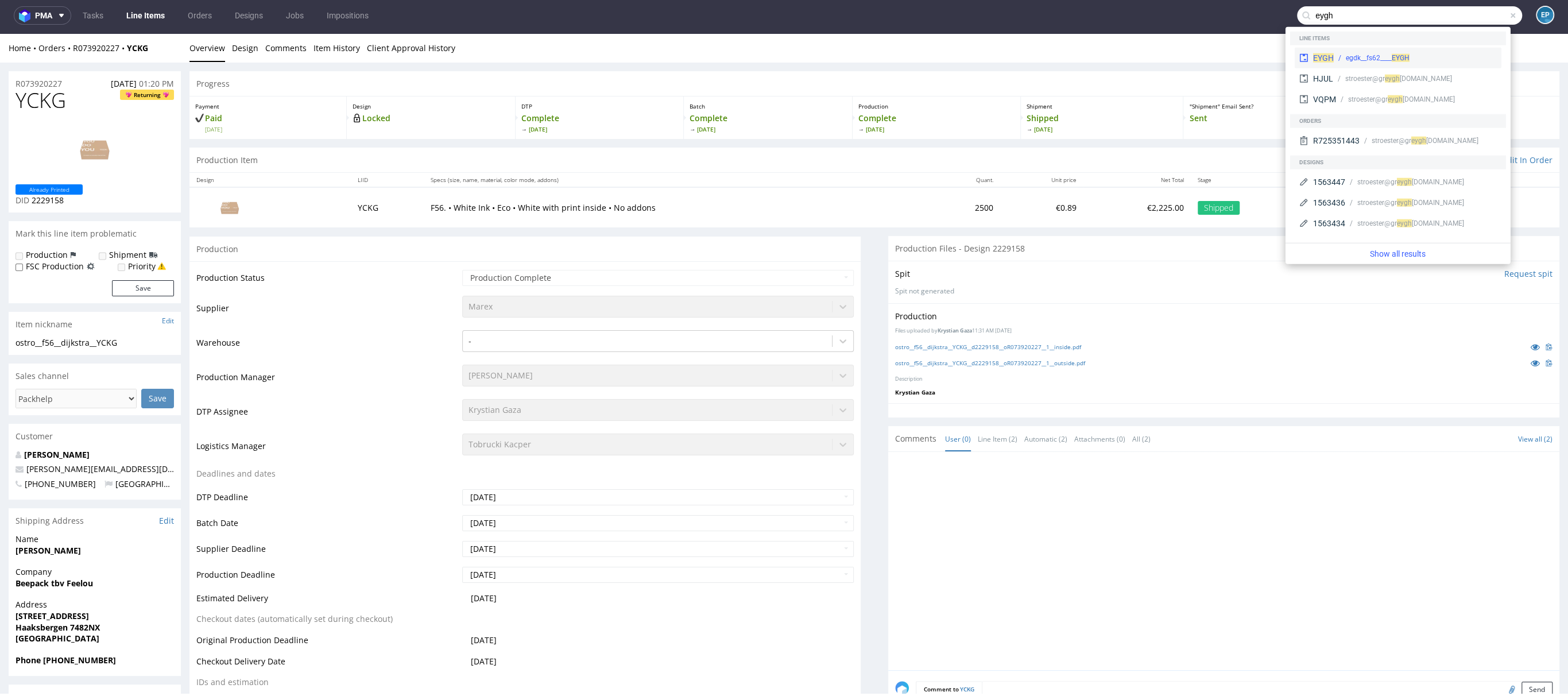
type input "eygh"
click at [1412, 57] on div "egdk__fs62____ EYGH" at bounding box center [1415, 58] width 163 height 11
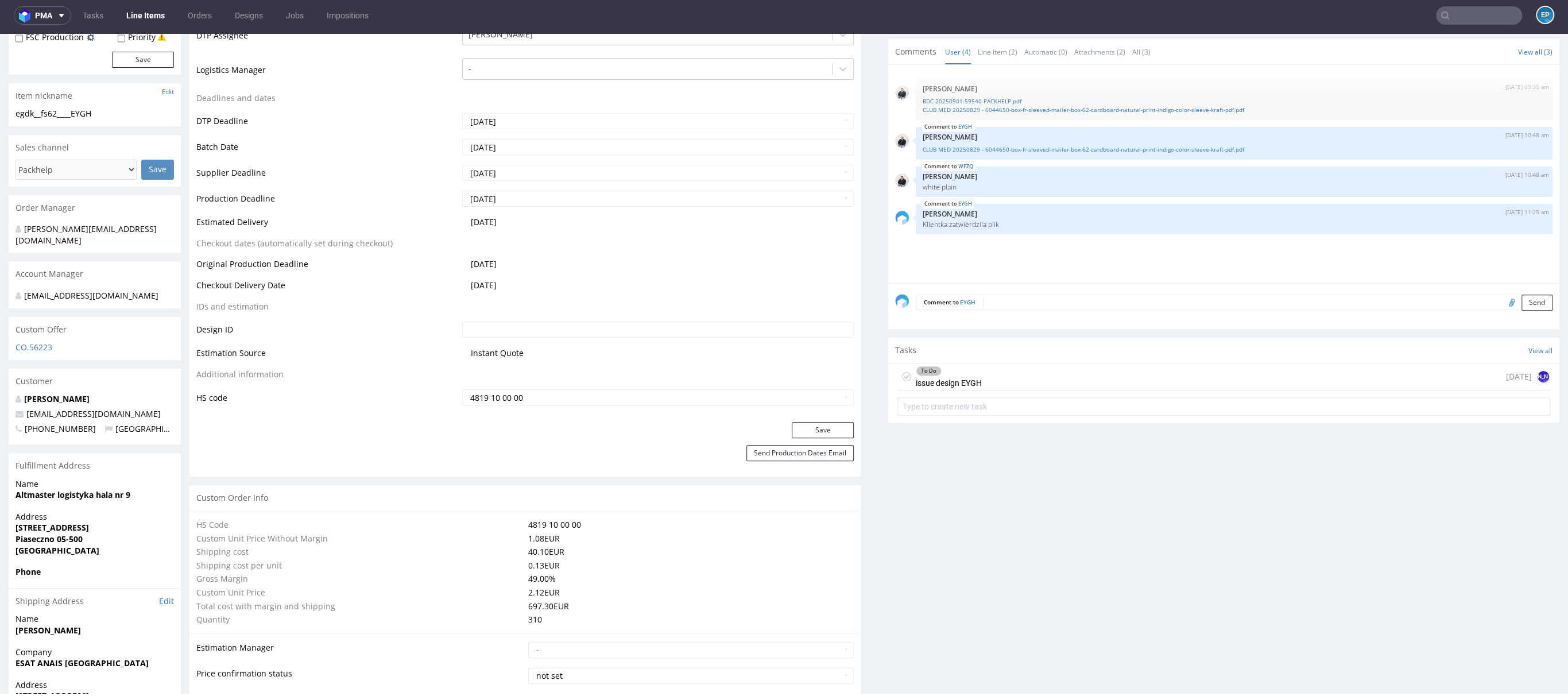
scroll to position [433, 0]
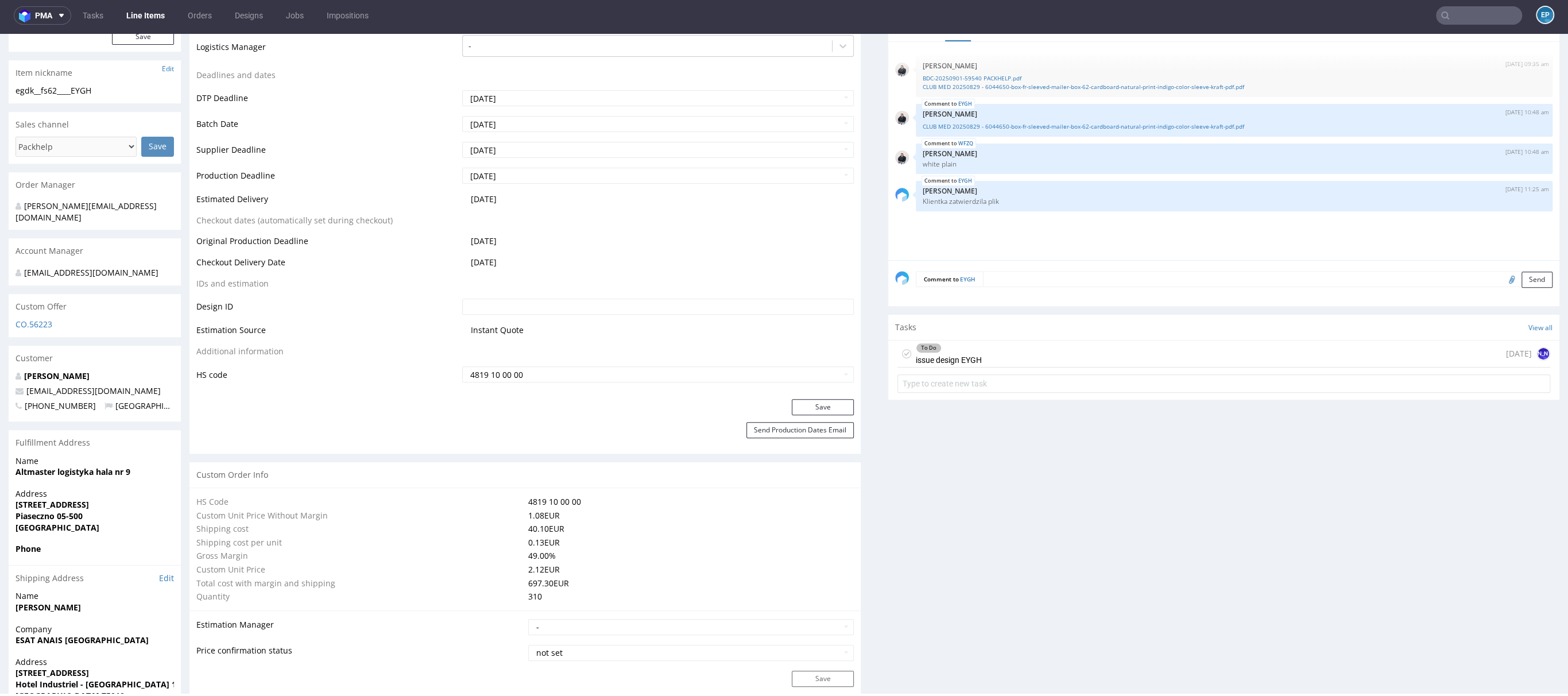
click at [1149, 344] on div "To Do issue design EYGH 7 days ago JO" at bounding box center [1224, 354] width 653 height 27
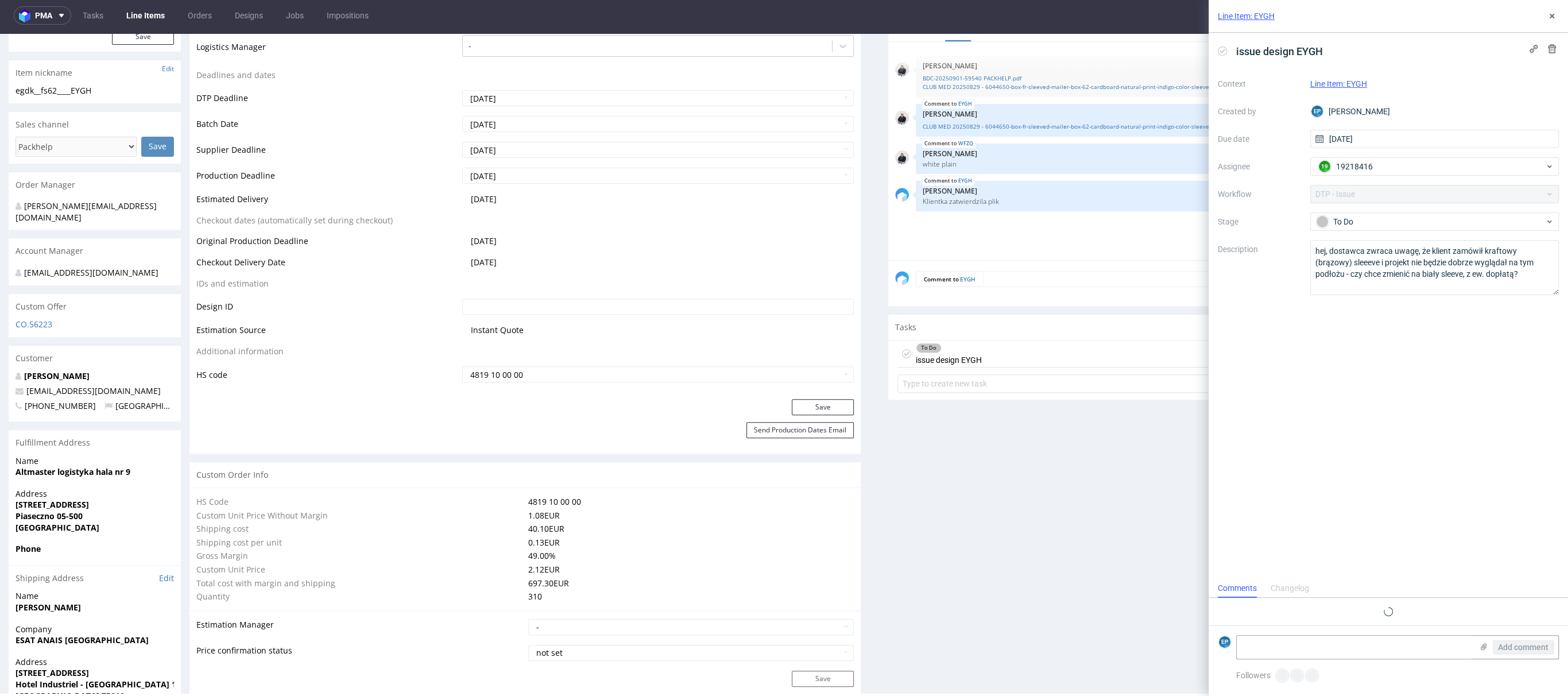
scroll to position [9, 0]
click at [1221, 50] on icon at bounding box center [1223, 51] width 9 height 9
click at [1547, 18] on icon at bounding box center [1552, 16] width 9 height 9
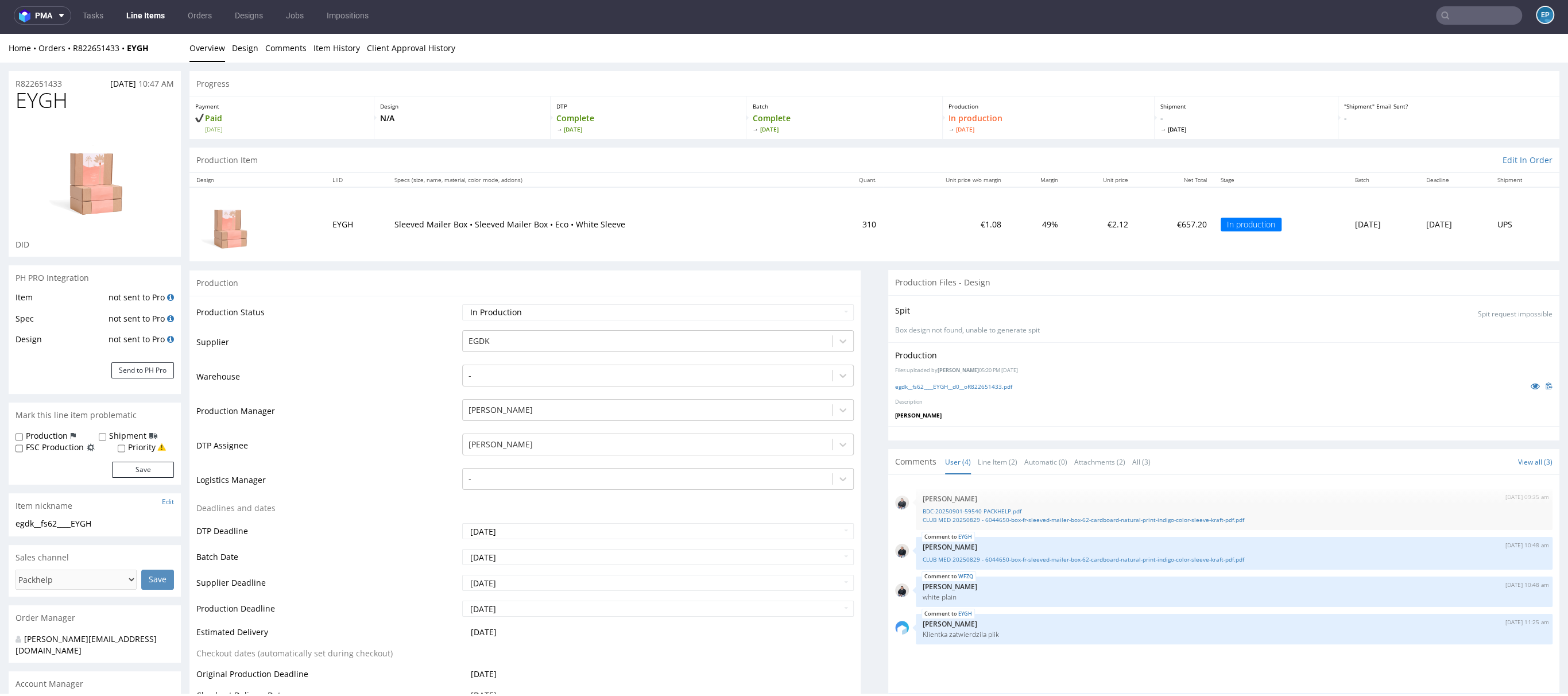
click at [157, 21] on link "Line Items" at bounding box center [145, 15] width 53 height 19
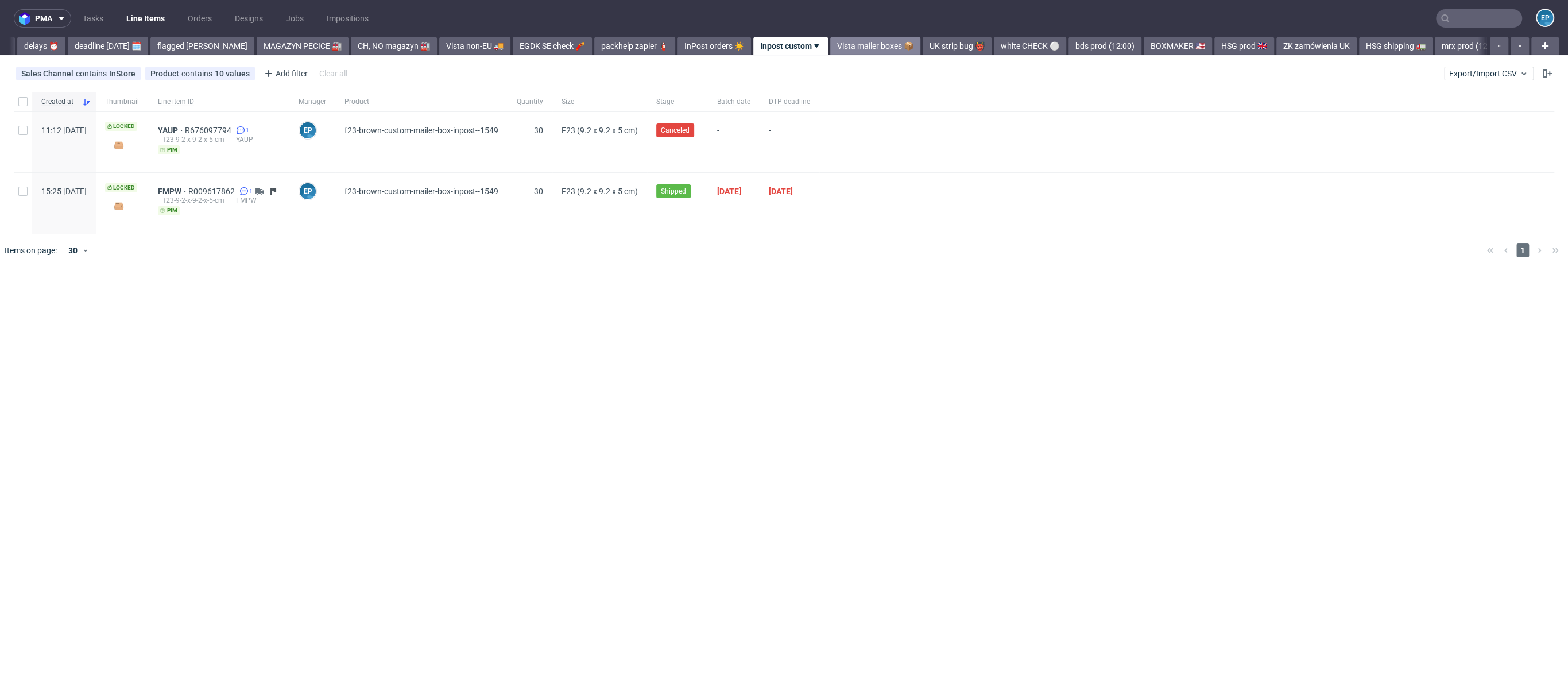
click at [831, 43] on link "Vista mailer boxes 📦" at bounding box center [875, 46] width 90 height 19
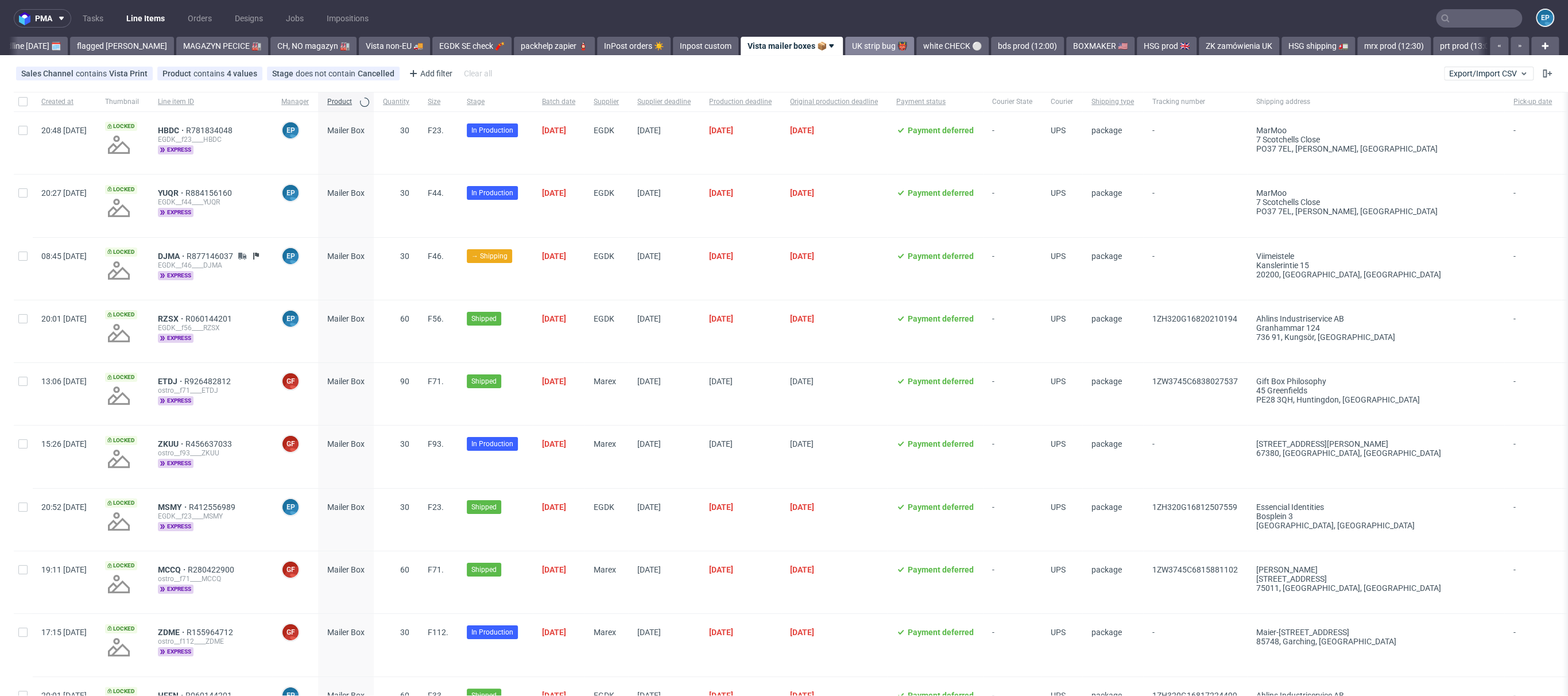
click at [845, 49] on link "UK strip bug 👹" at bounding box center [880, 46] width 69 height 19
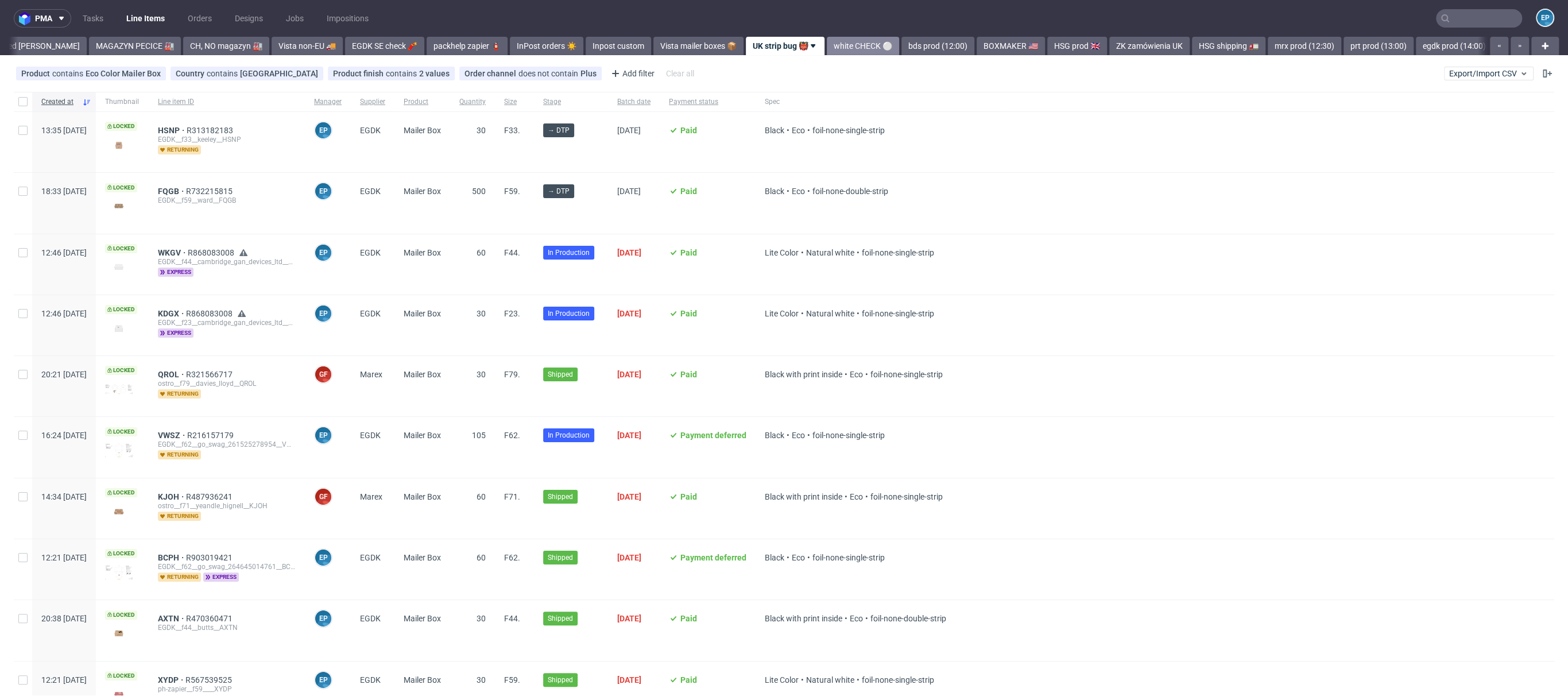
click at [827, 47] on link "white CHECK ⚪️" at bounding box center [863, 46] width 73 height 19
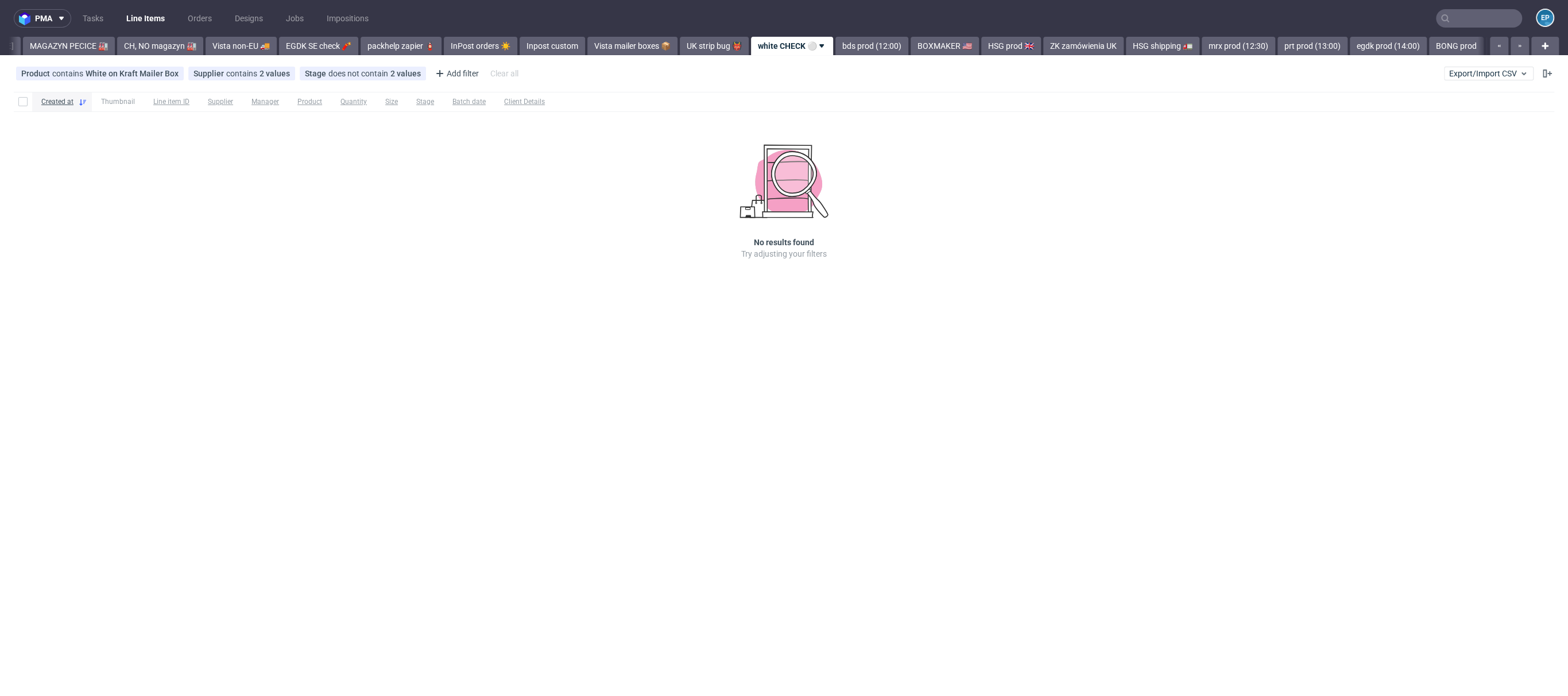
click at [835, 47] on link "bds prod (12:00)" at bounding box center [872, 46] width 73 height 19
click at [835, 47] on link "BOXMAKER 🇺🇸" at bounding box center [869, 46] width 69 height 19
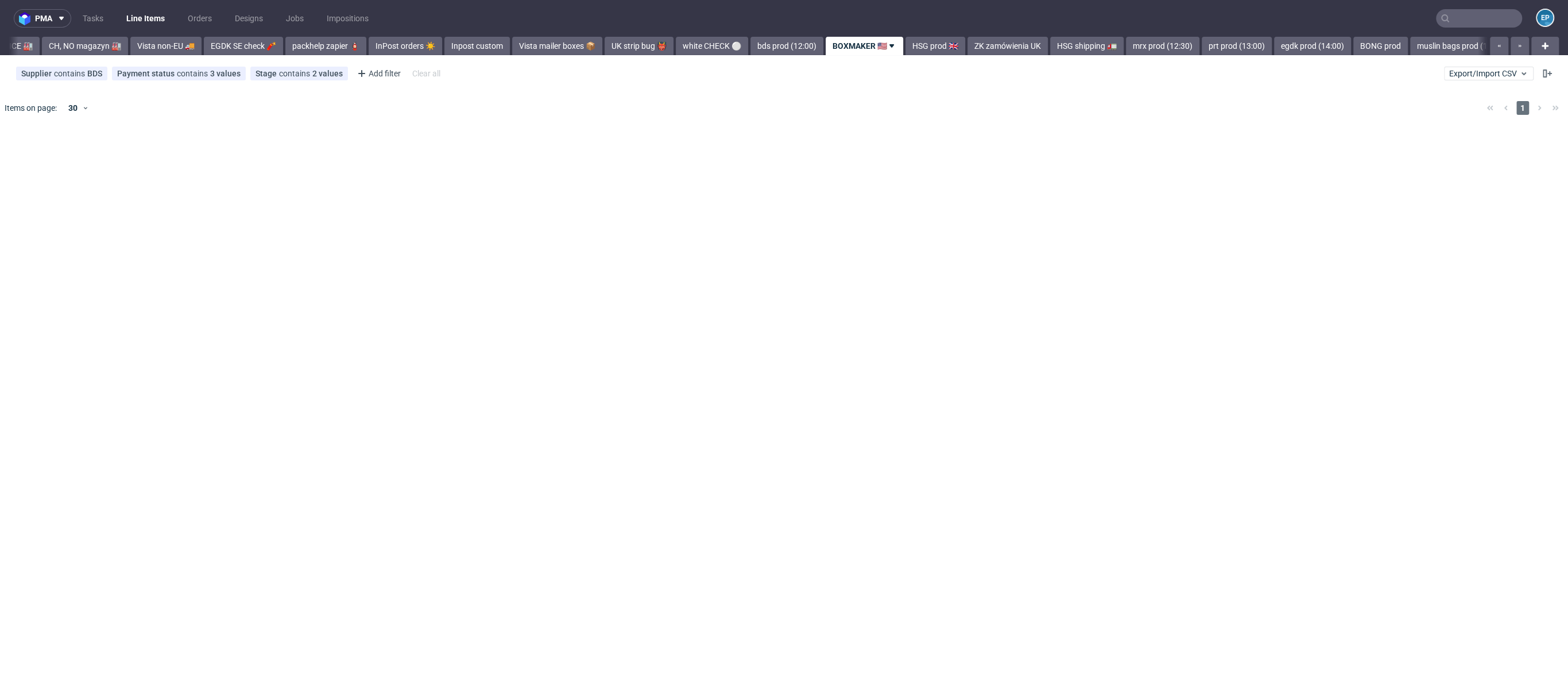
click at [836, 46] on link "BOXMAKER 🇺🇸" at bounding box center [865, 46] width 77 height 19
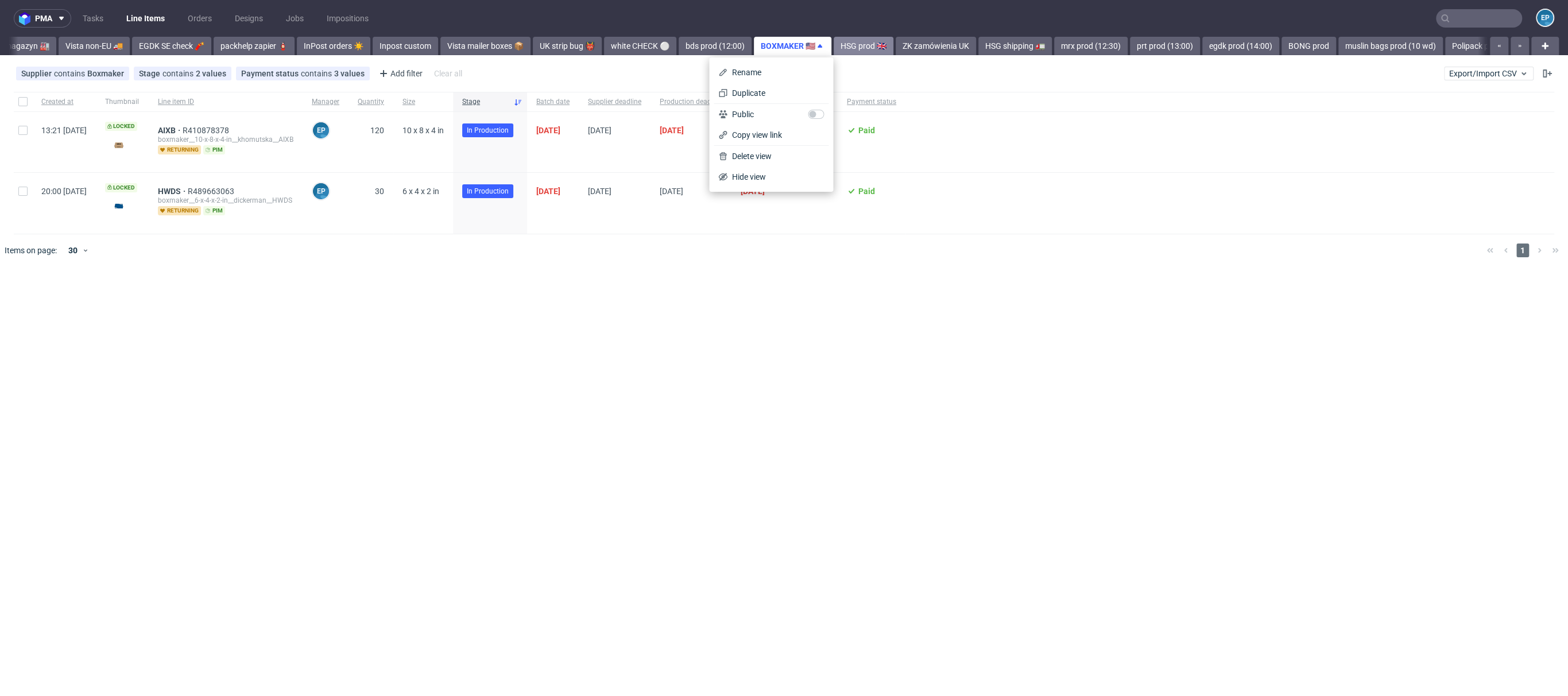
click at [834, 44] on link "HSG prod 🇬🇧" at bounding box center [864, 46] width 60 height 19
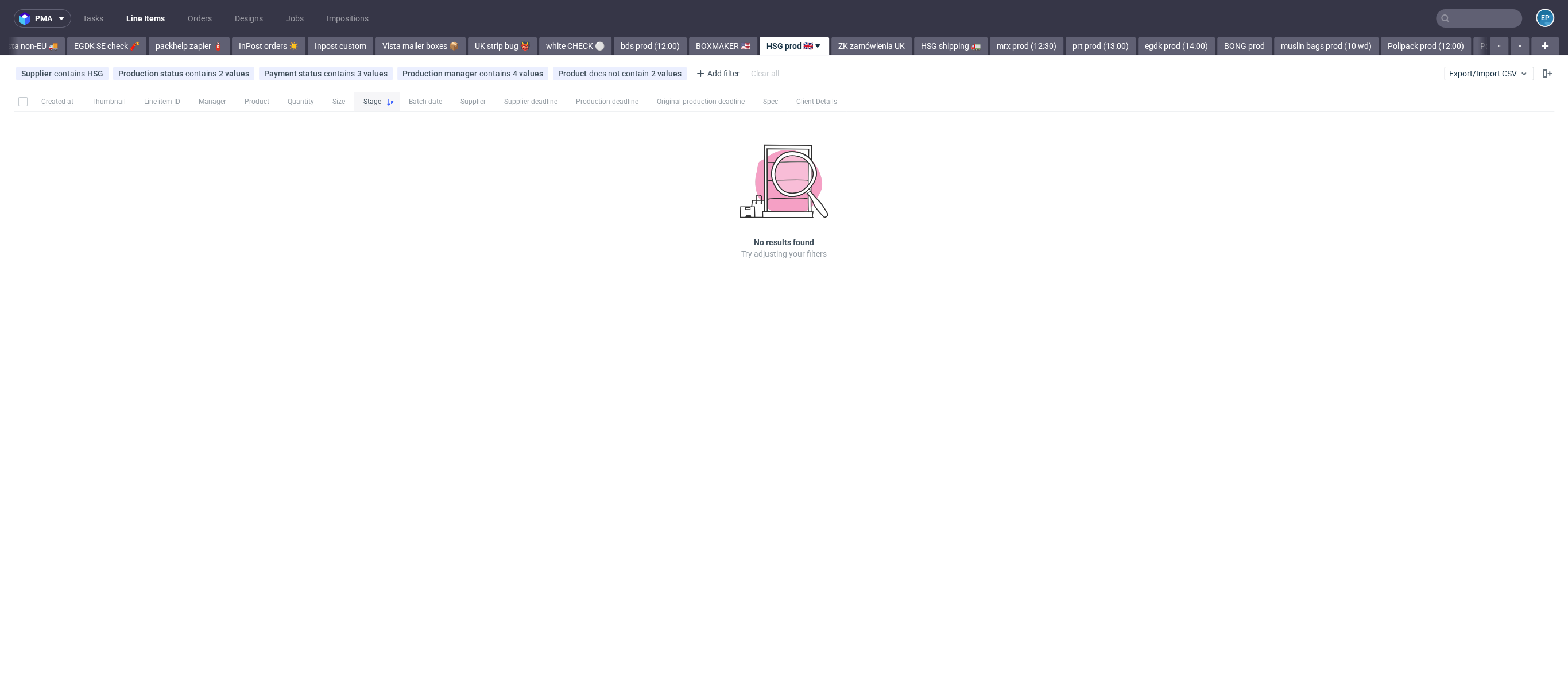
click at [831, 44] on link "ZK zamówienia UK" at bounding box center [871, 46] width 81 height 19
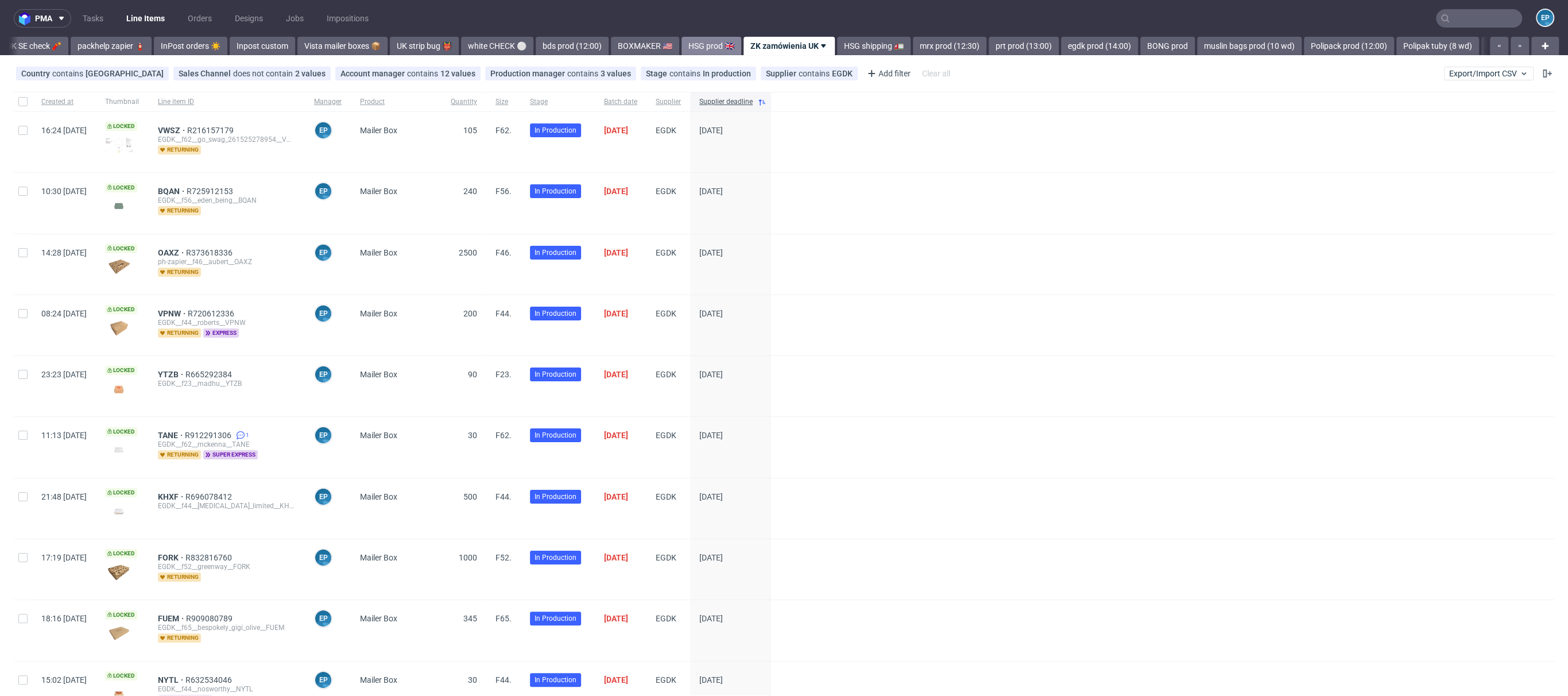
click at [837, 44] on link "HSG shipping 🚛" at bounding box center [874, 46] width 73 height 19
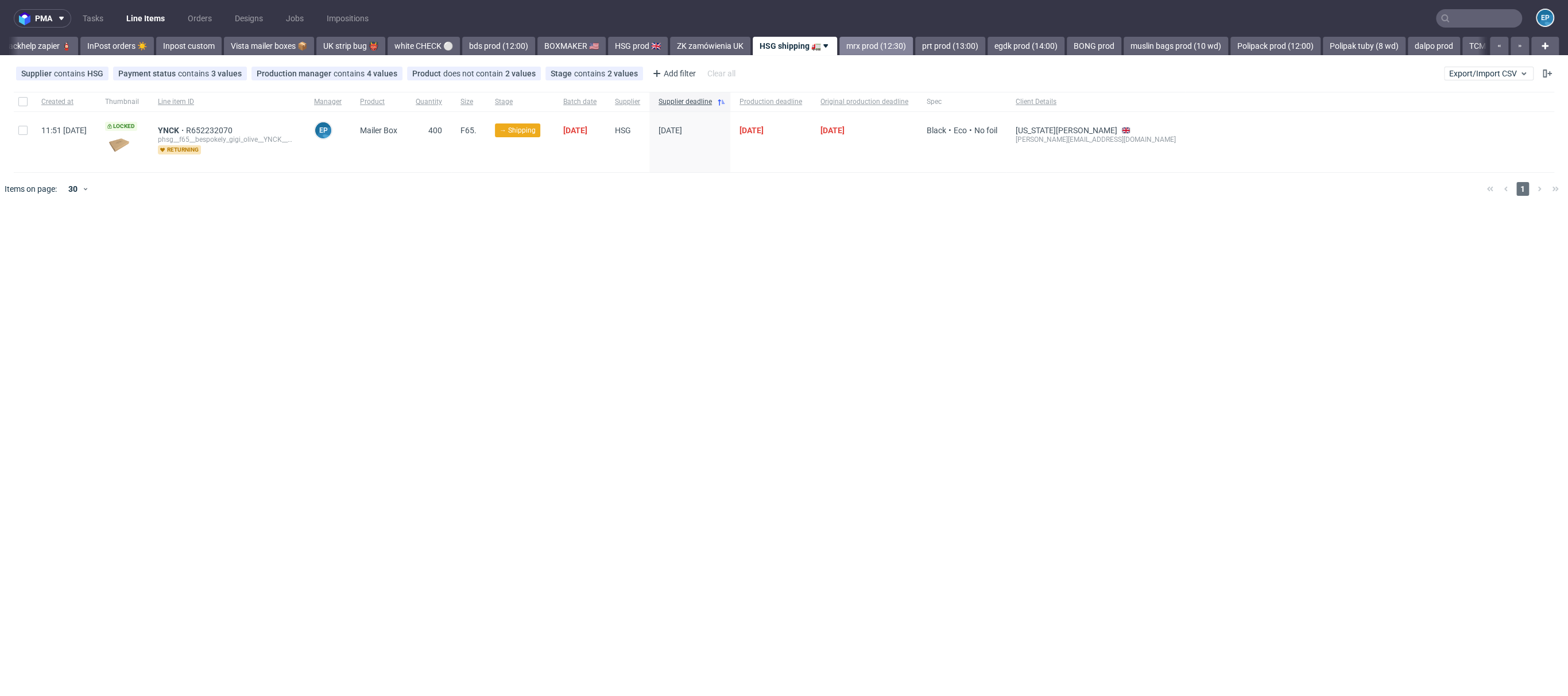
click at [839, 41] on link "mrx prod (12:30)" at bounding box center [876, 46] width 73 height 19
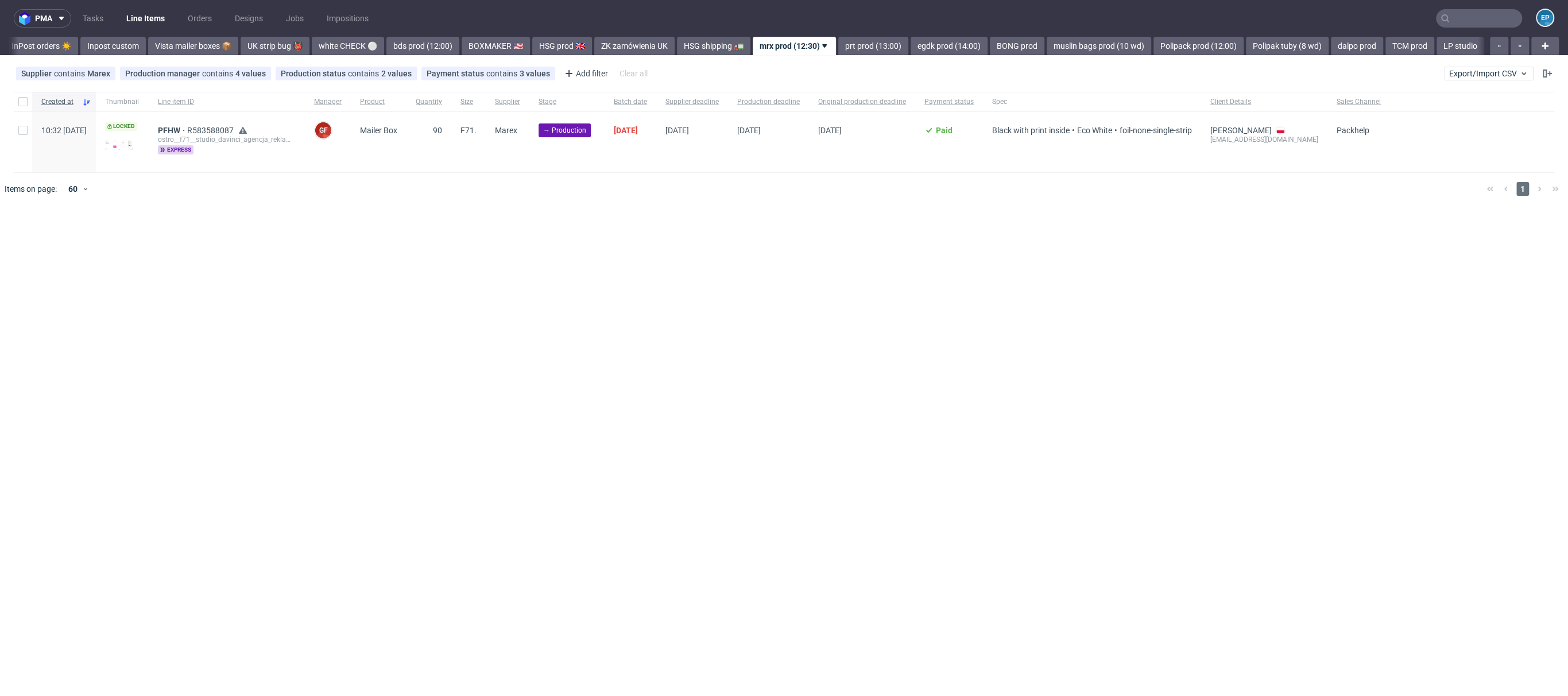
click at [839, 41] on link "prt prod (13:00)" at bounding box center [873, 46] width 70 height 19
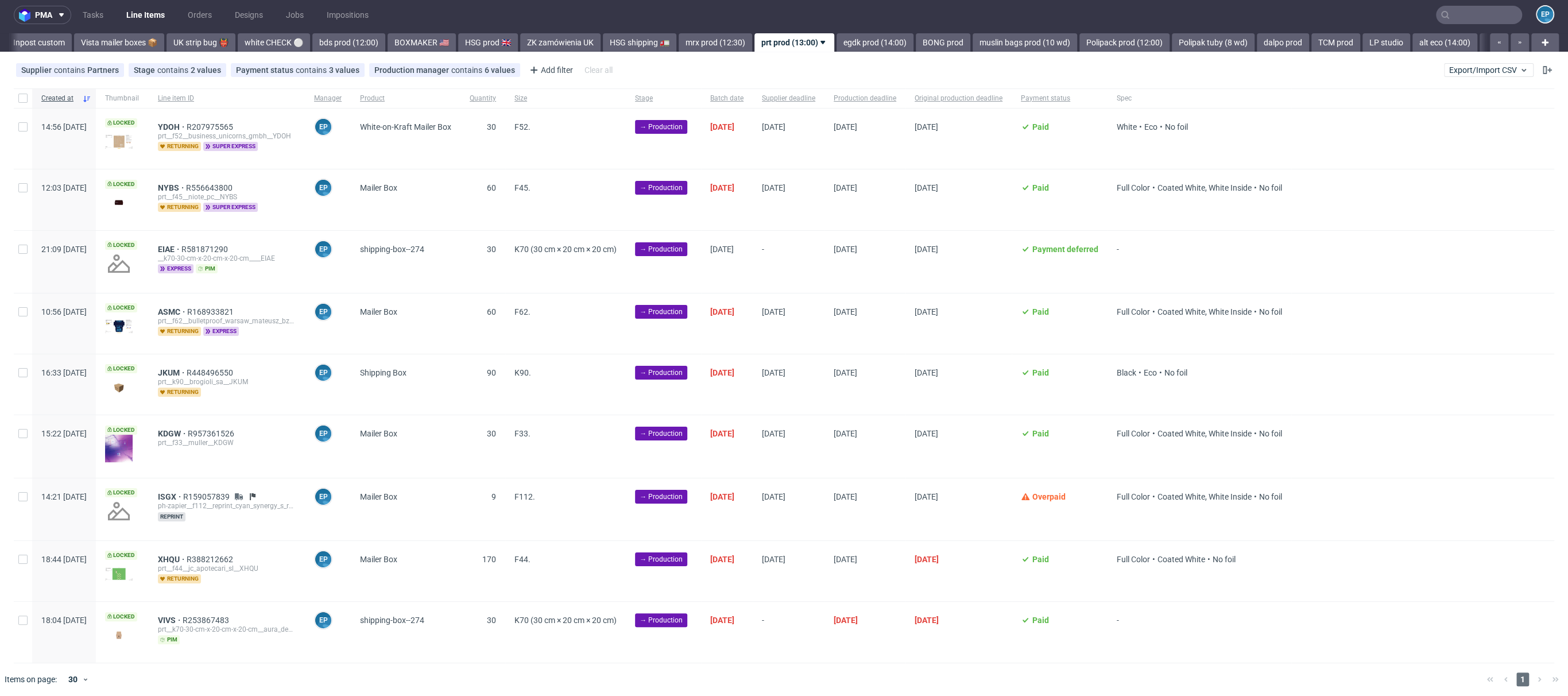
scroll to position [5, 0]
click at [23, 615] on input "checkbox" at bounding box center [23, 619] width 9 height 9
checkbox input "true"
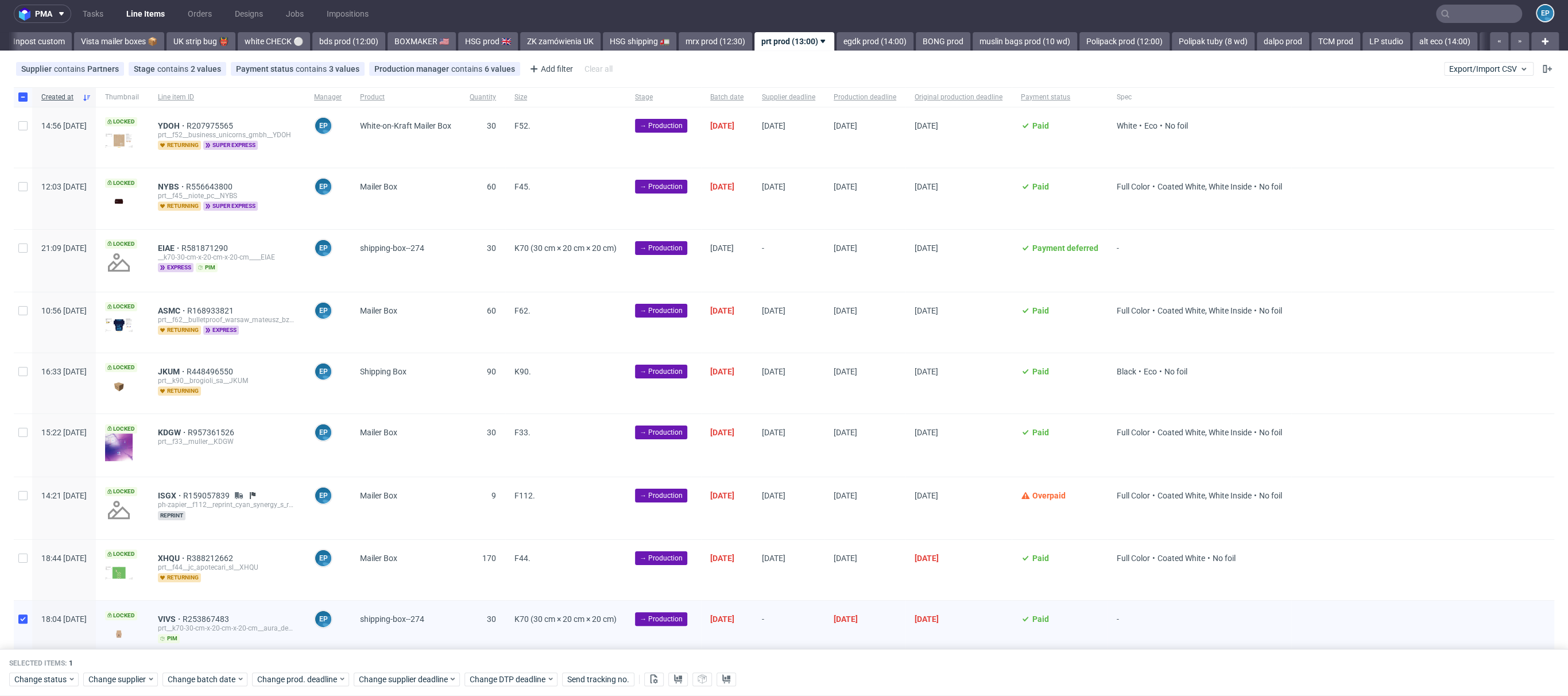
click at [24, 254] on div at bounding box center [23, 260] width 19 height 62
checkbox input "true"
click at [216, 686] on div "Selected items: 2 Change status Change supplier Change batch date Change prod. …" at bounding box center [784, 673] width 1568 height 48
click at [211, 682] on span "Change batch date" at bounding box center [202, 679] width 69 height 11
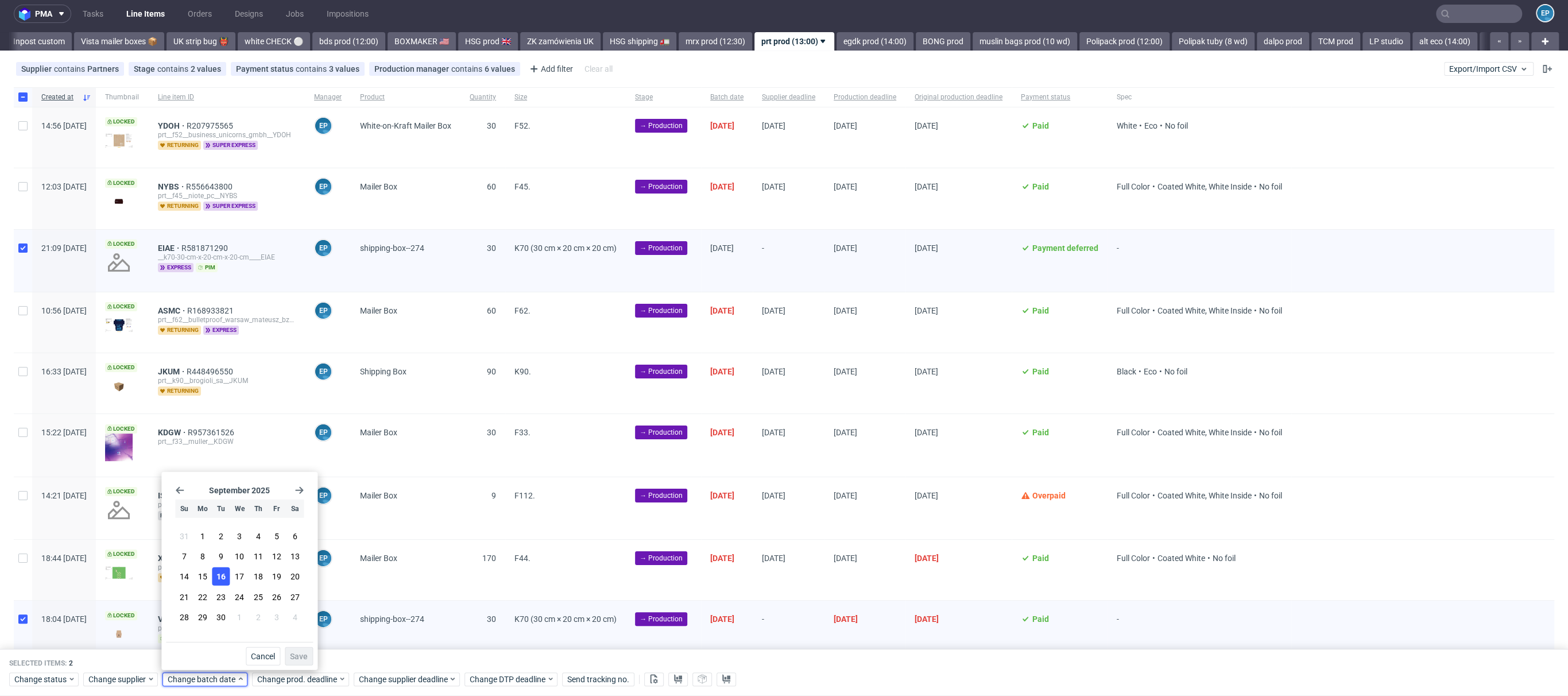
click at [220, 583] on button "16" at bounding box center [221, 576] width 18 height 19
click at [290, 649] on button "Save" at bounding box center [299, 656] width 28 height 19
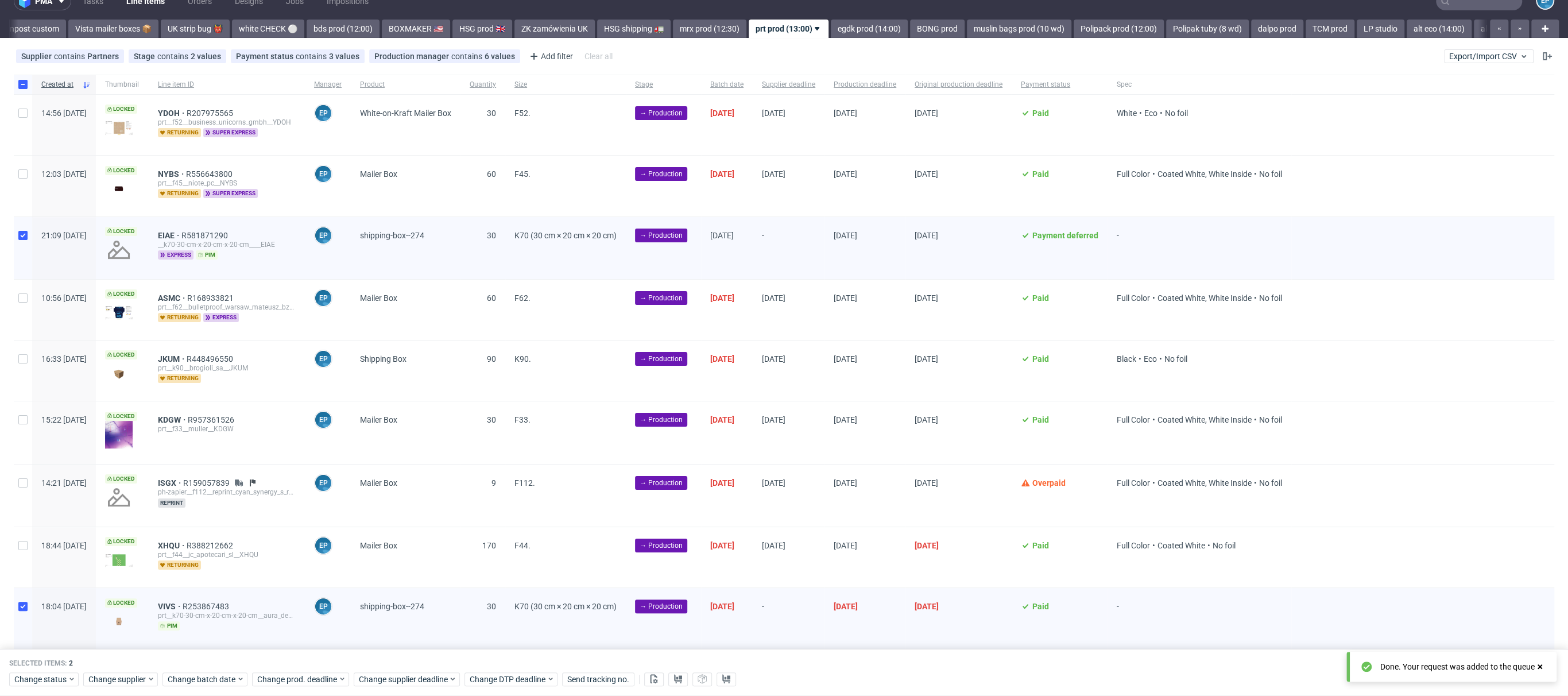
scroll to position [51, 0]
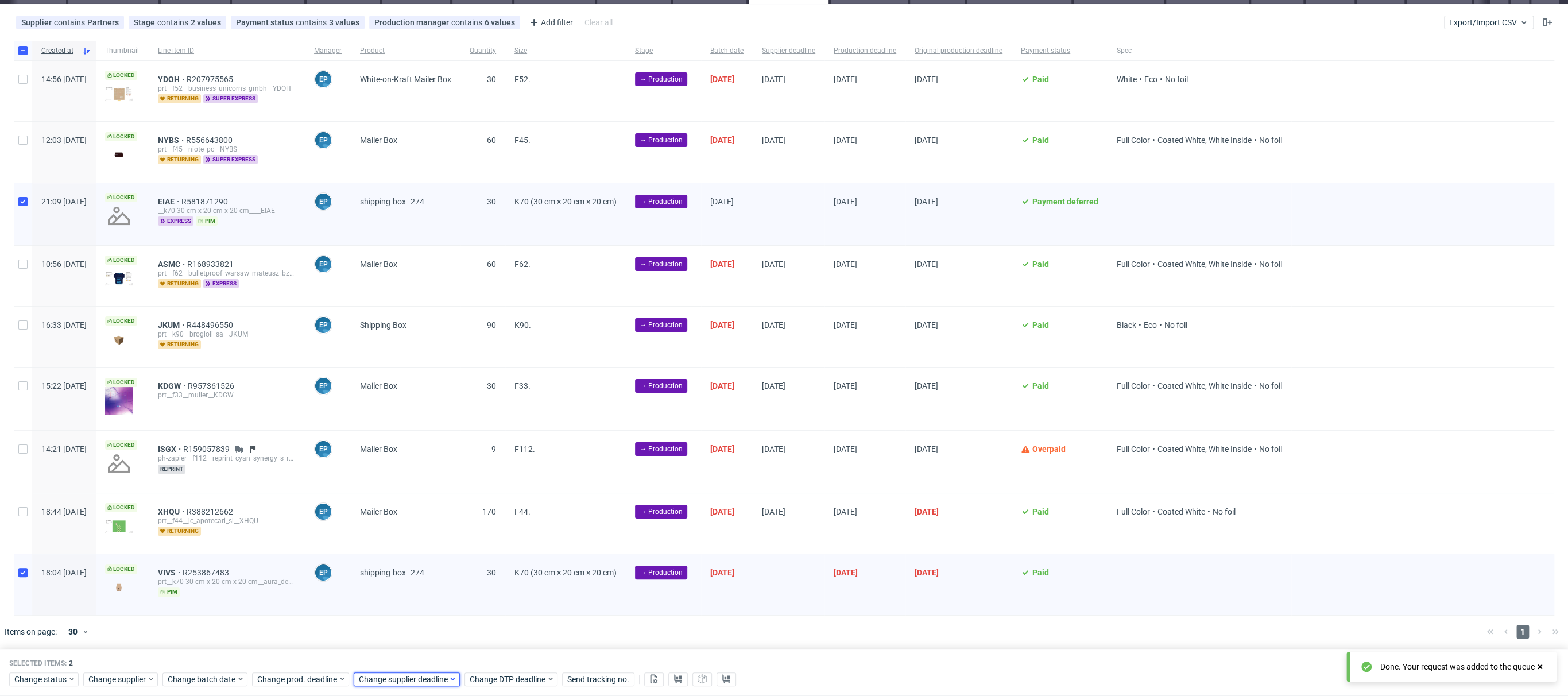
click at [428, 676] on span "Change supplier deadline" at bounding box center [403, 679] width 90 height 11
click at [446, 596] on span "25" at bounding box center [448, 596] width 9 height 11
click at [492, 655] on span "Save" at bounding box center [489, 656] width 18 height 8
click at [330, 677] on span "Change prod. deadline" at bounding box center [298, 679] width 81 height 11
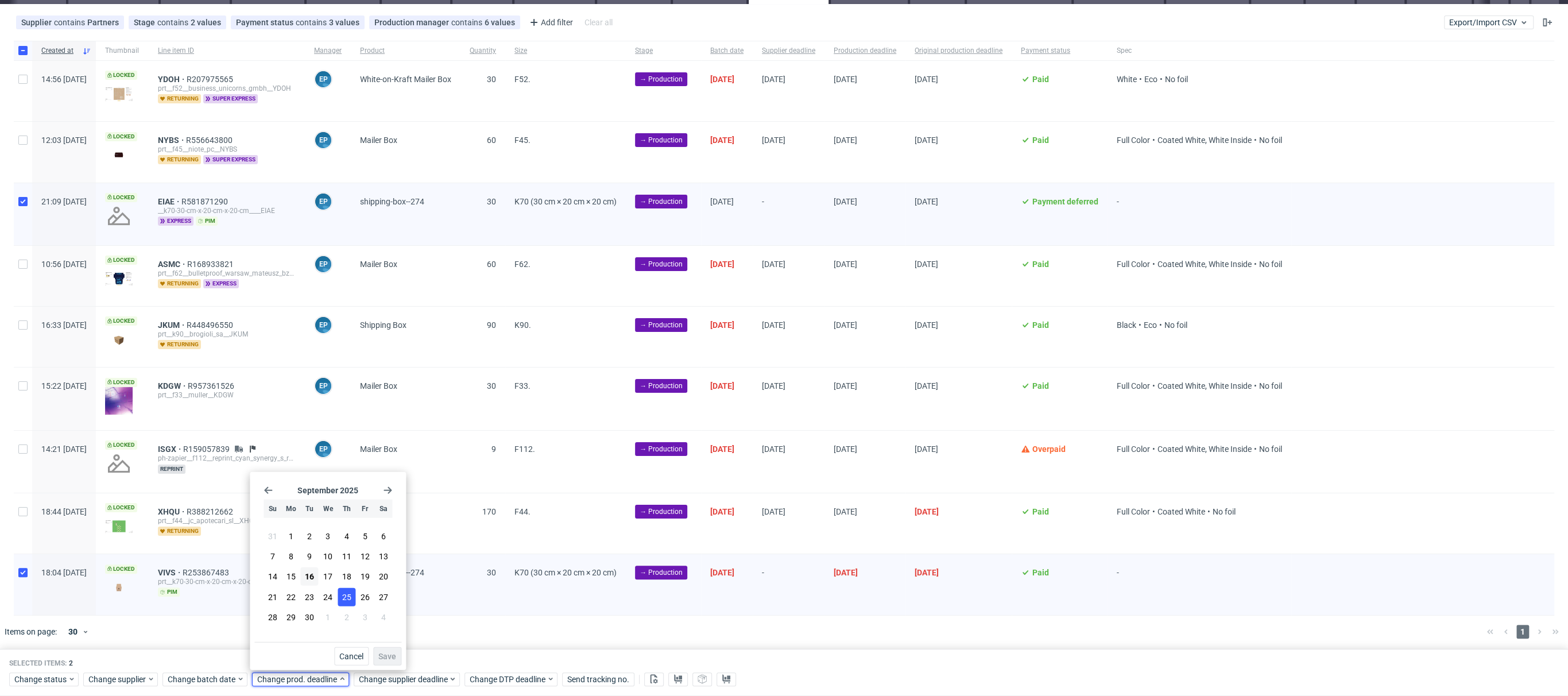
click at [342, 598] on span "25" at bounding box center [346, 596] width 9 height 11
click at [383, 650] on button "Save" at bounding box center [387, 656] width 28 height 19
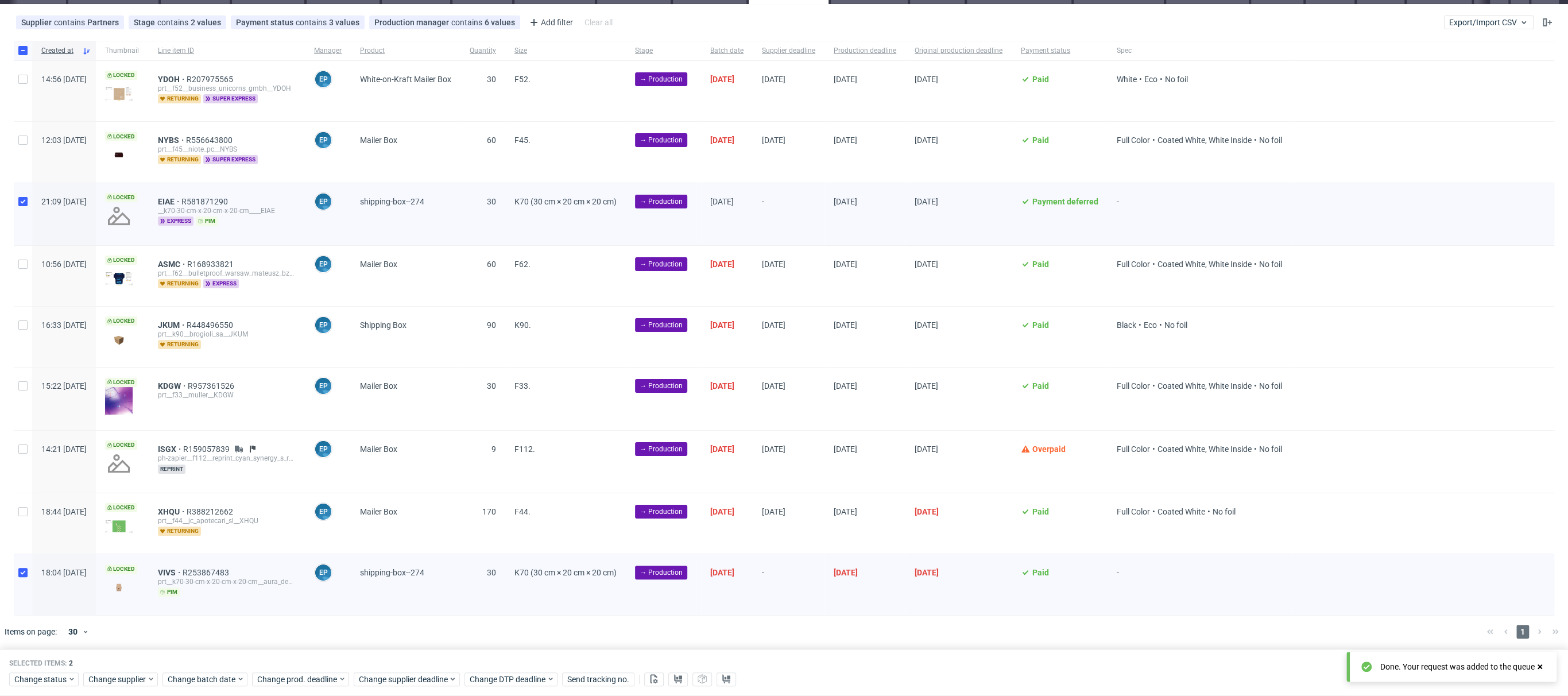
scroll to position [0, 825]
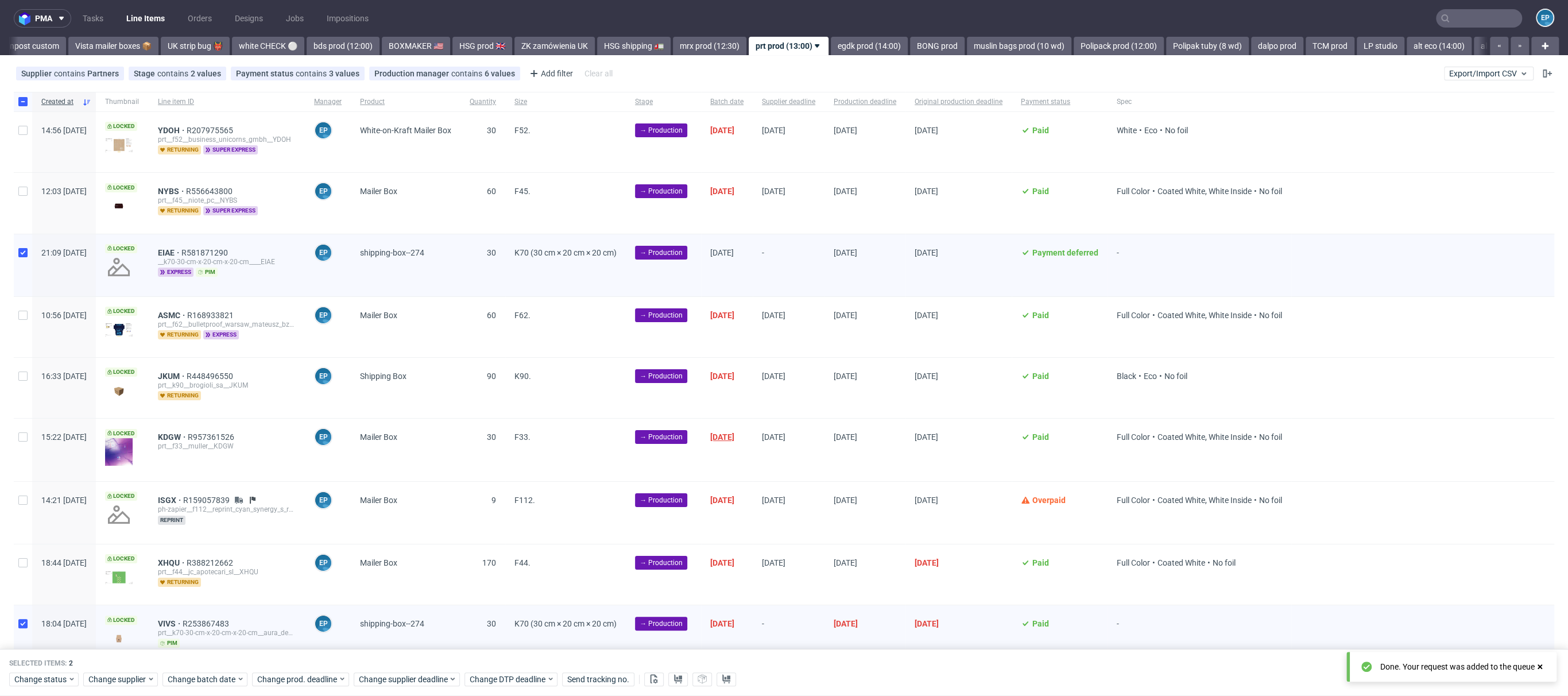
click at [735, 435] on span "15/09/2025" at bounding box center [722, 437] width 24 height 9
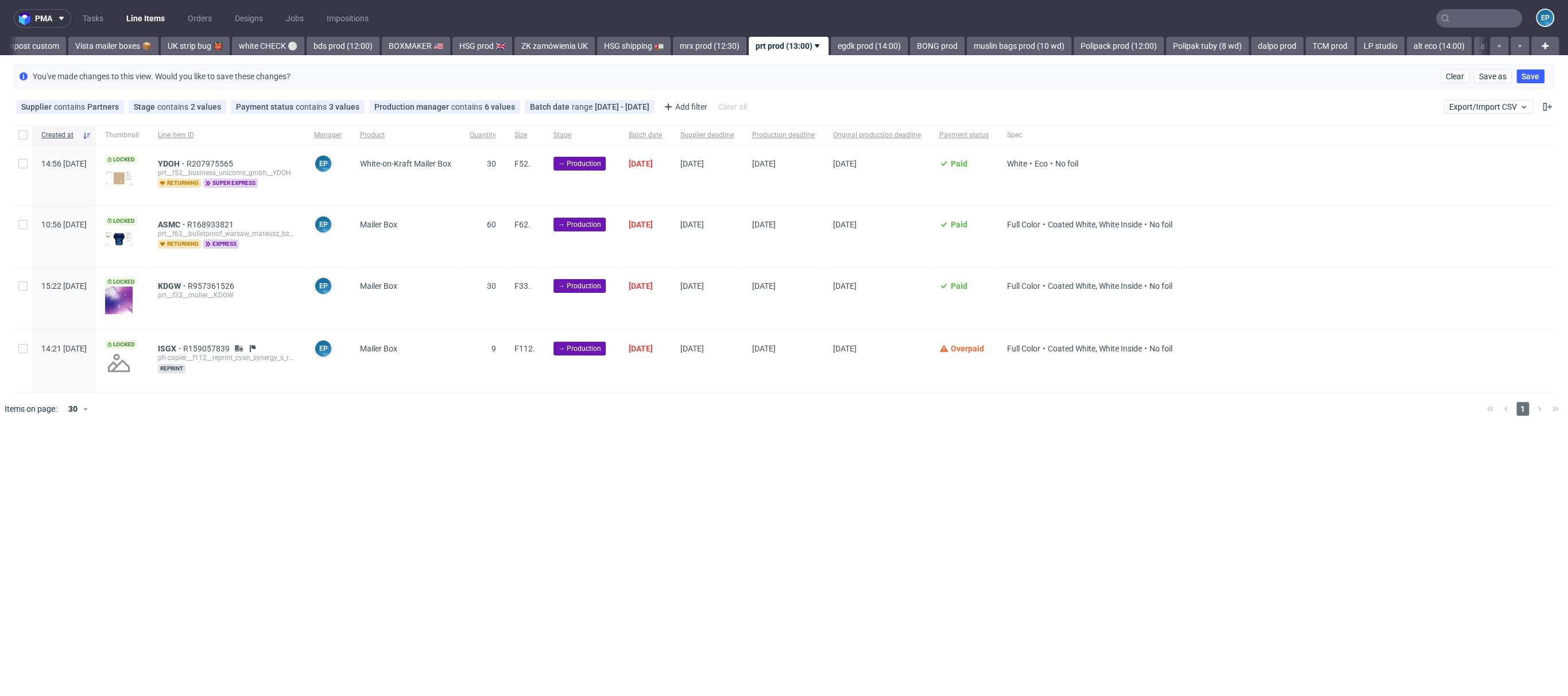
click at [28, 136] on div at bounding box center [23, 134] width 19 height 19
checkbox input "true"
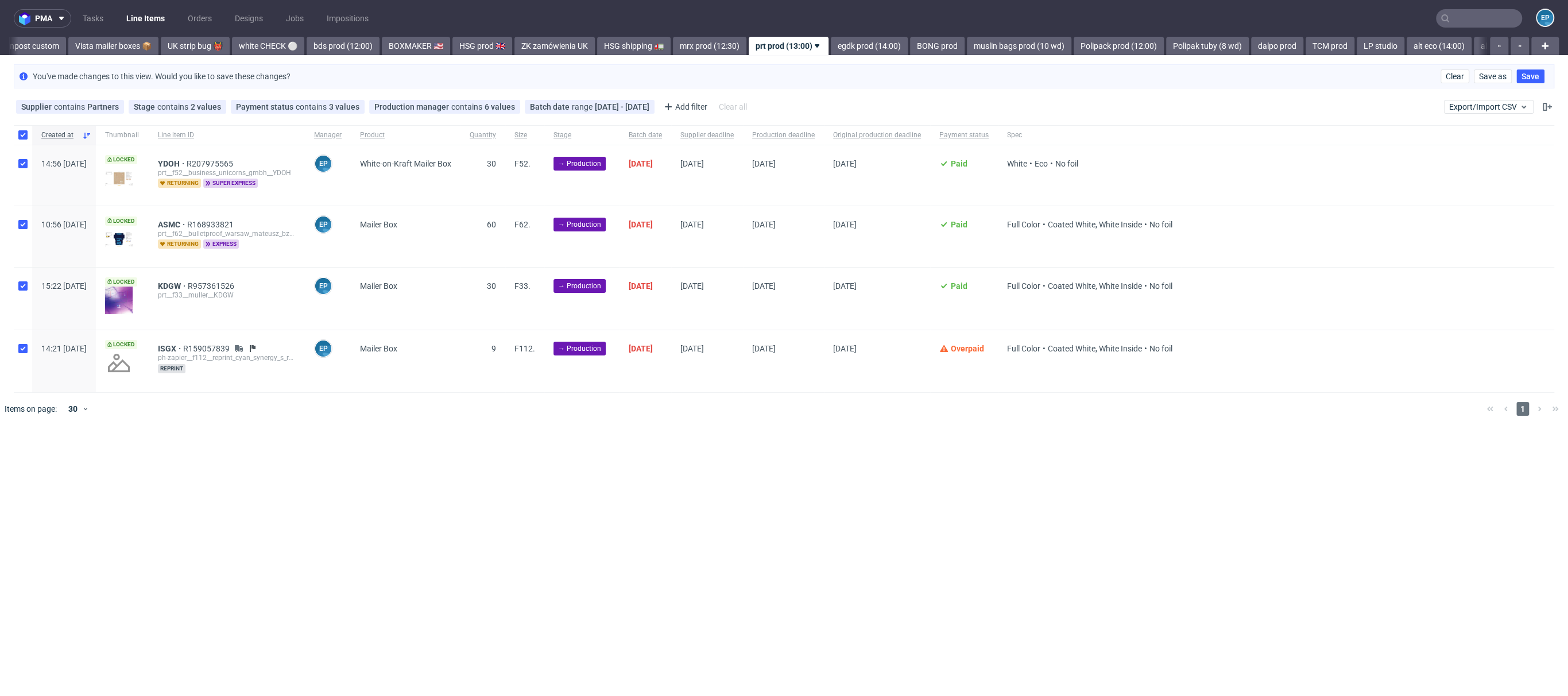
checkbox input "true"
click at [44, 457] on span "Change status" at bounding box center [41, 459] width 53 height 11
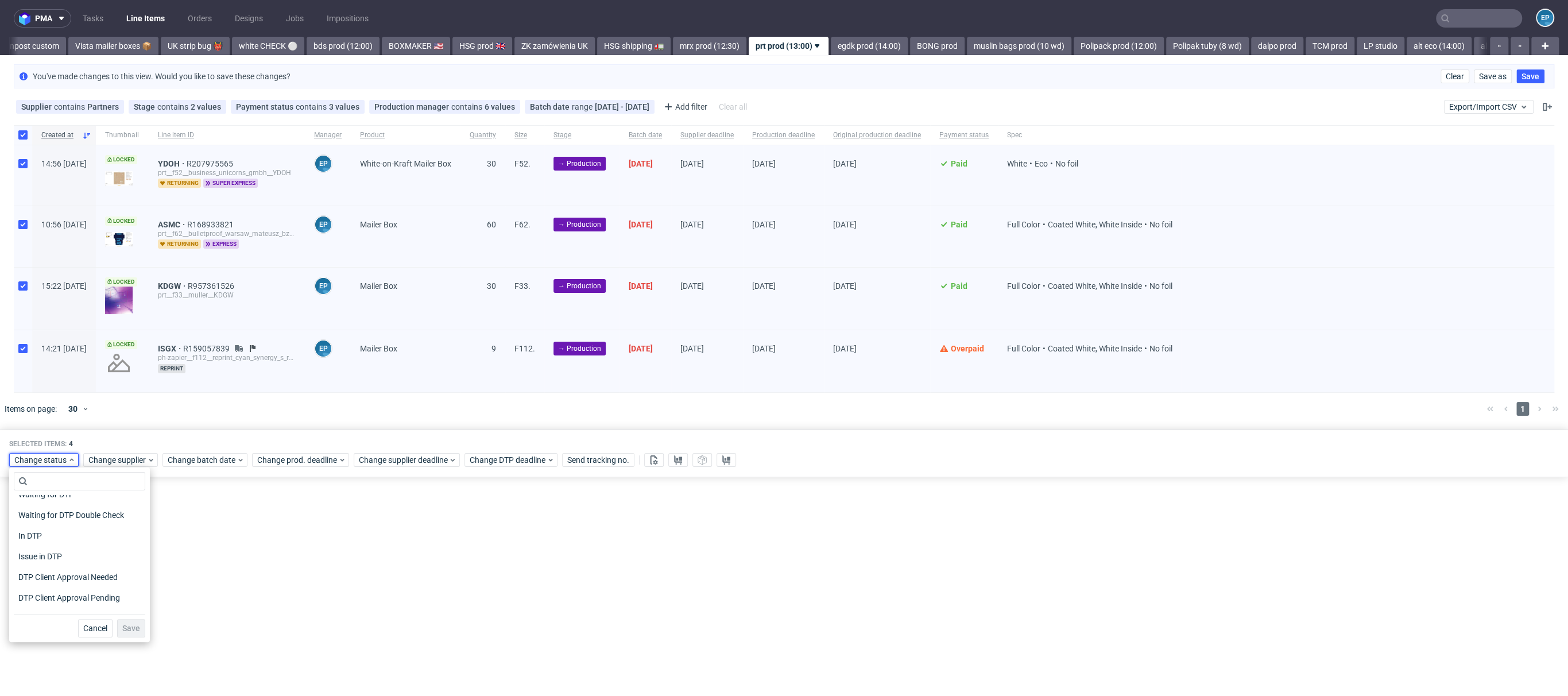
scroll to position [149, 0]
click at [57, 533] on div "Issue in Production" at bounding box center [80, 542] width 132 height 21
click at [55, 522] on span "In Production" at bounding box center [43, 521] width 58 height 16
click at [124, 627] on span "Save" at bounding box center [131, 628] width 18 height 8
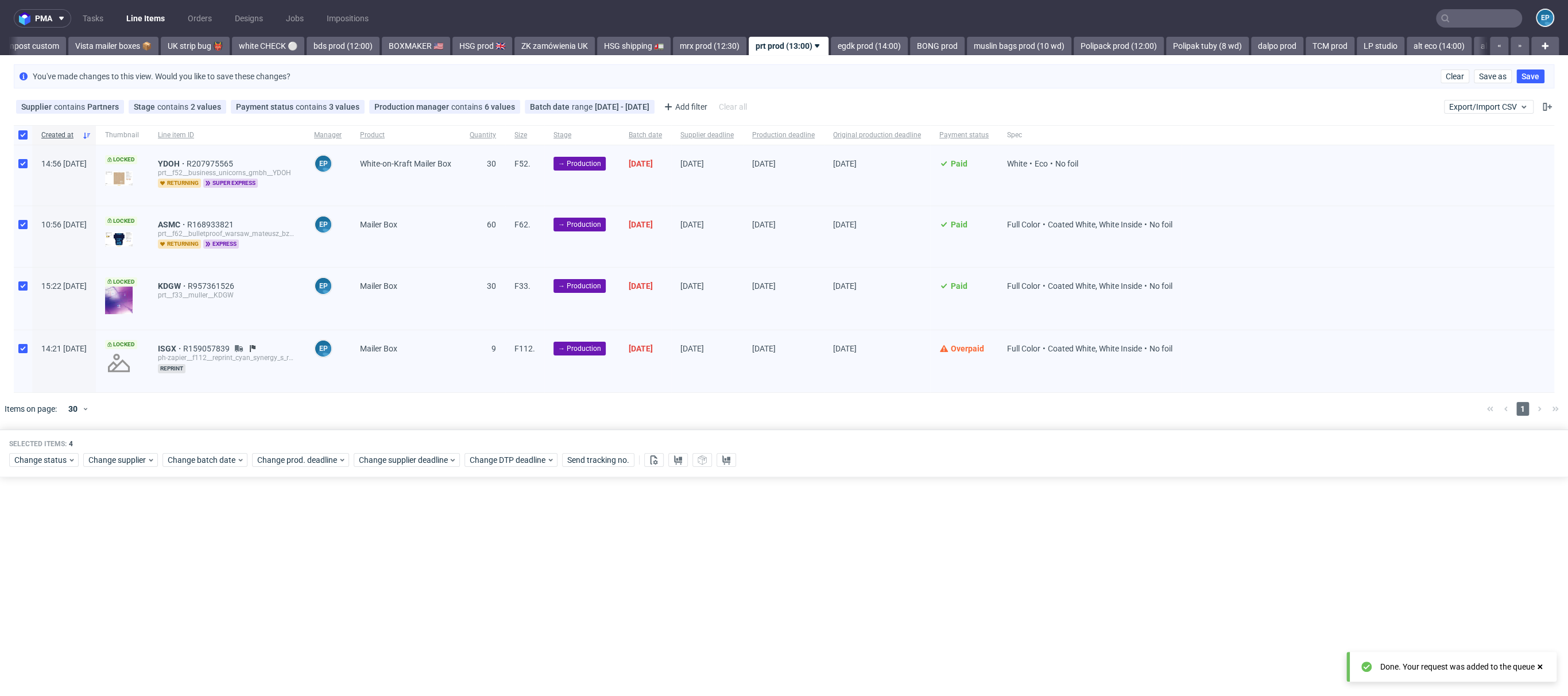
scroll to position [0, 819]
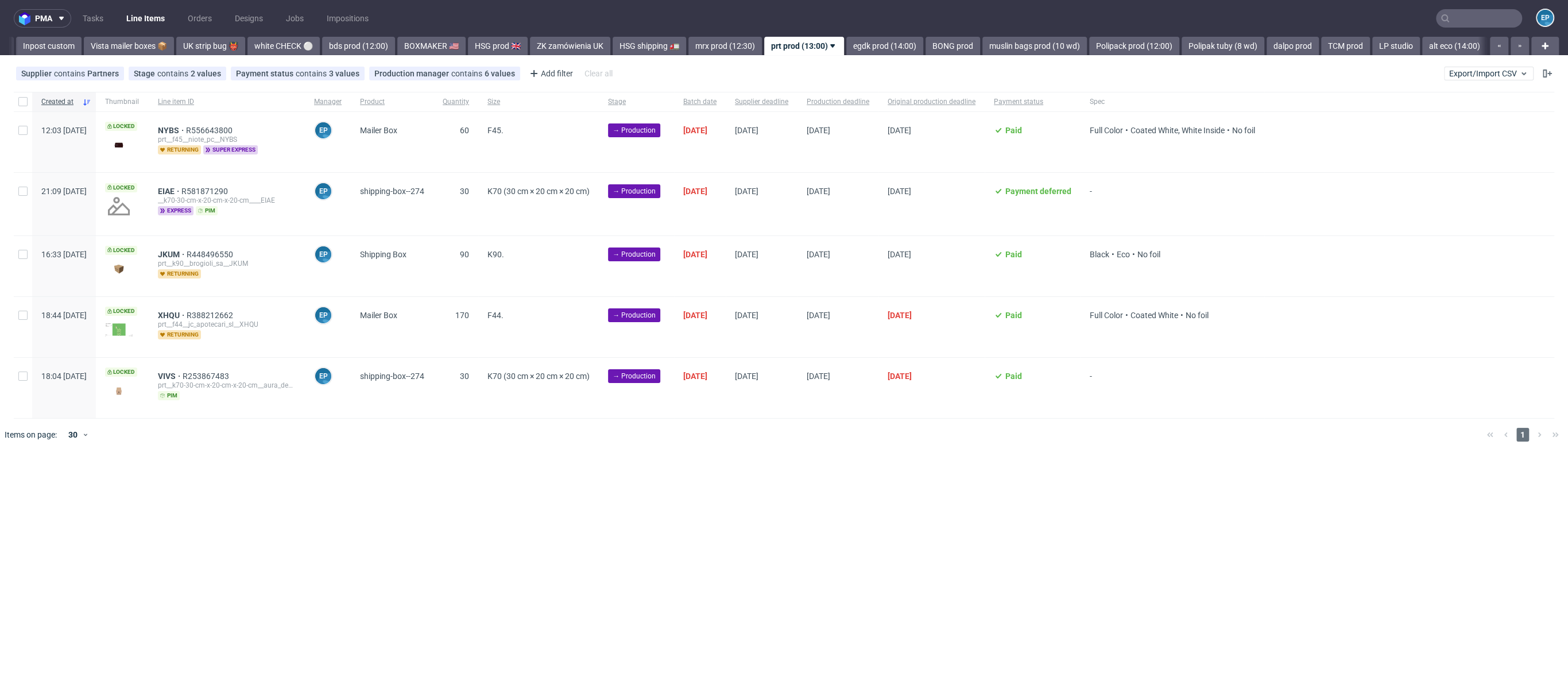
scroll to position [0, 819]
click at [837, 50] on link "egdk prod (14:00)" at bounding box center [875, 46] width 77 height 19
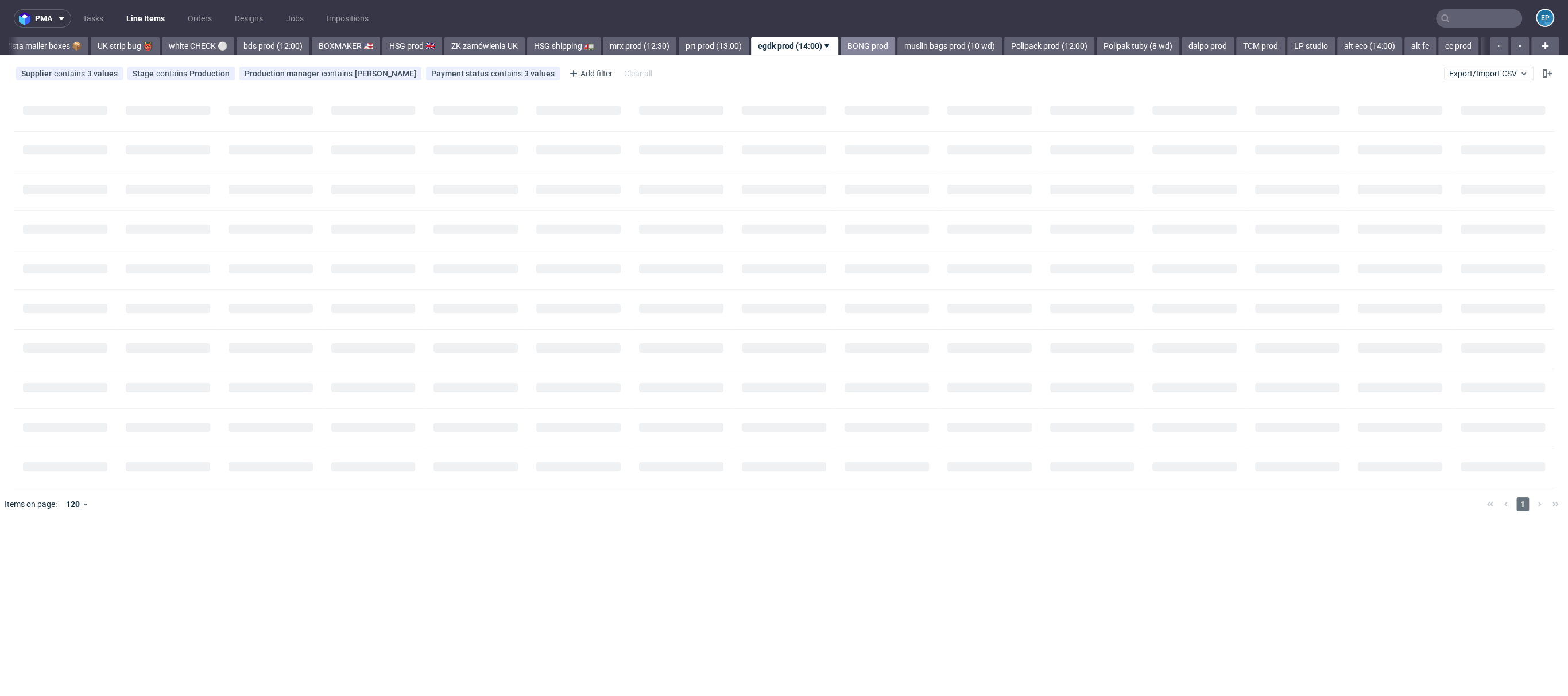
click at [841, 50] on link "BONG prod" at bounding box center [868, 46] width 55 height 19
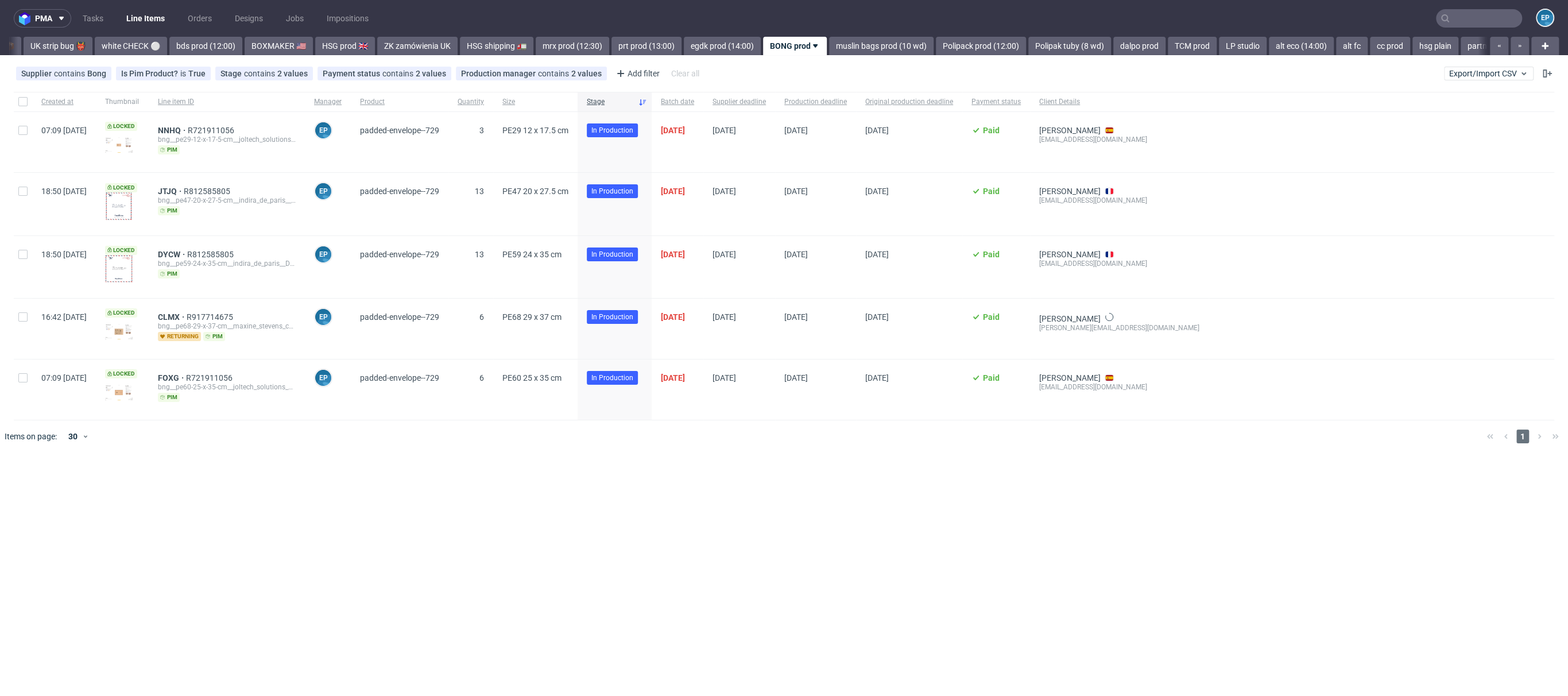
click at [829, 50] on link "muslin bags prod (10 wd)" at bounding box center [881, 46] width 104 height 19
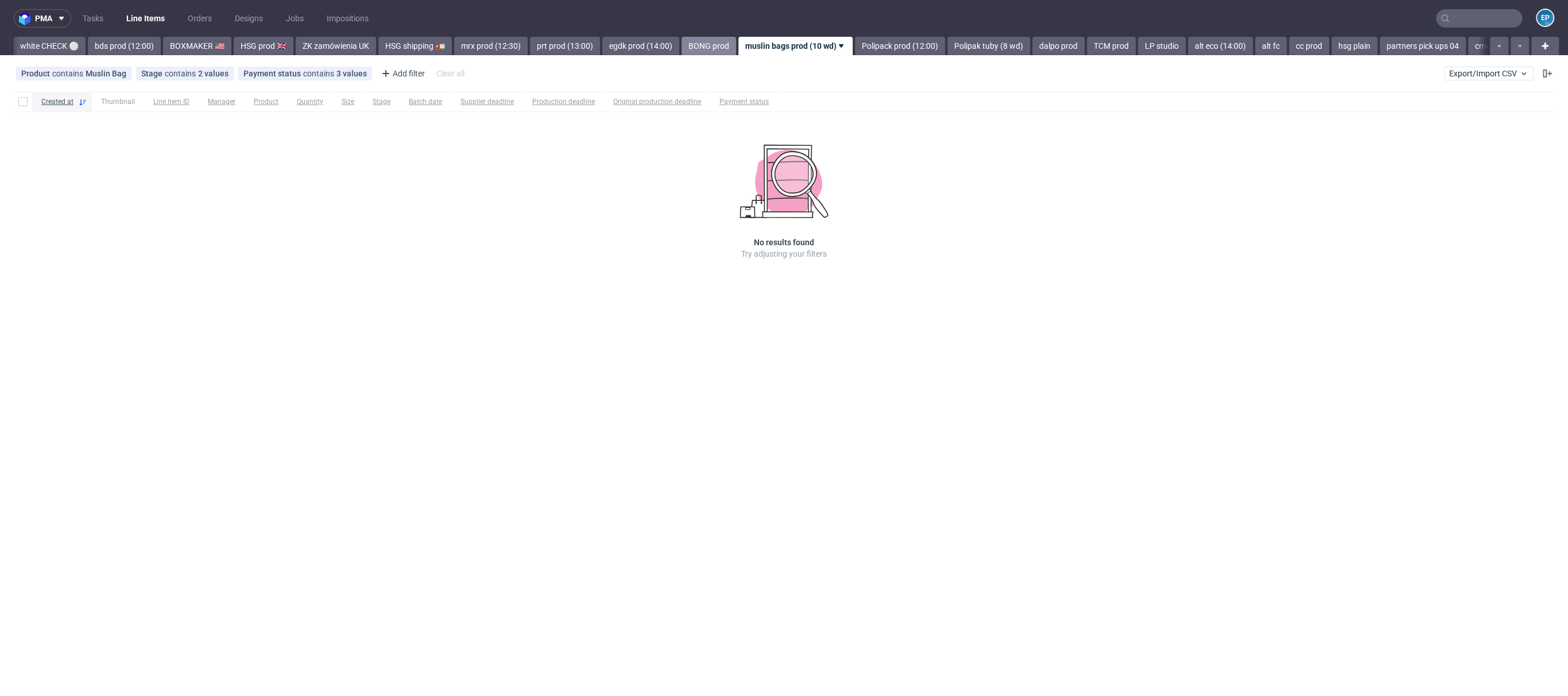
click at [855, 50] on link "Polipack prod (12:00)" at bounding box center [900, 46] width 90 height 19
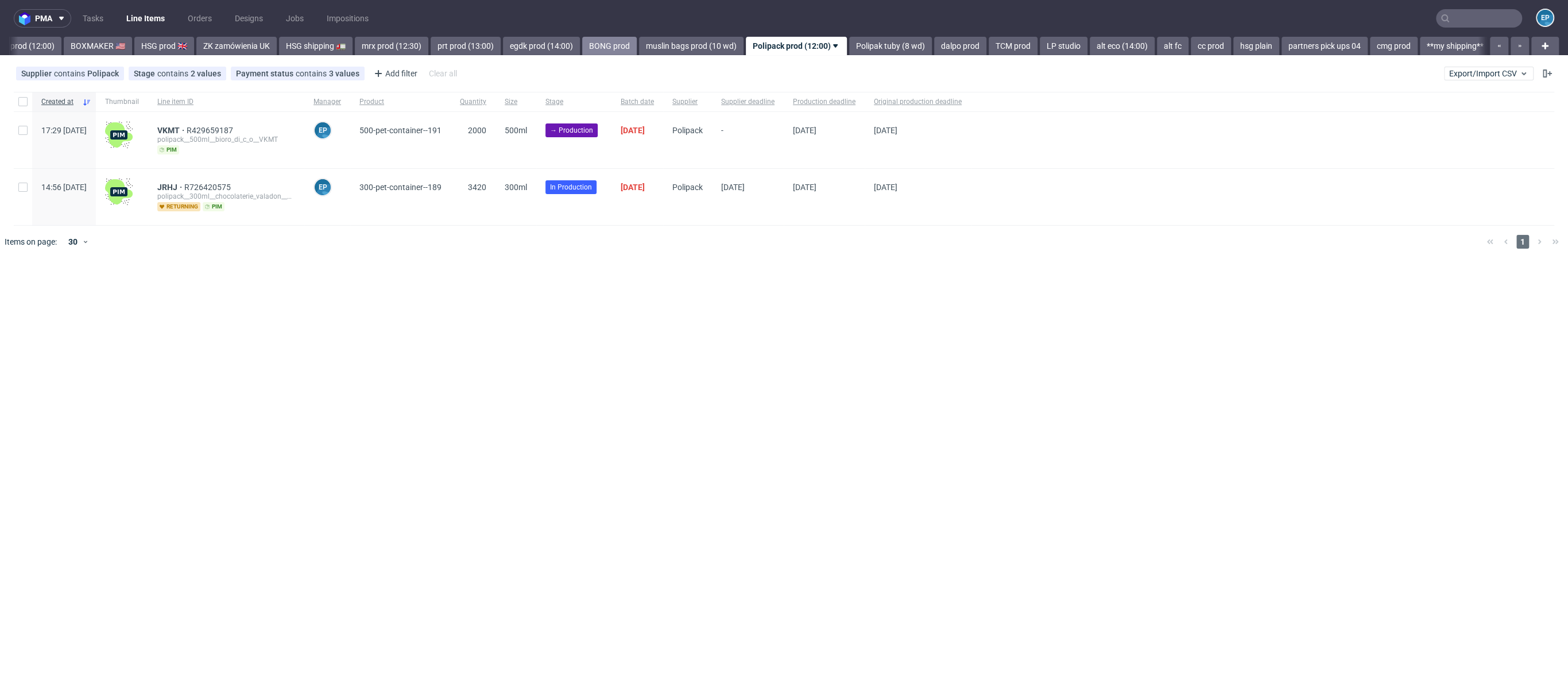
scroll to position [0, 1144]
click at [849, 50] on link "Polipak tuby (8 wd)" at bounding box center [890, 46] width 83 height 19
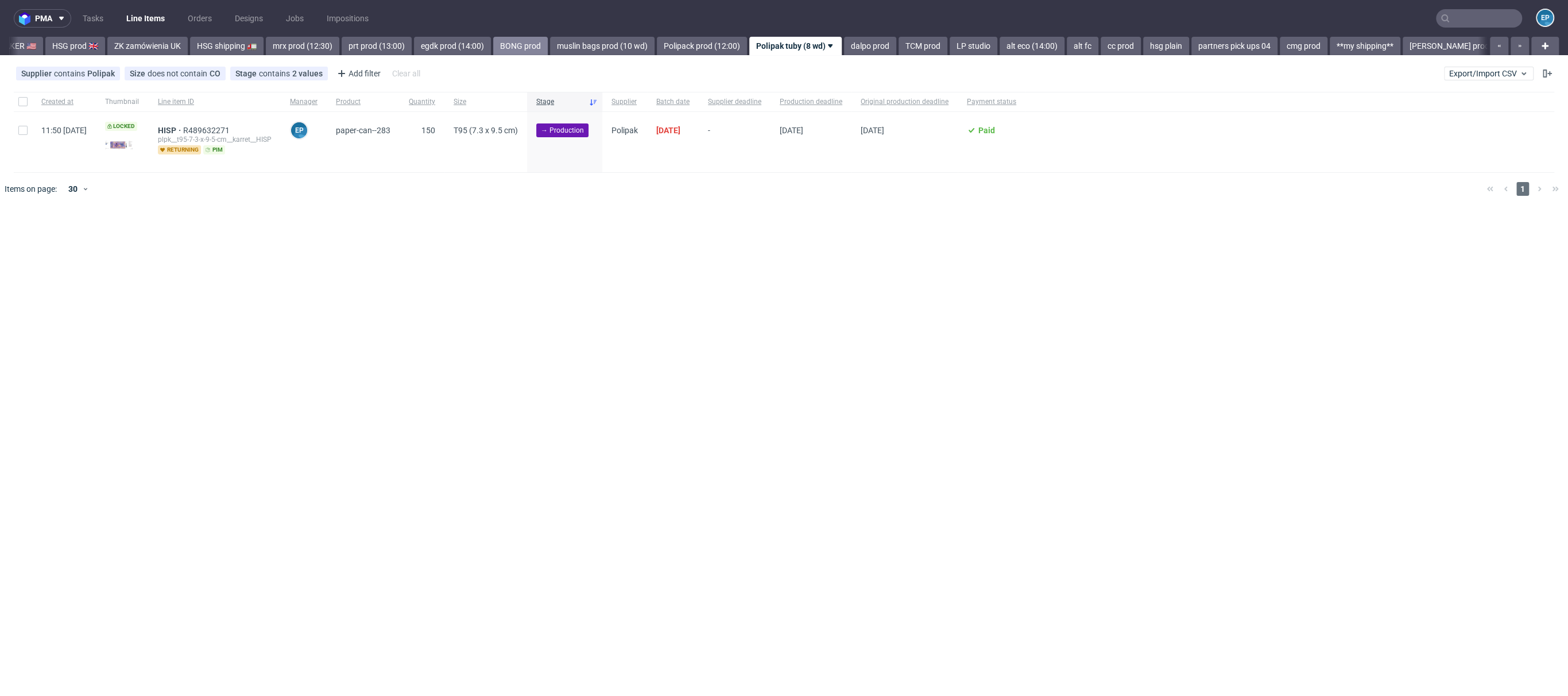
scroll to position [0, 1233]
click at [183, 129] on span "HISP" at bounding box center [170, 130] width 25 height 9
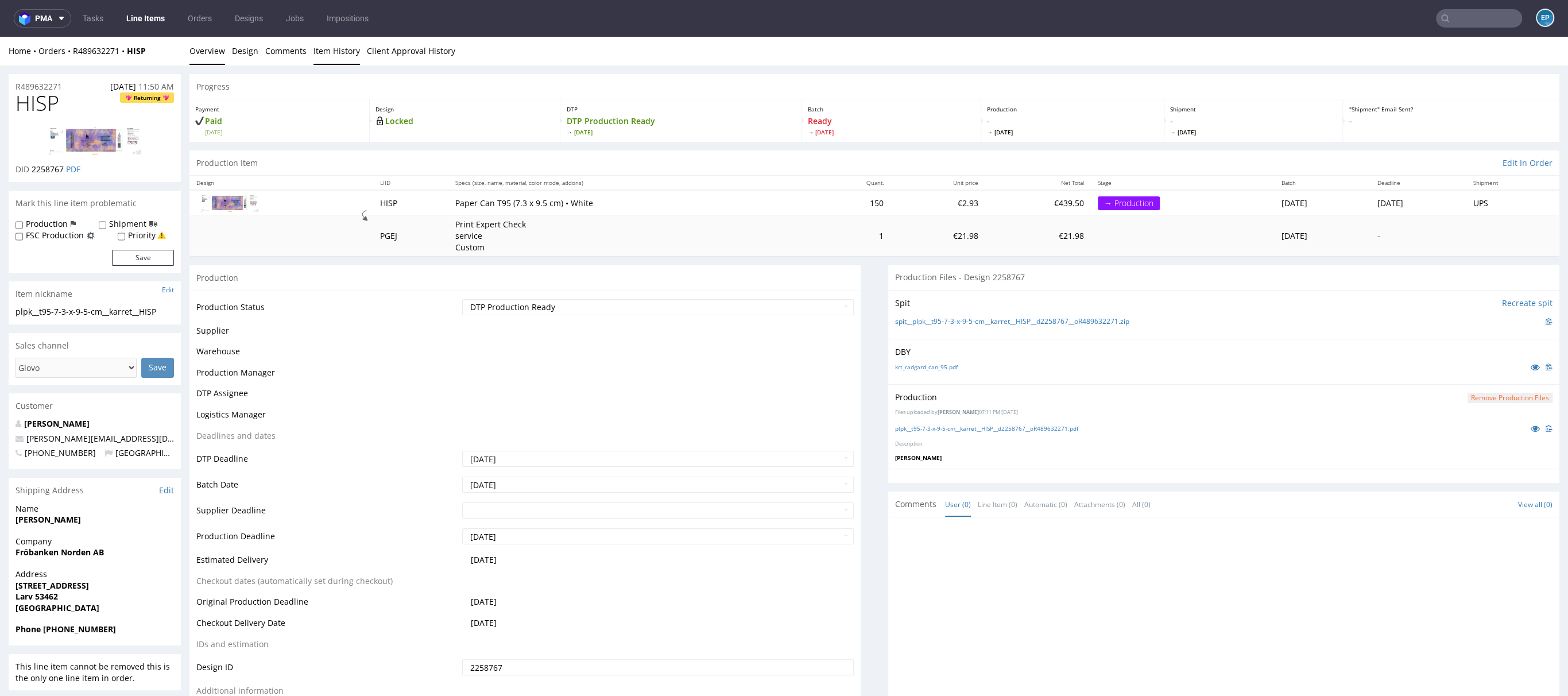
click at [343, 57] on link "Item History" at bounding box center [337, 51] width 47 height 28
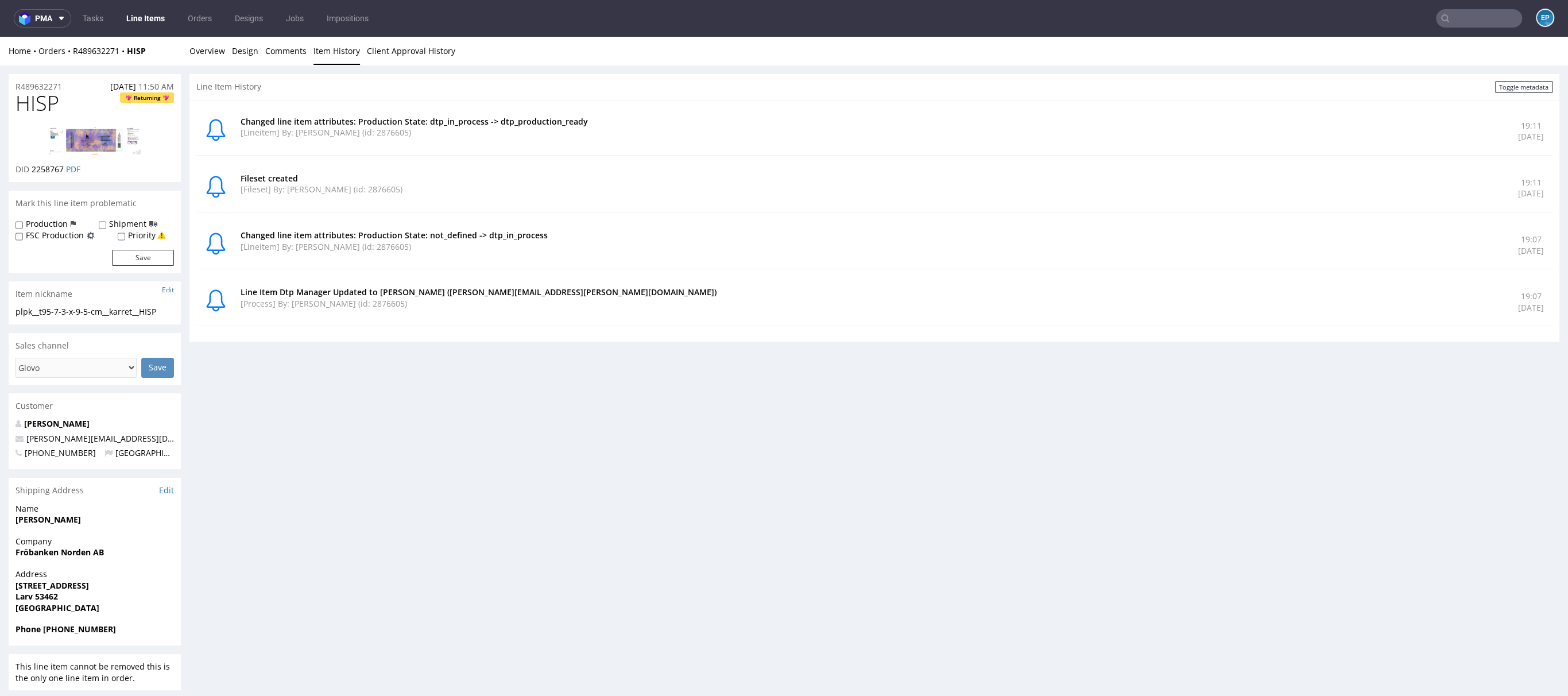
click at [130, 17] on link "Line Items" at bounding box center [145, 19] width 53 height 19
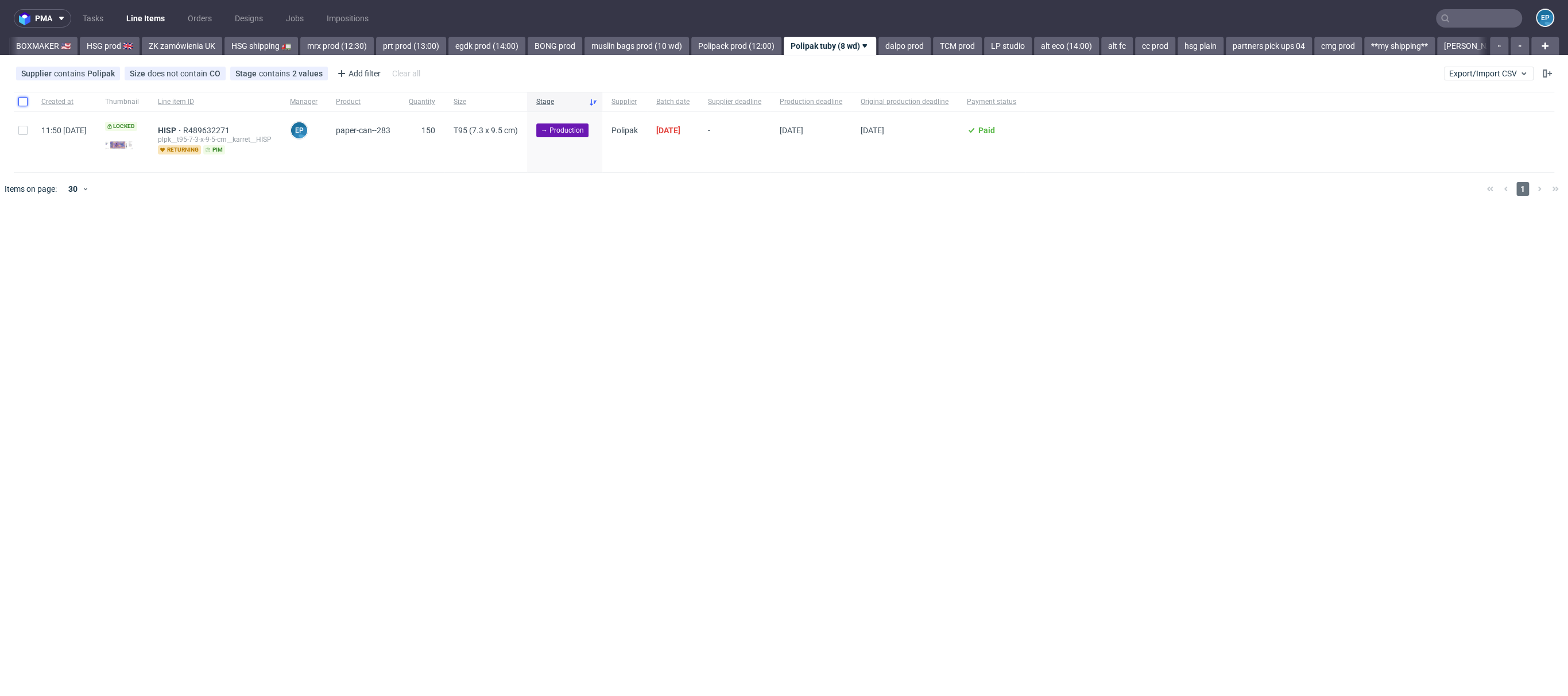
click at [19, 105] on input "checkbox" at bounding box center [23, 102] width 9 height 9
checkbox input "true"
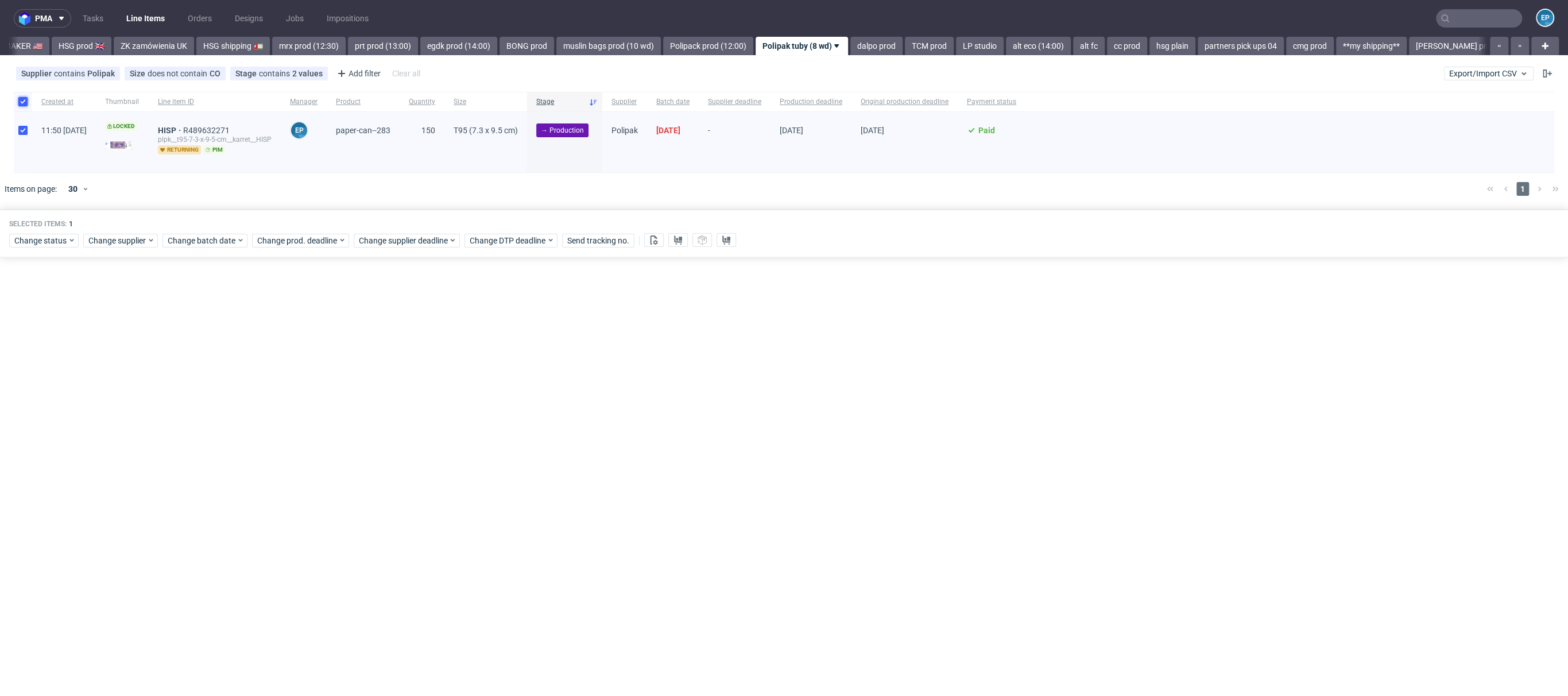
scroll to position [0, 1233]
click at [218, 245] on span "Change batch date" at bounding box center [202, 240] width 69 height 11
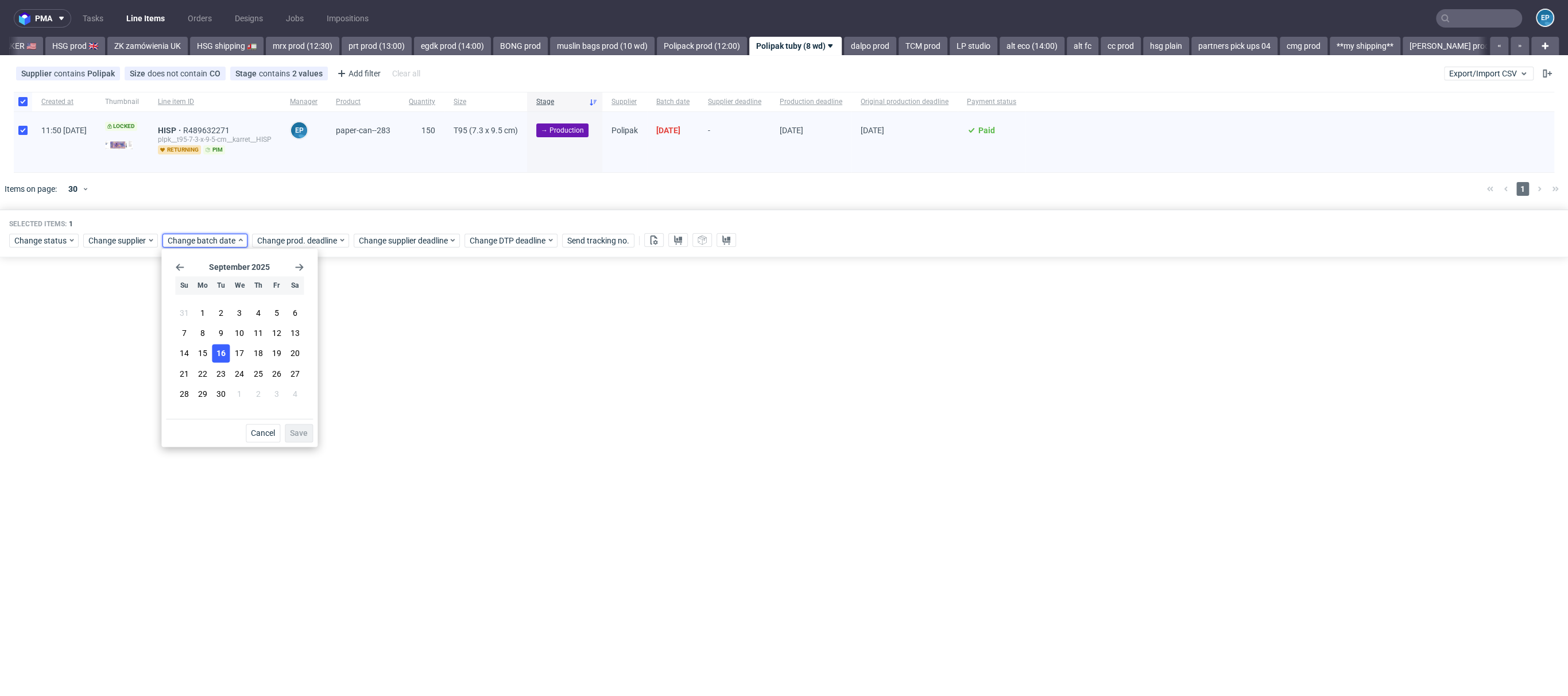
click at [220, 355] on span "16" at bounding box center [221, 353] width 9 height 11
click at [309, 433] on button "Save" at bounding box center [299, 433] width 28 height 19
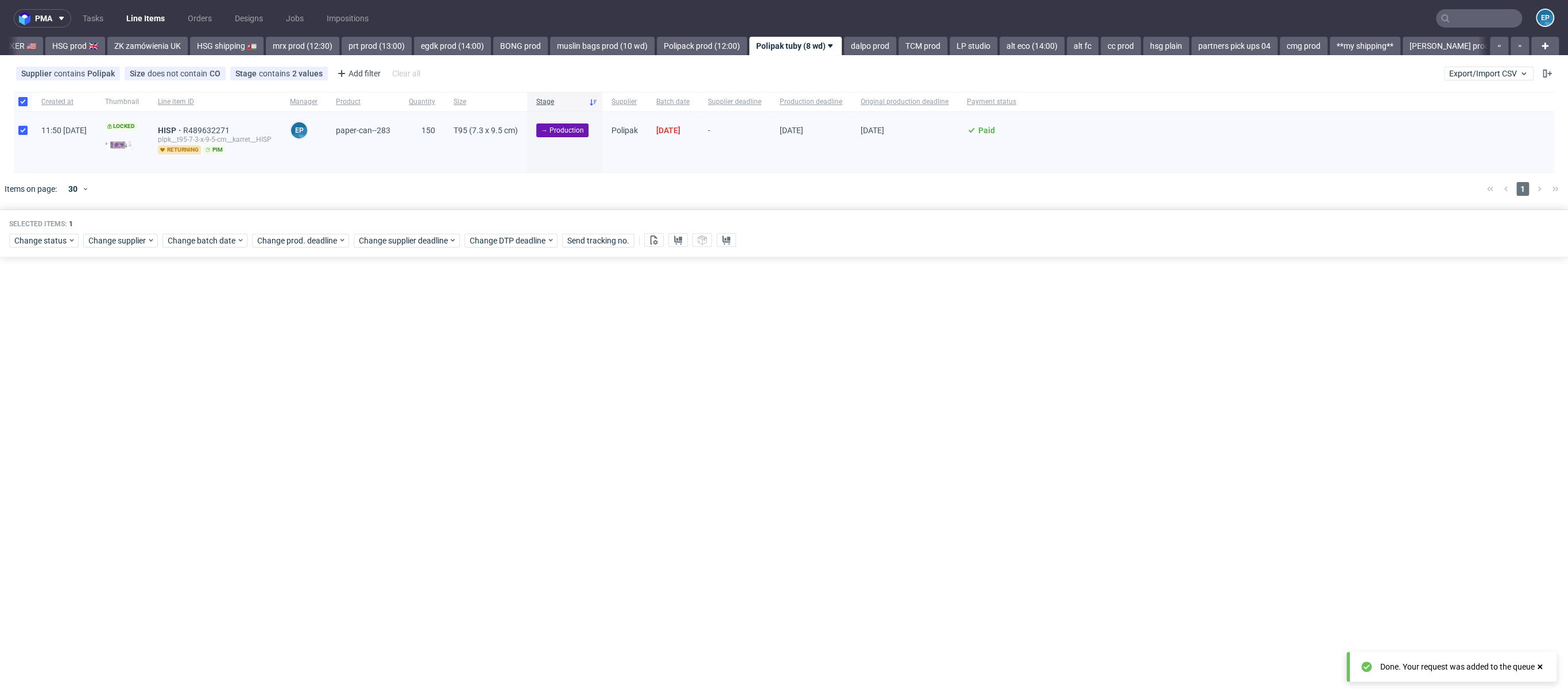
click at [427, 248] on div "Selected items: 1 Change status Change supplier Change batch date Change prod. …" at bounding box center [784, 234] width 1568 height 48
click at [427, 241] on span "Change supplier deadline" at bounding box center [403, 240] width 90 height 11
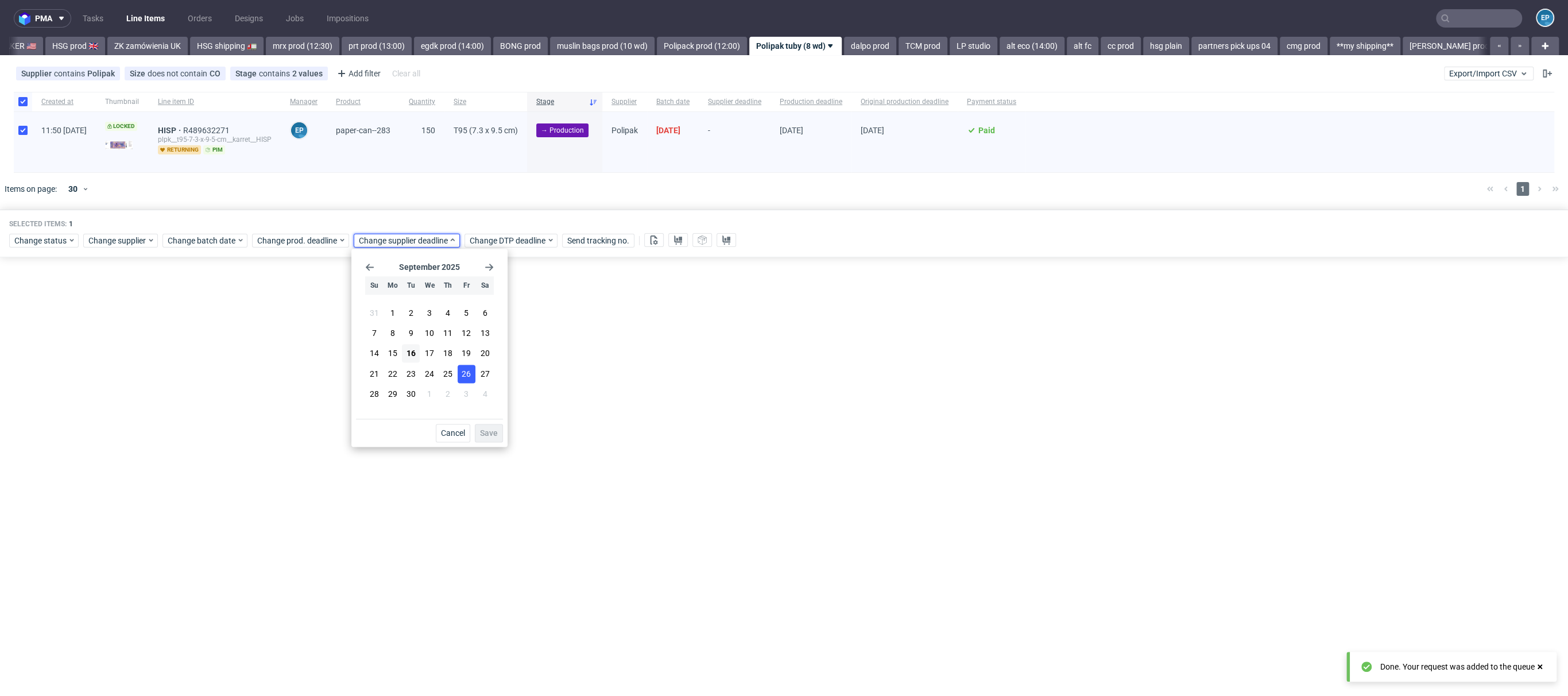
click at [468, 371] on span "26" at bounding box center [467, 373] width 9 height 11
click at [498, 435] on button "Save" at bounding box center [489, 433] width 28 height 19
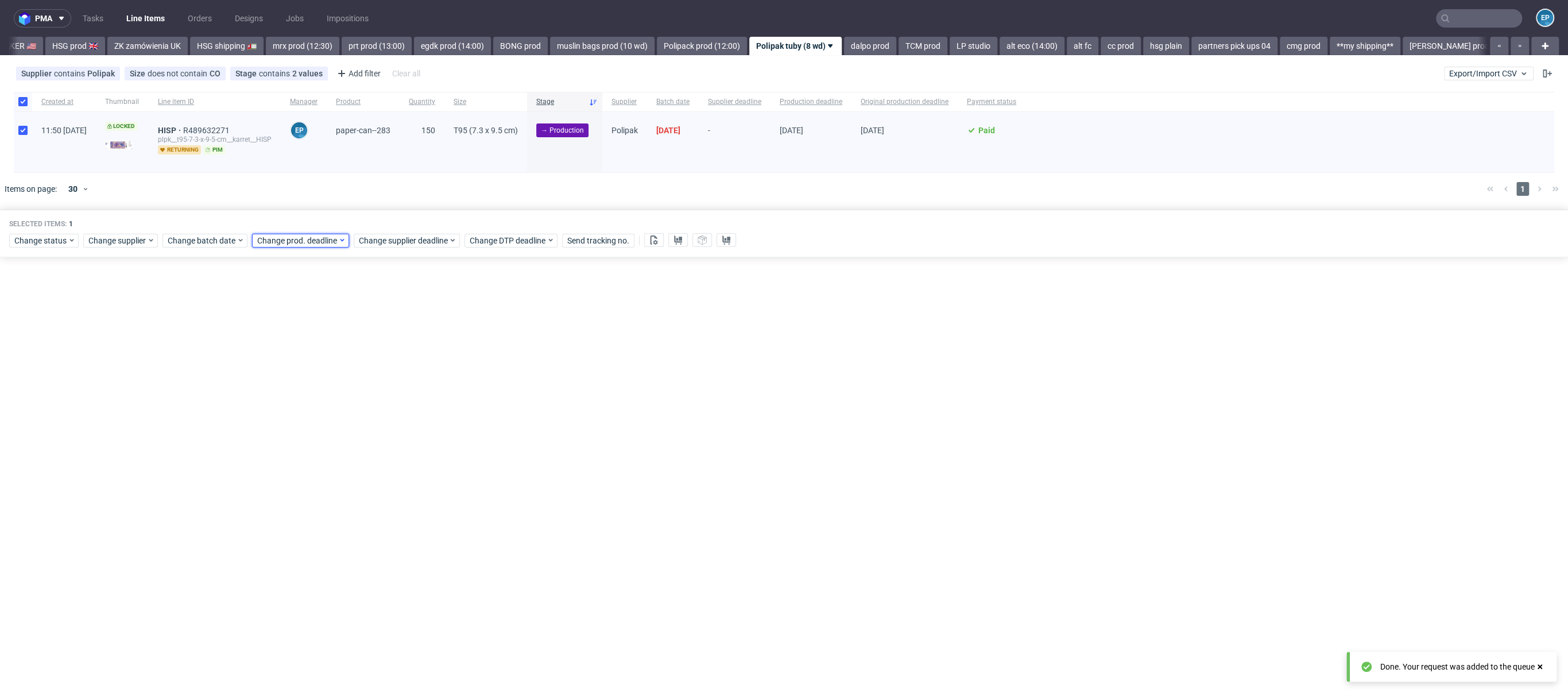
click at [329, 241] on span "Change prod. deadline" at bounding box center [298, 240] width 81 height 11
click at [363, 377] on span "26" at bounding box center [365, 373] width 9 height 11
click at [384, 425] on button "Save" at bounding box center [387, 433] width 28 height 19
click at [1501, 140] on div at bounding box center [1290, 142] width 529 height 61
click at [845, 195] on div at bounding box center [801, 189] width 1354 height 32
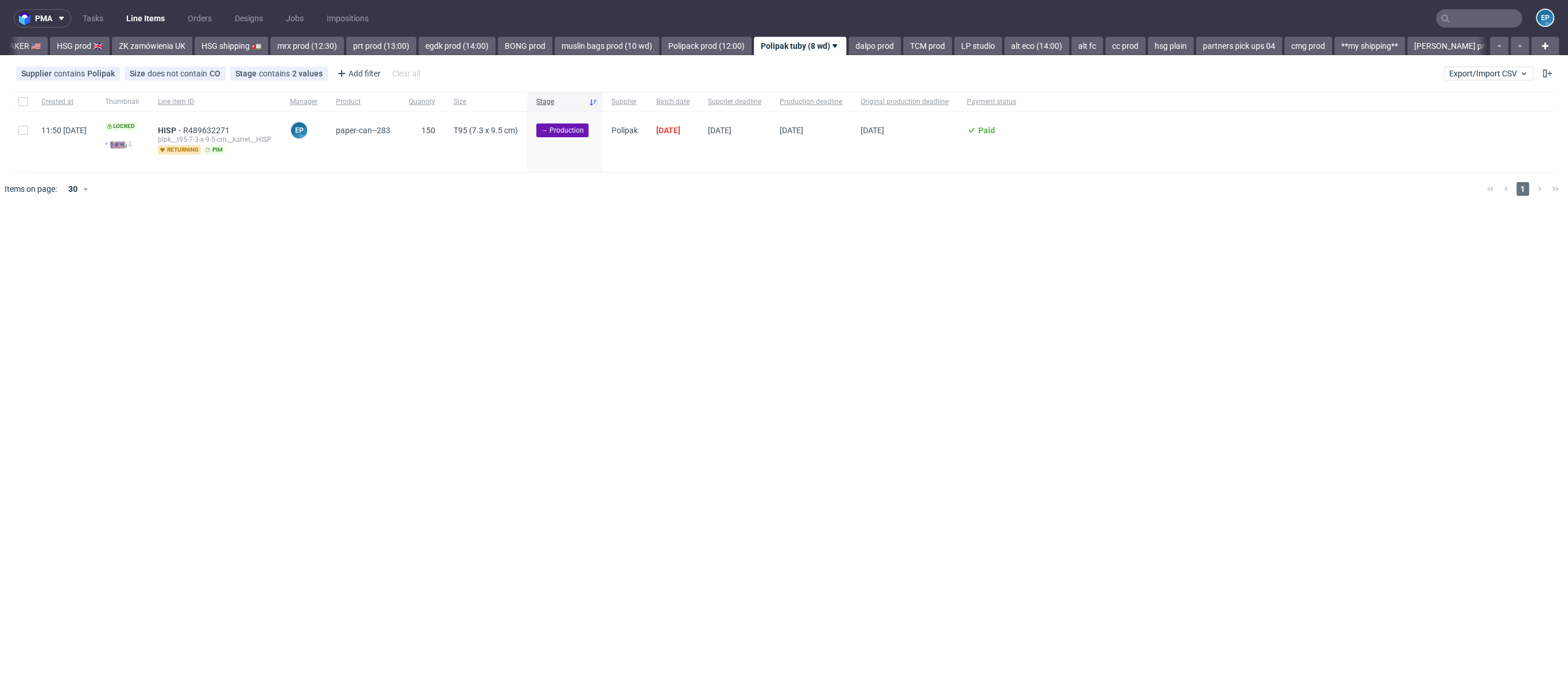
scroll to position [0, 1233]
click at [15, 101] on div at bounding box center [23, 101] width 19 height 19
checkbox input "true"
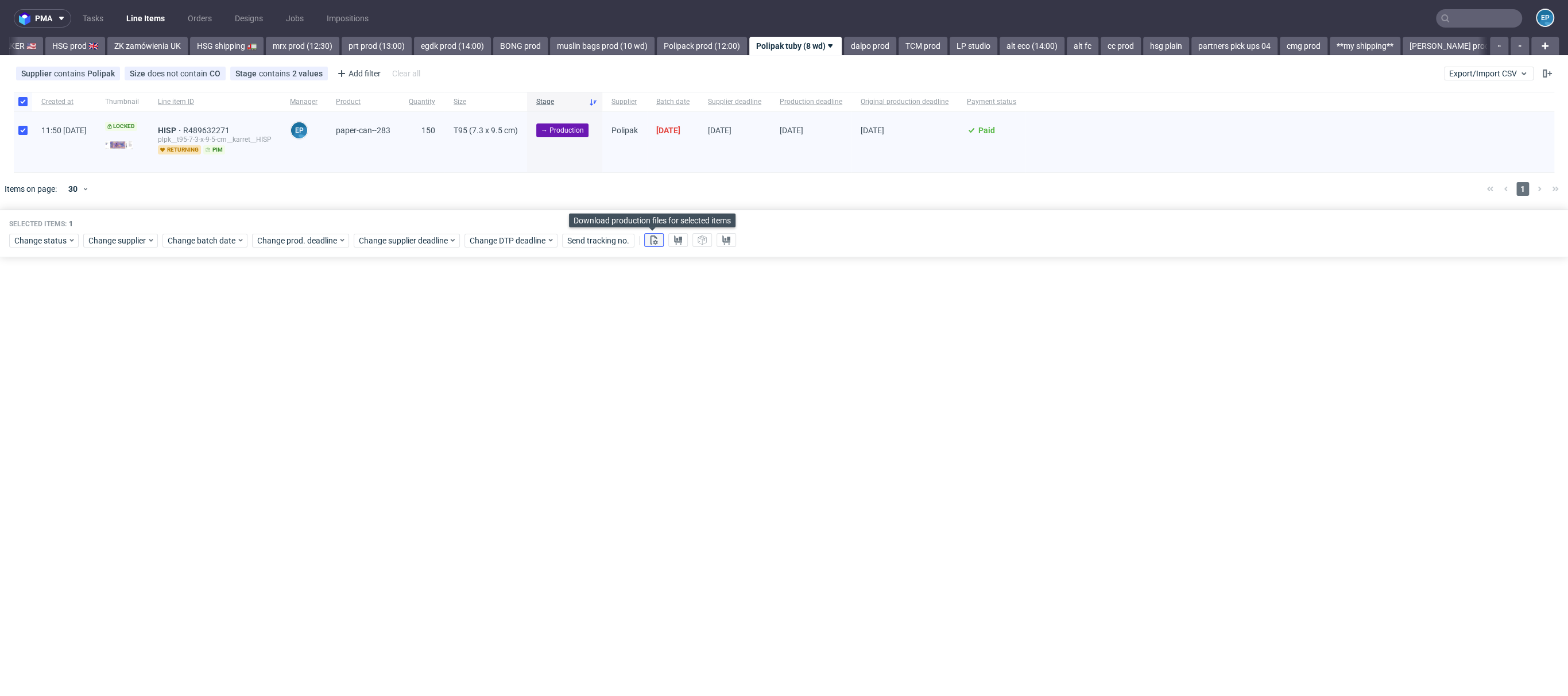
click at [658, 239] on button at bounding box center [654, 240] width 19 height 14
click at [674, 238] on icon at bounding box center [678, 240] width 9 height 9
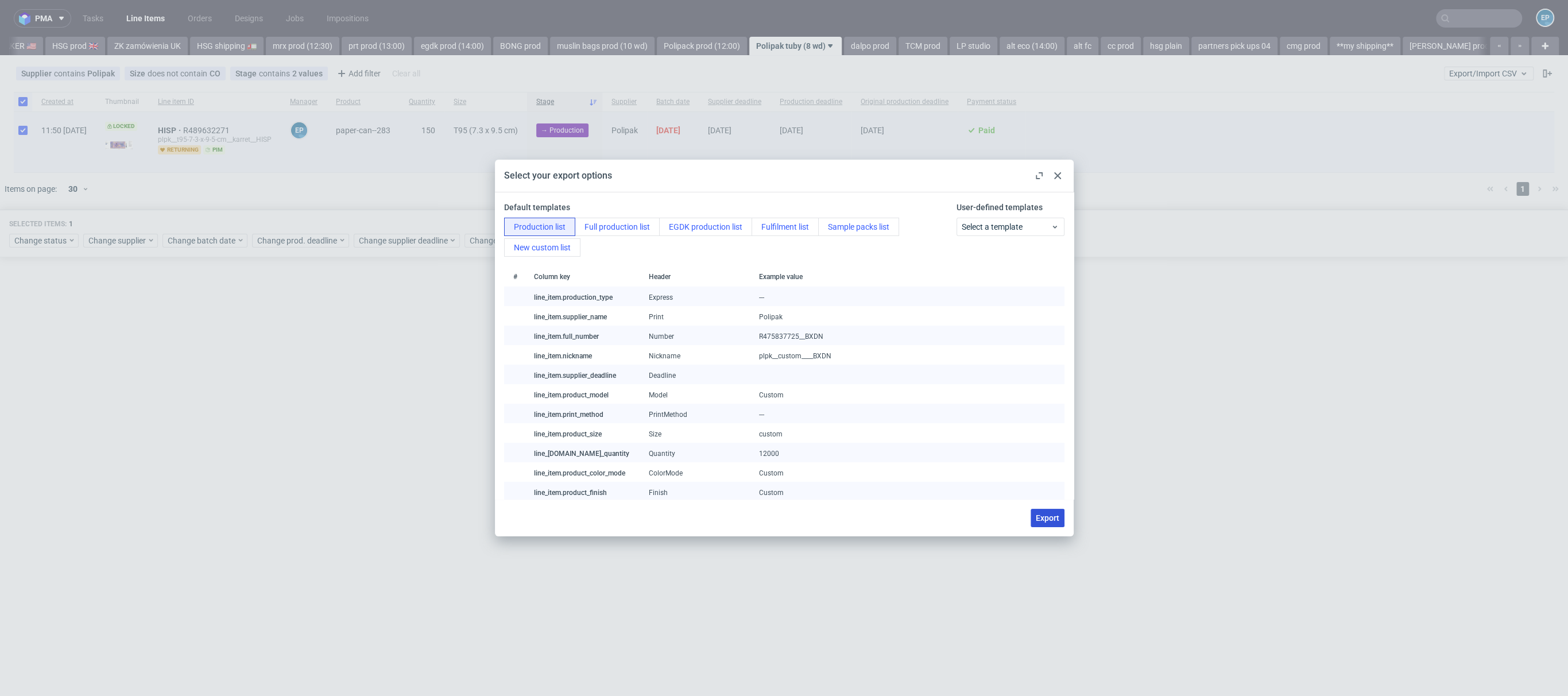
click at [1053, 523] on button "Export" at bounding box center [1048, 518] width 34 height 19
checkbox input "false"
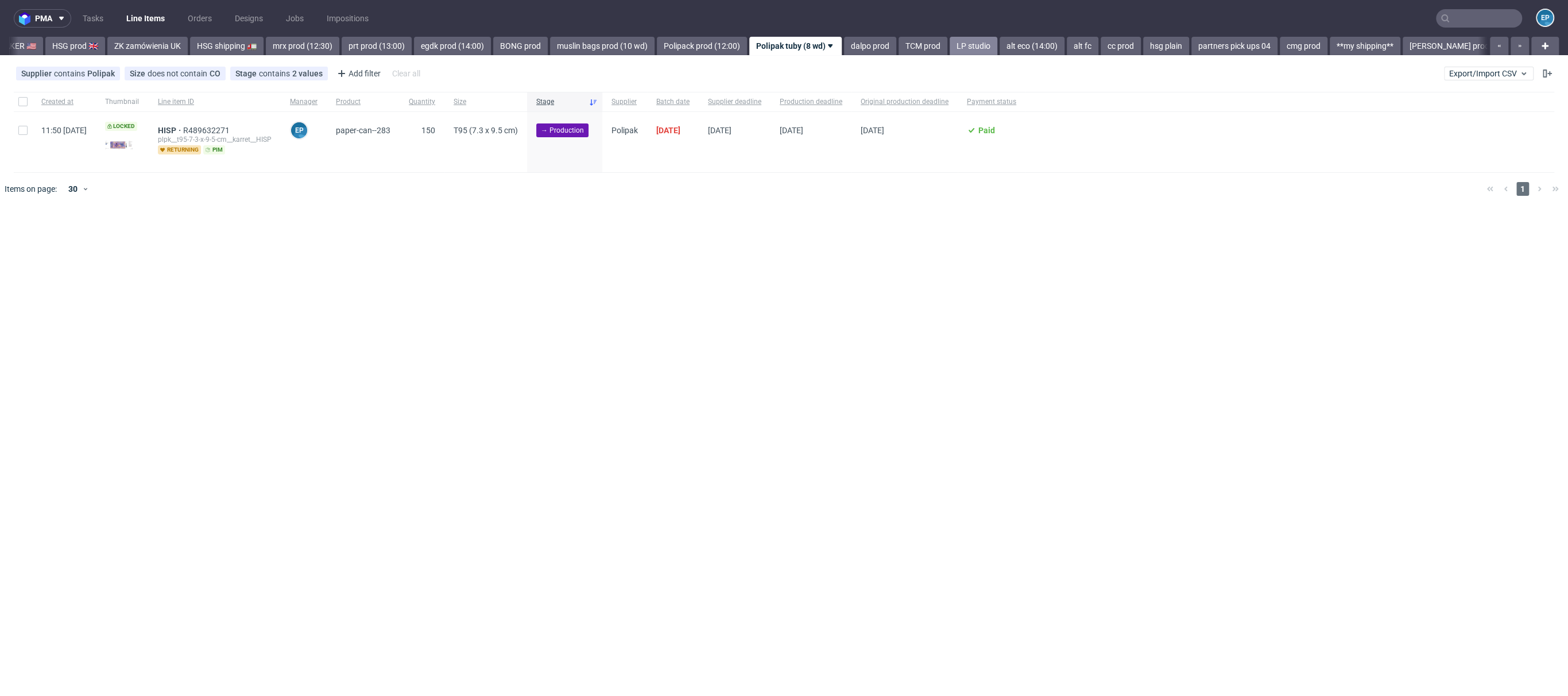
click at [950, 48] on link "LP studio" at bounding box center [974, 46] width 48 height 19
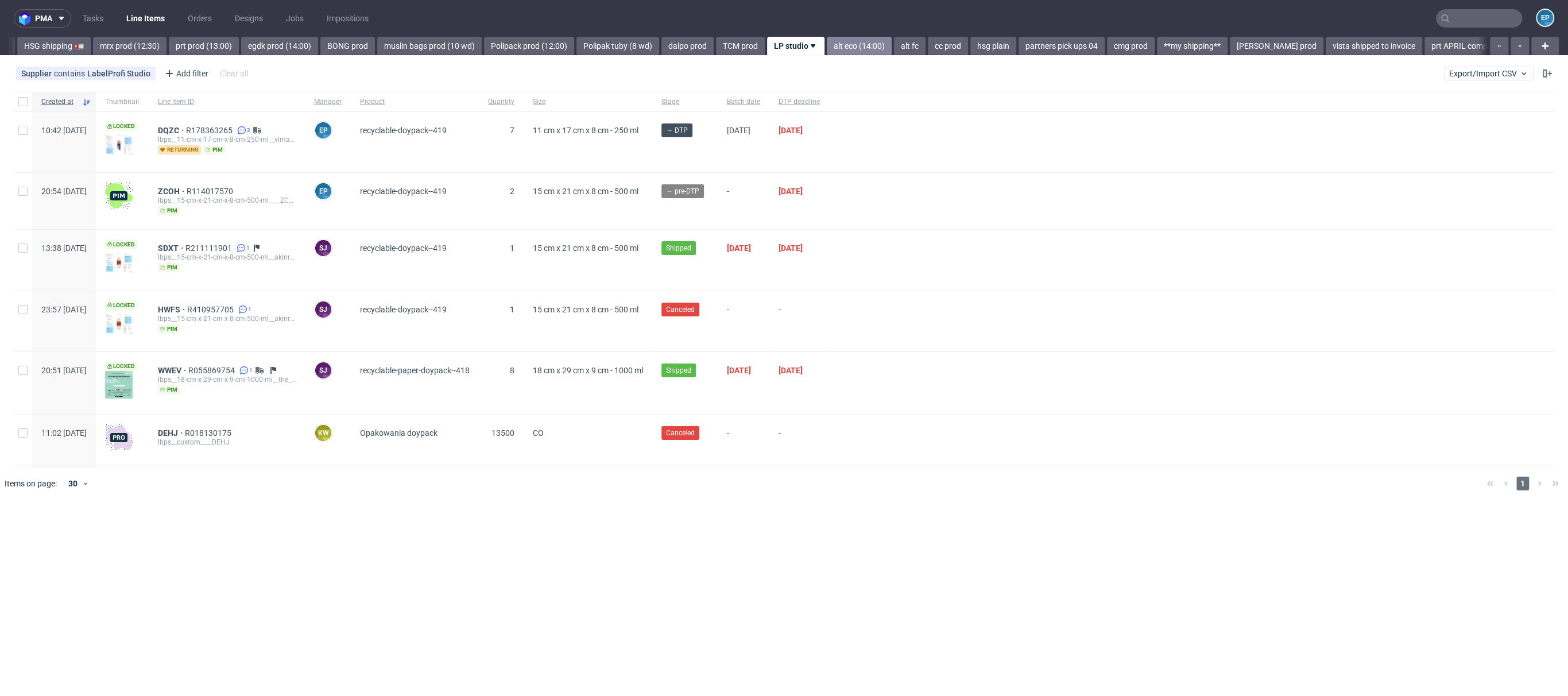
click at [827, 50] on link "alt eco (14:00)" at bounding box center [859, 46] width 65 height 19
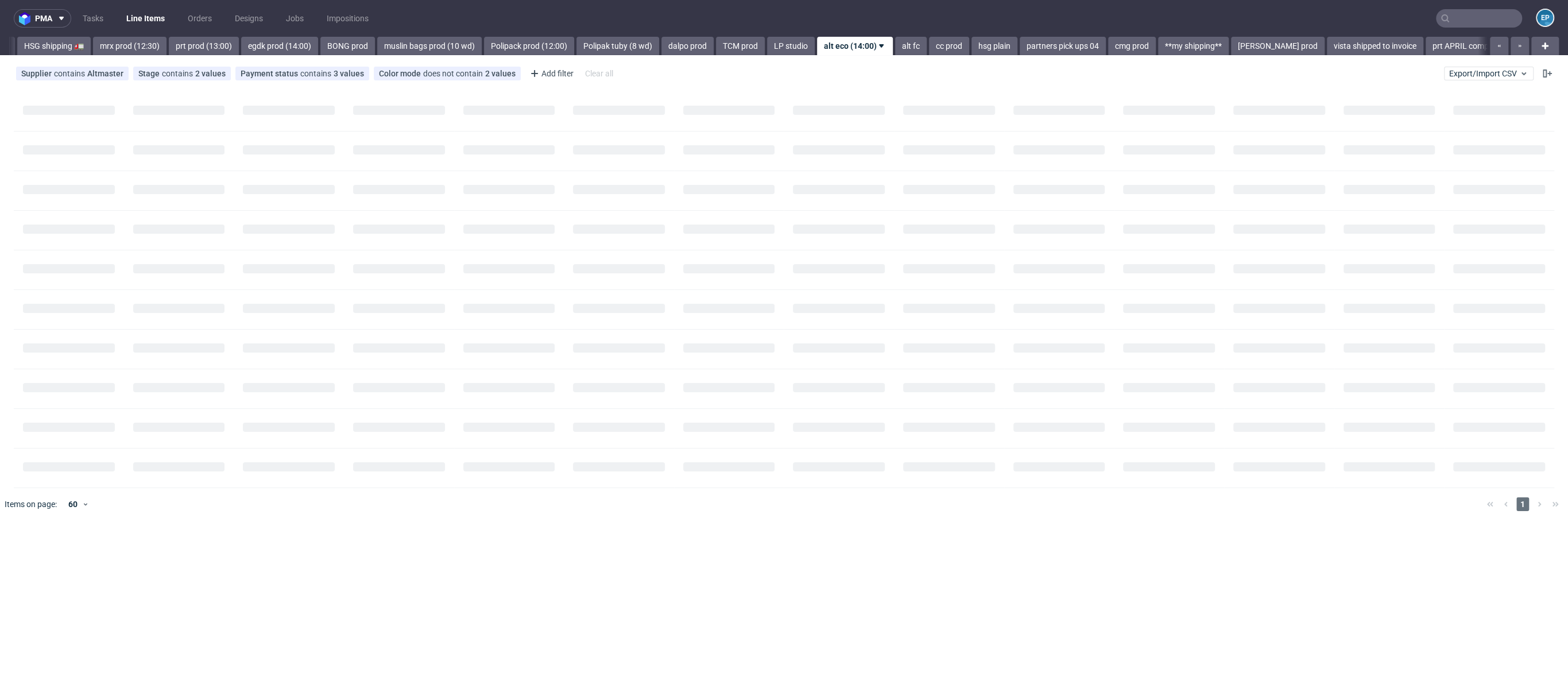
scroll to position [0, 1464]
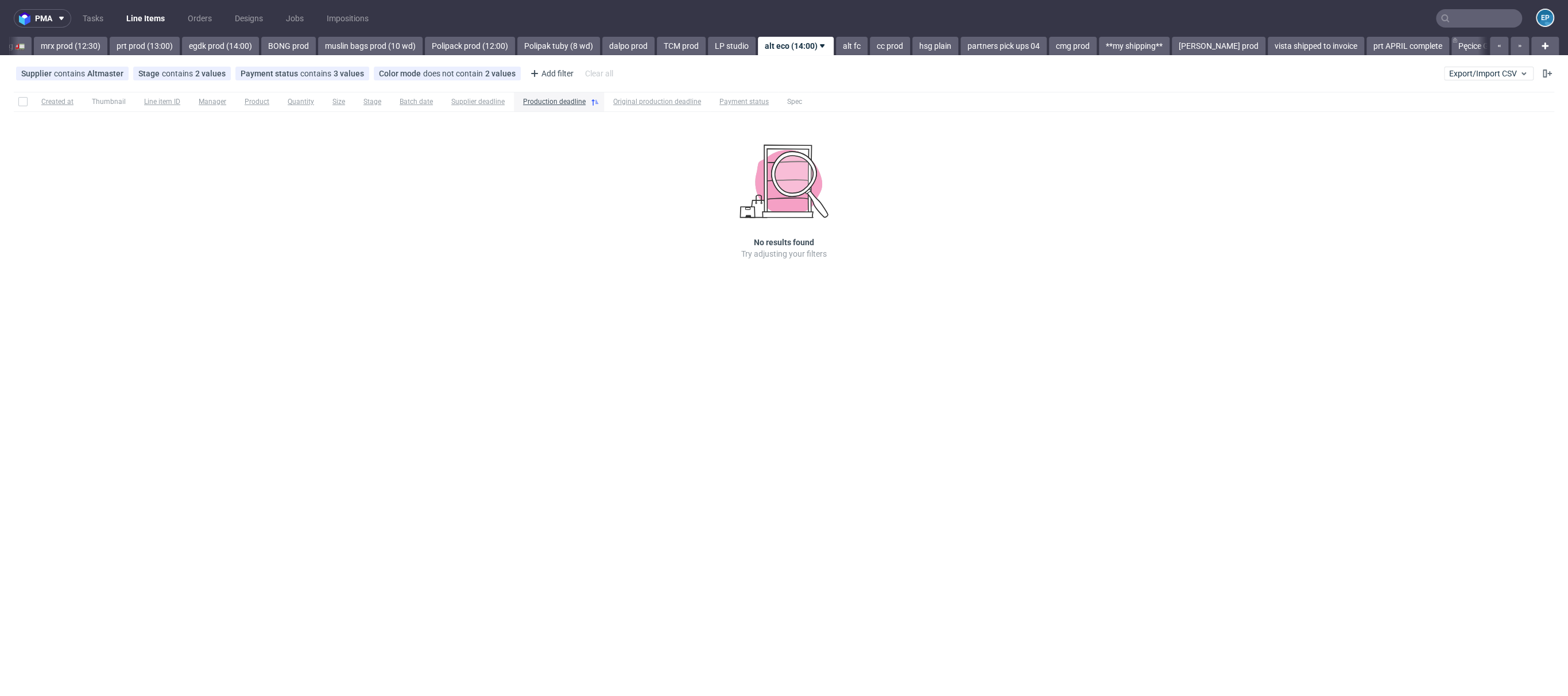
click at [684, 57] on div "pma Tasks Line Items Orders Designs Jobs Impositions EP Vista Print All delays …" at bounding box center [784, 348] width 1568 height 696
click at [708, 51] on link "LP studio" at bounding box center [732, 46] width 48 height 19
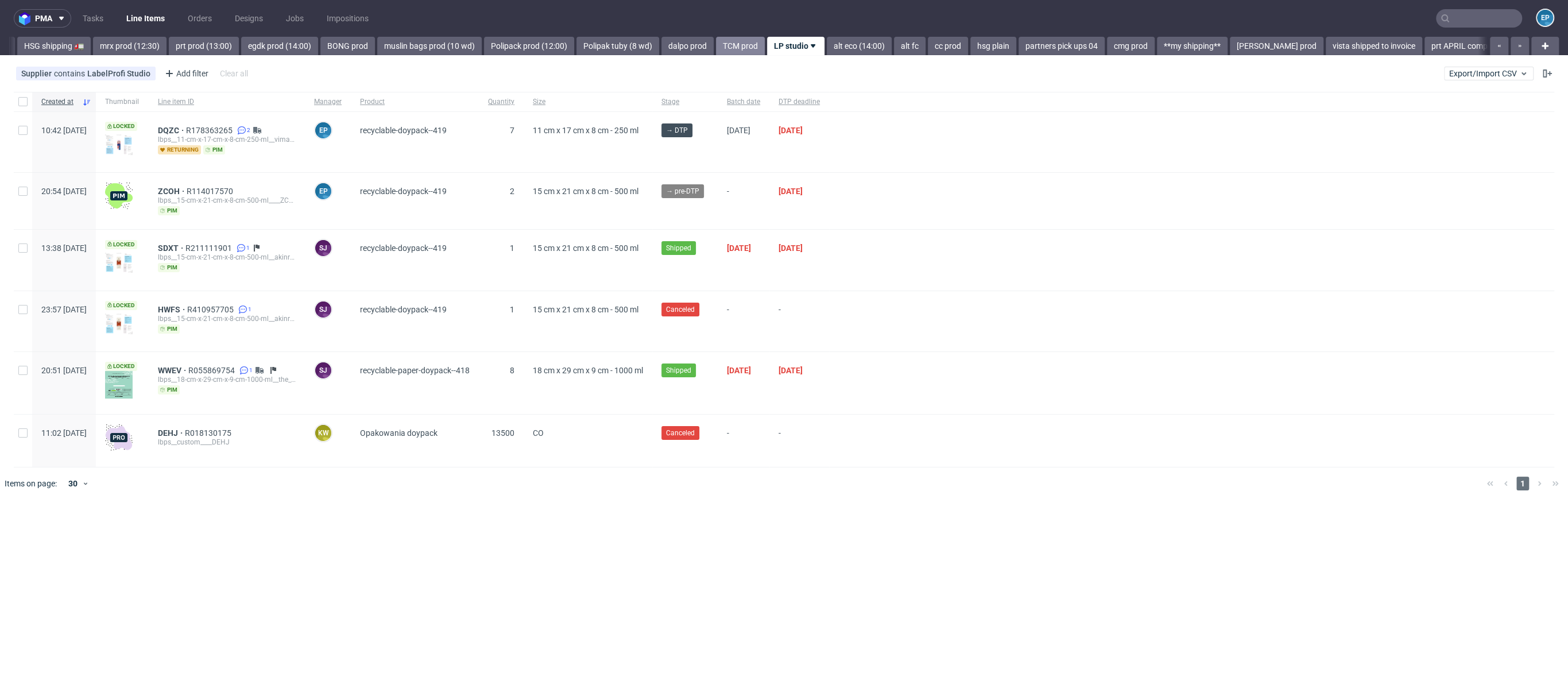
click at [716, 43] on link "TCM prod" at bounding box center [740, 46] width 49 height 19
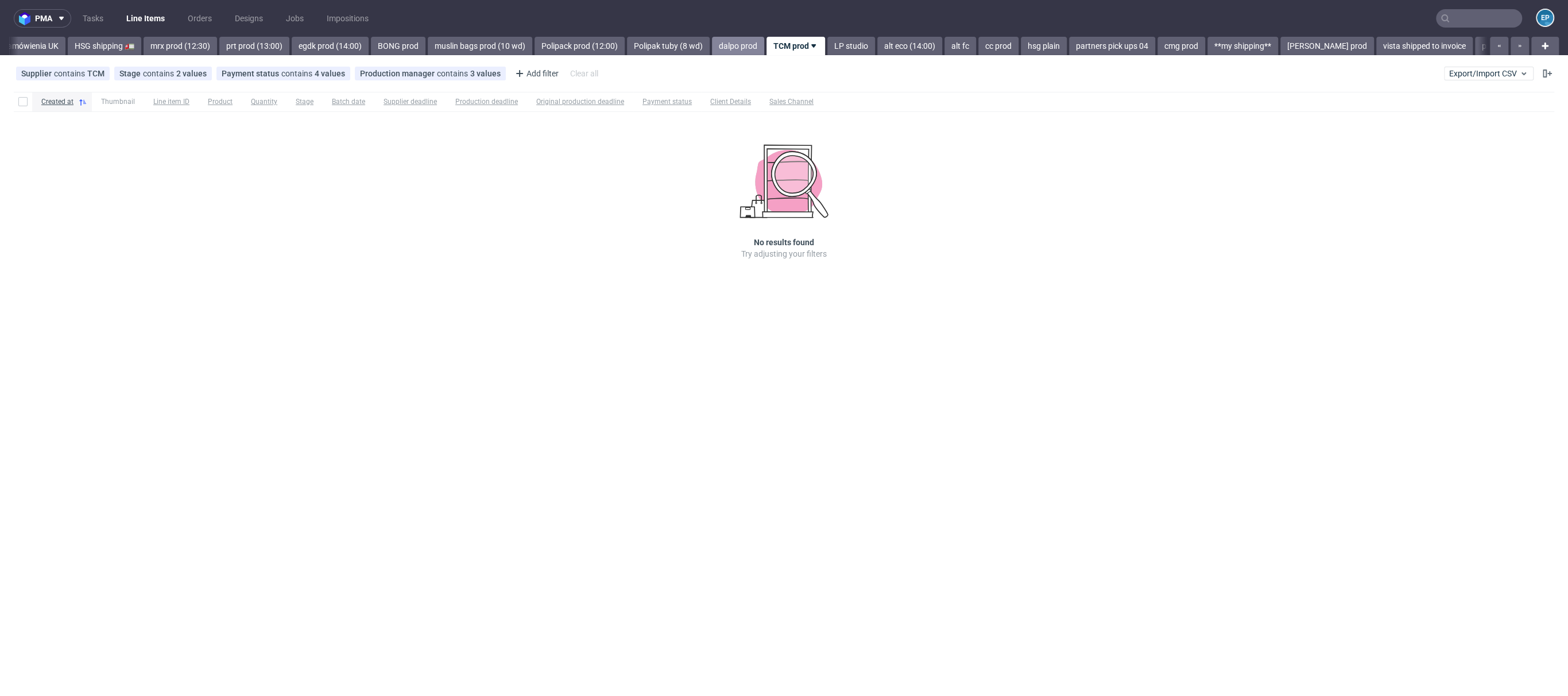
click at [712, 50] on link "dalpo prod" at bounding box center [738, 46] width 53 height 19
click at [680, 55] on link "Polipak tuby (8 wd)" at bounding box center [721, 46] width 83 height 19
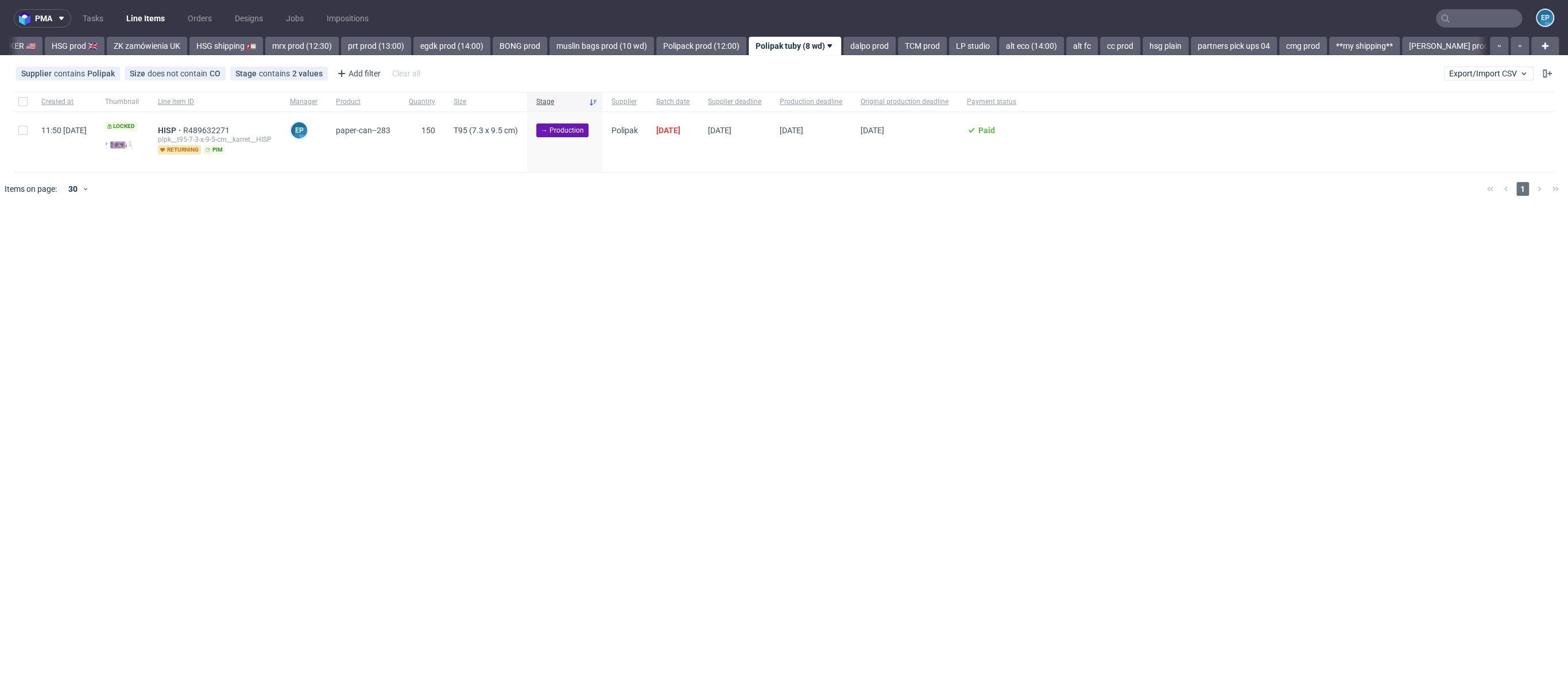
scroll to position [0, 1233]
click at [183, 132] on span "HISP" at bounding box center [170, 130] width 25 height 9
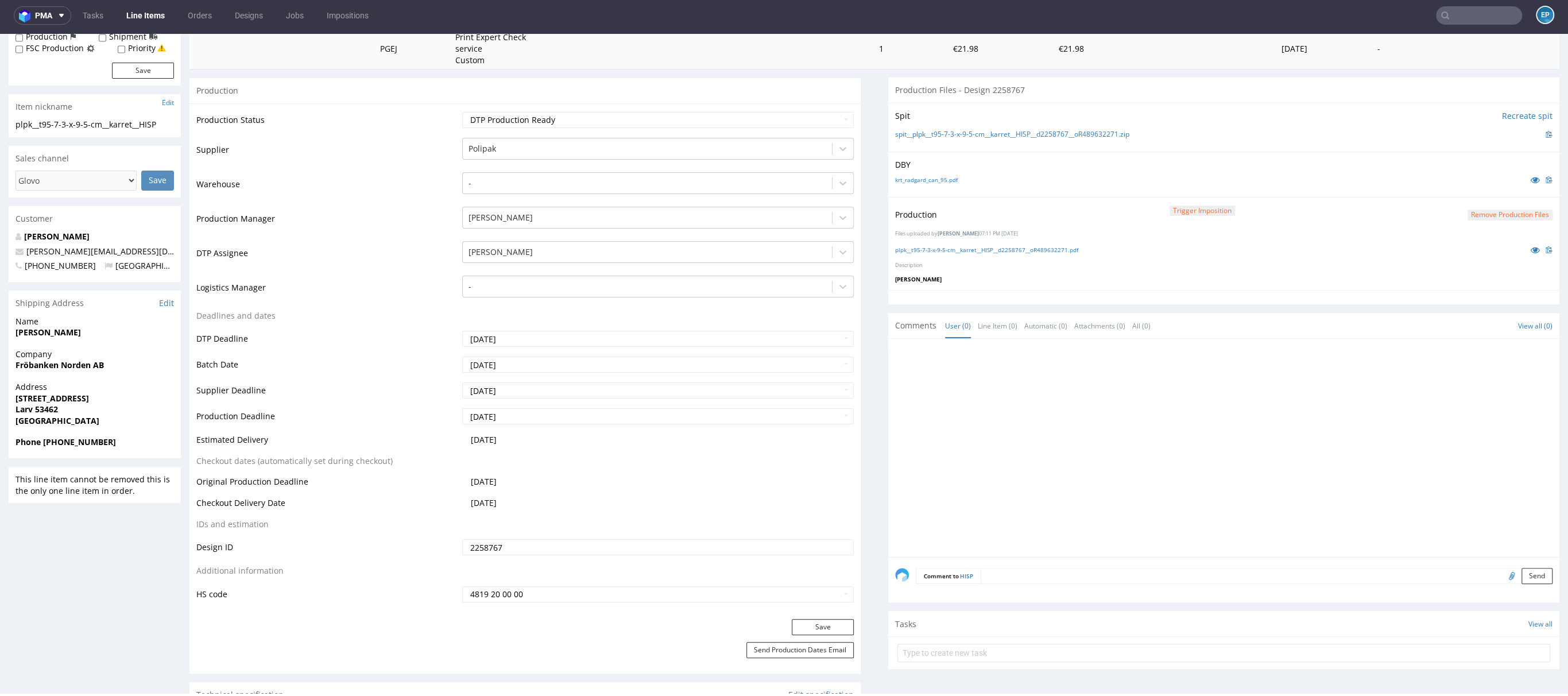
scroll to position [15, 0]
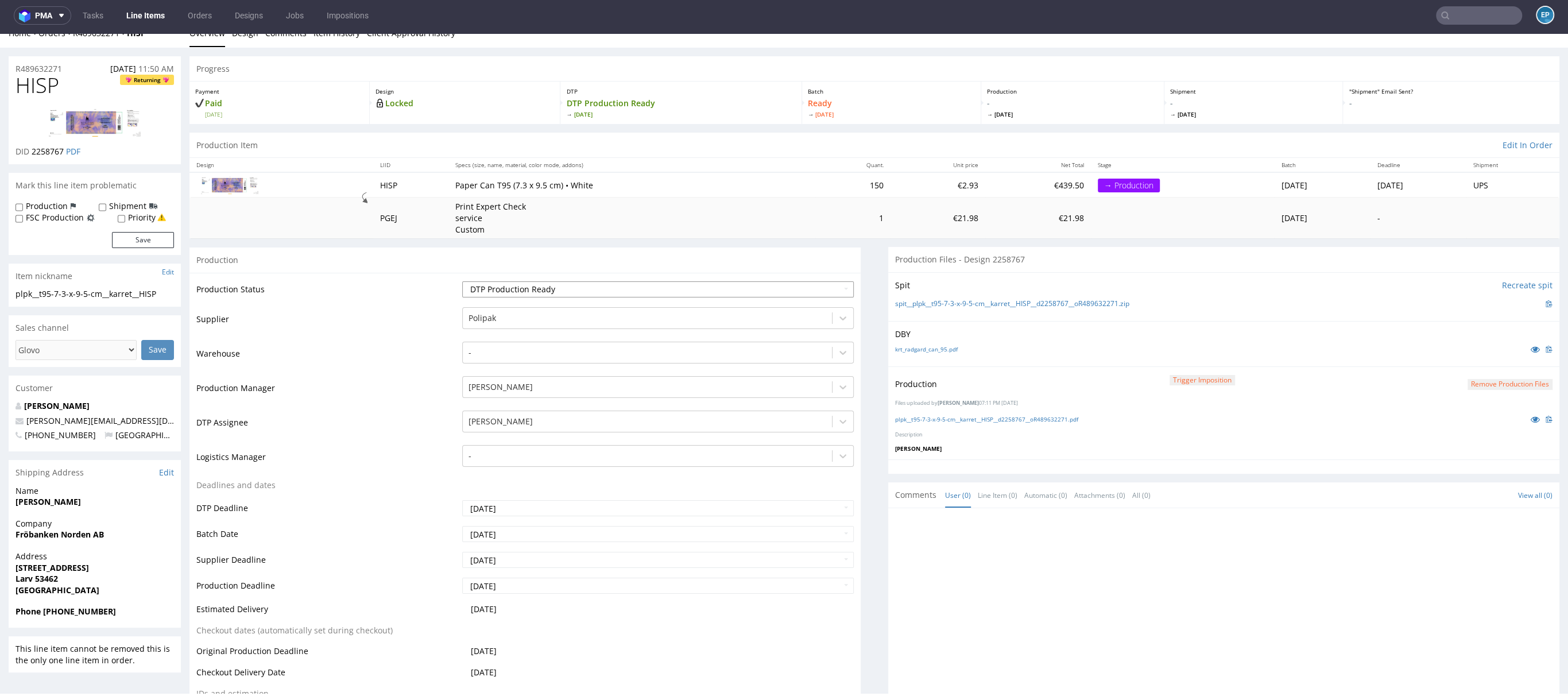
click at [580, 281] on select "Waiting for Artwork Waiting for Diecut Waiting for Mockup Waiting for DTP Waiti…" at bounding box center [658, 289] width 391 height 16
select select "production_in_process"
click at [463, 281] on select "Waiting for Artwork Waiting for Diecut Waiting for Mockup Waiting for DTP Waiti…" at bounding box center [658, 289] width 391 height 16
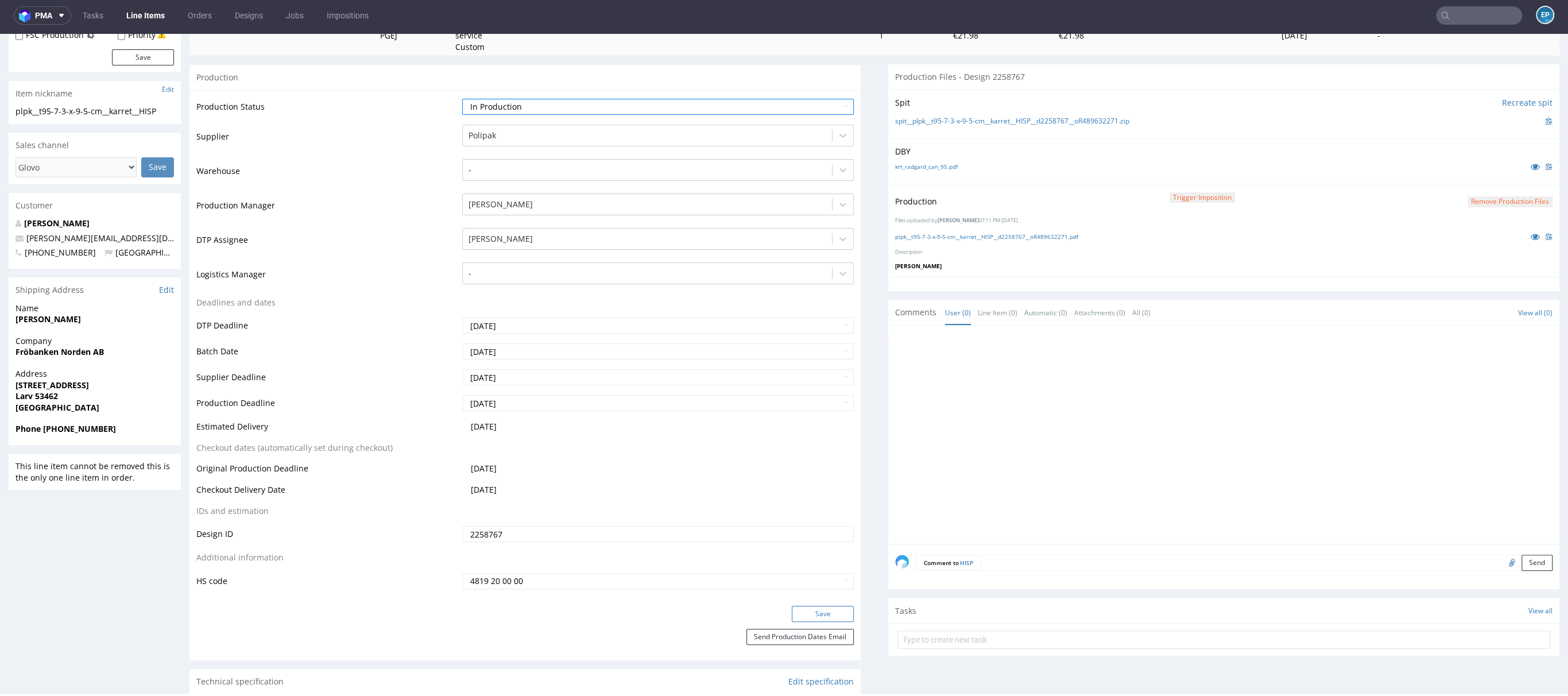
click at [805, 615] on button "Save" at bounding box center [823, 613] width 62 height 16
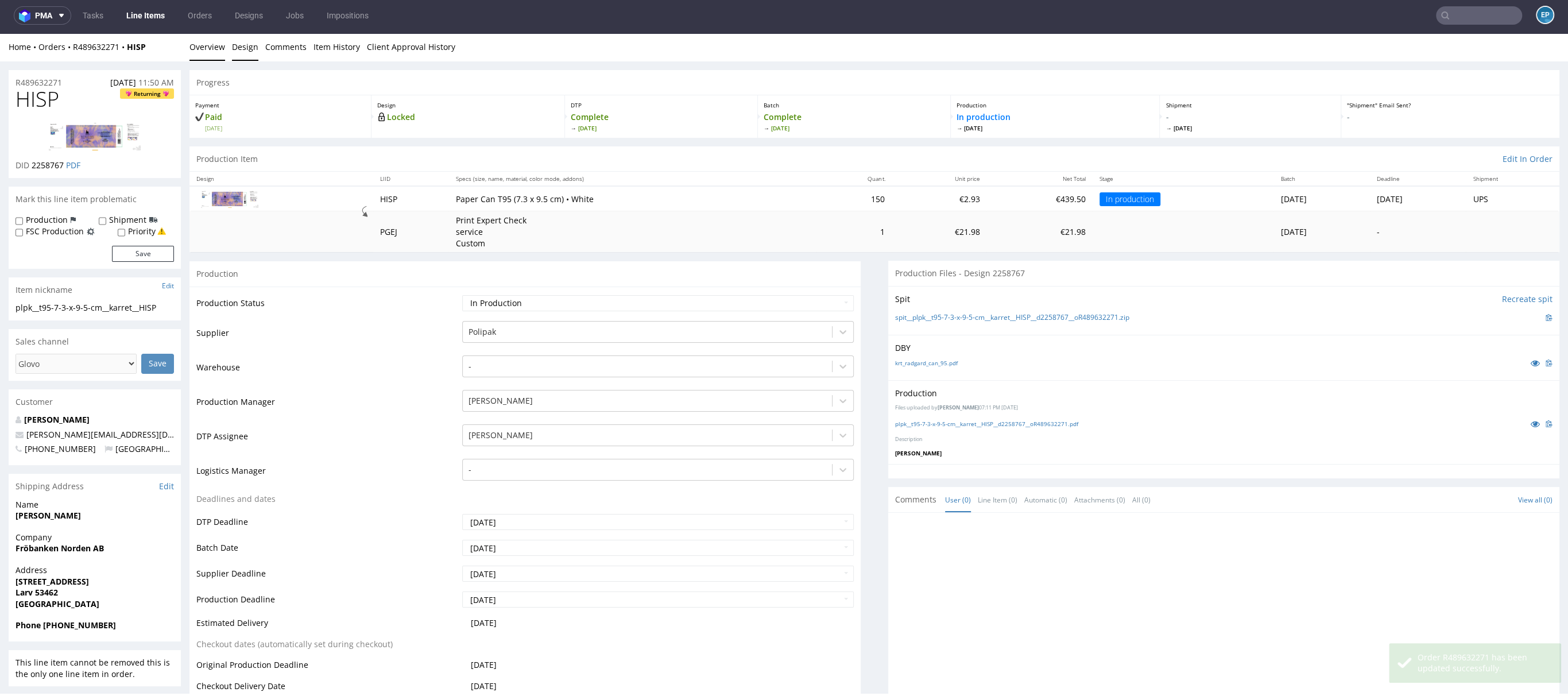
scroll to position [0, 0]
click at [146, 23] on link "Line Items" at bounding box center [145, 15] width 53 height 19
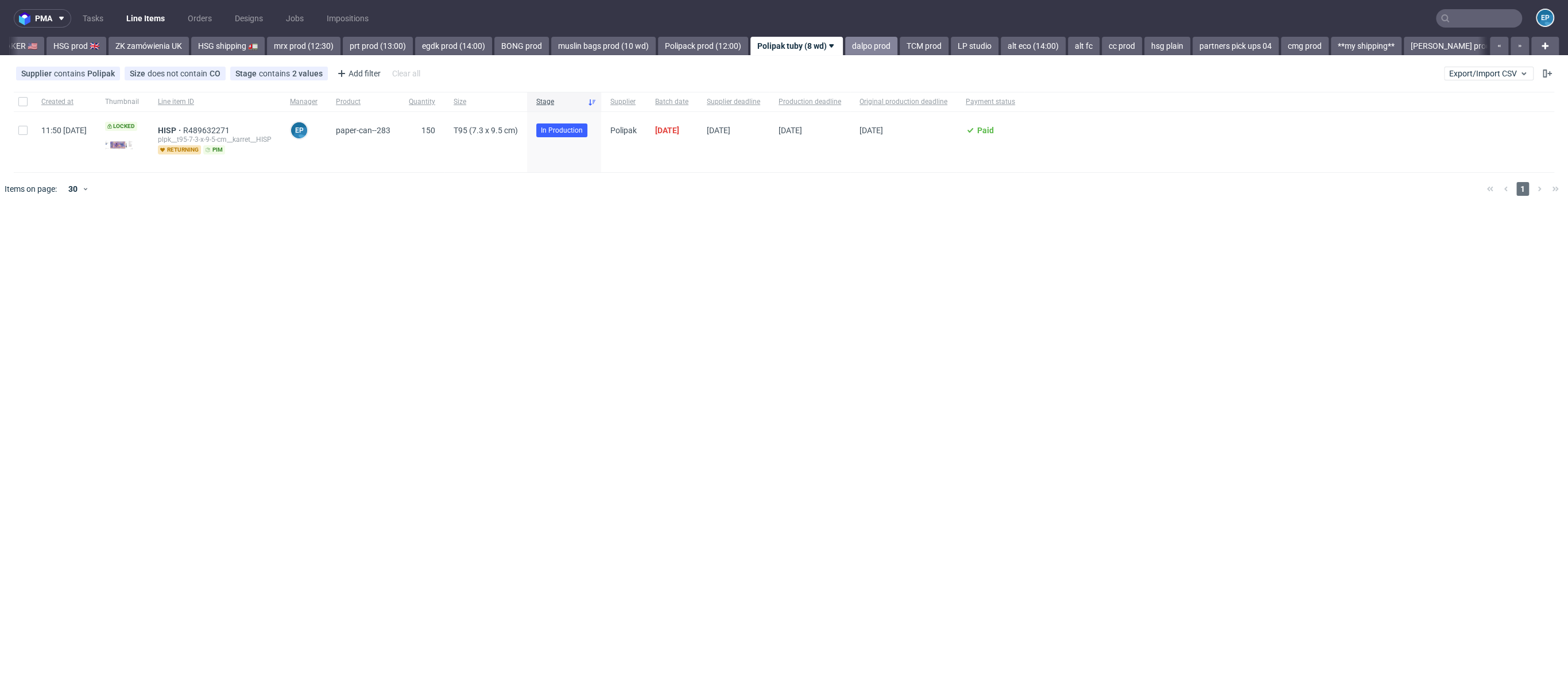
scroll to position [0, 1233]
click at [657, 54] on link "Polipack prod (12:00)" at bounding box center [701, 46] width 90 height 19
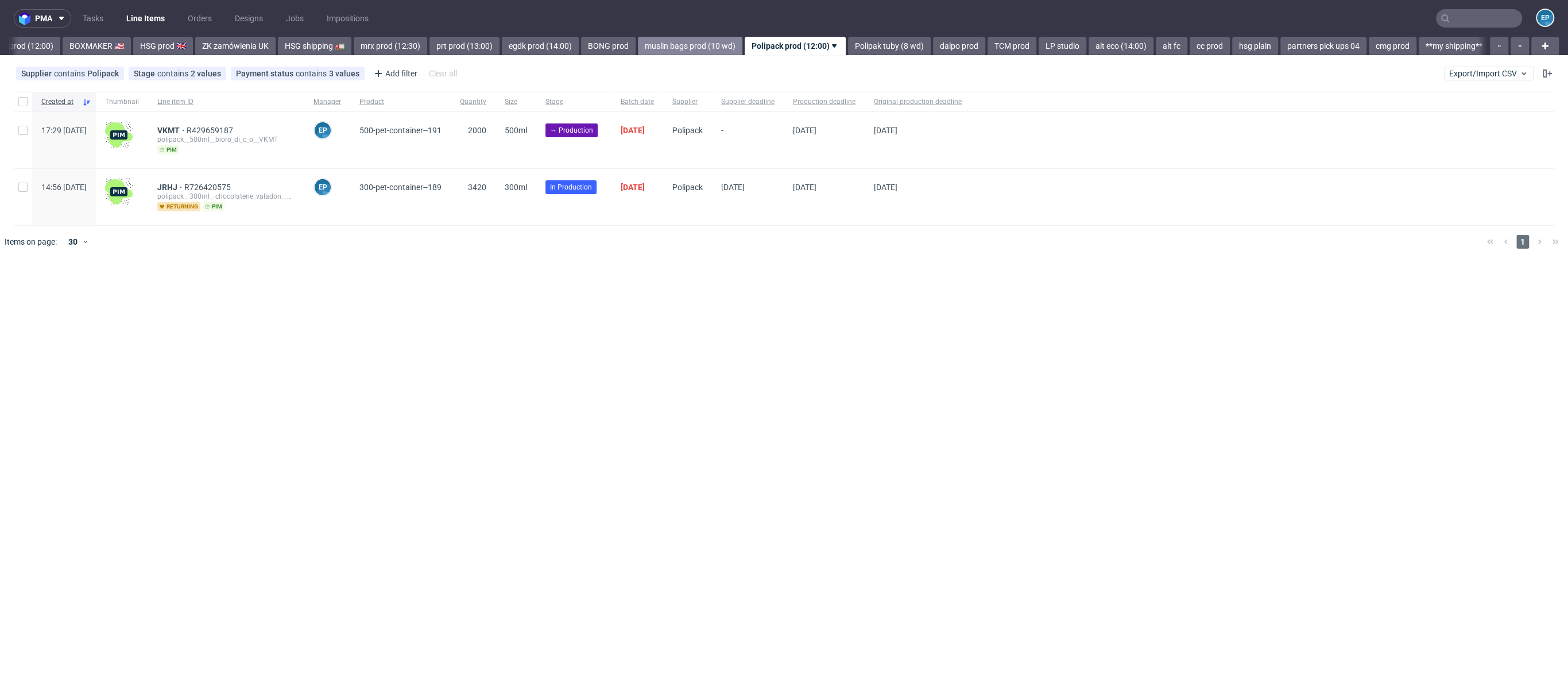
scroll to position [0, 1144]
click at [29, 128] on div at bounding box center [23, 140] width 19 height 57
checkbox input "true"
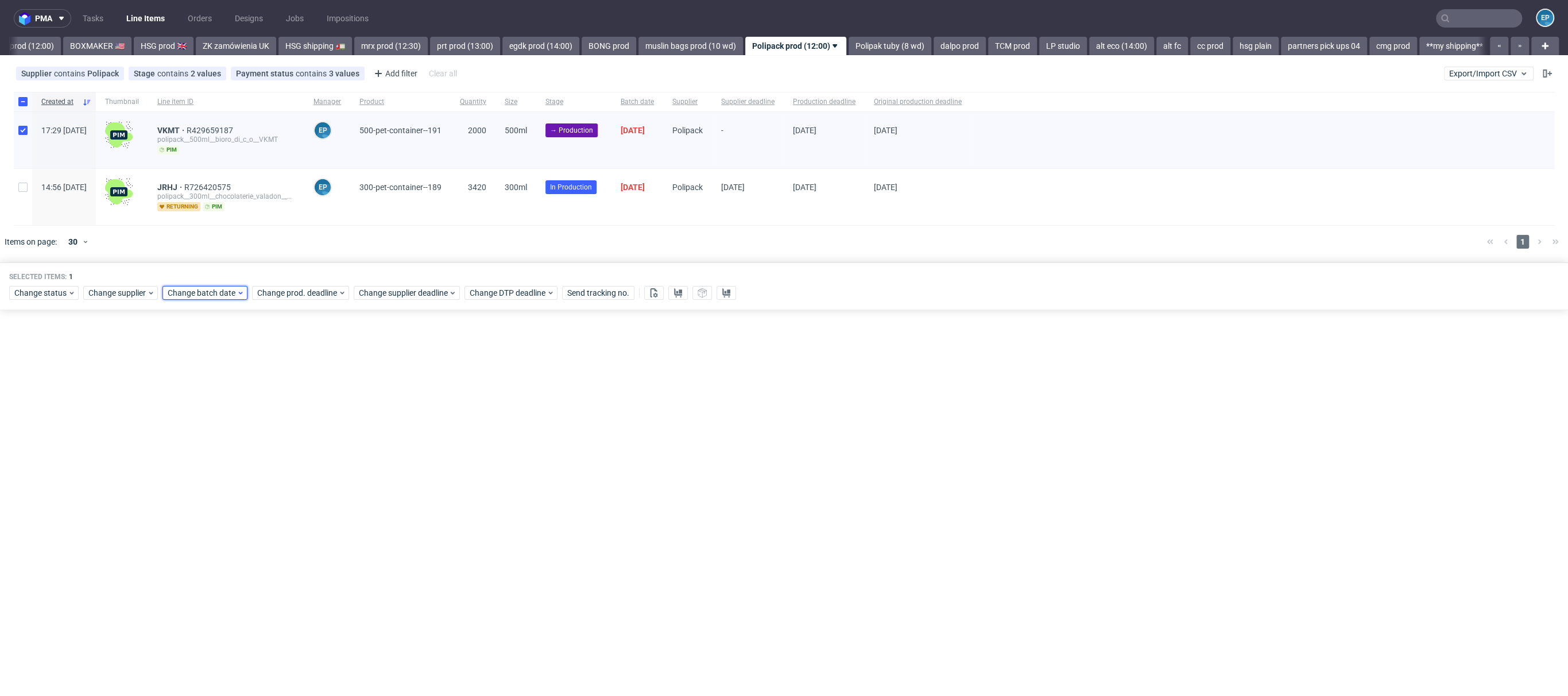
click at [215, 294] on span "Change batch date" at bounding box center [202, 292] width 69 height 11
click at [231, 409] on button "17" at bounding box center [240, 406] width 18 height 19
click at [228, 409] on button "16" at bounding box center [221, 406] width 18 height 19
click at [307, 488] on span "Save" at bounding box center [299, 486] width 18 height 8
click at [429, 290] on span "Change supplier deadline" at bounding box center [403, 292] width 90 height 11
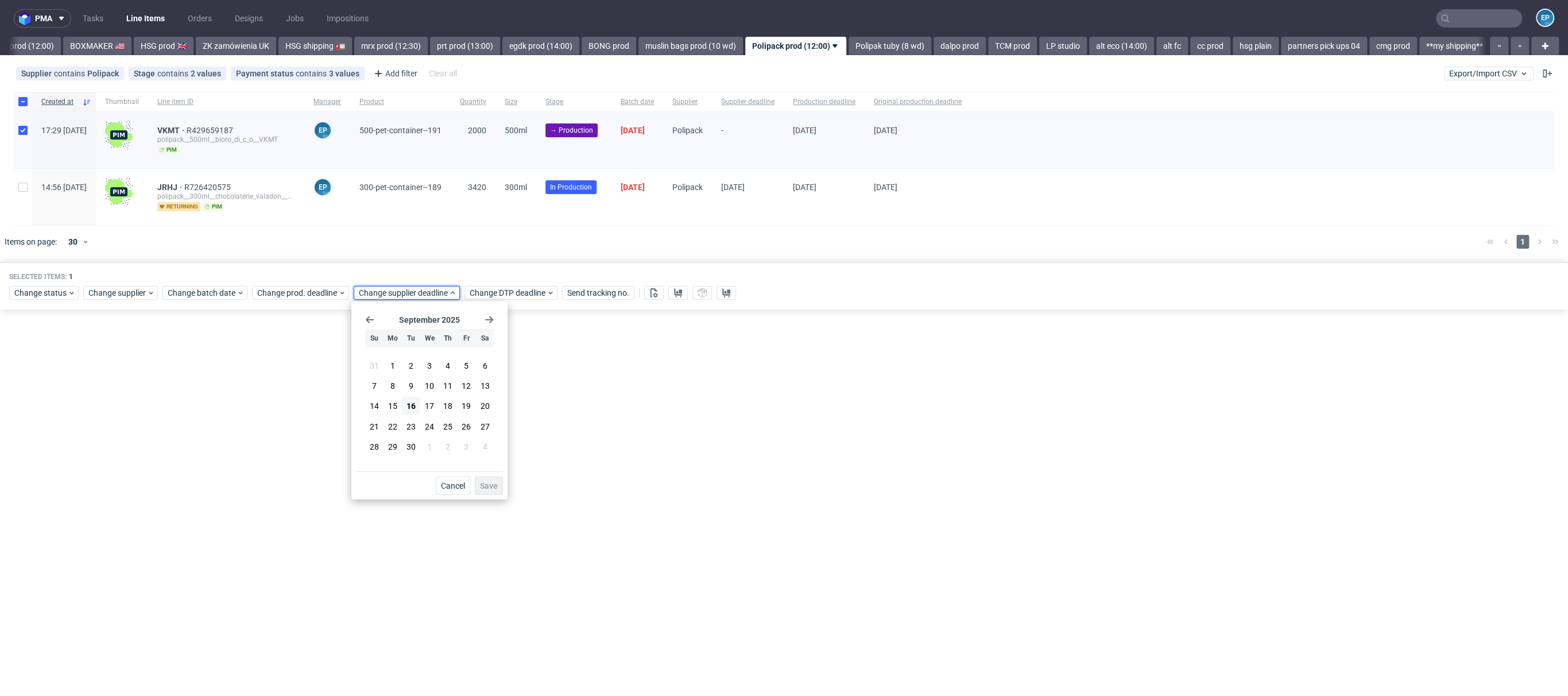
click at [489, 320] on icon "Go forward 1 month" at bounding box center [489, 320] width 9 height 9
click at [413, 442] on button "28" at bounding box center [411, 446] width 18 height 19
click at [475, 488] on button "Save" at bounding box center [489, 486] width 28 height 19
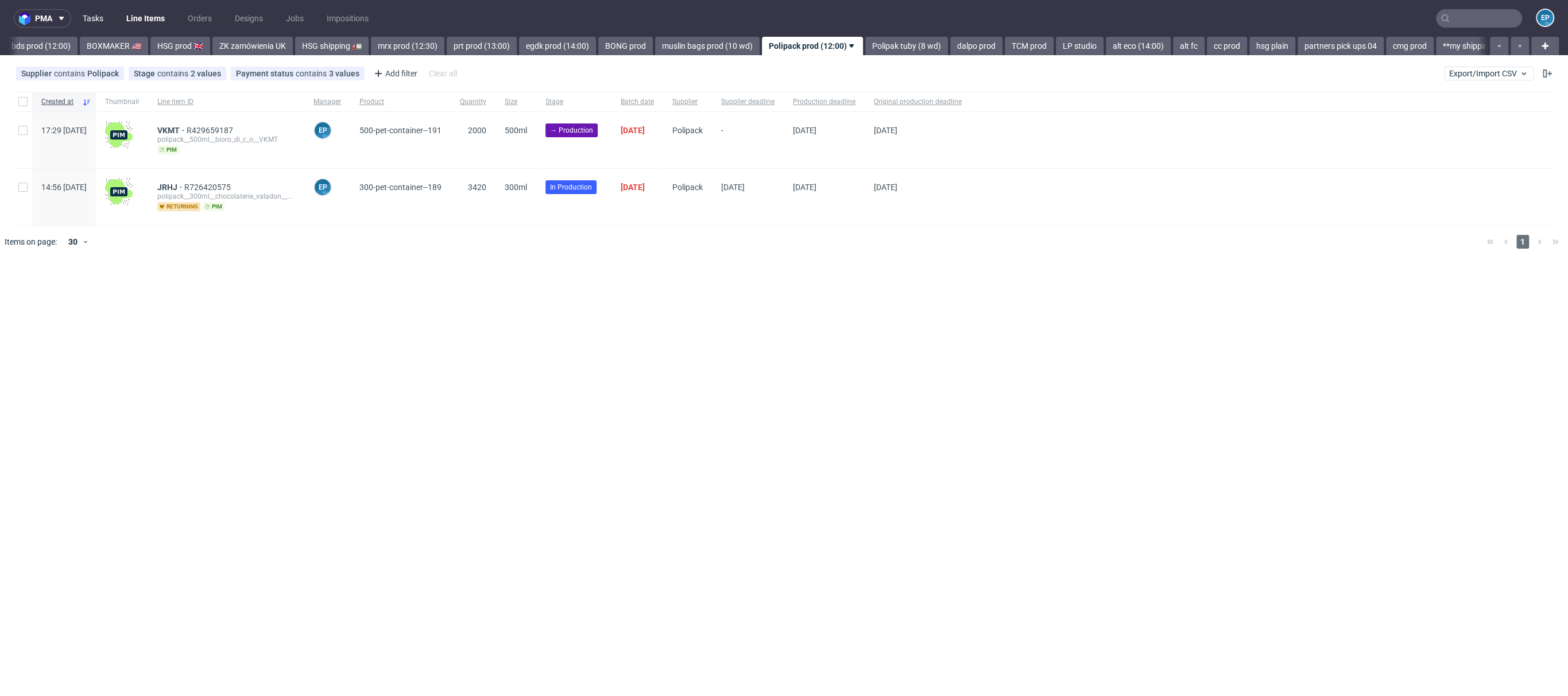
scroll to position [0, 1144]
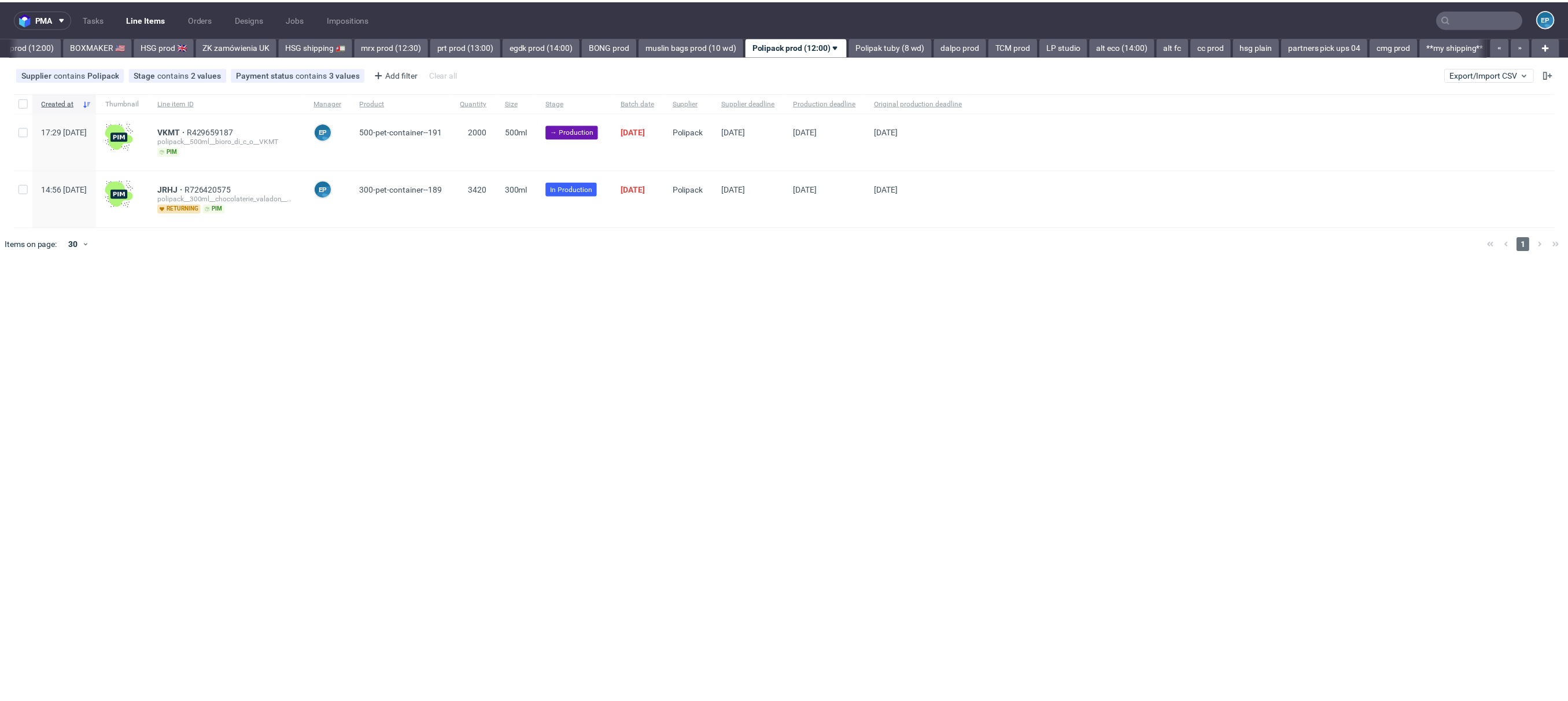
scroll to position [0, 1152]
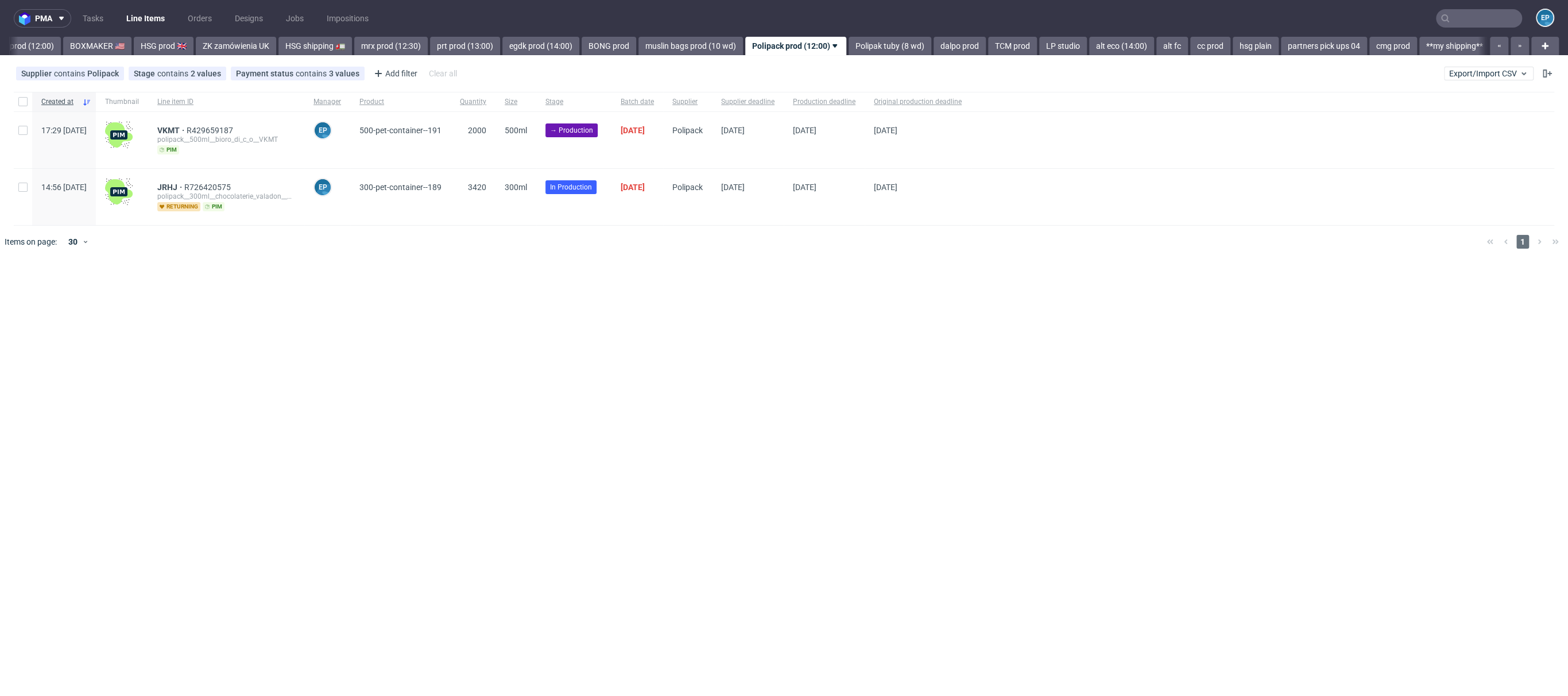
click at [33, 132] on div "17:29 [DATE]" at bounding box center [64, 140] width 64 height 57
click at [28, 134] on div at bounding box center [23, 140] width 19 height 57
checkbox input "true"
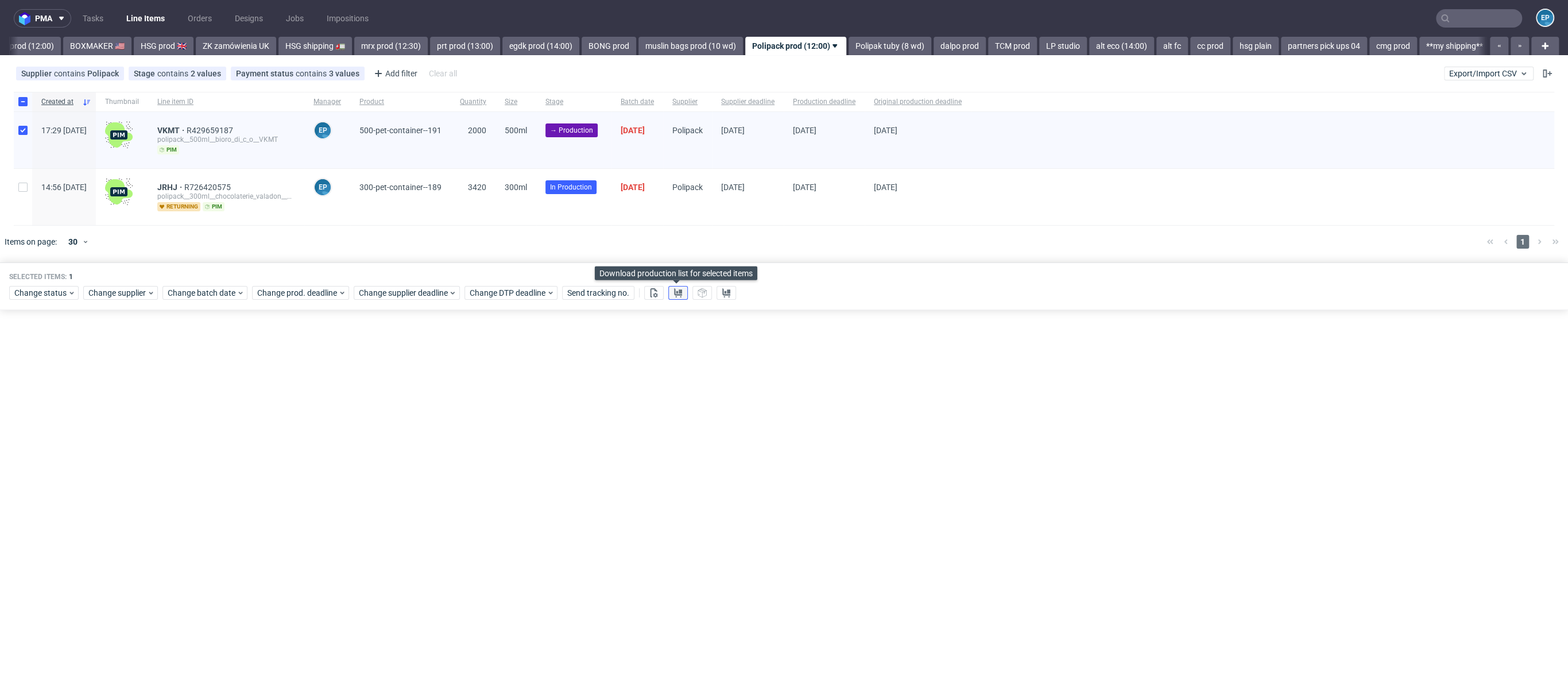
click at [677, 290] on use at bounding box center [678, 293] width 8 height 9
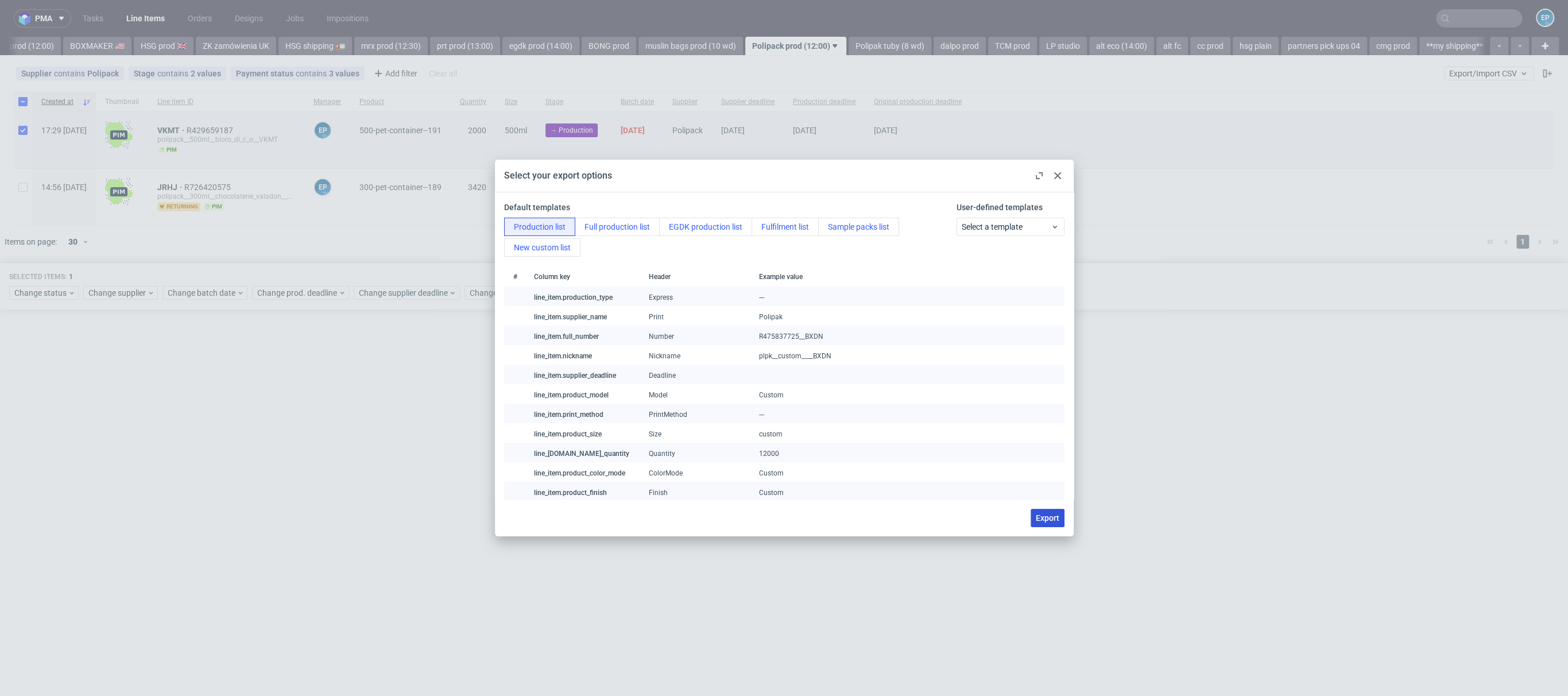
click at [1052, 514] on span "Export" at bounding box center [1047, 518] width 23 height 8
checkbox input "false"
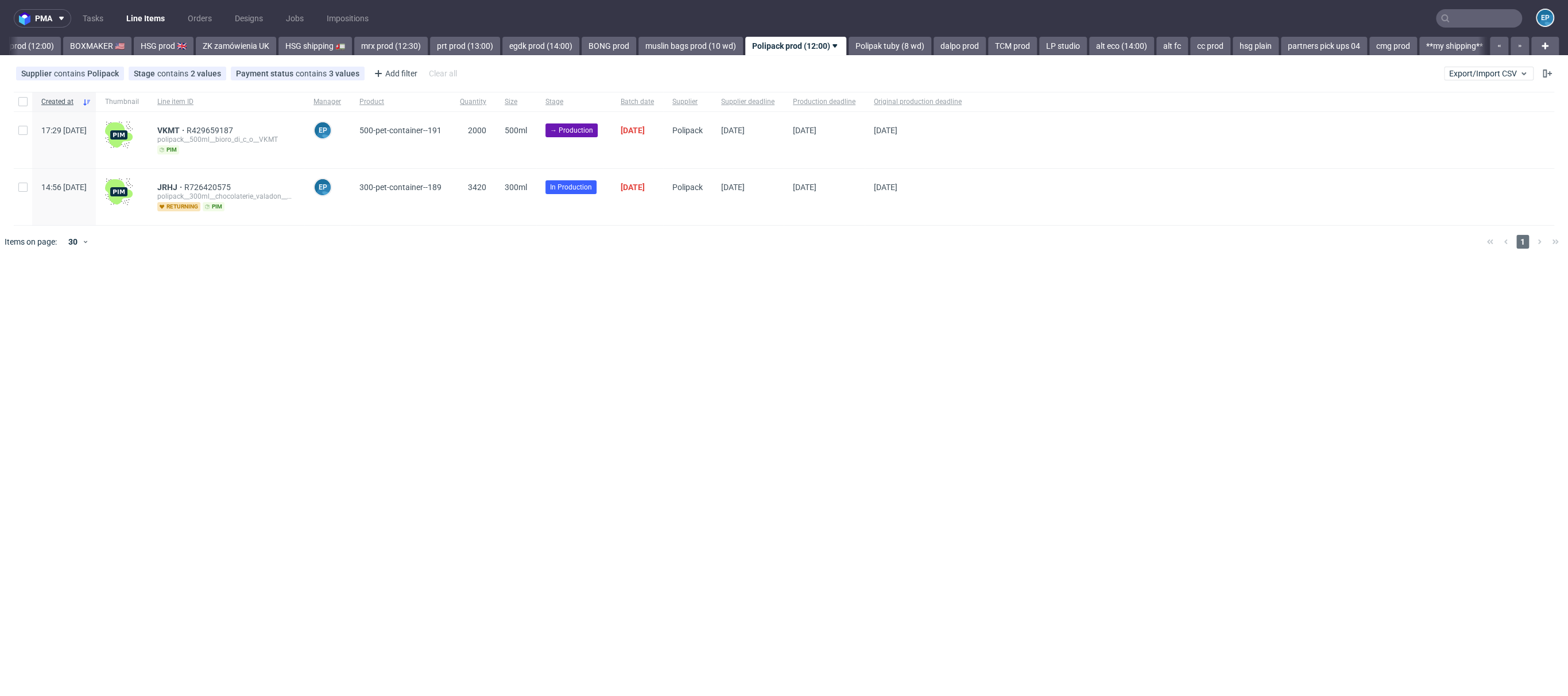
click at [27, 136] on div at bounding box center [23, 140] width 19 height 57
checkbox input "true"
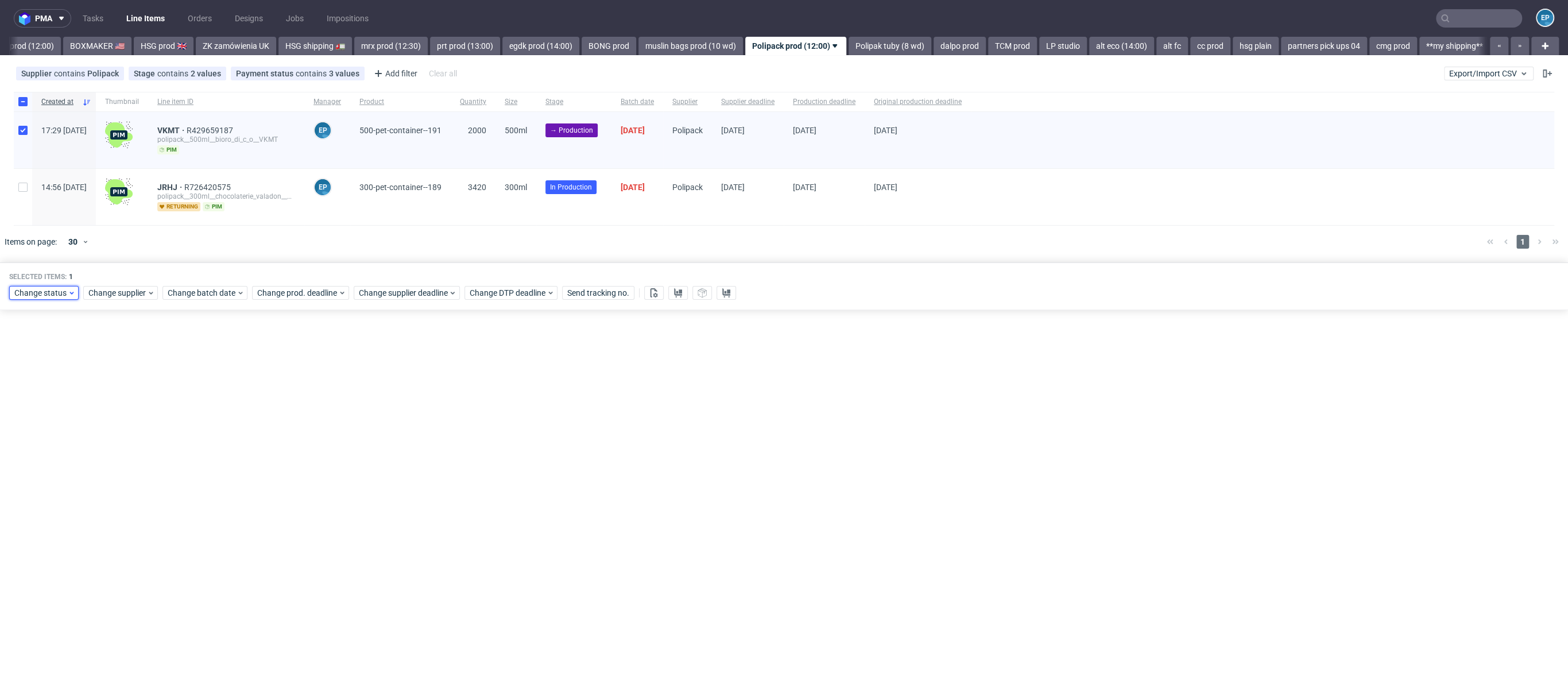
click at [45, 297] on span "Change status" at bounding box center [41, 292] width 53 height 11
click at [56, 385] on span "In Production" at bounding box center [43, 389] width 58 height 16
click at [124, 462] on span "Save" at bounding box center [131, 462] width 18 height 8
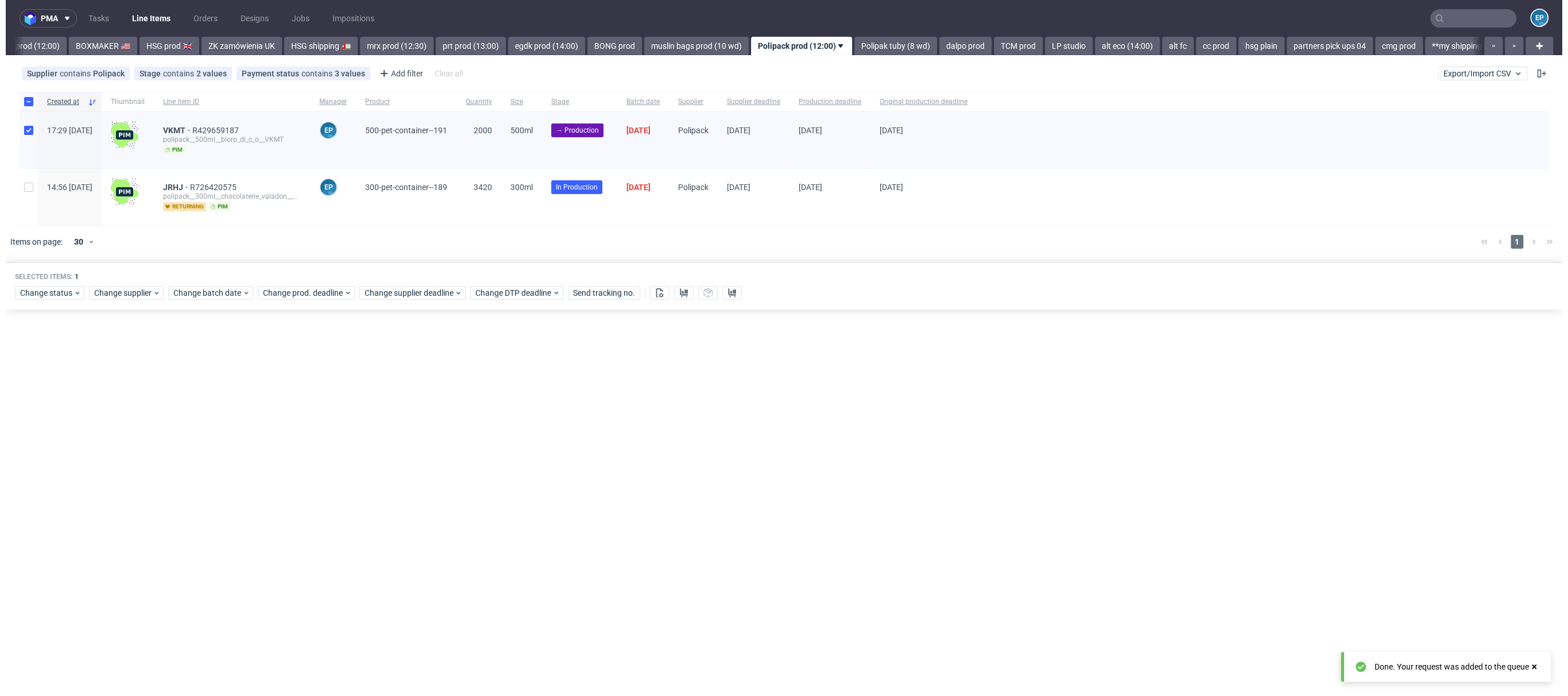
scroll to position [0, 1144]
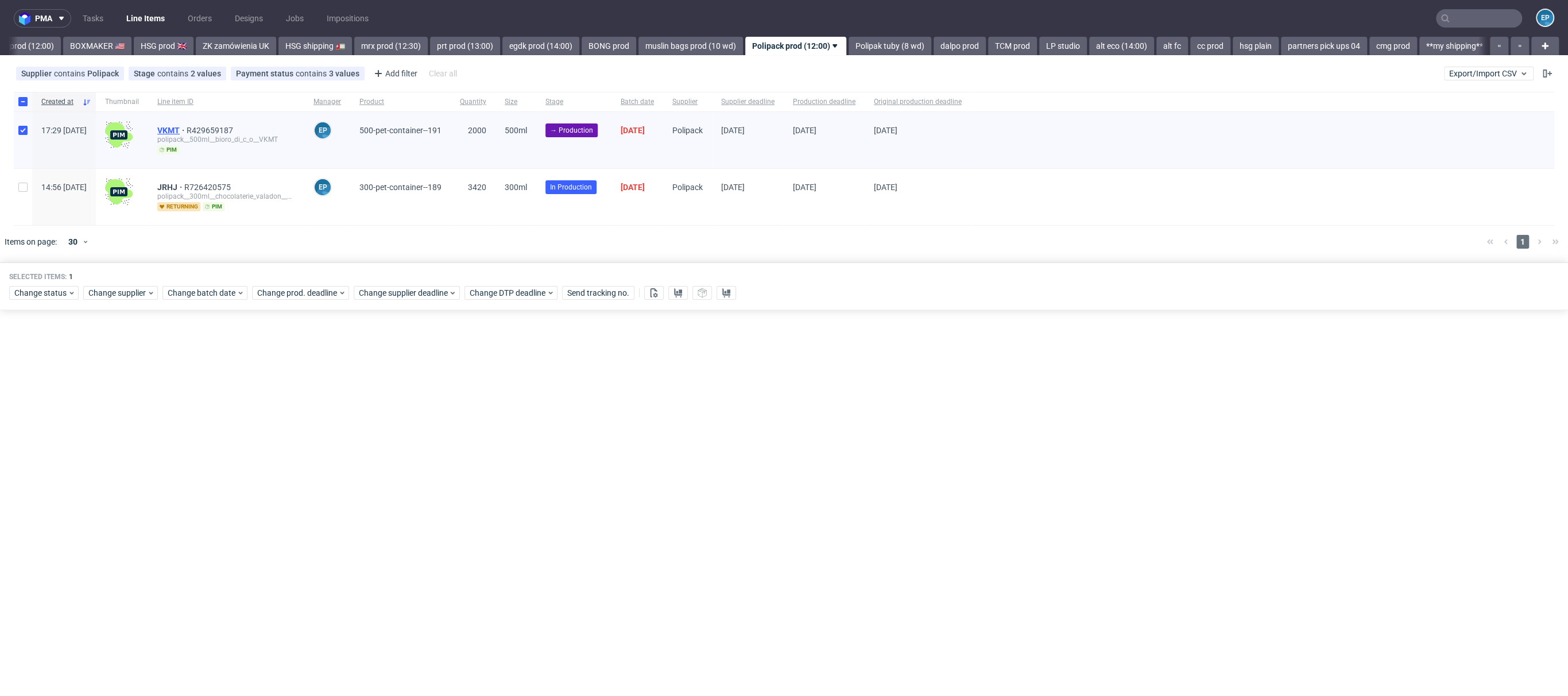
click at [186, 130] on span "VKMT" at bounding box center [172, 130] width 29 height 9
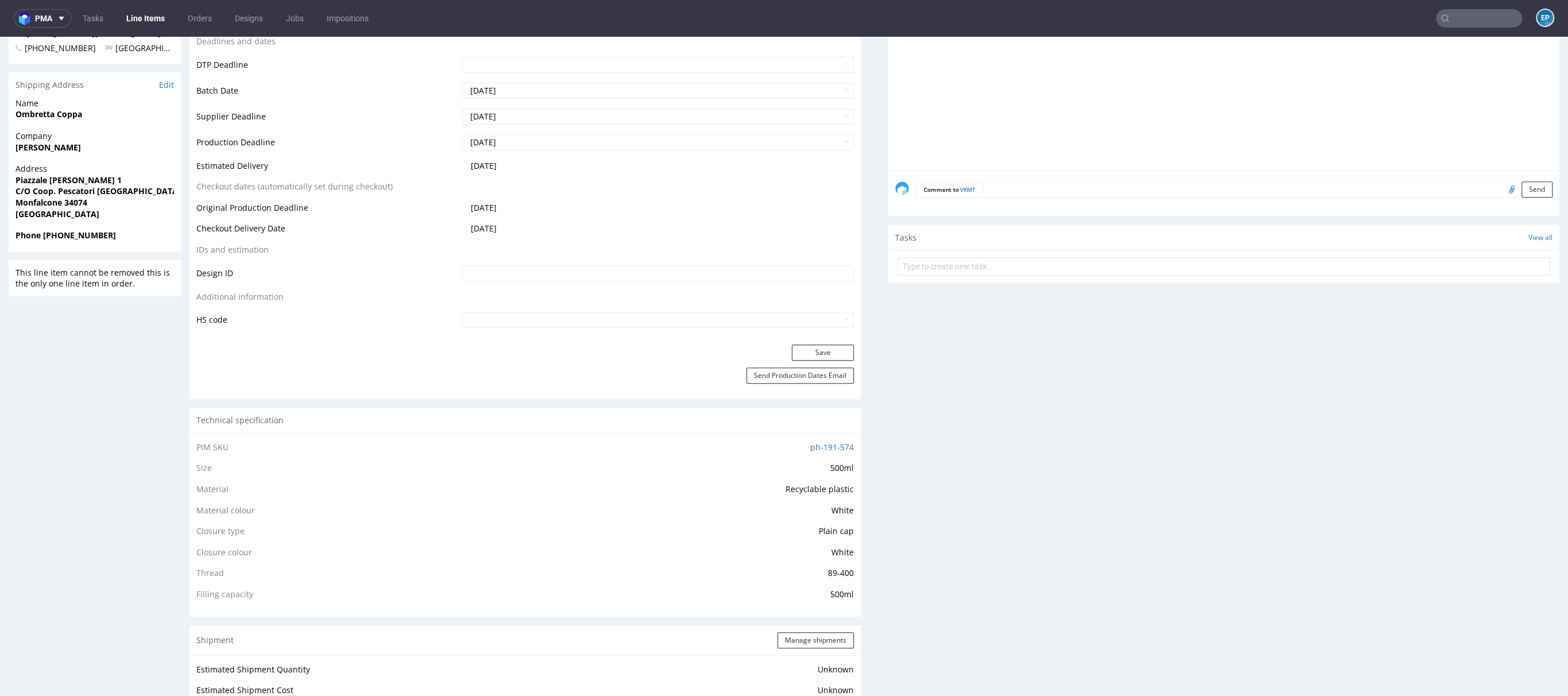
scroll to position [530, 0]
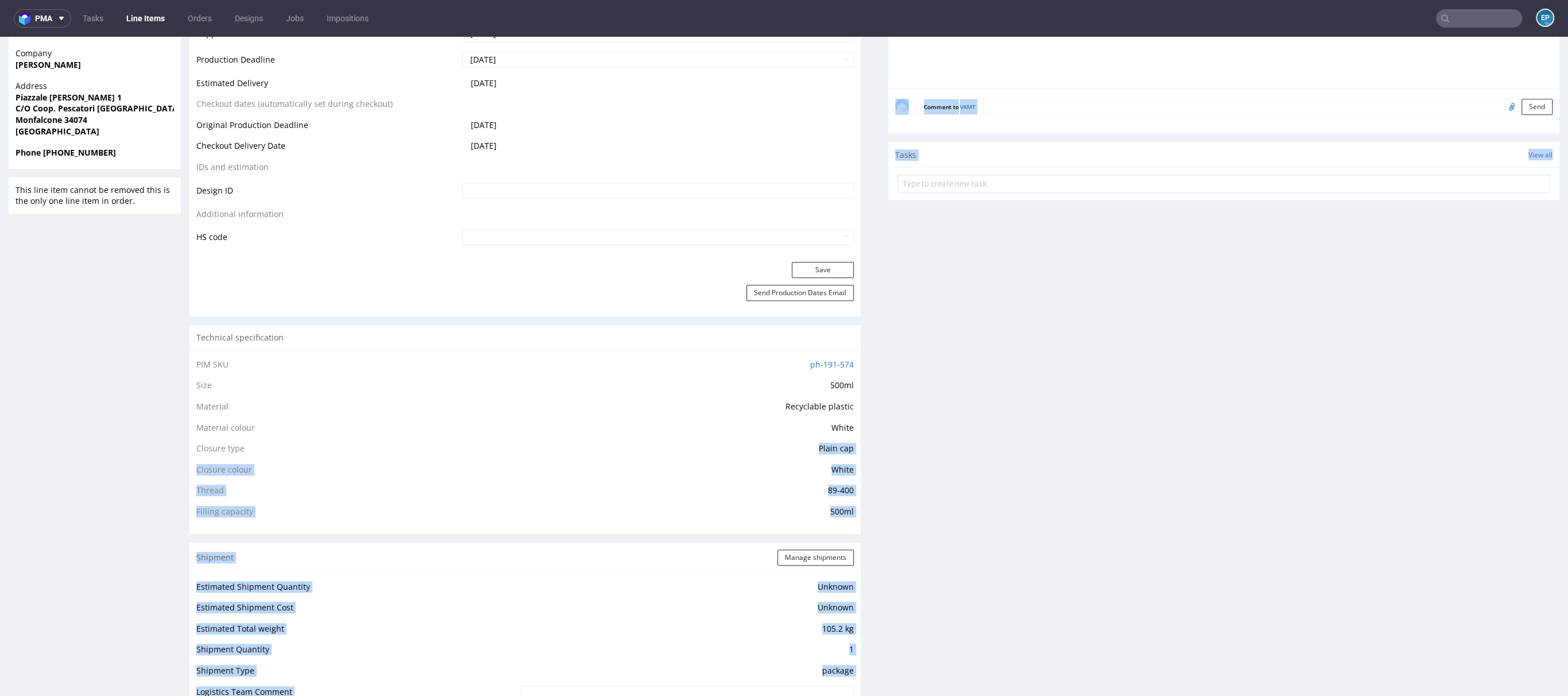
drag, startPoint x: 802, startPoint y: 446, endPoint x: 891, endPoint y: 475, distance: 93.6
click at [891, 475] on div "Progress Payment Paid Sun 14 Sep Design N/A DTP Complete Batch Complete Tue 16 …" at bounding box center [875, 498] width 1370 height 1906
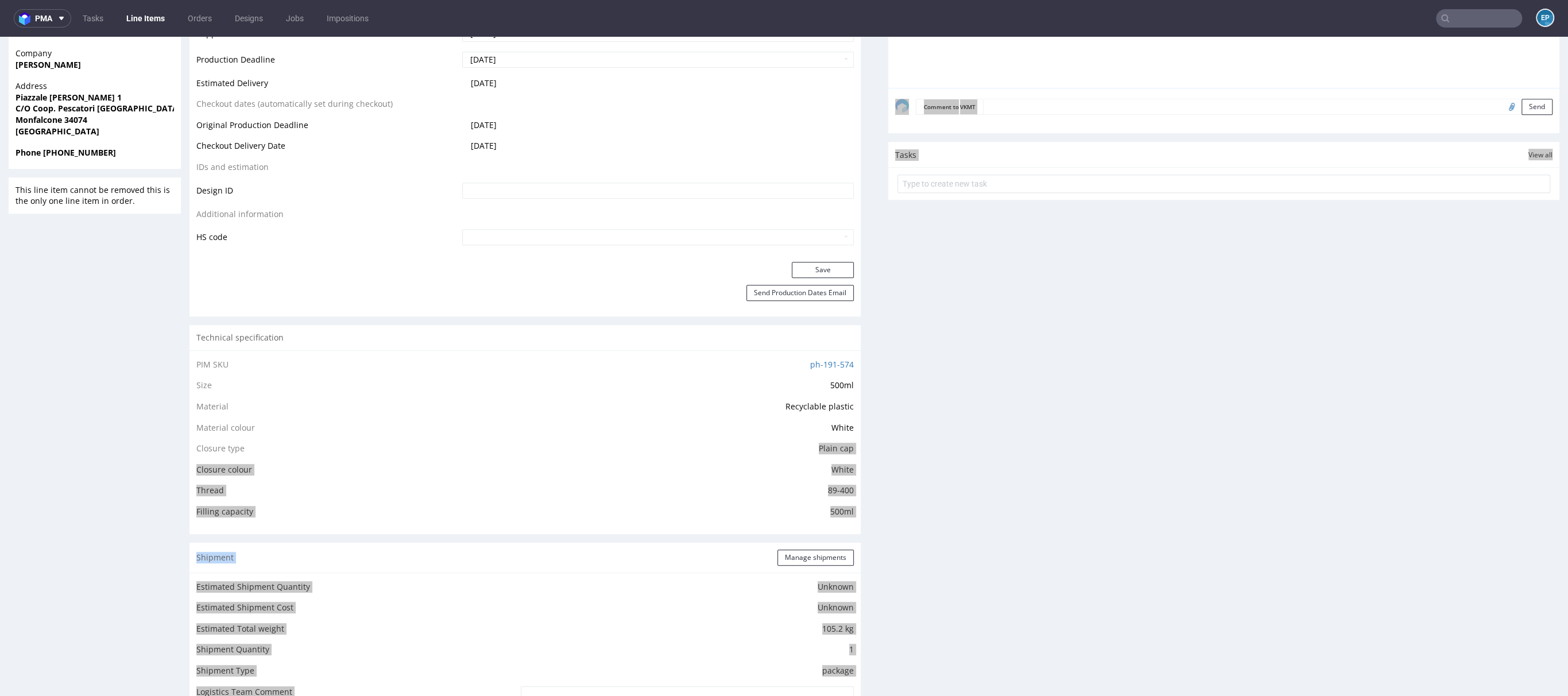
click at [1522, 26] on div "EP" at bounding box center [1538, 19] width 32 height 20
click at [1491, 18] on input "text" at bounding box center [1479, 19] width 86 height 19
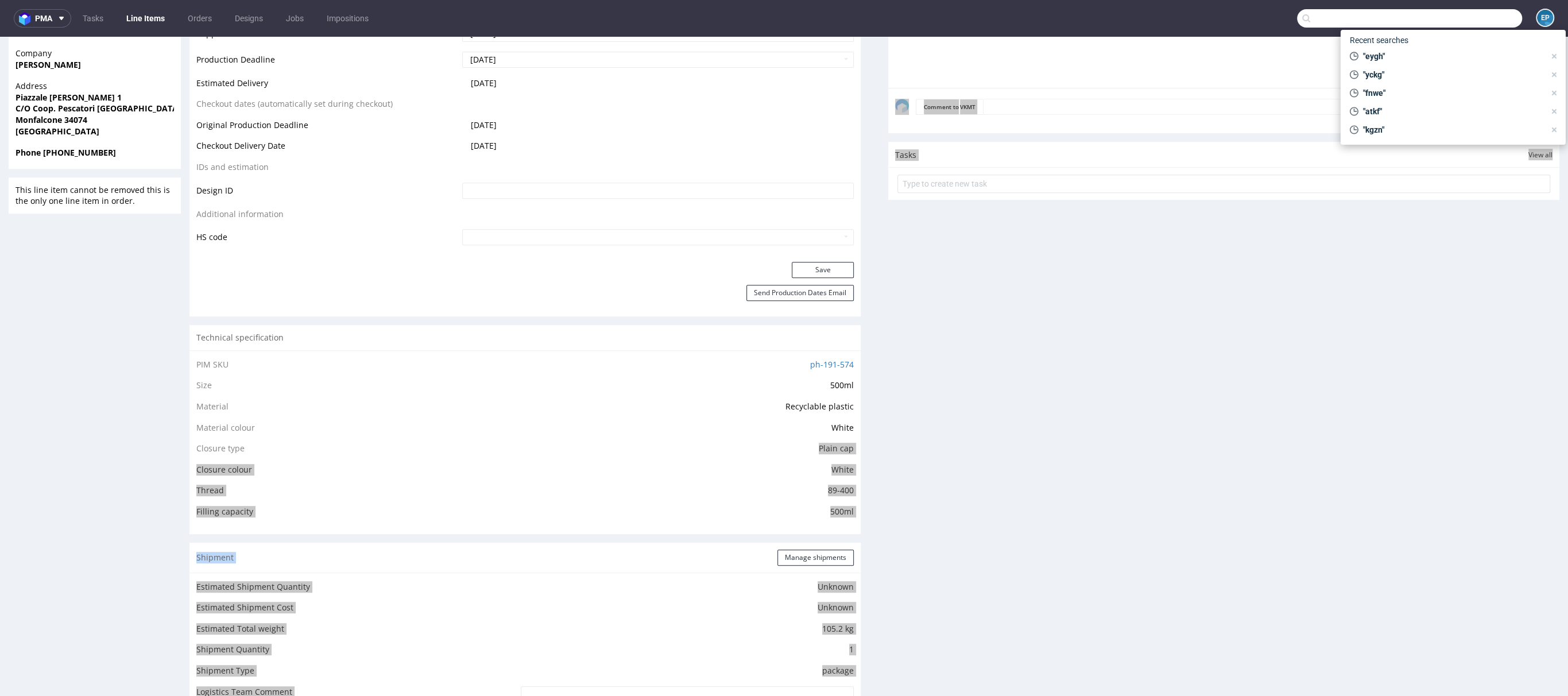
paste input "WYJN"
type input "WYJN"
click at [1418, 53] on div "WYJN ph-zapier__f71__unlimited_group__ WYJN" at bounding box center [1453, 47] width 207 height 21
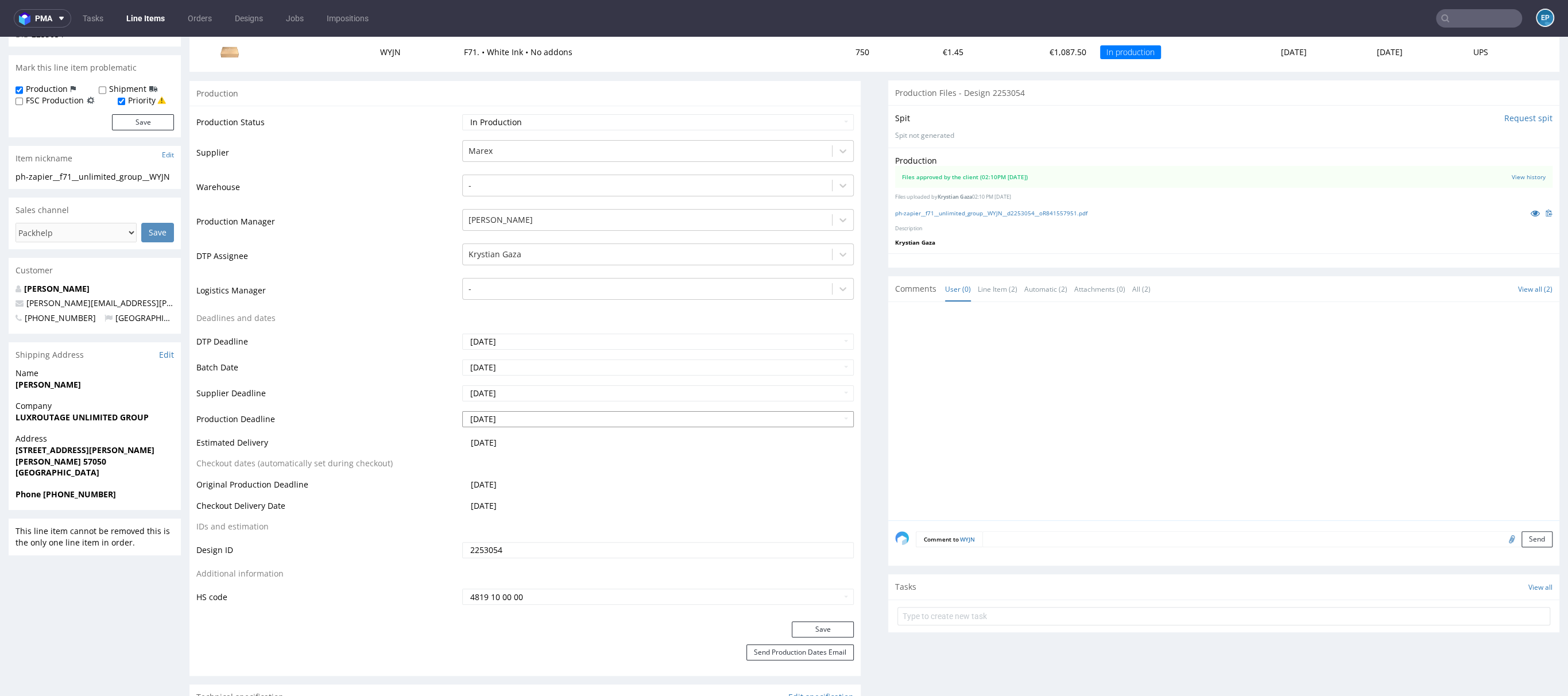
scroll to position [158, 0]
click at [507, 422] on input "[DATE]" at bounding box center [658, 419] width 391 height 16
click at [359, 422] on td "Production Deadline" at bounding box center [327, 423] width 263 height 26
click at [555, 418] on input "[DATE]" at bounding box center [658, 419] width 391 height 16
click at [493, 369] on td "22" at bounding box center [487, 367] width 18 height 17
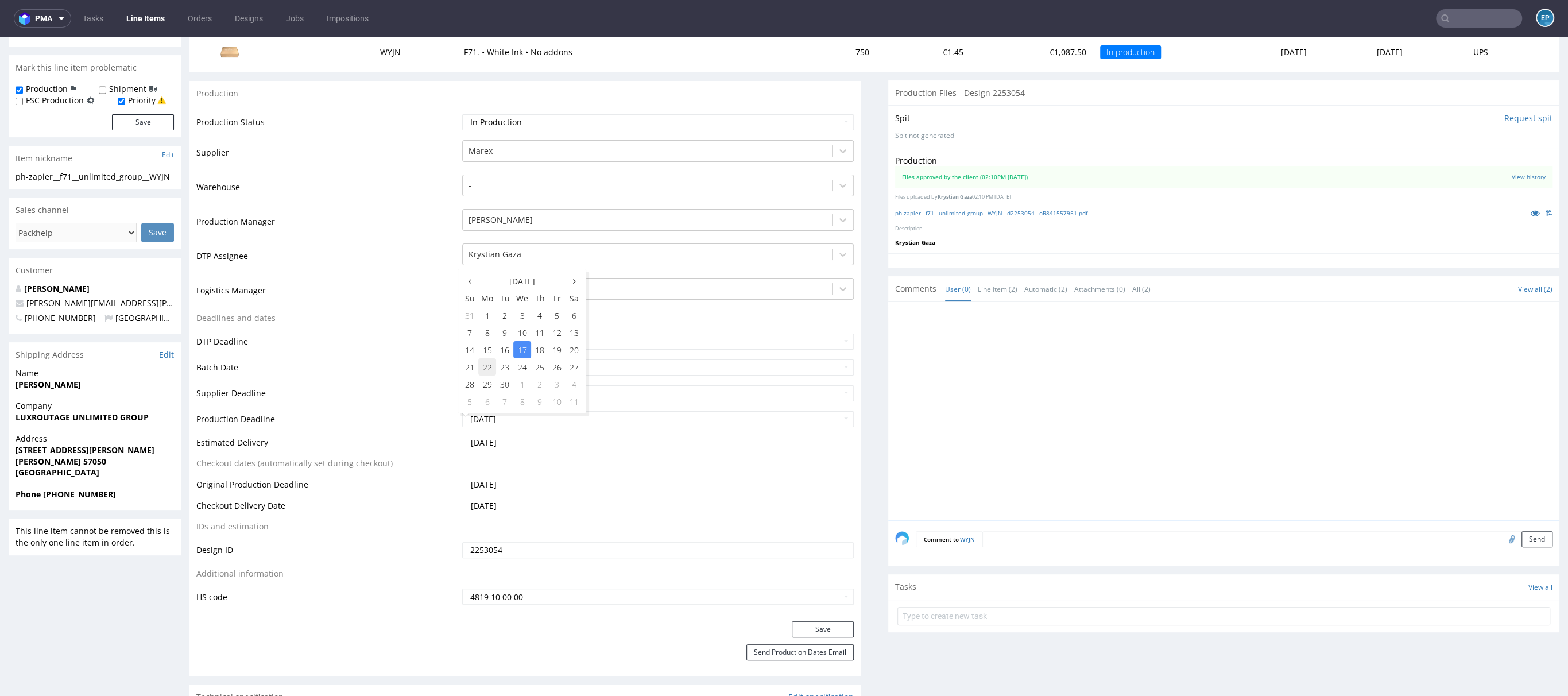
type input "2025-09-22"
click at [799, 624] on button "Save" at bounding box center [823, 629] width 62 height 16
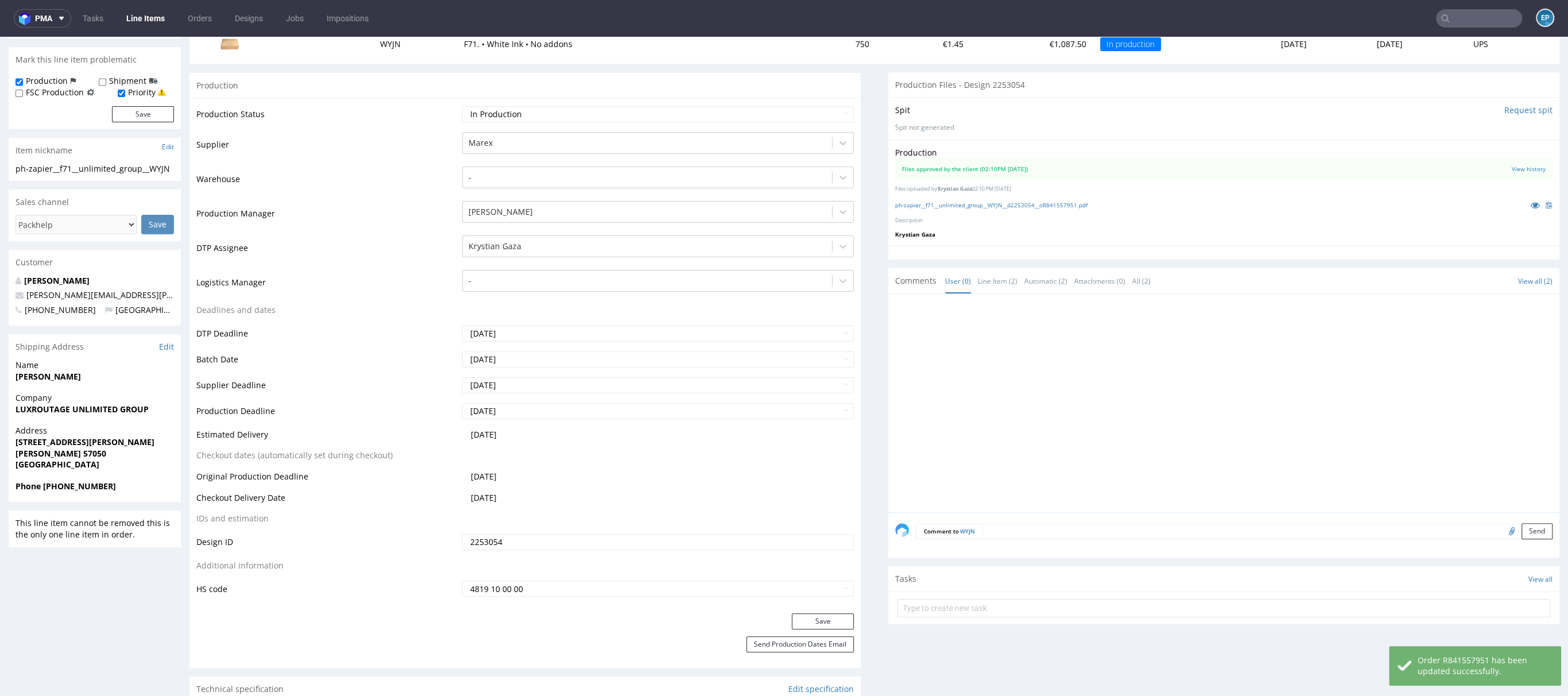
scroll to position [168, 0]
click at [797, 647] on button "Send Production Dates Email" at bounding box center [800, 643] width 107 height 16
click at [150, 25] on link "Line Items" at bounding box center [145, 19] width 53 height 19
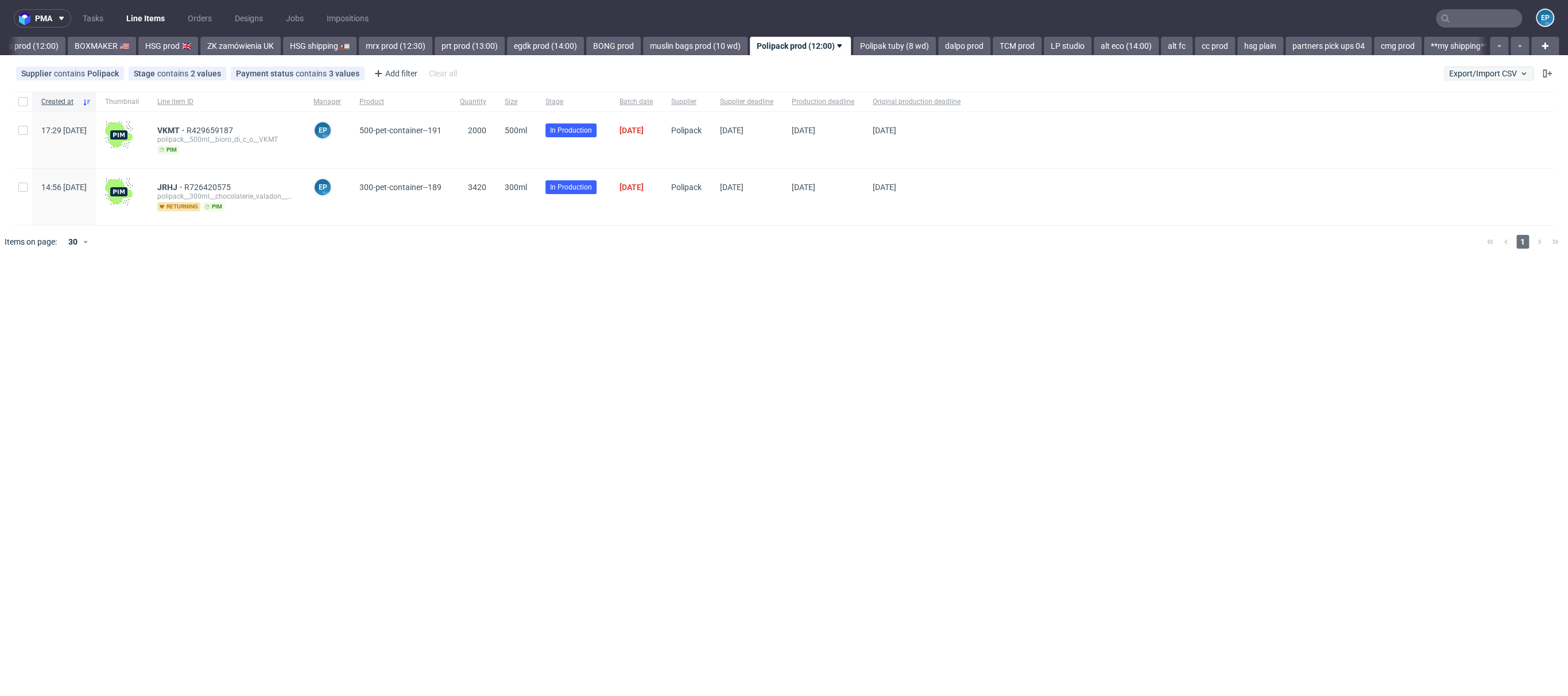
scroll to position [0, 1144]
click at [1452, 71] on span "Export/Import CSV" at bounding box center [1489, 74] width 79 height 9
click at [1434, 126] on link "Import shipments CSV" at bounding box center [1462, 120] width 134 height 19
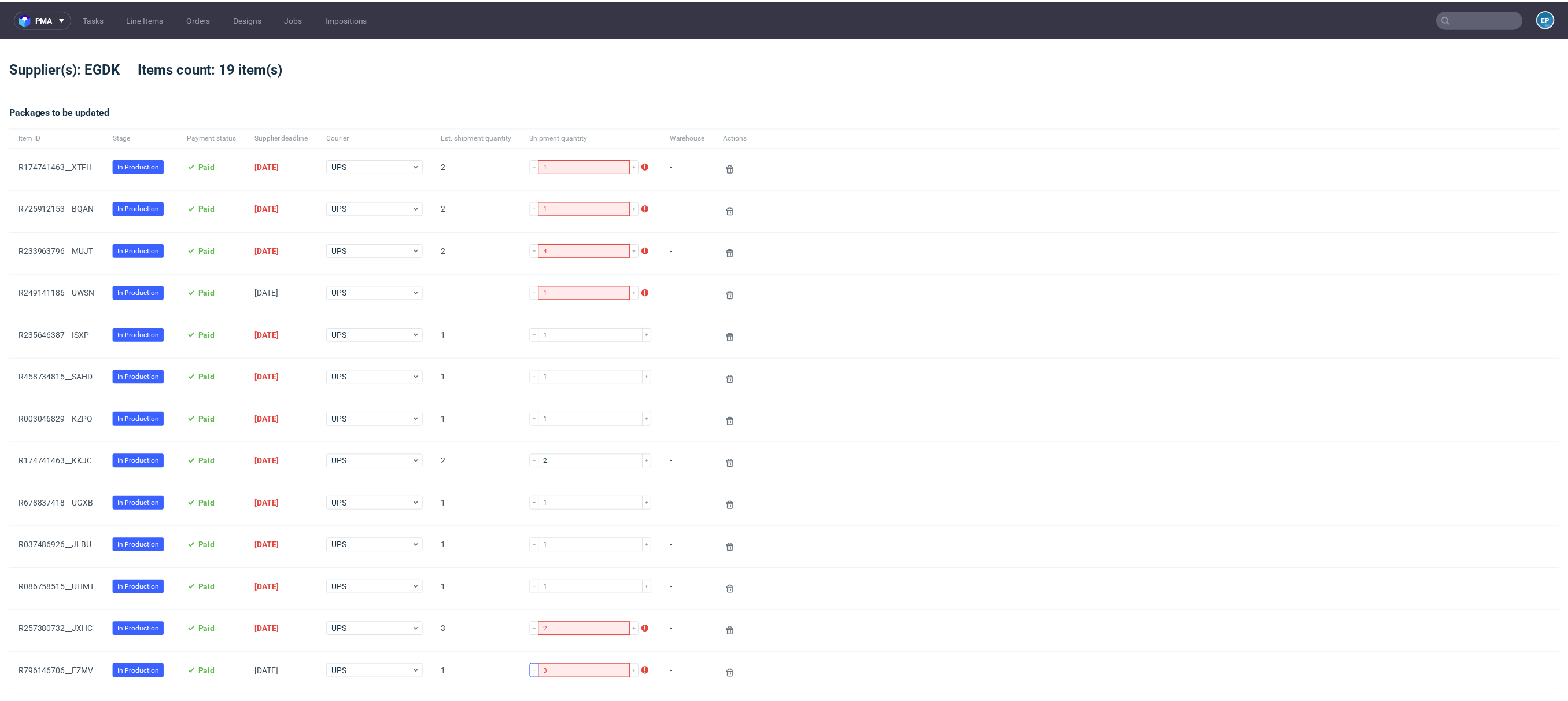
scroll to position [499, 0]
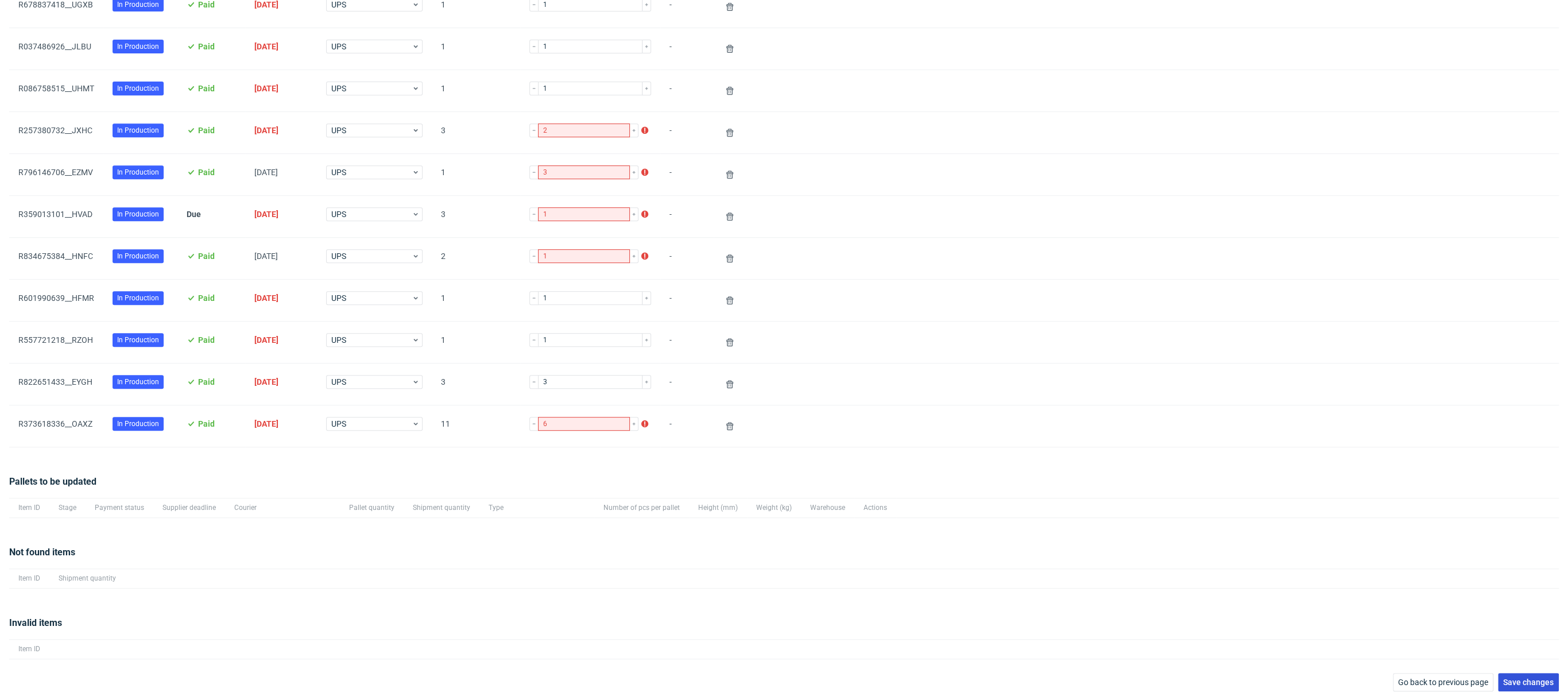
click at [1522, 678] on span "Save changes" at bounding box center [1529, 682] width 51 height 8
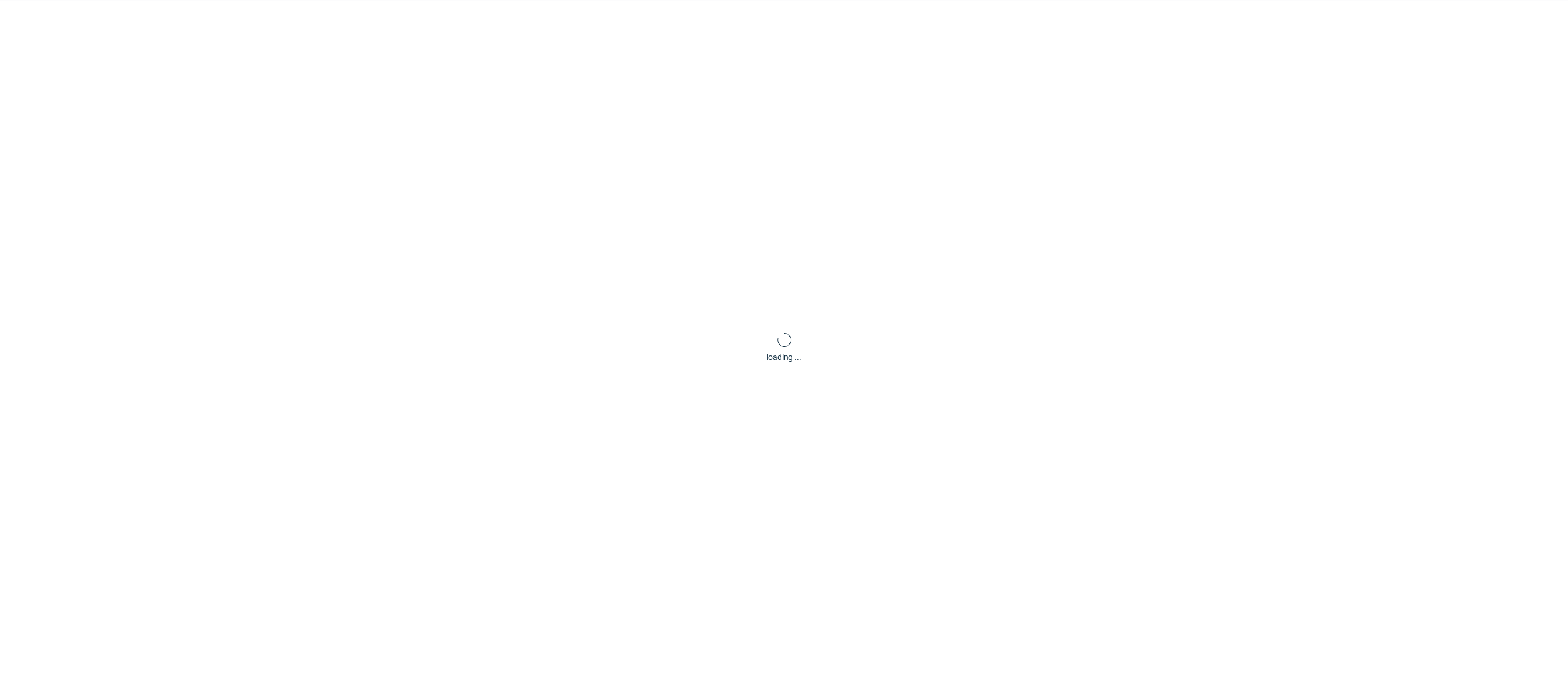
scroll to position [55, 0]
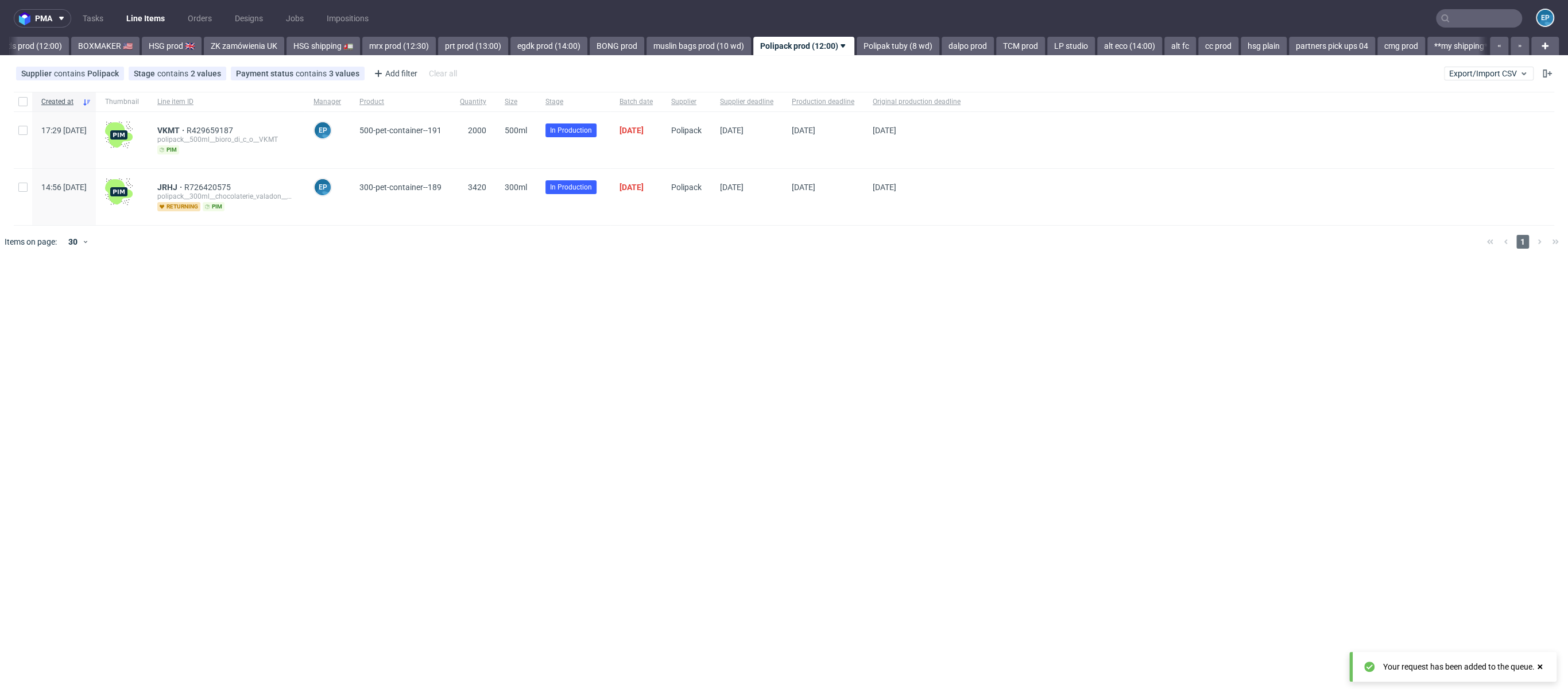
scroll to position [0, 1144]
click at [853, 51] on link "Polipak tuby (8 wd)" at bounding box center [890, 46] width 83 height 19
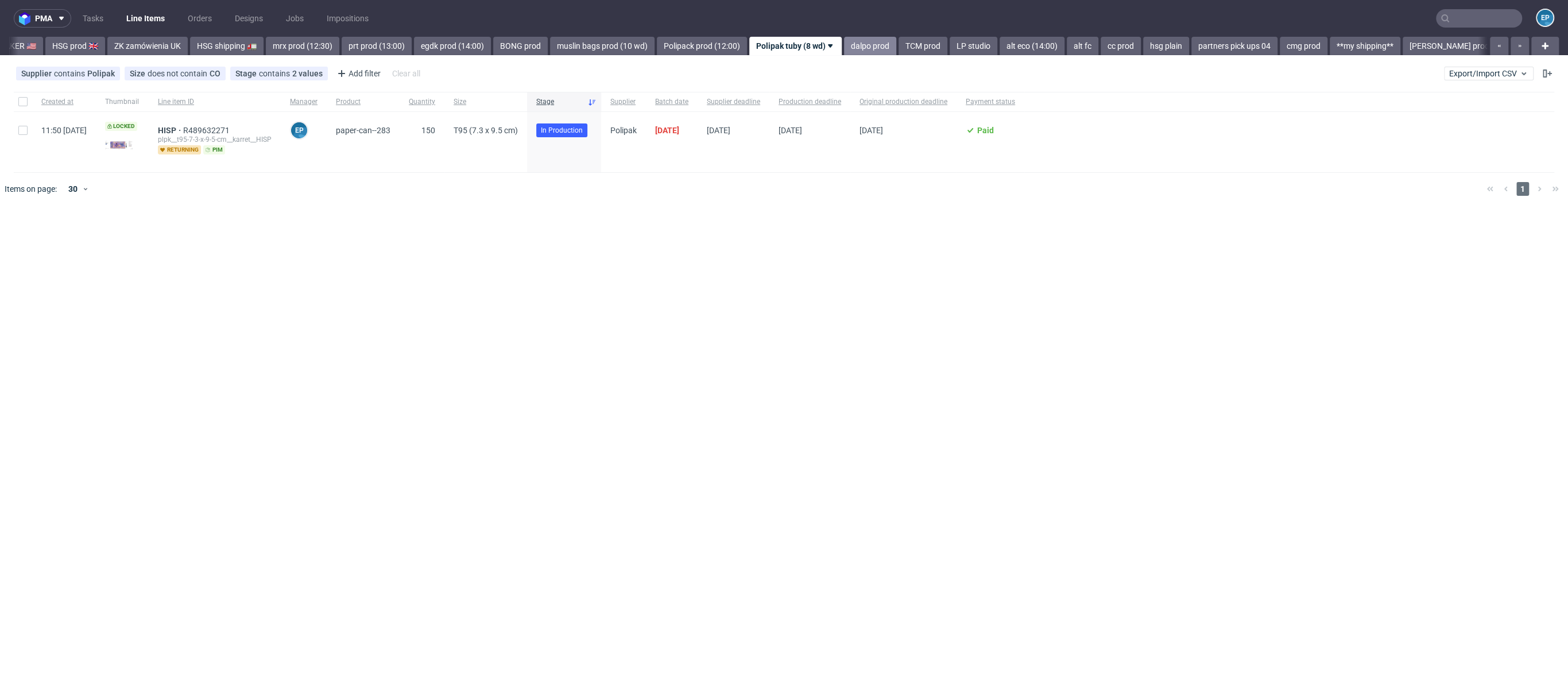
click at [844, 51] on link "dalpo prod" at bounding box center [870, 46] width 53 height 19
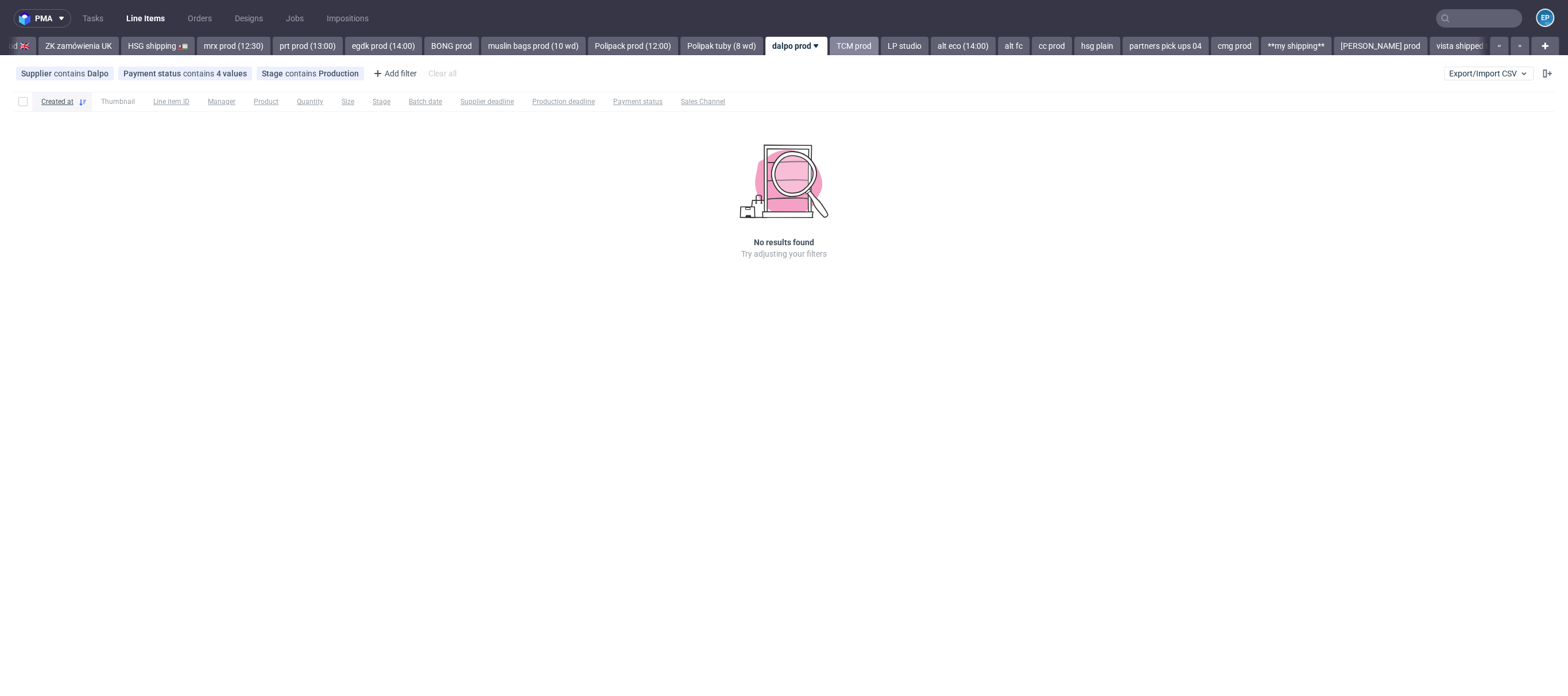
click at [830, 53] on link "TCM prod" at bounding box center [854, 46] width 49 height 19
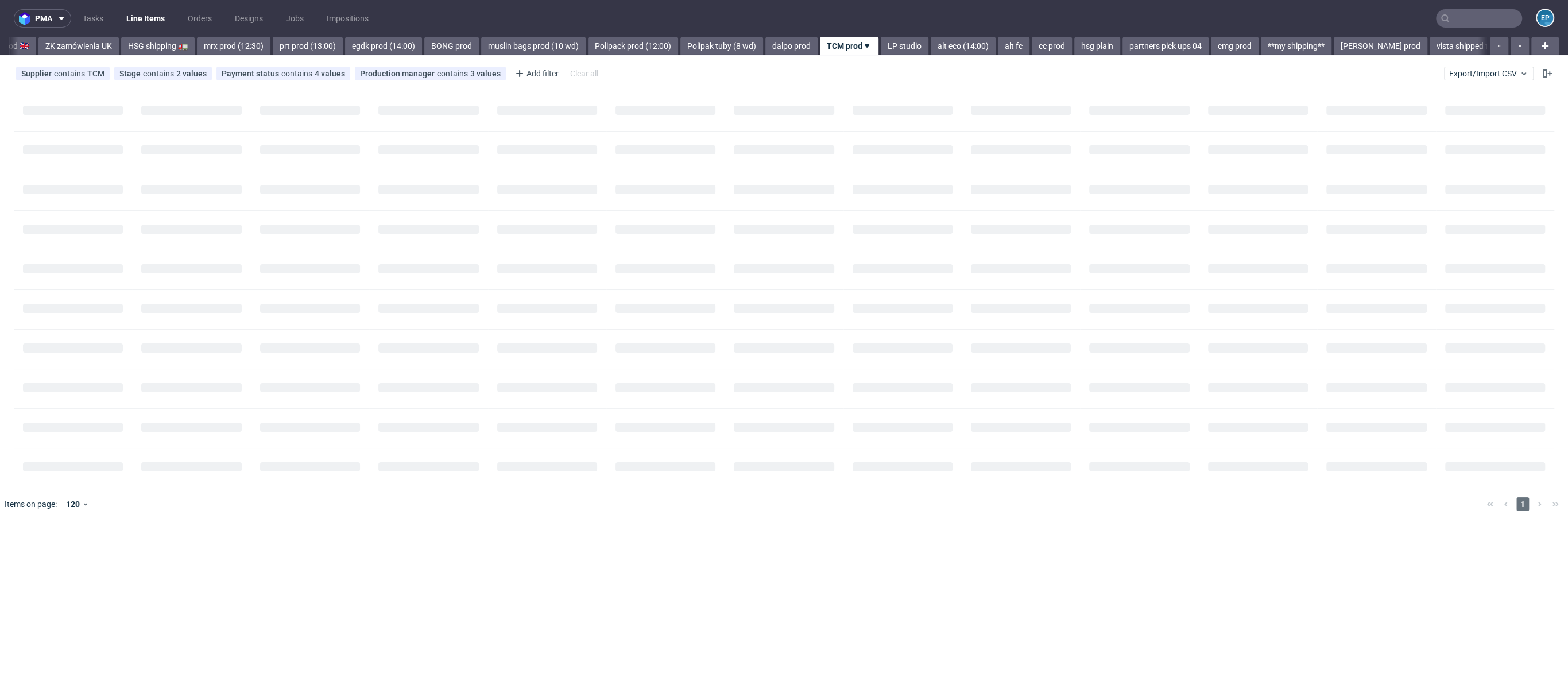
scroll to position [0, 1354]
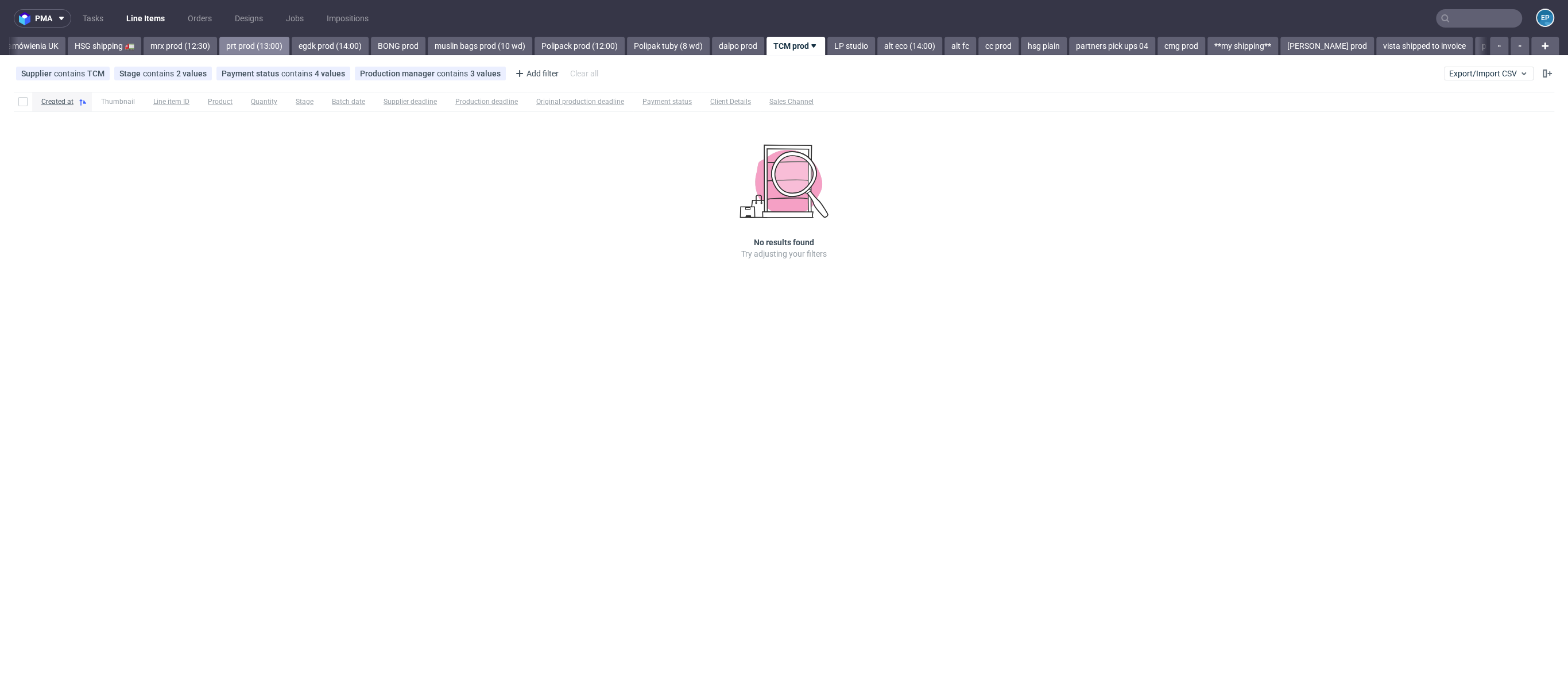
click at [220, 55] on link "prt prod (13:00)" at bounding box center [254, 46] width 70 height 19
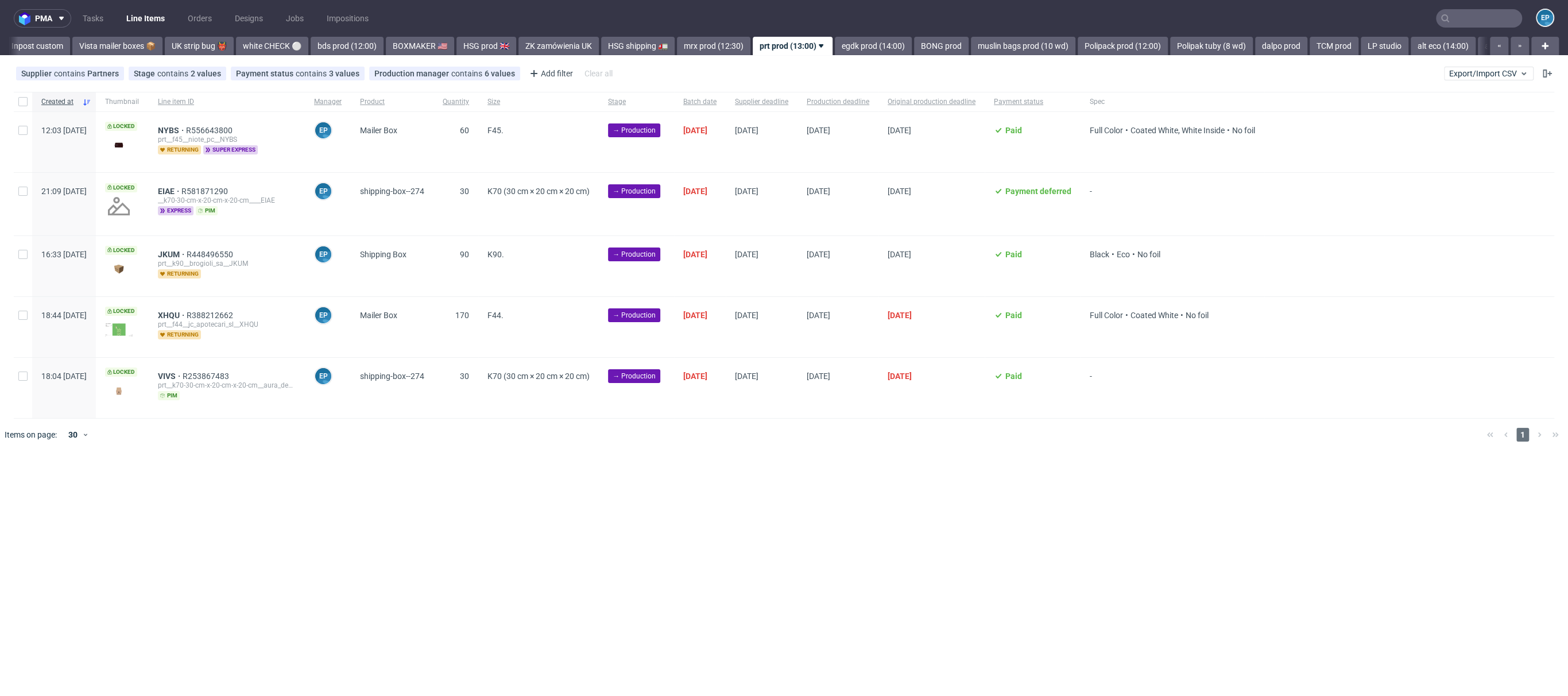
scroll to position [0, 819]
click at [28, 95] on div at bounding box center [23, 101] width 19 height 19
checkbox input "true"
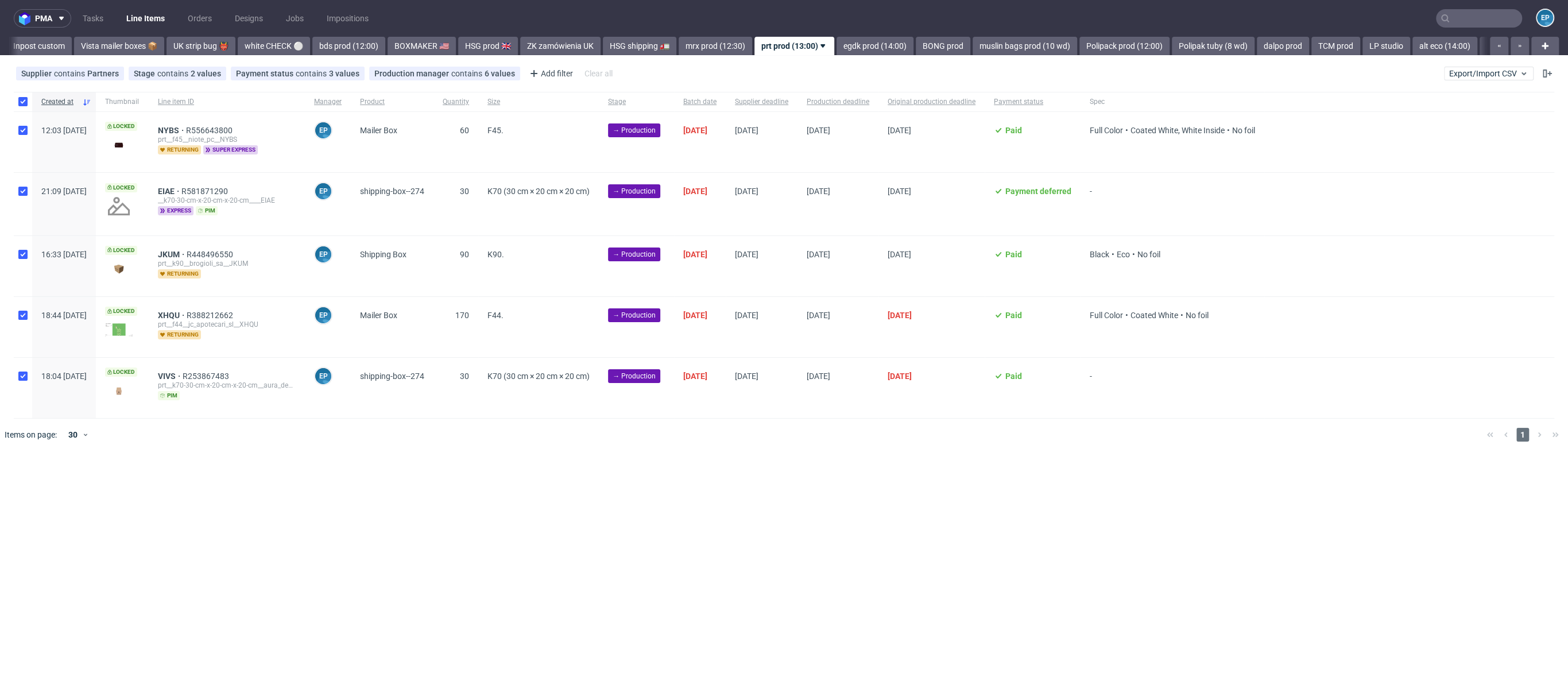
checkbox input "true"
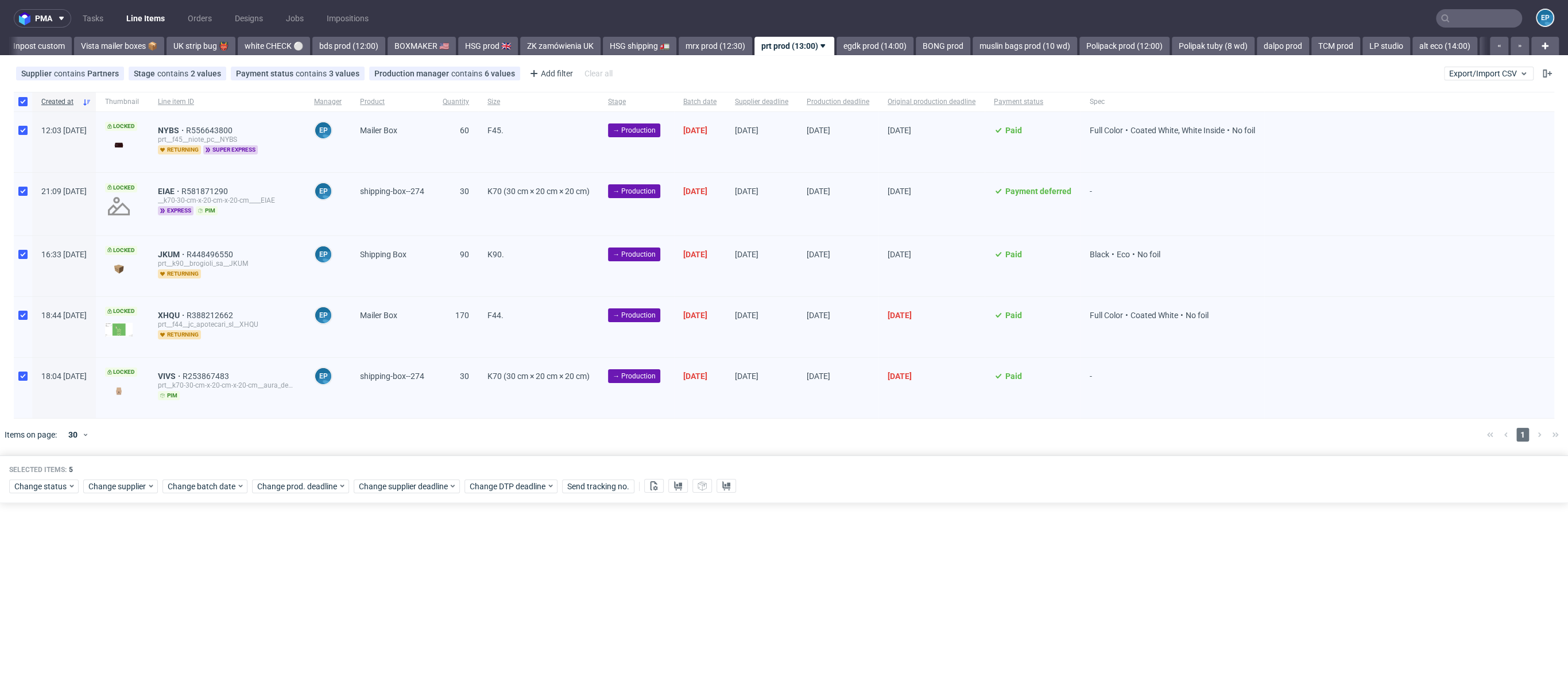
click at [664, 490] on div "Change status Change supplier Change batch date Change prod. deadline Change su…" at bounding box center [784, 484] width 1550 height 17
click at [654, 488] on icon at bounding box center [654, 486] width 9 height 9
click at [686, 483] on div "Change status Change supplier Change batch date Change prod. deadline Change su…" at bounding box center [784, 484] width 1550 height 17
click at [678, 483] on use at bounding box center [678, 486] width 8 height 9
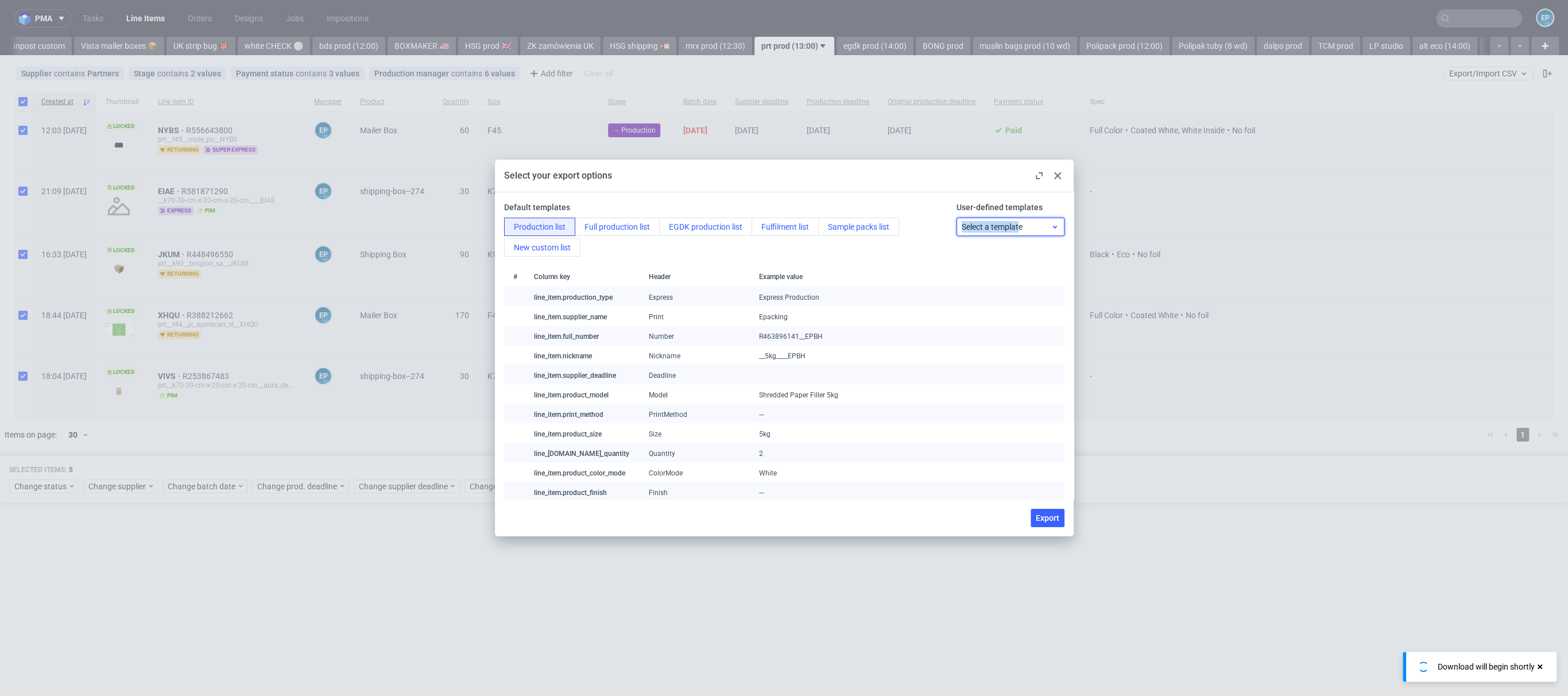
click at [1011, 221] on span "Select a template" at bounding box center [1006, 226] width 89 height 11
click at [1002, 228] on span "Select a template" at bounding box center [1006, 226] width 89 height 11
click at [1001, 266] on div "prt production list" at bounding box center [1000, 273] width 96 height 21
click at [1051, 517] on span "Export" at bounding box center [1047, 518] width 23 height 8
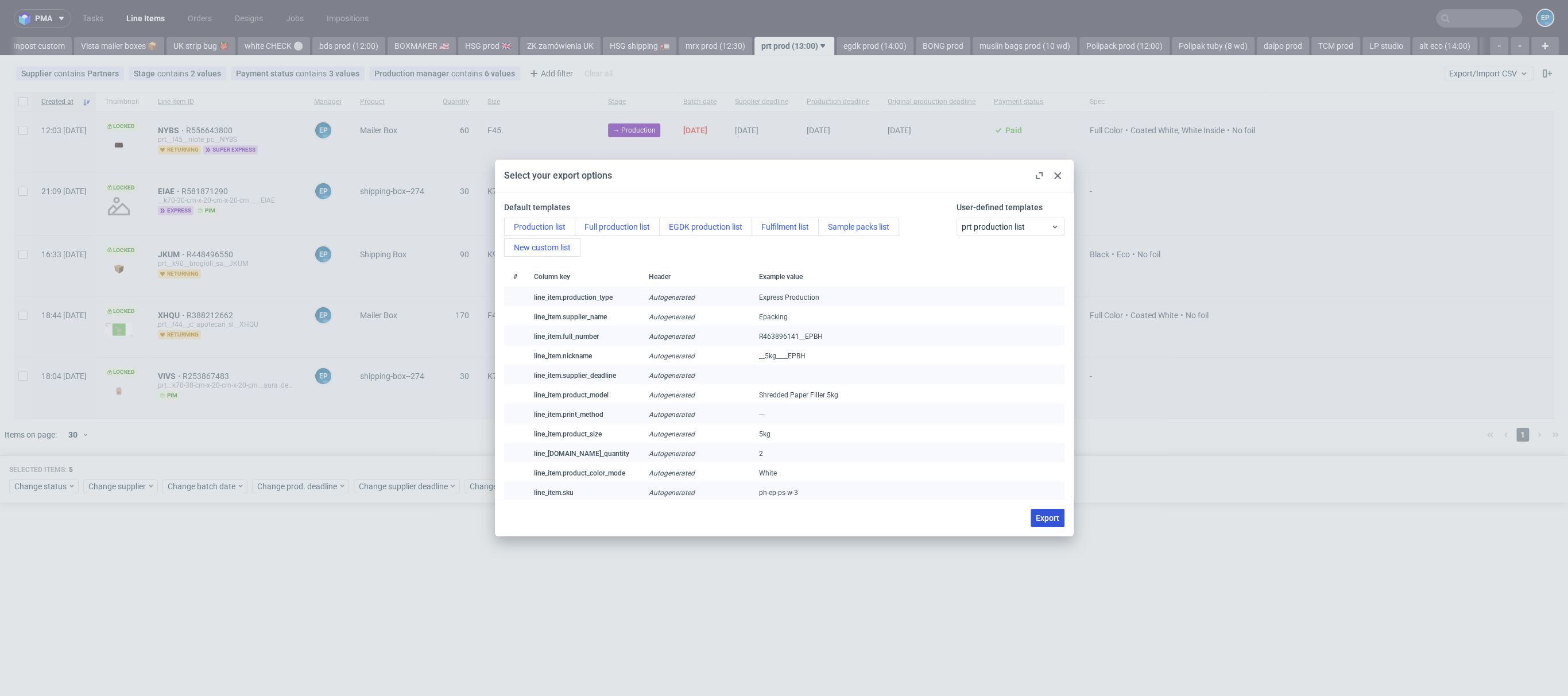
checkbox input "false"
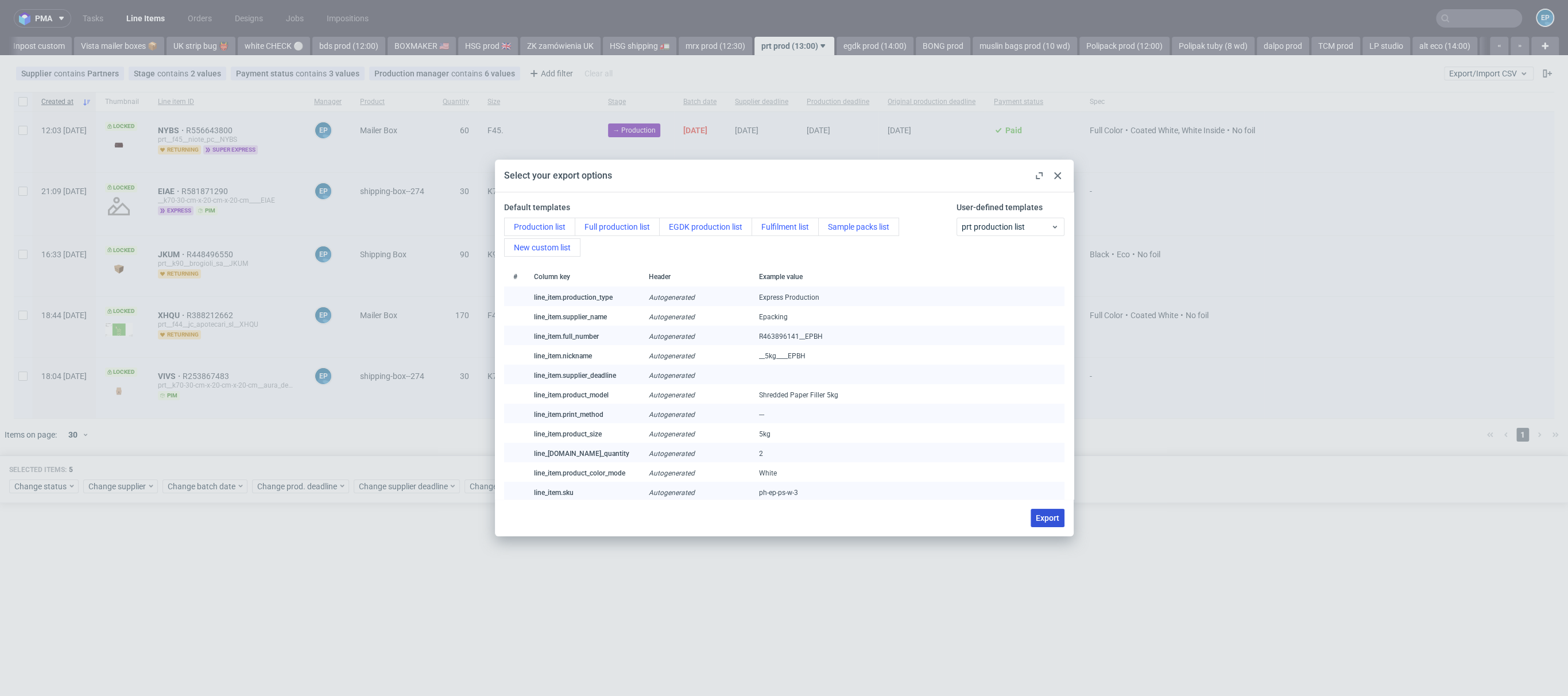
checkbox input "false"
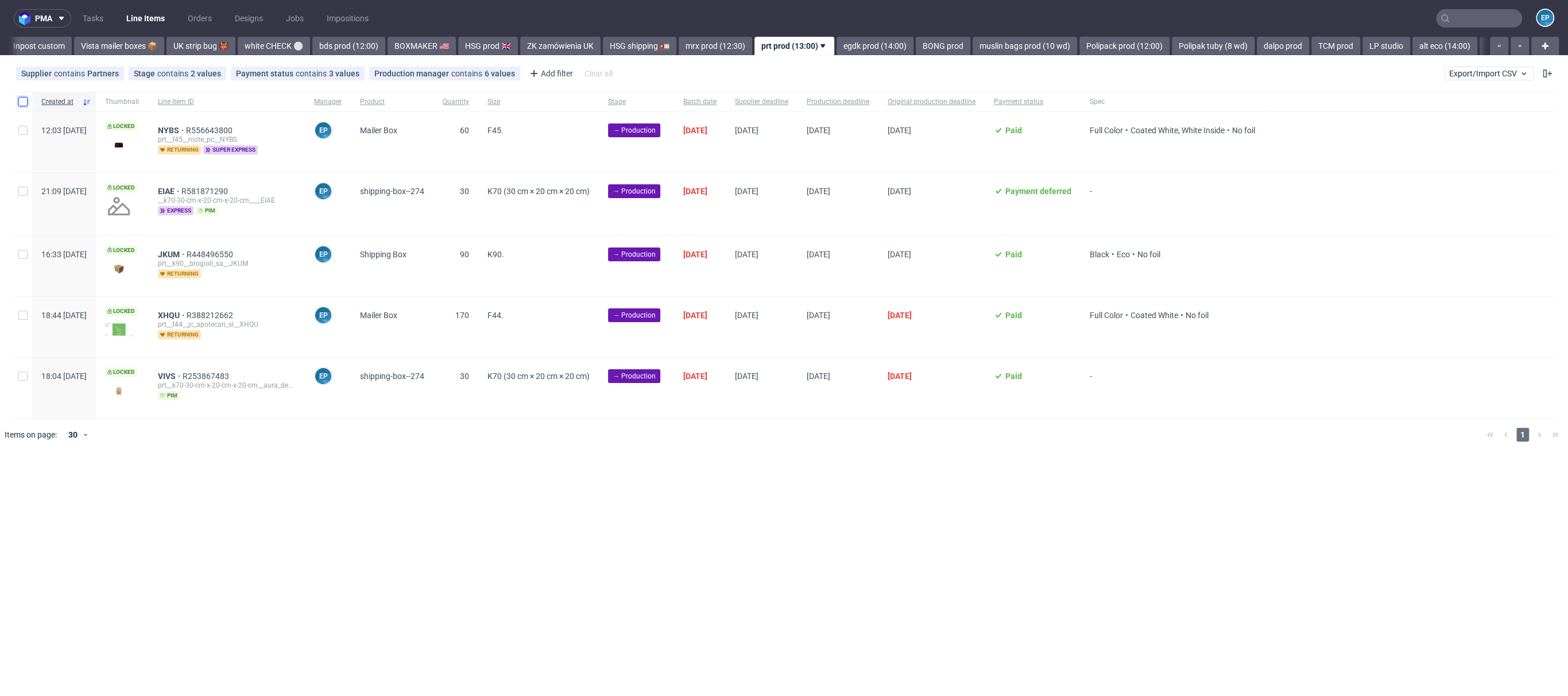
click at [25, 102] on input "checkbox" at bounding box center [23, 102] width 9 height 9
checkbox input "true"
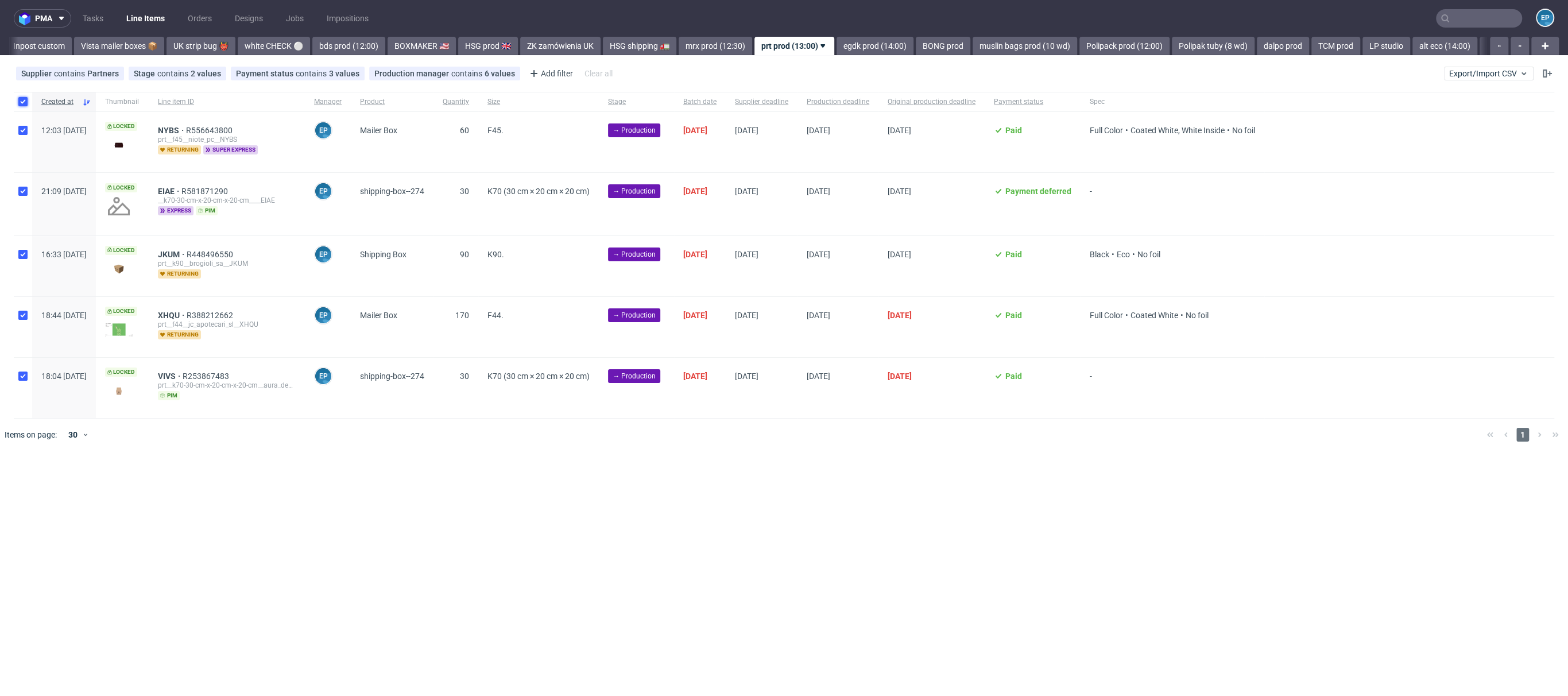
checkbox input "true"
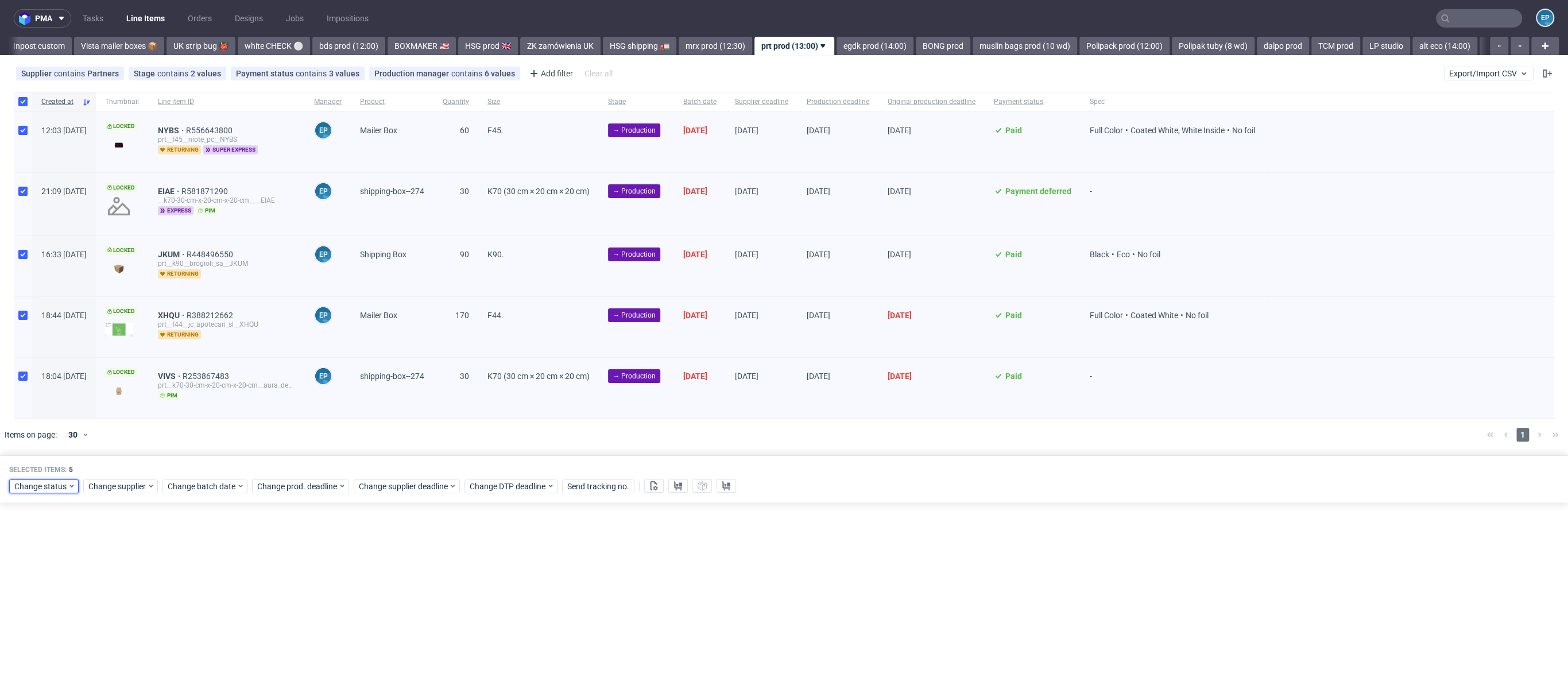
click at [37, 486] on span "Change status" at bounding box center [41, 486] width 53 height 11
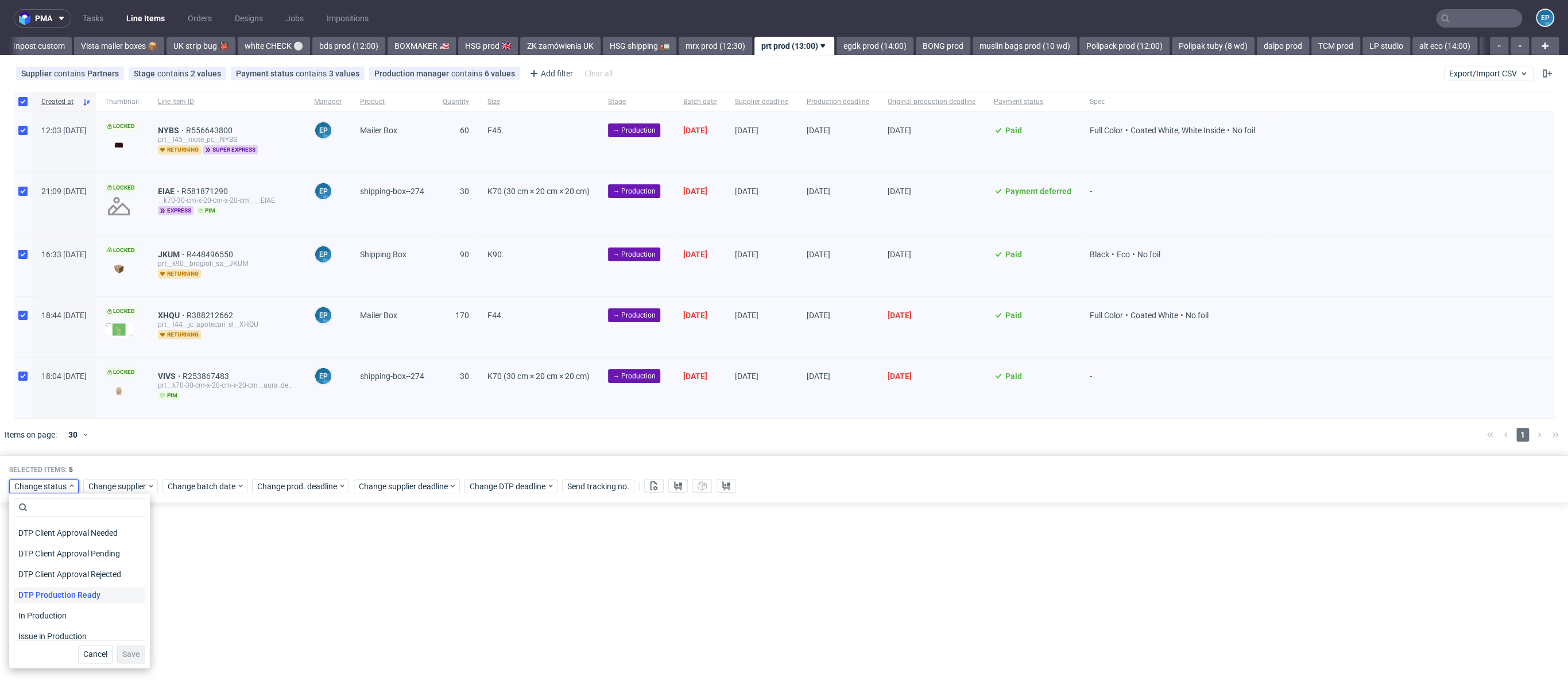
scroll to position [83, 0]
click at [35, 615] on span "In Production" at bounding box center [43, 613] width 58 height 16
click at [133, 665] on div "Waiting for DTP Waiting for DTP Double Check In DTP Issue in DTP DTP Client App…" at bounding box center [79, 580] width 140 height 174
click at [133, 657] on span "Save" at bounding box center [131, 654] width 18 height 8
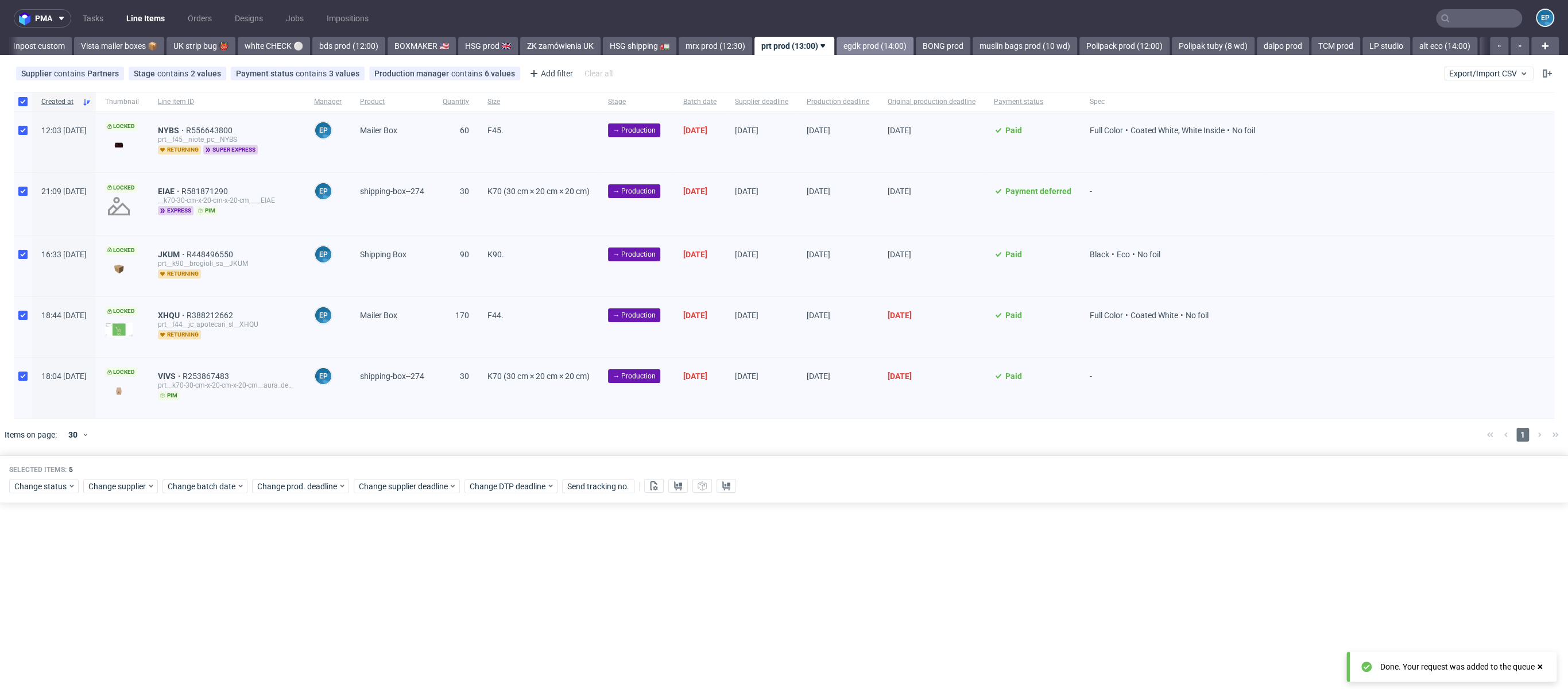
click at [837, 40] on link "egdk prod (14:00)" at bounding box center [875, 46] width 77 height 19
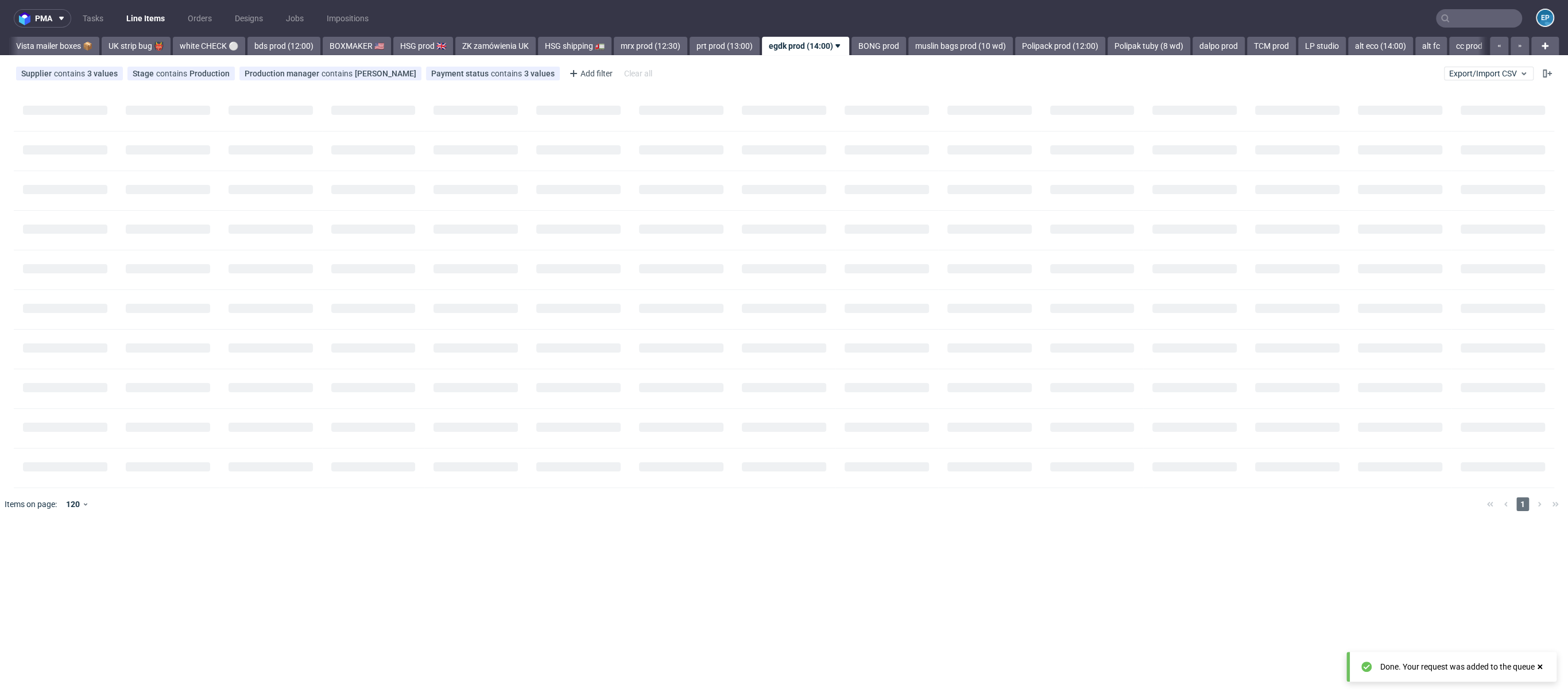
scroll to position [0, 895]
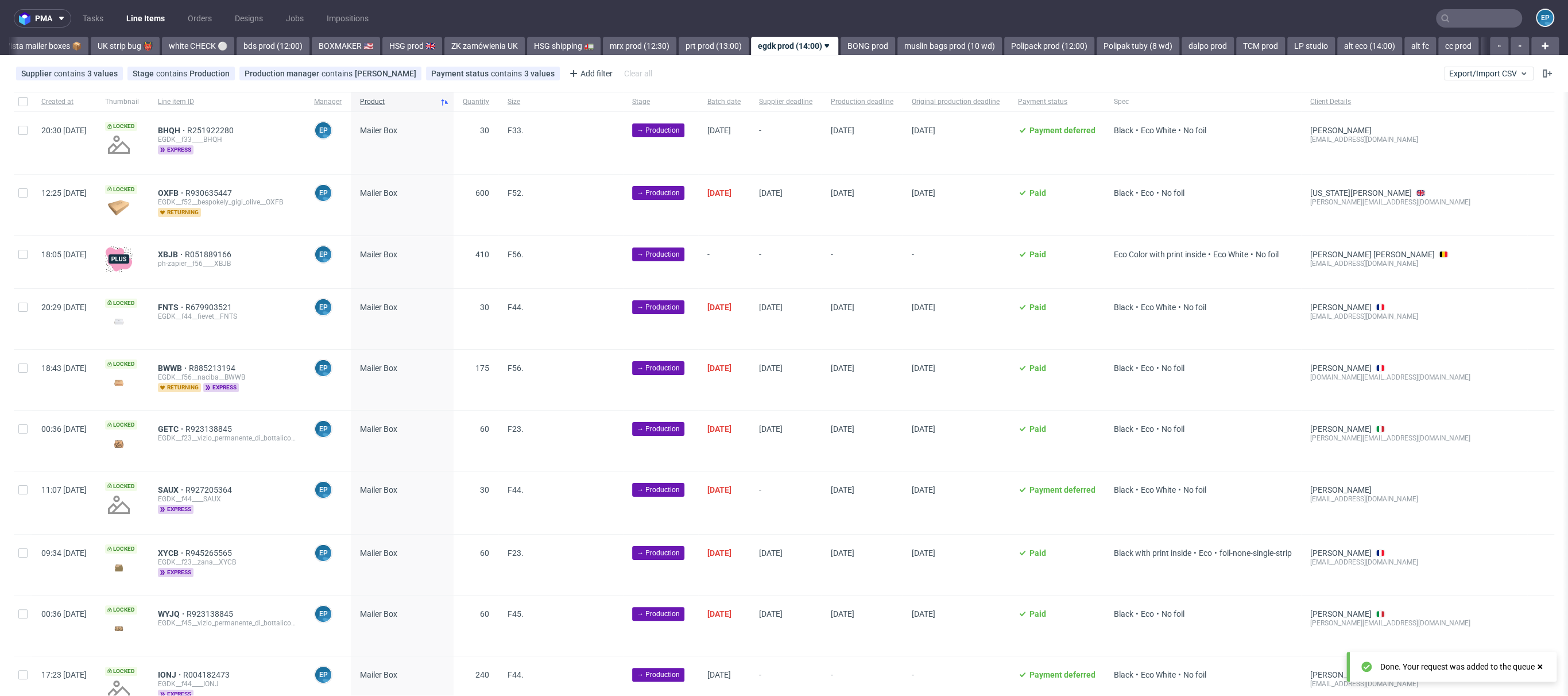
click at [803, 58] on div "pma Tasks Line Items Orders Designs Jobs Impositions EP Vista Print All delays …" at bounding box center [784, 348] width 1568 height 696
click at [841, 44] on link "BONG prod" at bounding box center [868, 46] width 55 height 19
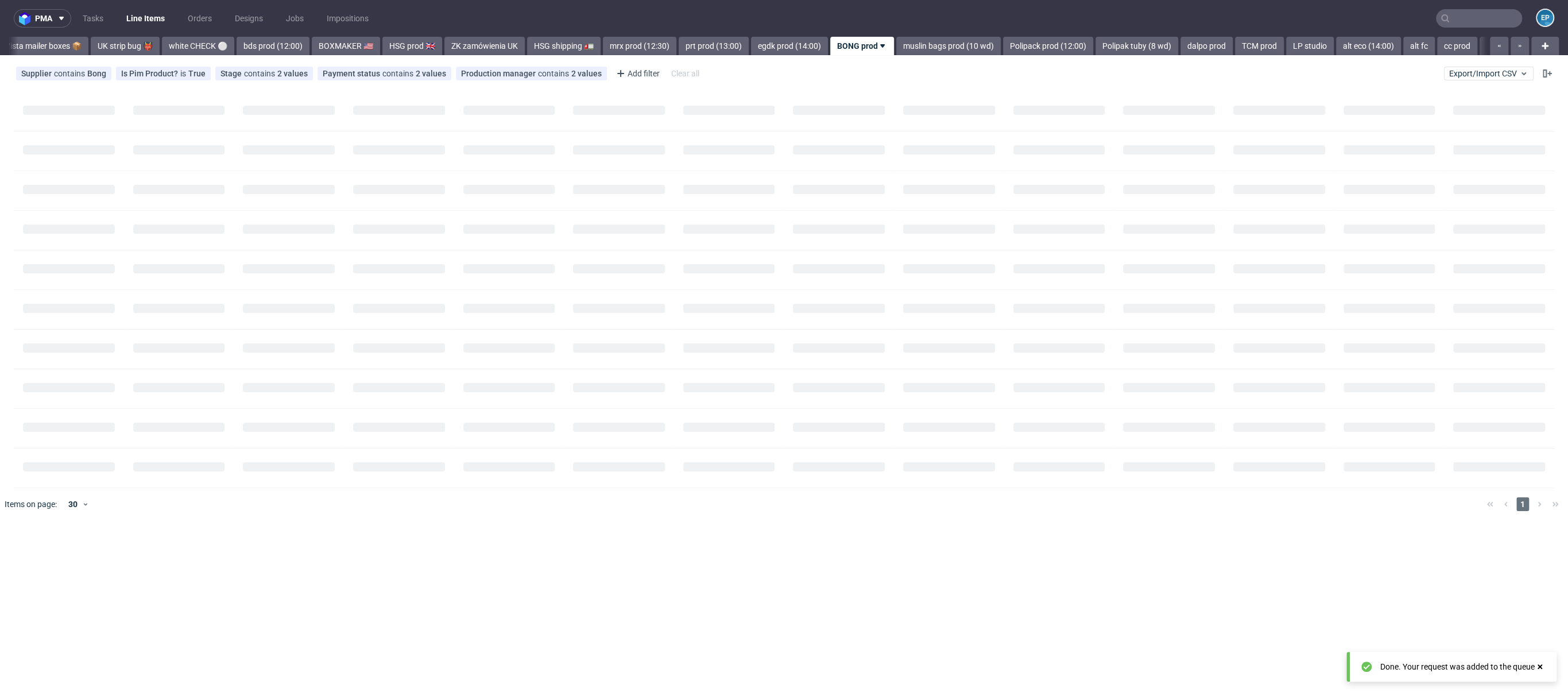
scroll to position [0, 962]
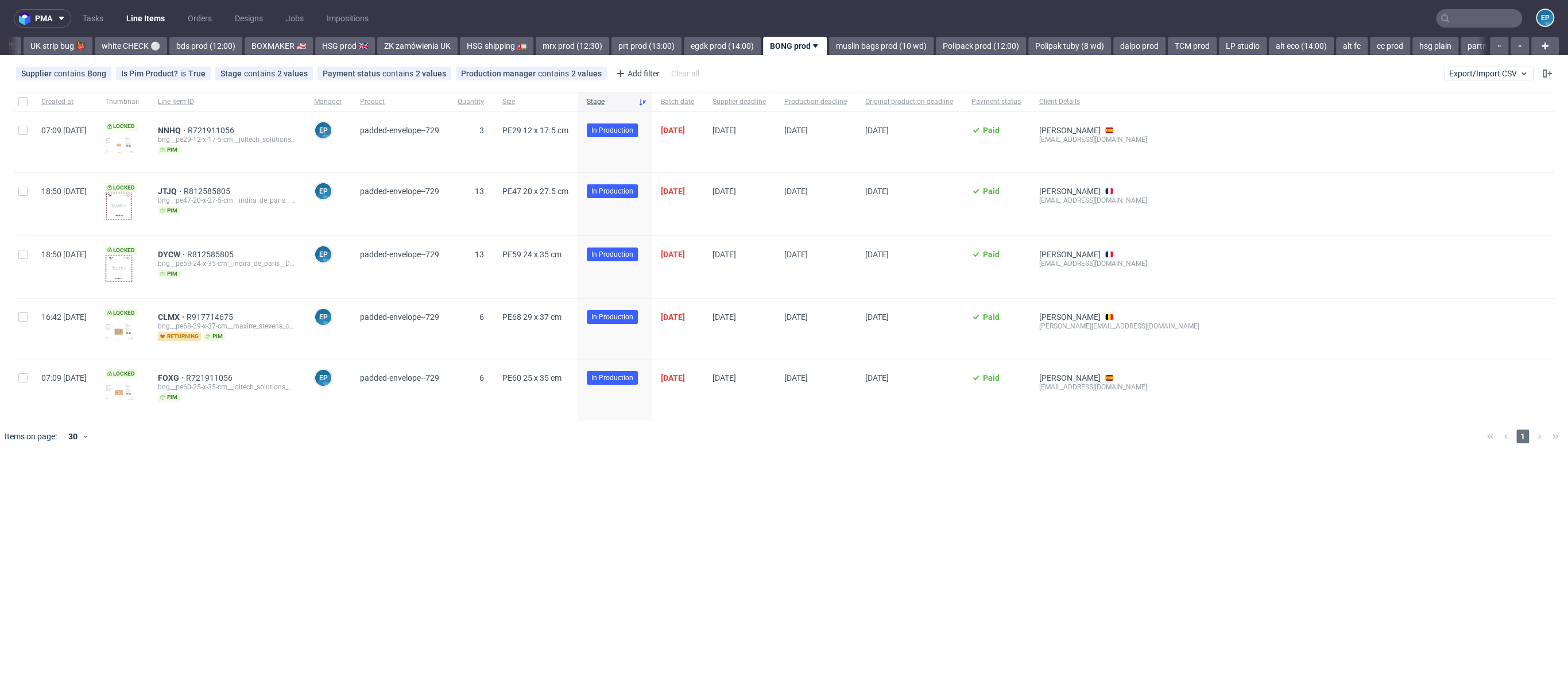
click at [1519, 35] on nav "pma Tasks Line Items Orders Designs Jobs Impositions EP" at bounding box center [784, 18] width 1568 height 37
click at [1493, 28] on nav "pma Tasks Line Items Orders Designs Jobs Impositions EP" at bounding box center [784, 18] width 1568 height 37
click at [1483, 19] on input "text" at bounding box center [1479, 19] width 86 height 19
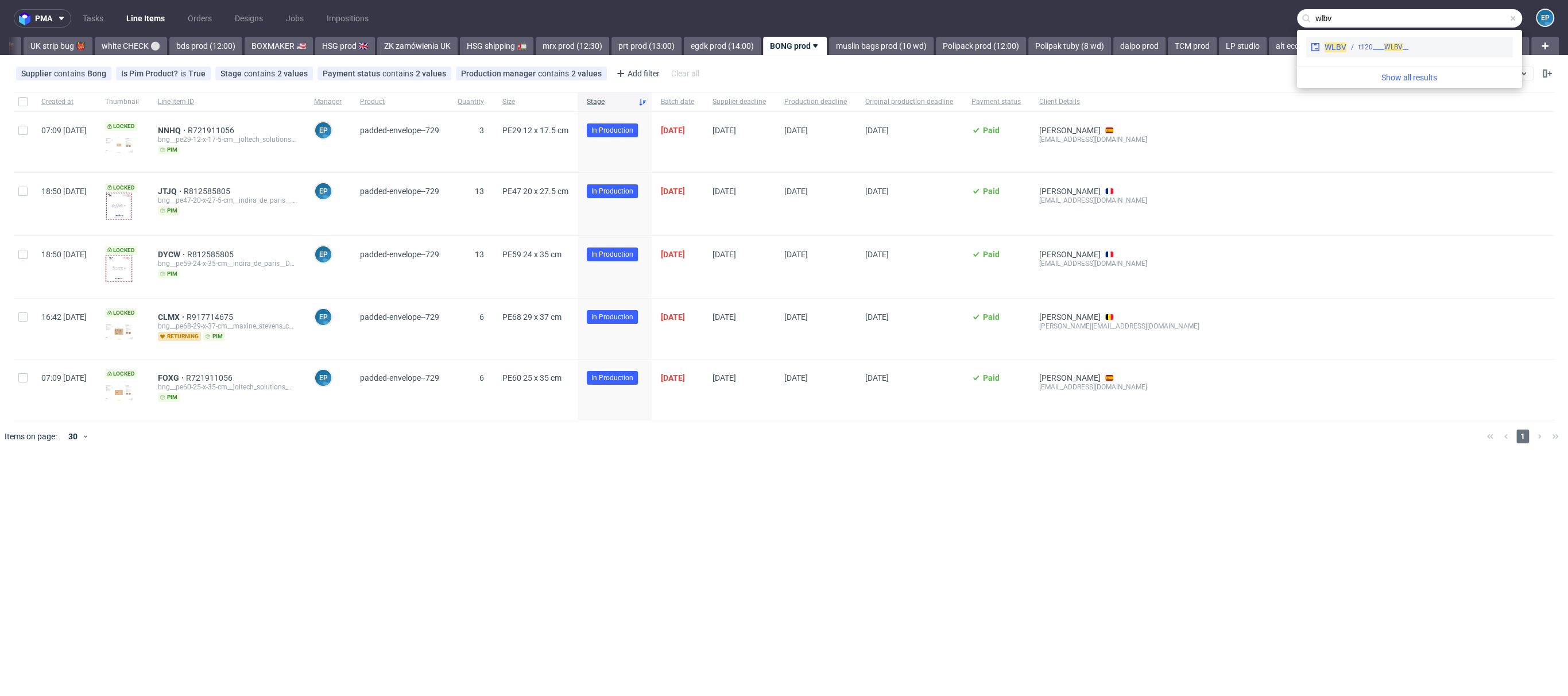
type input "wlbv"
click at [1397, 47] on span "WLBV" at bounding box center [1394, 47] width 19 height 8
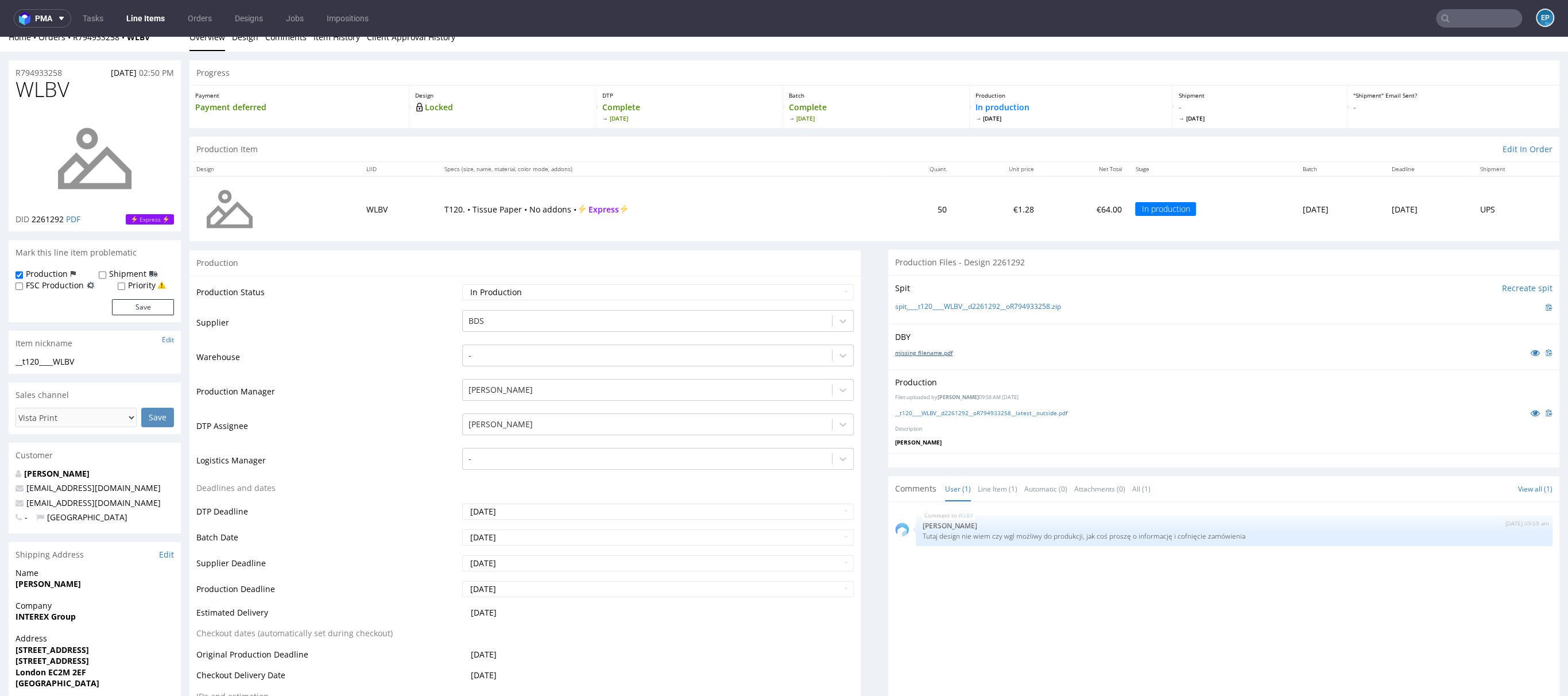
scroll to position [34, 0]
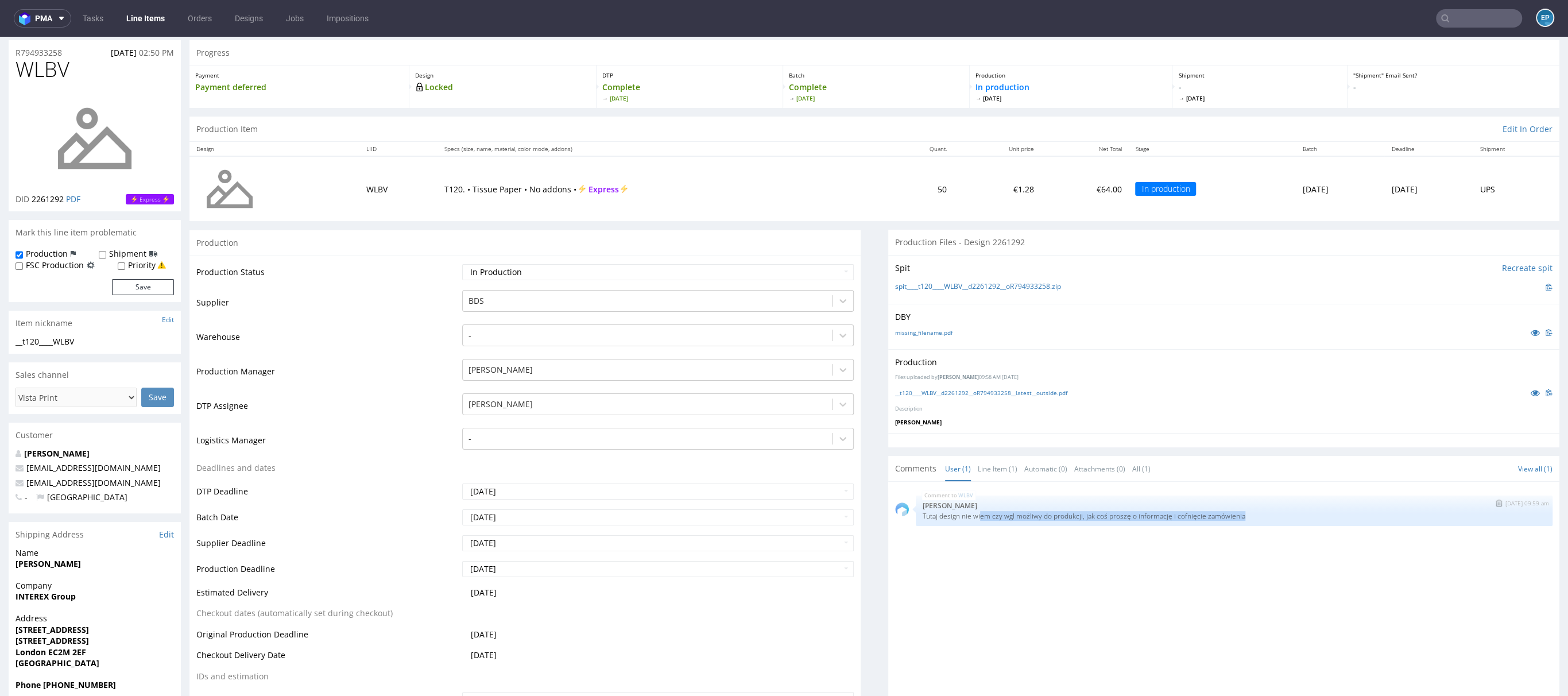
drag, startPoint x: 969, startPoint y: 512, endPoint x: 1278, endPoint y: 516, distance: 309.0
click at [1278, 516] on p "Tutaj design nie wiem czy wgl możliwy do produkcji, jak coś proszę o informację…" at bounding box center [1235, 516] width 623 height 9
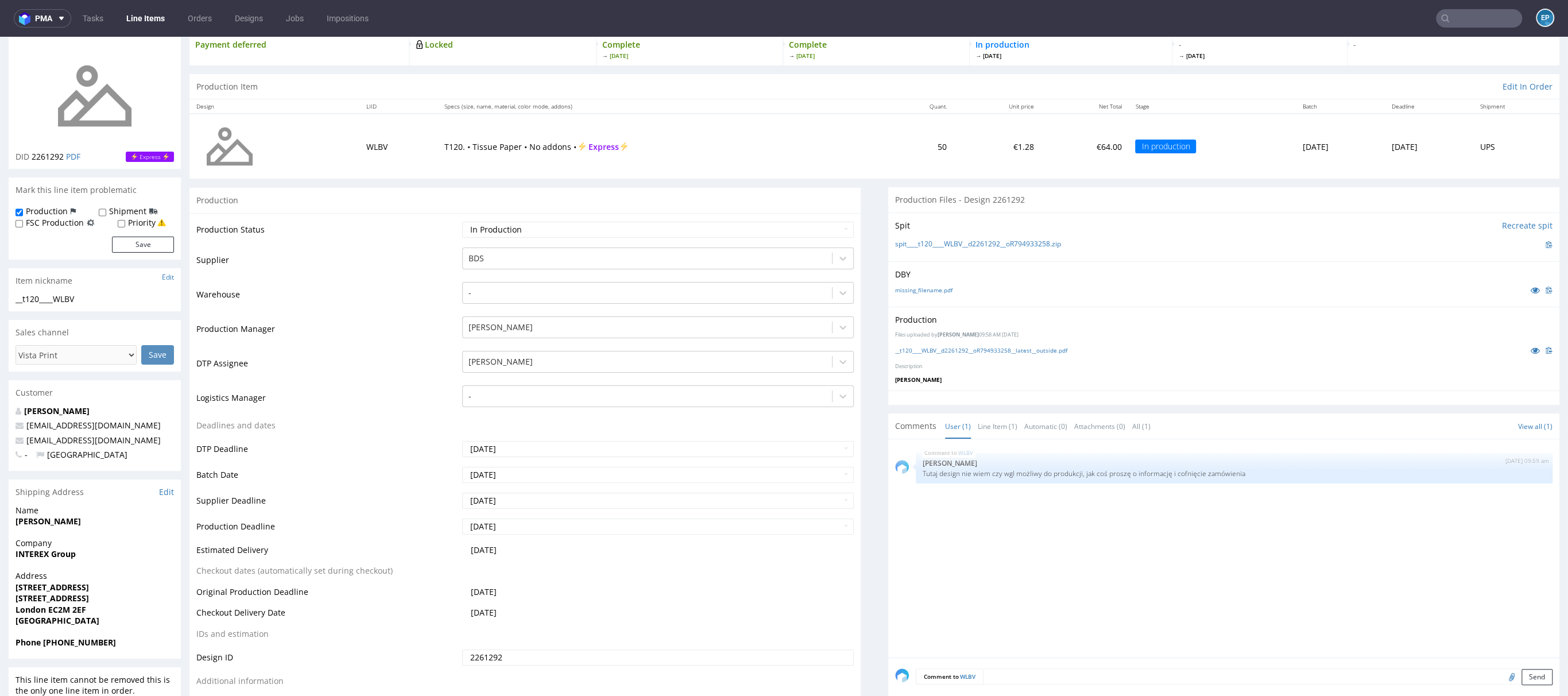
scroll to position [0, 0]
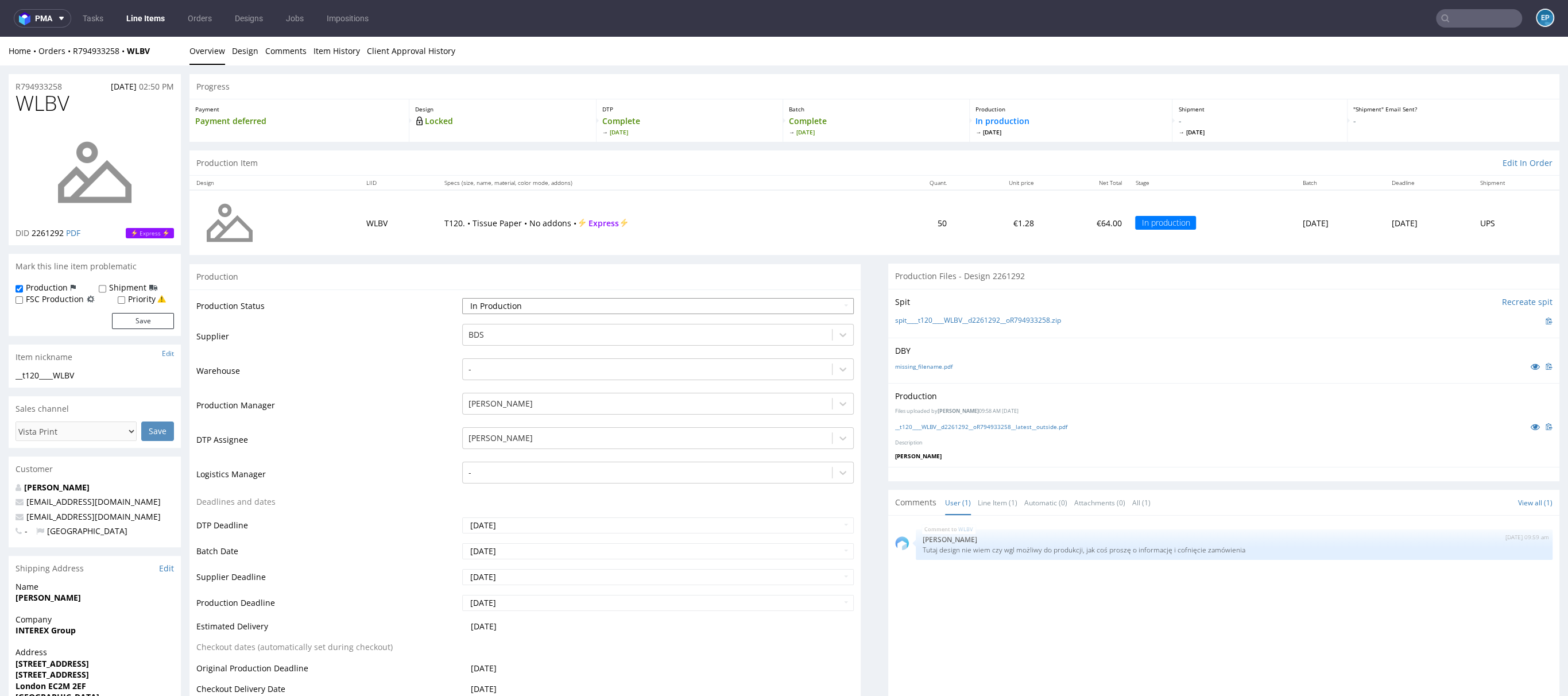
click at [519, 308] on select "Waiting for Artwork Waiting for Diecut Waiting for Mockup Waiting for DTP Waiti…" at bounding box center [658, 306] width 391 height 16
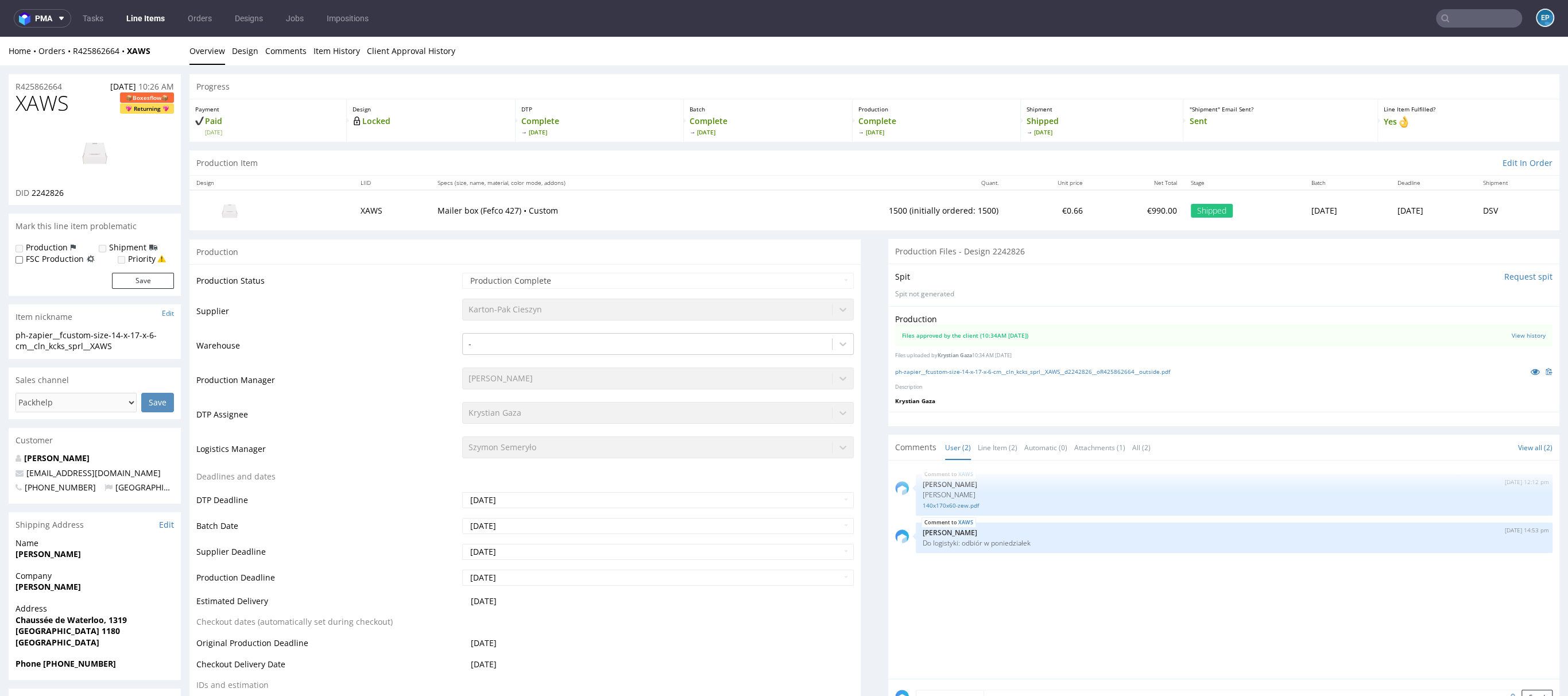
type input "1500"
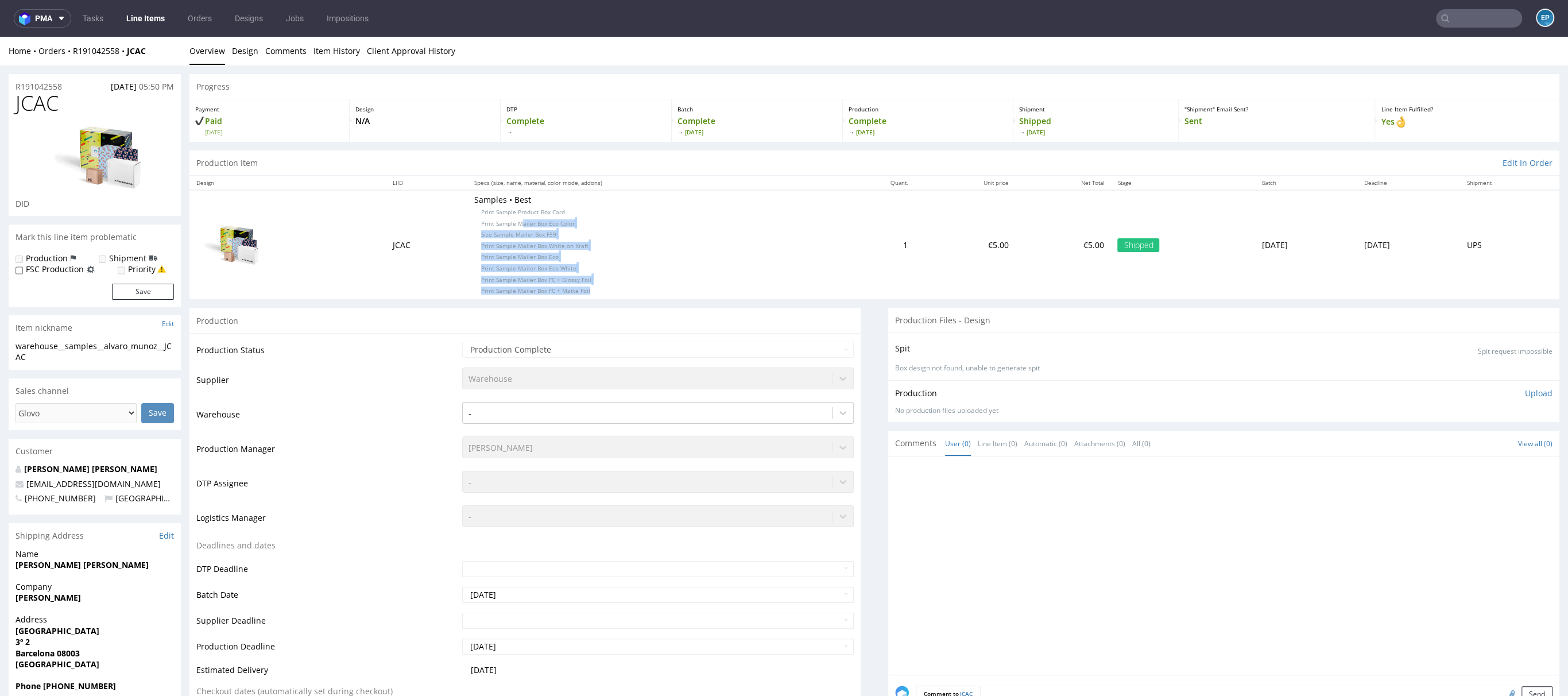
drag, startPoint x: 499, startPoint y: 224, endPoint x: 573, endPoint y: 290, distance: 99.2
click at [573, 290] on p "Samples • Best Print Sample Product Box Card Print Sample Mailer Box Eco Color …" at bounding box center [651, 245] width 353 height 101
click at [579, 285] on p "Samples • Best Print Sample Product Box Card Print Sample Mailer Box Eco Color …" at bounding box center [651, 245] width 353 height 101
drag, startPoint x: 475, startPoint y: 253, endPoint x: 582, endPoint y: 287, distance: 112.3
click at [580, 285] on p "Samples • Best Print Sample Product Box Card Print Sample Mailer Box Eco Color …" at bounding box center [651, 245] width 353 height 101
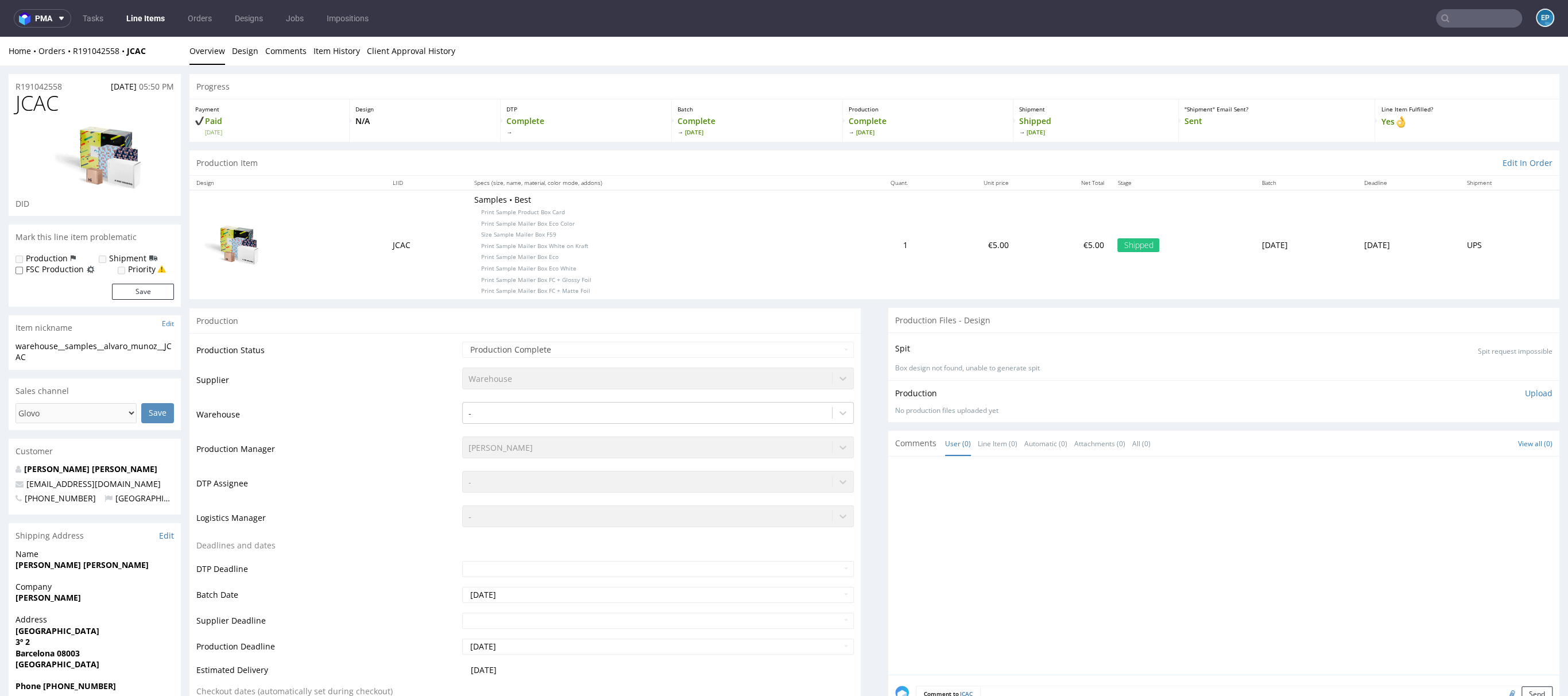
click at [585, 289] on p "Samples • Best Print Sample Product Box Card Print Sample Mailer Box Eco Color …" at bounding box center [651, 245] width 353 height 101
drag, startPoint x: 507, startPoint y: 211, endPoint x: 546, endPoint y: 236, distance: 46.3
click at [546, 238] on p "Samples • Best Print Sample Product Box Card Print Sample Mailer Box Eco Color …" at bounding box center [651, 245] width 353 height 101
click at [542, 222] on span "Print Sample Mailer Box Eco Color" at bounding box center [528, 224] width 94 height 8
click at [521, 236] on span "Size Sample Mailer Box F59" at bounding box center [518, 234] width 75 height 8
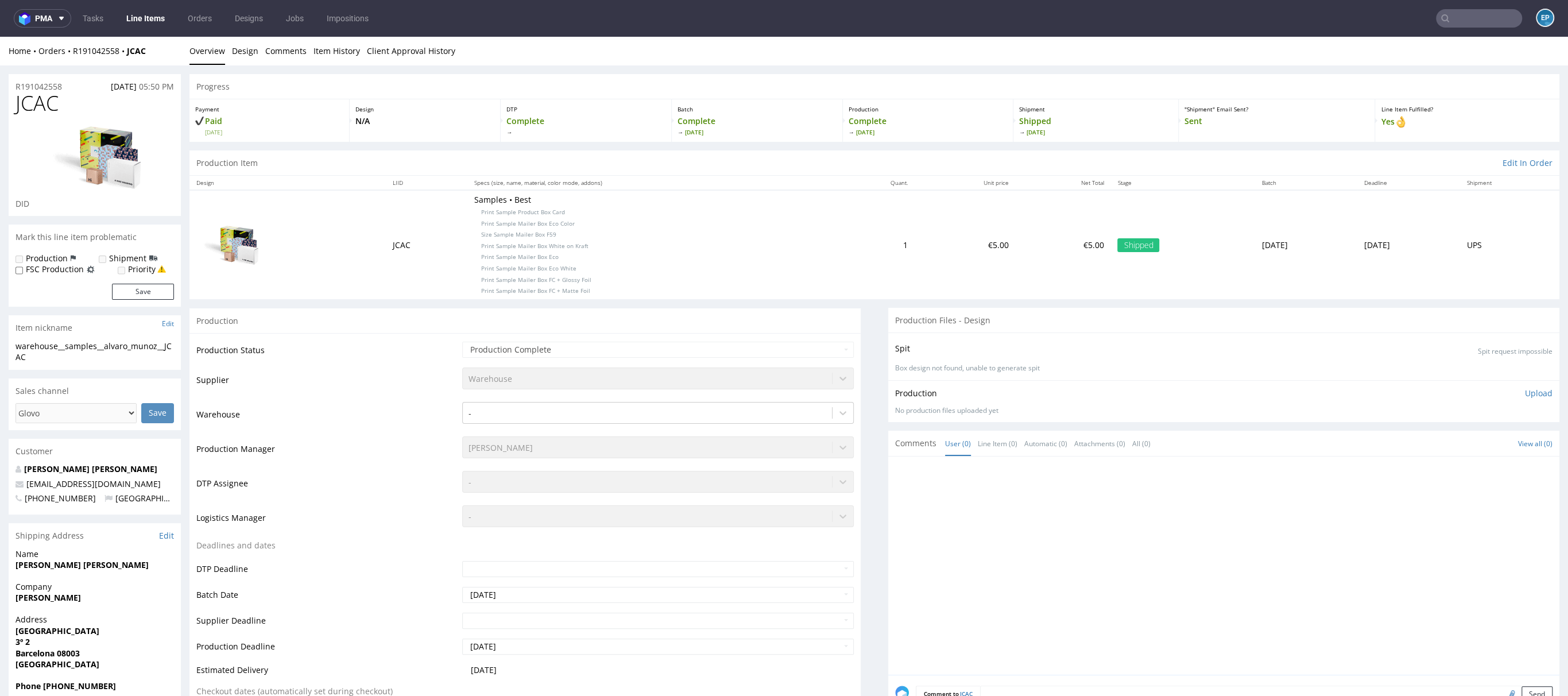
click at [538, 248] on span "Print Sample Mailer Box White on Kraft" at bounding box center [534, 246] width 107 height 8
click at [526, 251] on p "Samples • Best Print Sample Product Box Card Print Sample Mailer Box Eco Color …" at bounding box center [651, 245] width 353 height 101
click at [534, 265] on span "Print Sample Mailer Box Eco White" at bounding box center [528, 268] width 95 height 8
click at [554, 275] on span "Print Sample Mailer Box FC + Glossy Foil" at bounding box center [536, 279] width 110 height 8
click at [556, 291] on span "Print Sample Mailer Box FC + Matte Foil" at bounding box center [536, 291] width 109 height 8
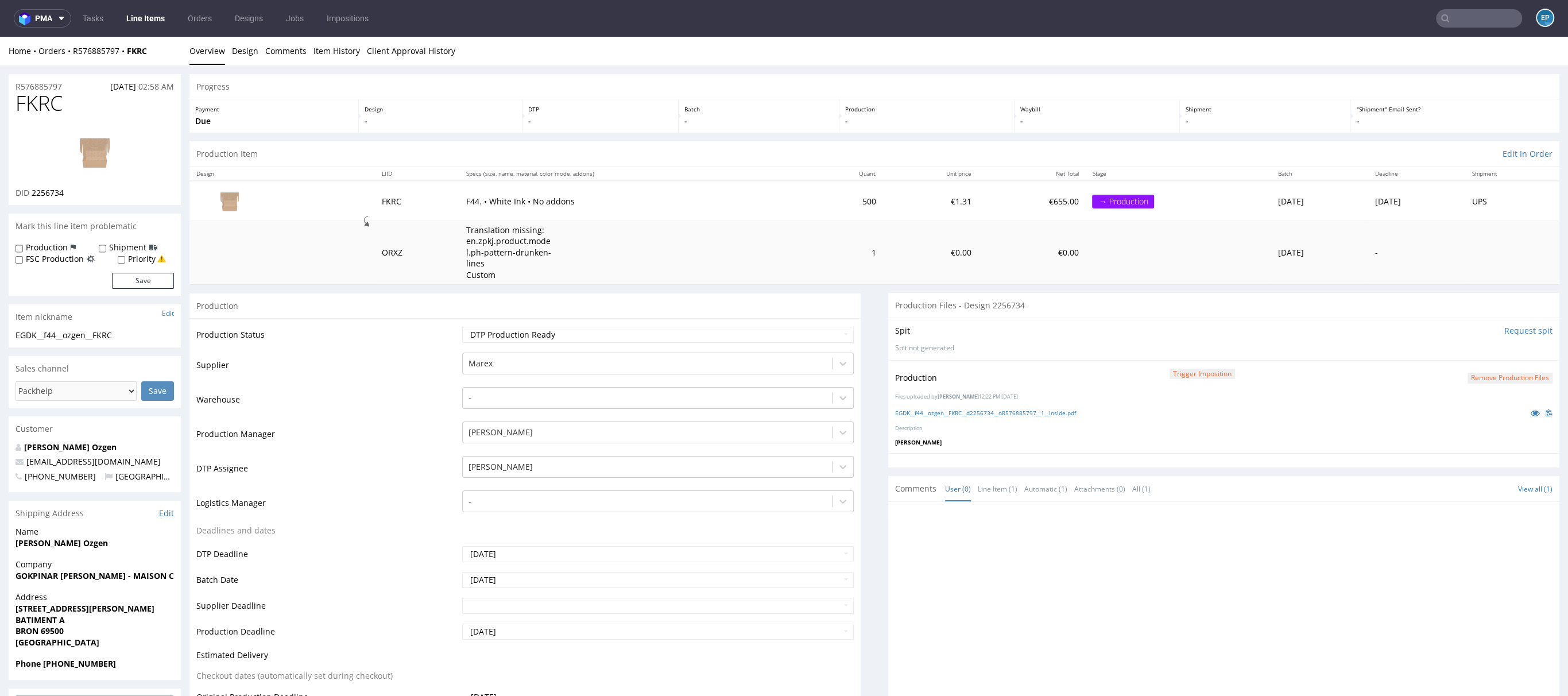
scroll to position [191, 0]
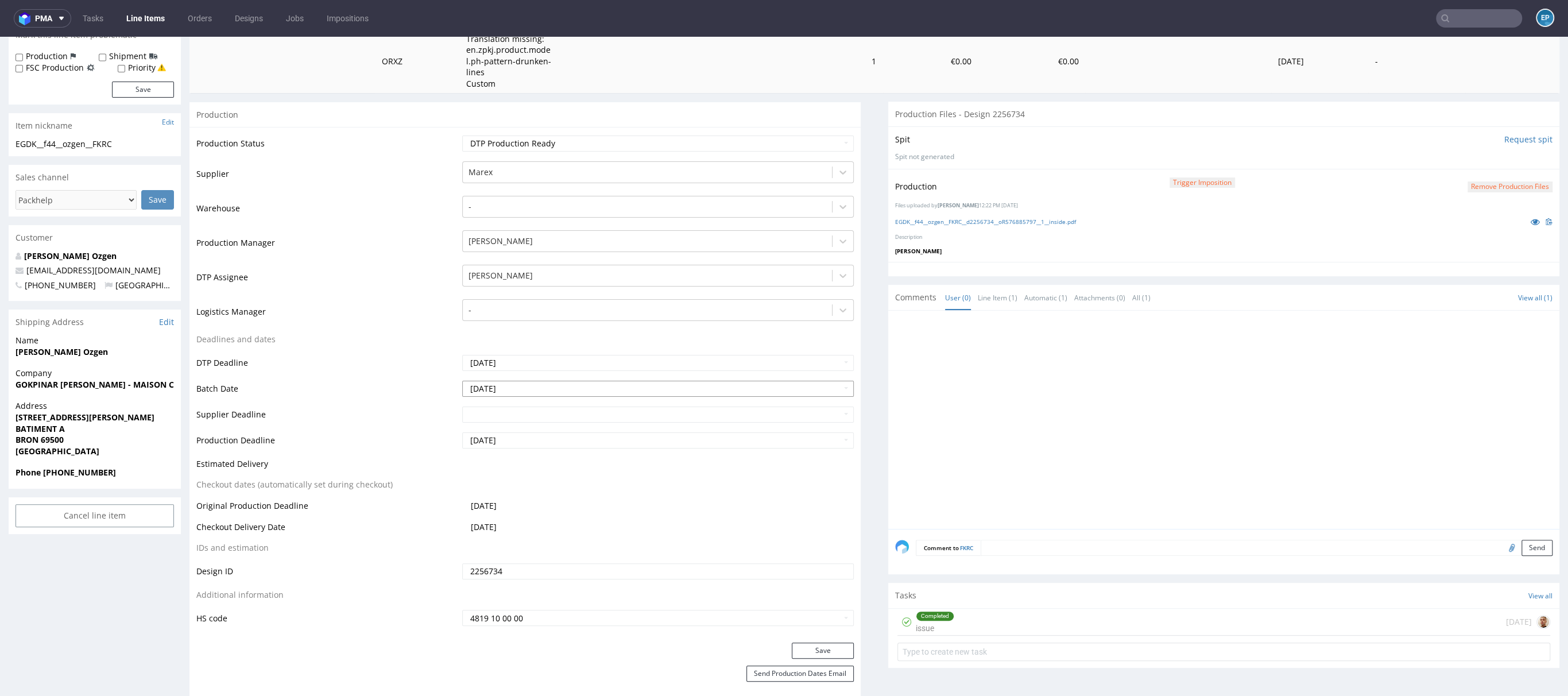
click at [518, 389] on input "[DATE]" at bounding box center [658, 389] width 391 height 16
click at [506, 319] on td "16" at bounding box center [504, 319] width 17 height 17
type input "[DATE]"
click at [511, 412] on input "text" at bounding box center [658, 415] width 391 height 16
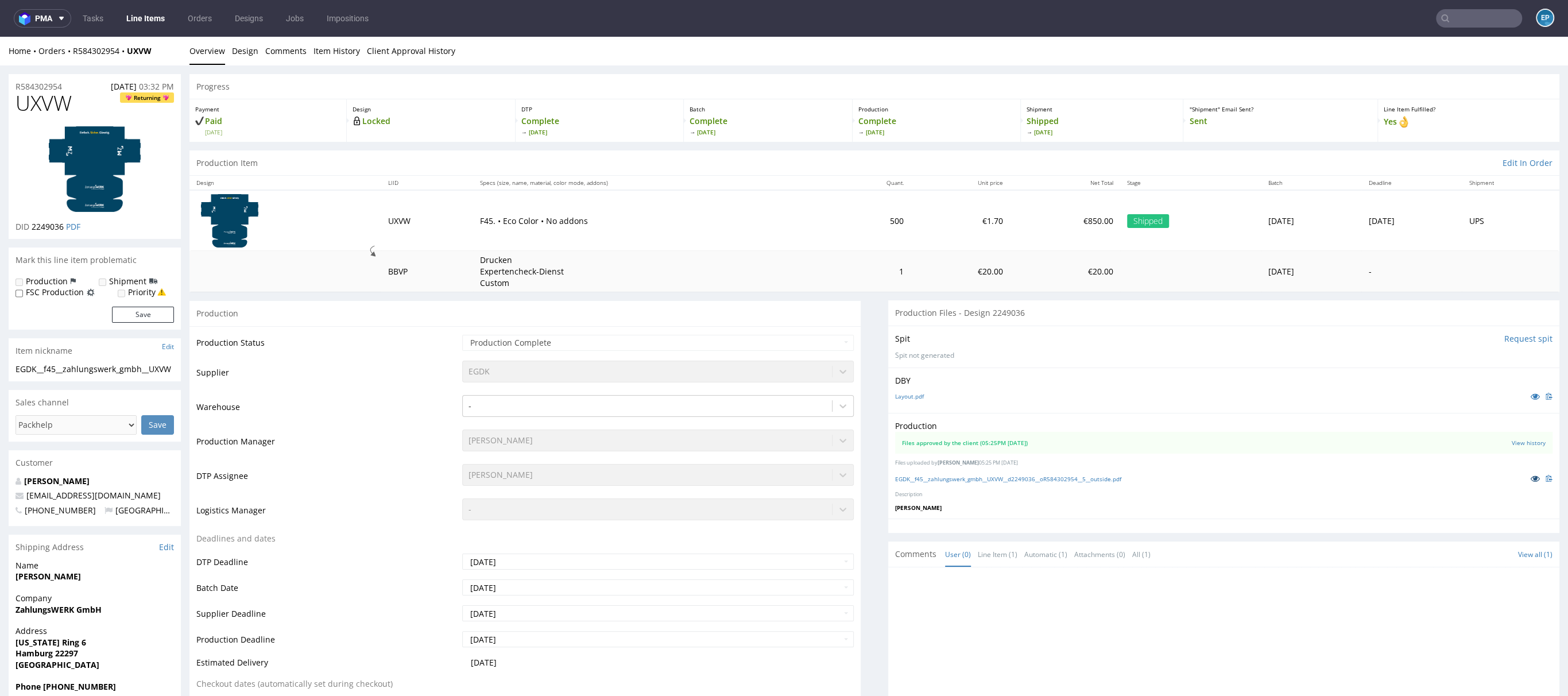
click at [1531, 479] on icon at bounding box center [1535, 478] width 9 height 8
click at [79, 228] on link "PDF" at bounding box center [73, 226] width 15 height 11
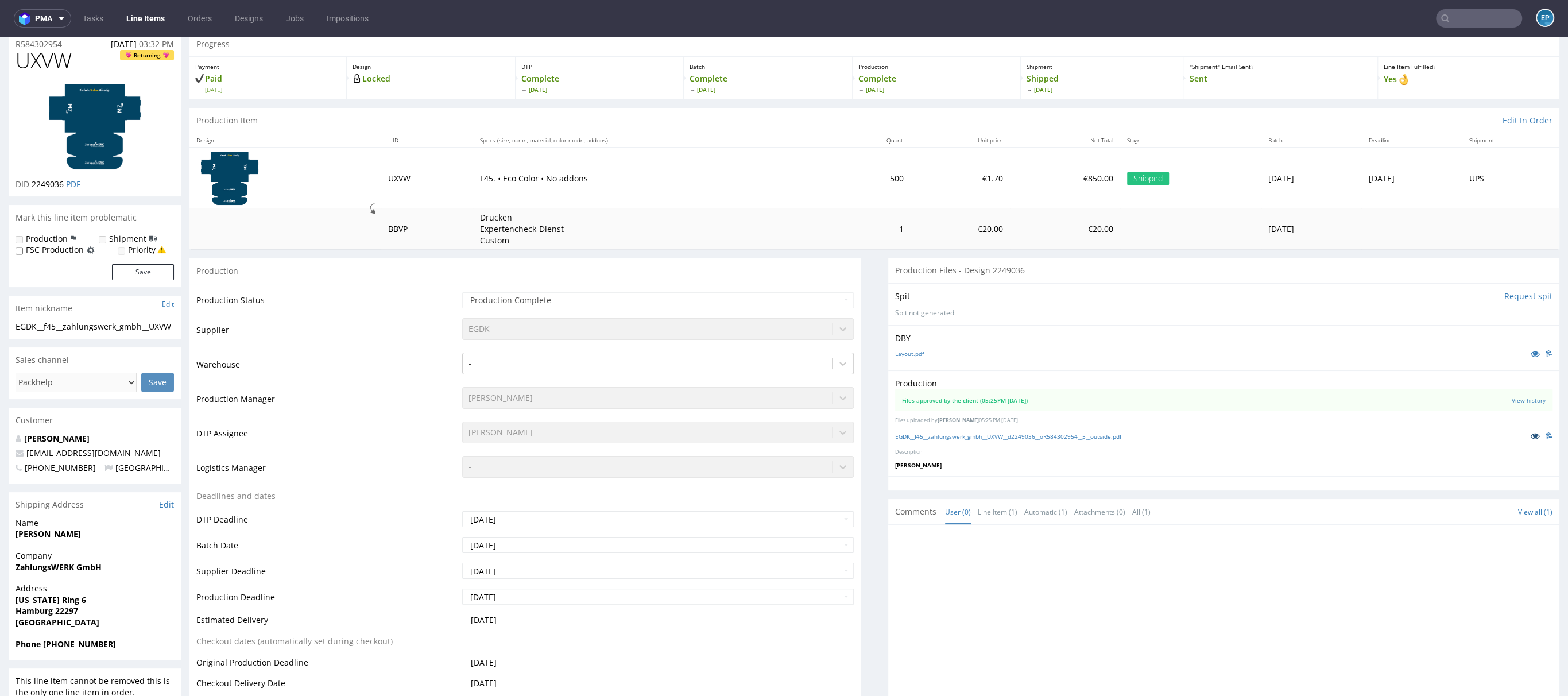
click at [1525, 435] on link at bounding box center [1535, 435] width 21 height 13
click at [76, 185] on link "PDF" at bounding box center [73, 184] width 15 height 11
click at [1512, 401] on link "View history" at bounding box center [1529, 400] width 34 height 8
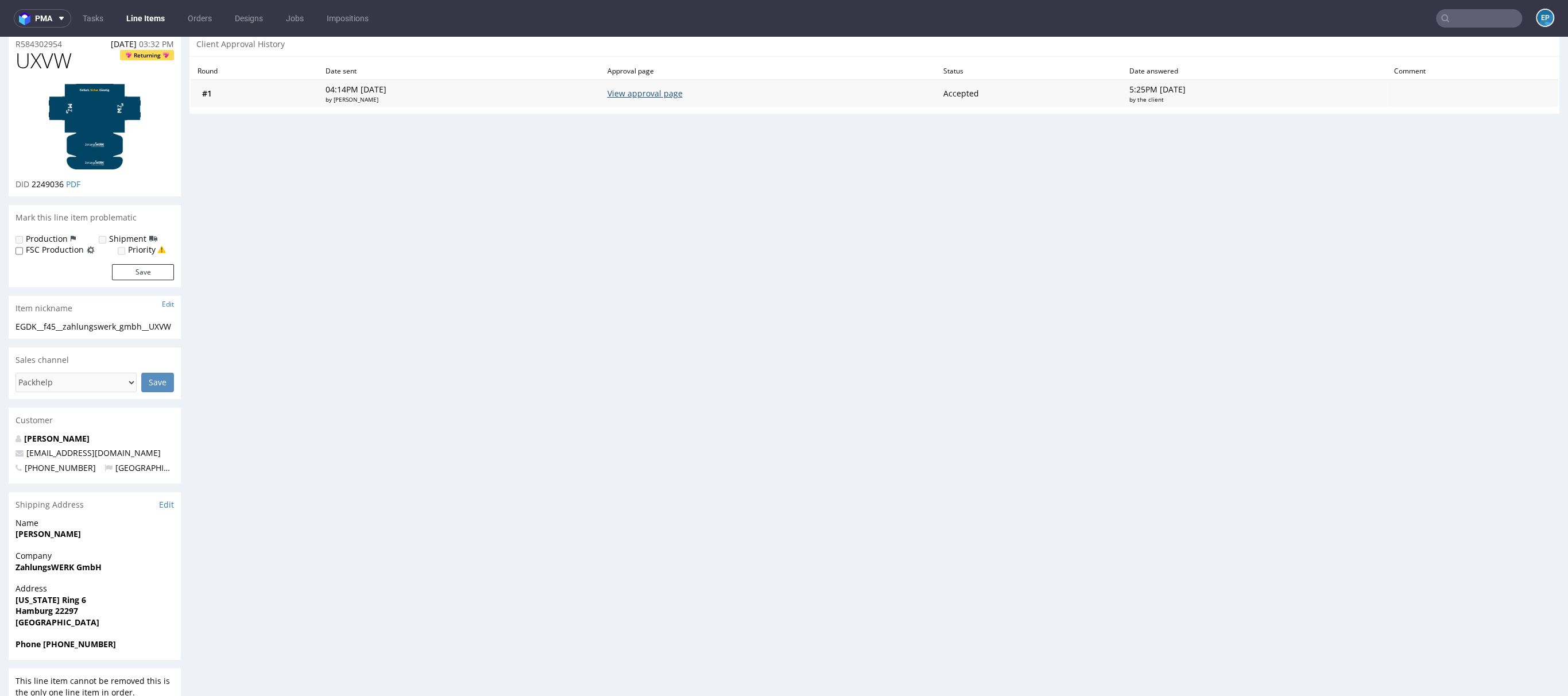
click at [682, 94] on link "View approval page" at bounding box center [644, 93] width 75 height 11
